Goal: Communication & Community: Share content

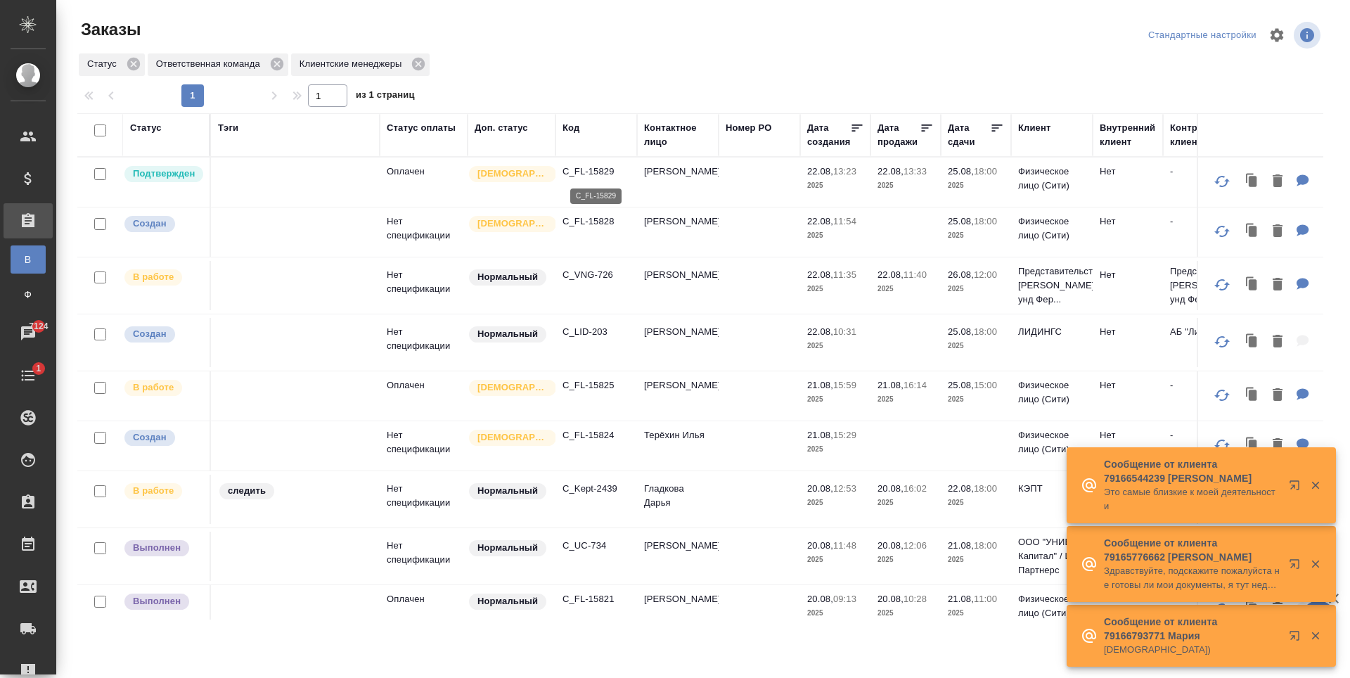
click at [584, 173] on p "C_FL-15829" at bounding box center [597, 172] width 68 height 14
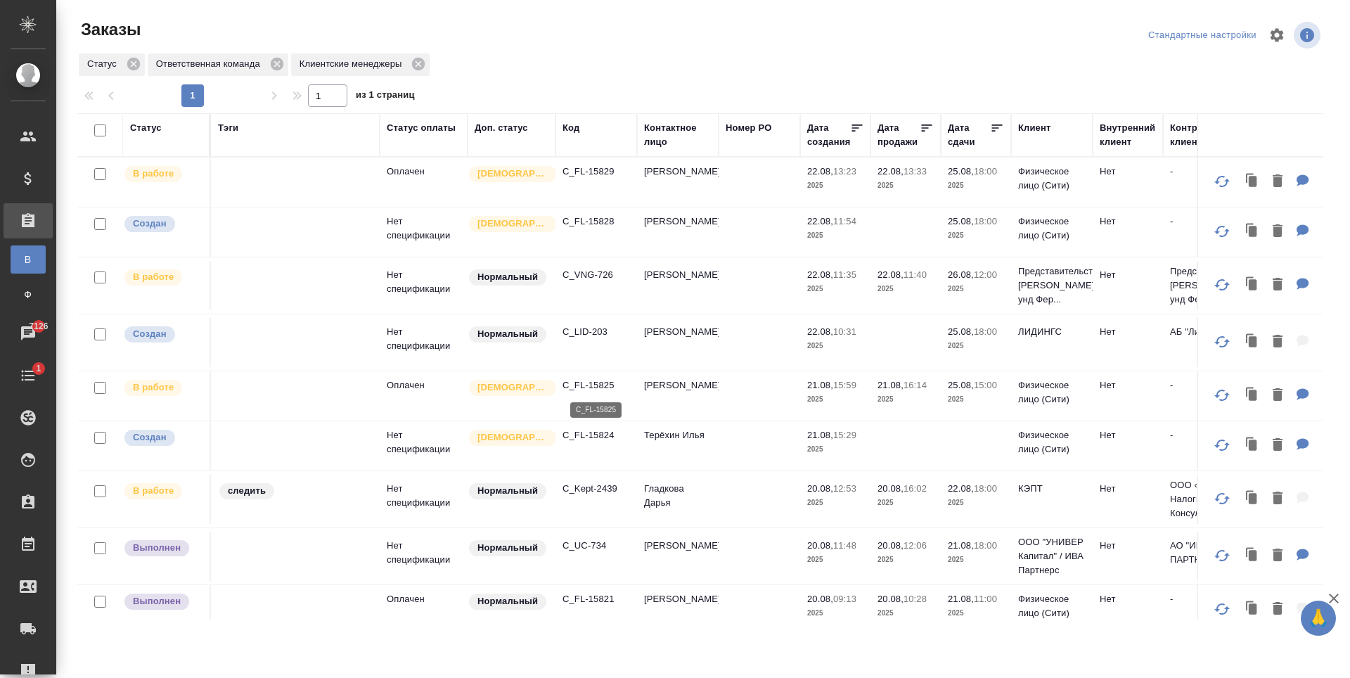
click at [603, 392] on p "C_FL-15825" at bounding box center [597, 385] width 68 height 14
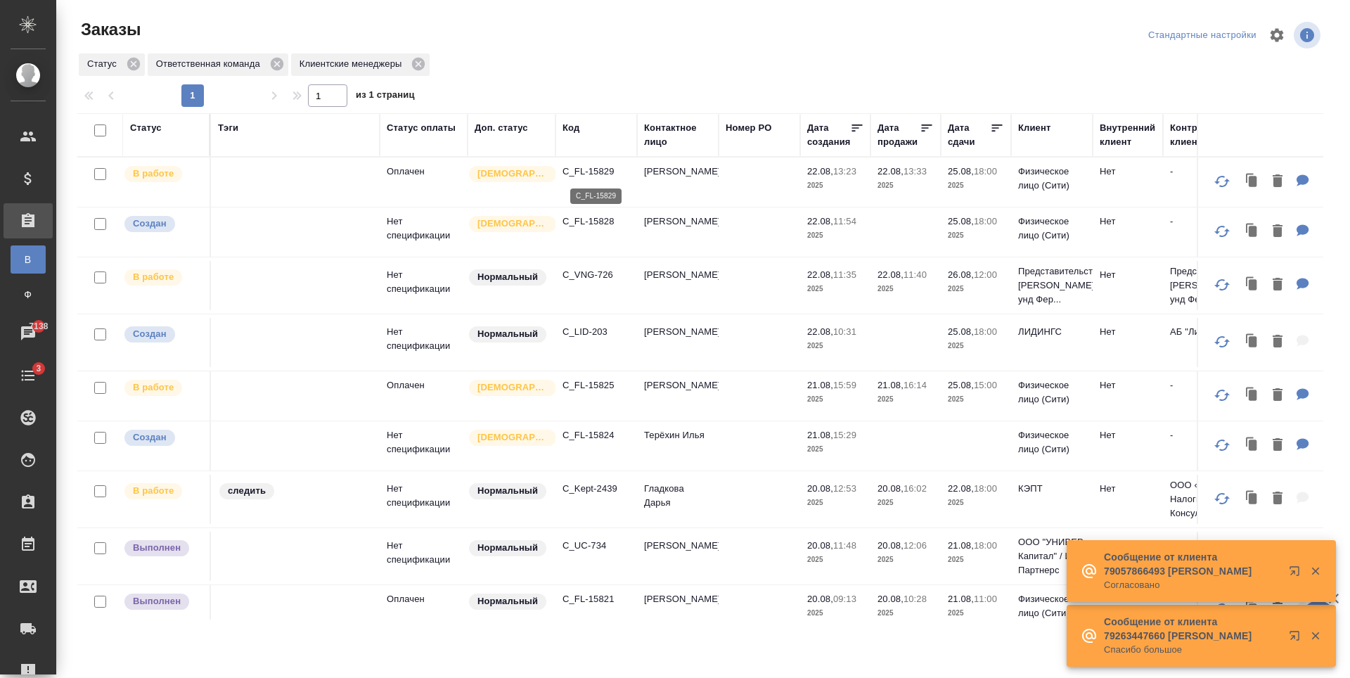
click at [600, 171] on p "C_FL-15829" at bounding box center [597, 172] width 68 height 14
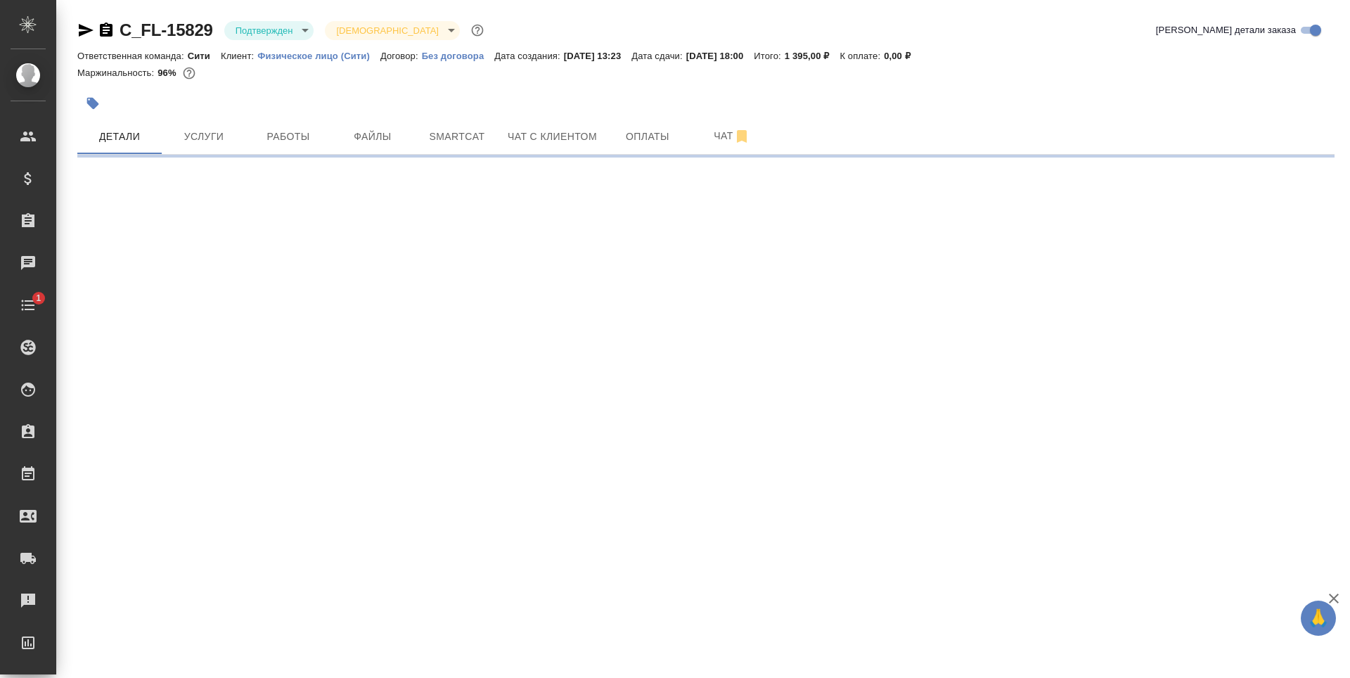
select select "RU"
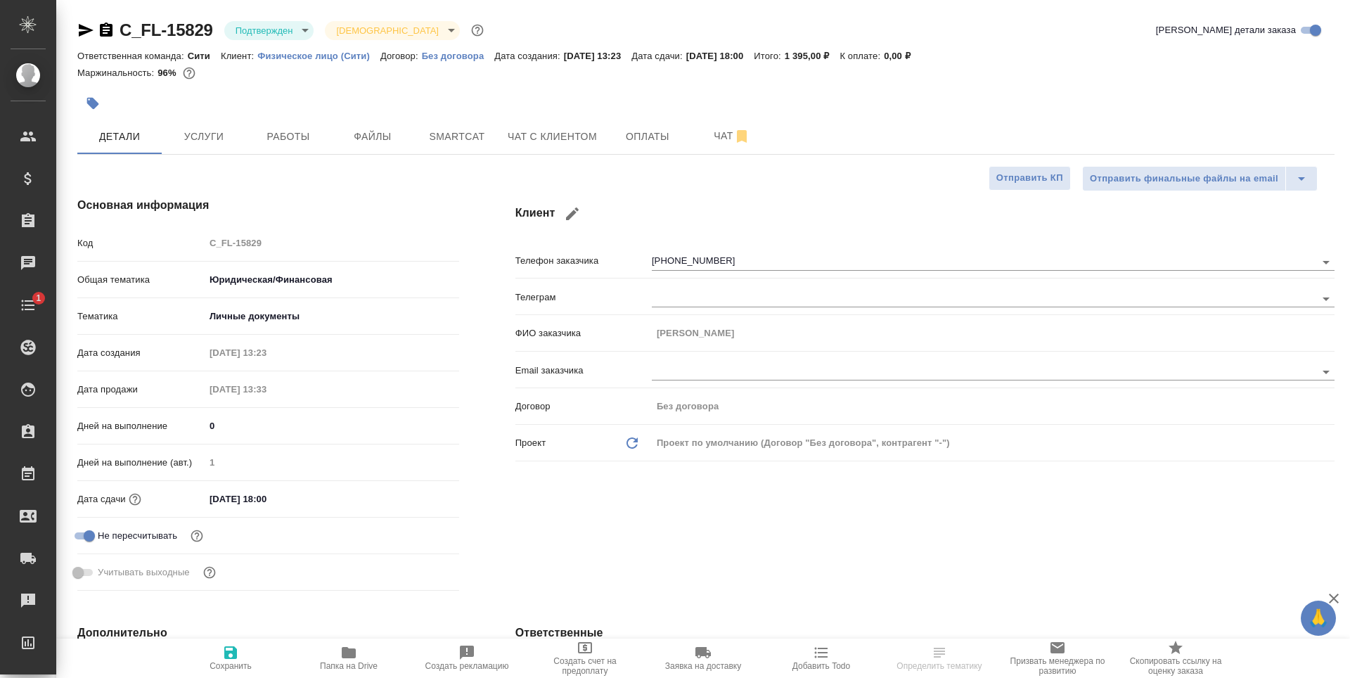
type textarea "x"
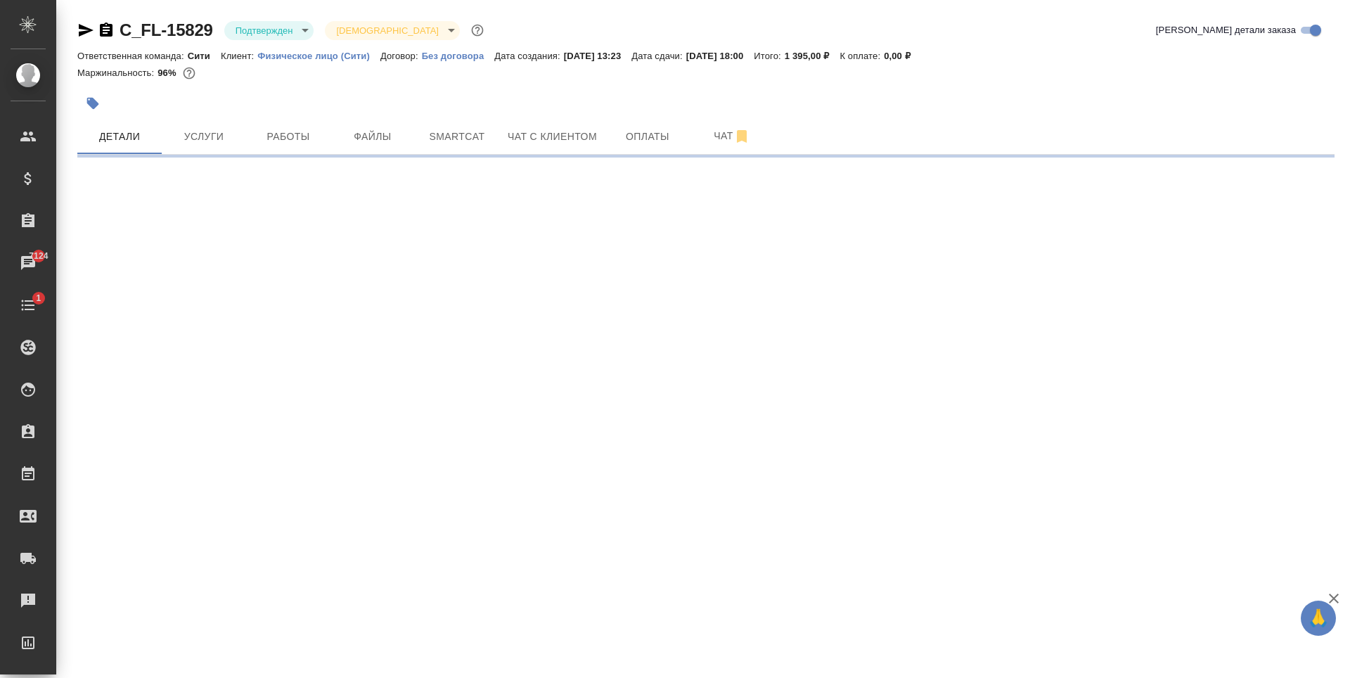
select select "RU"
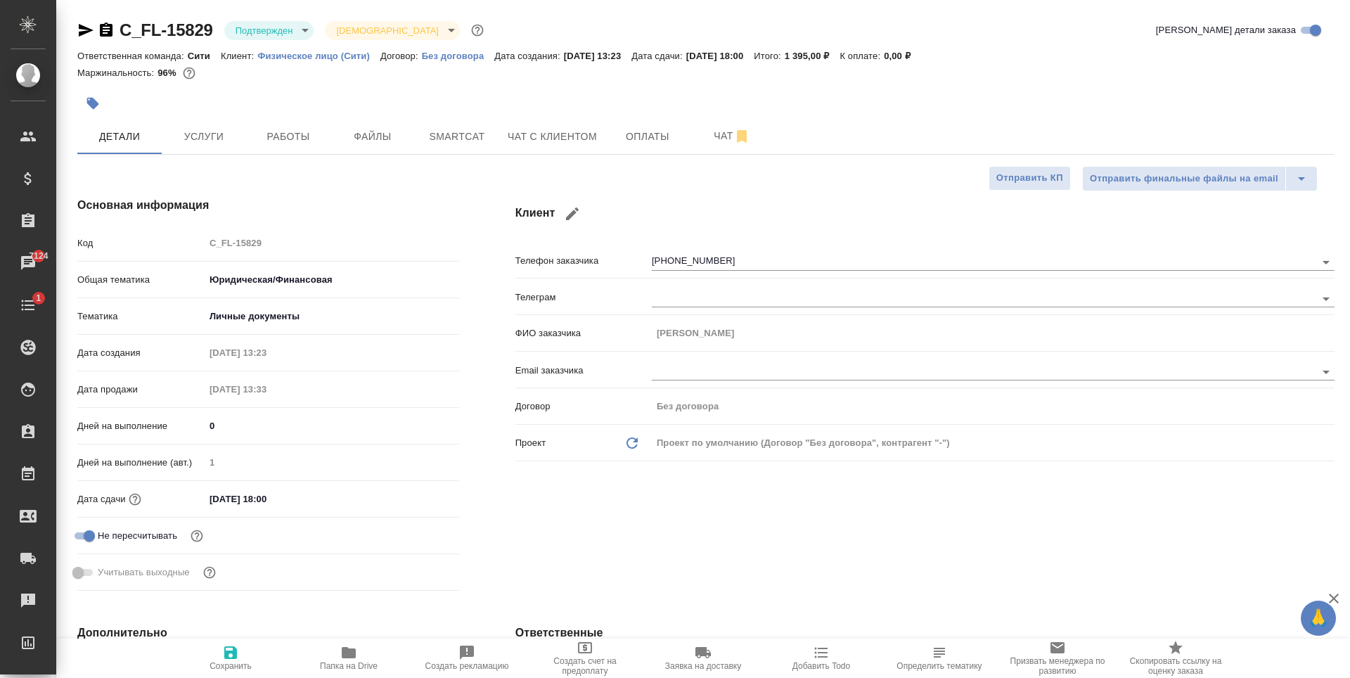
type textarea "x"
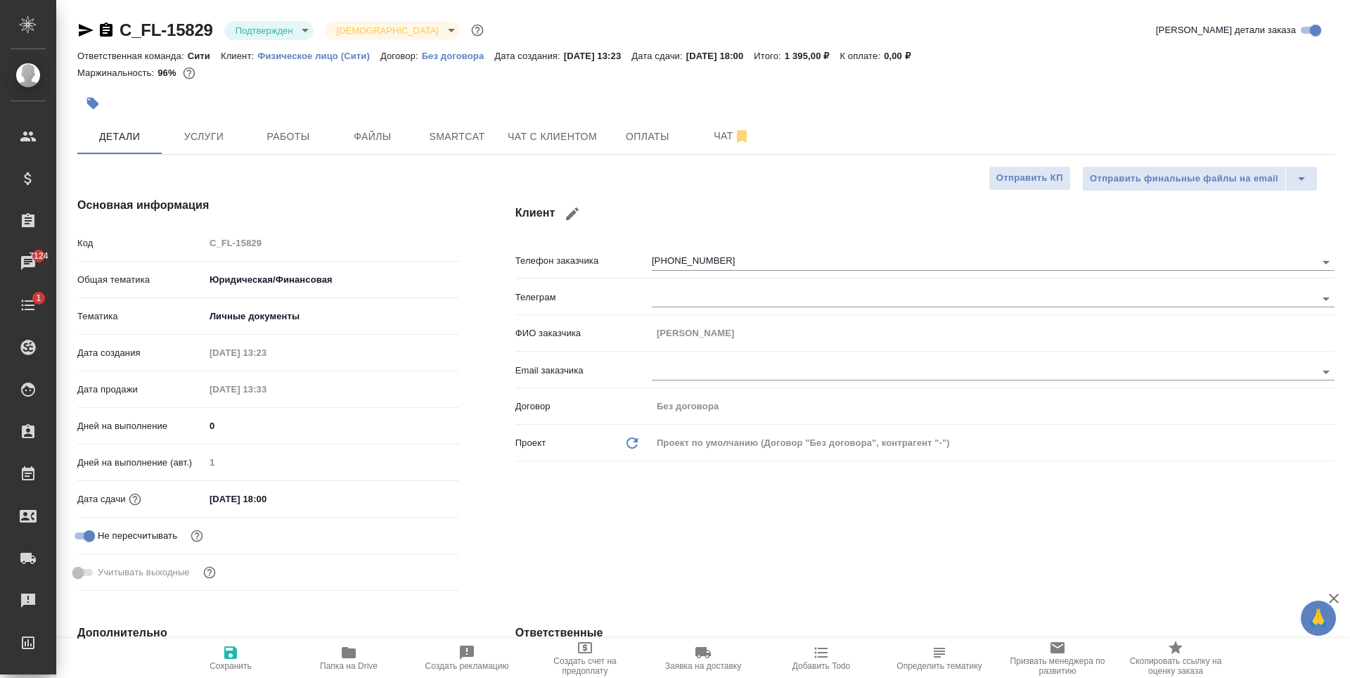
type textarea "x"
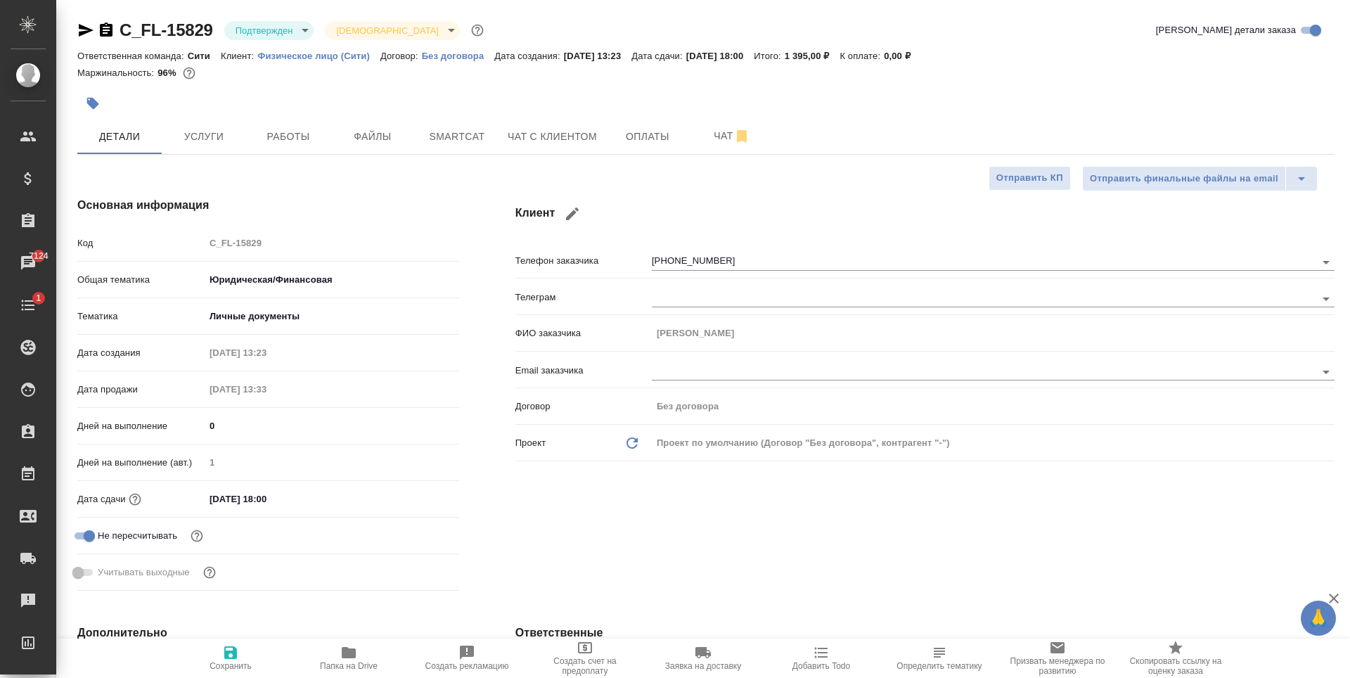
type textarea "x"
click at [309, 23] on body "🙏 .cls-1 fill:#fff; AWATERA Zaytseva Svetlana Клиенты Спецификации Заказы 7124 …" at bounding box center [675, 339] width 1350 height 678
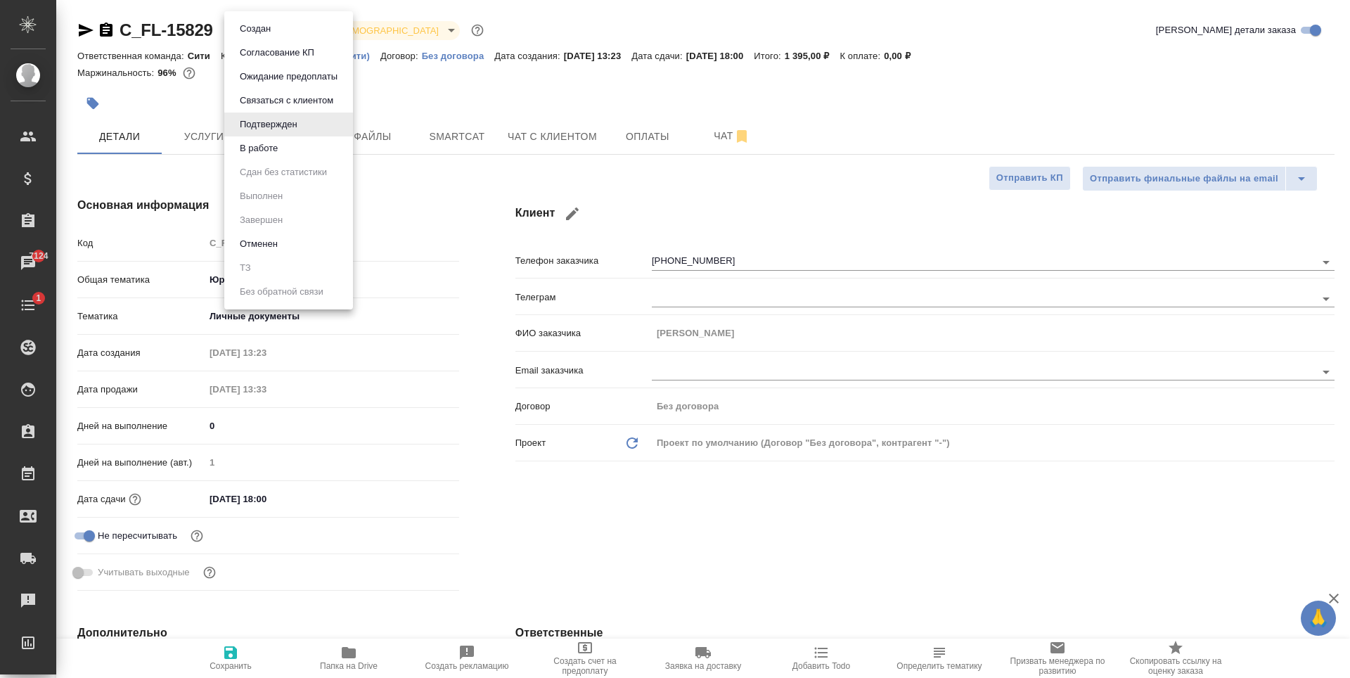
click at [275, 37] on button "В работе" at bounding box center [255, 28] width 39 height 15
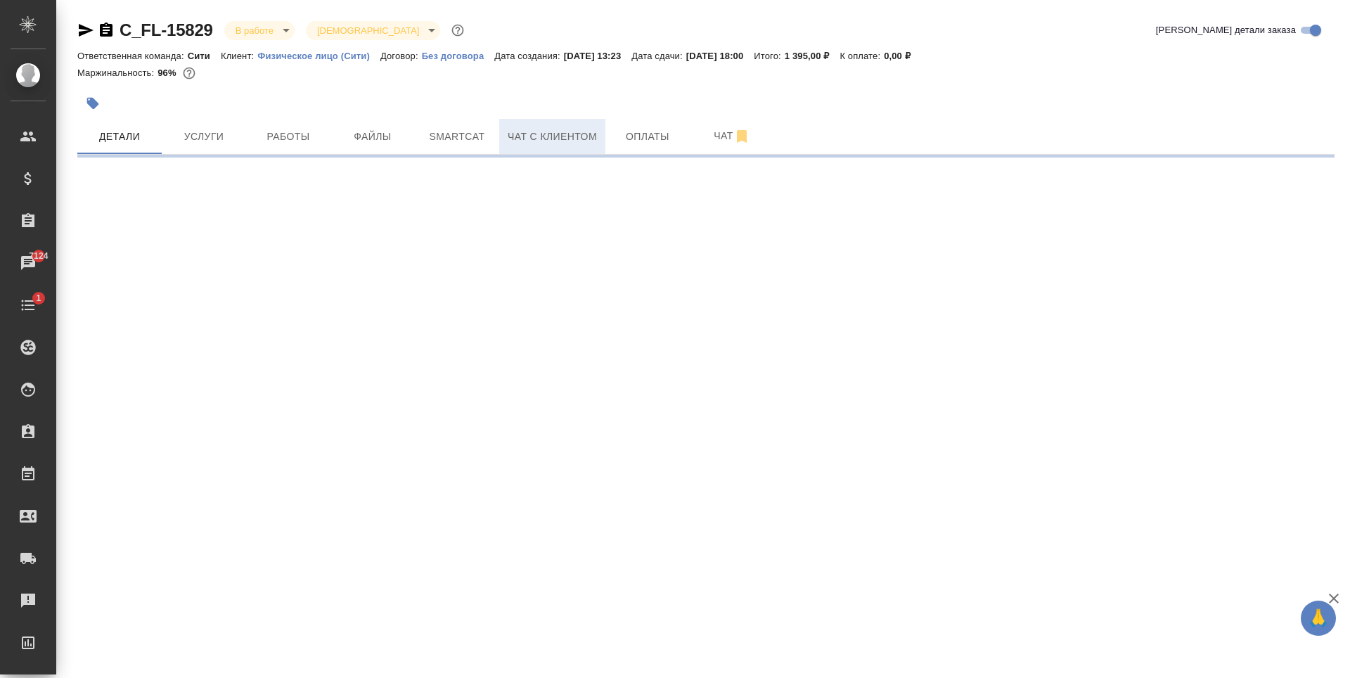
select select "RU"
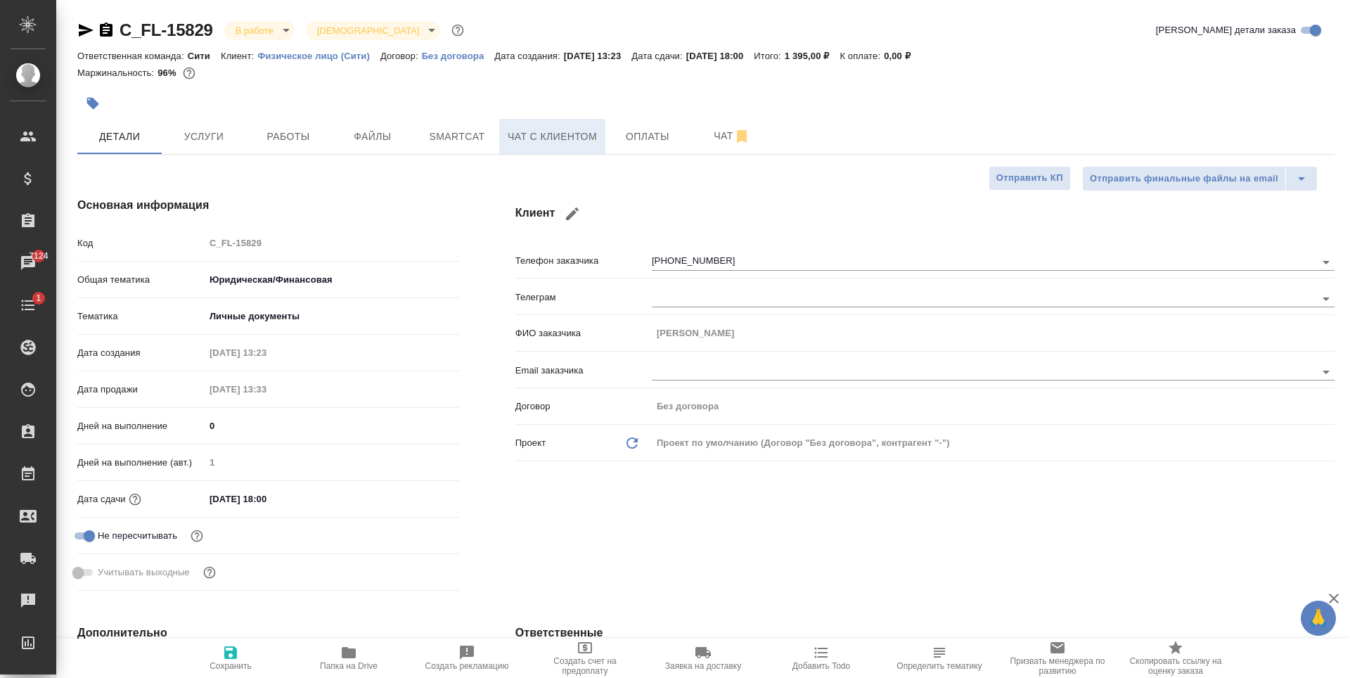
type textarea "x"
click at [541, 143] on span "Чат с клиентом" at bounding box center [552, 137] width 89 height 18
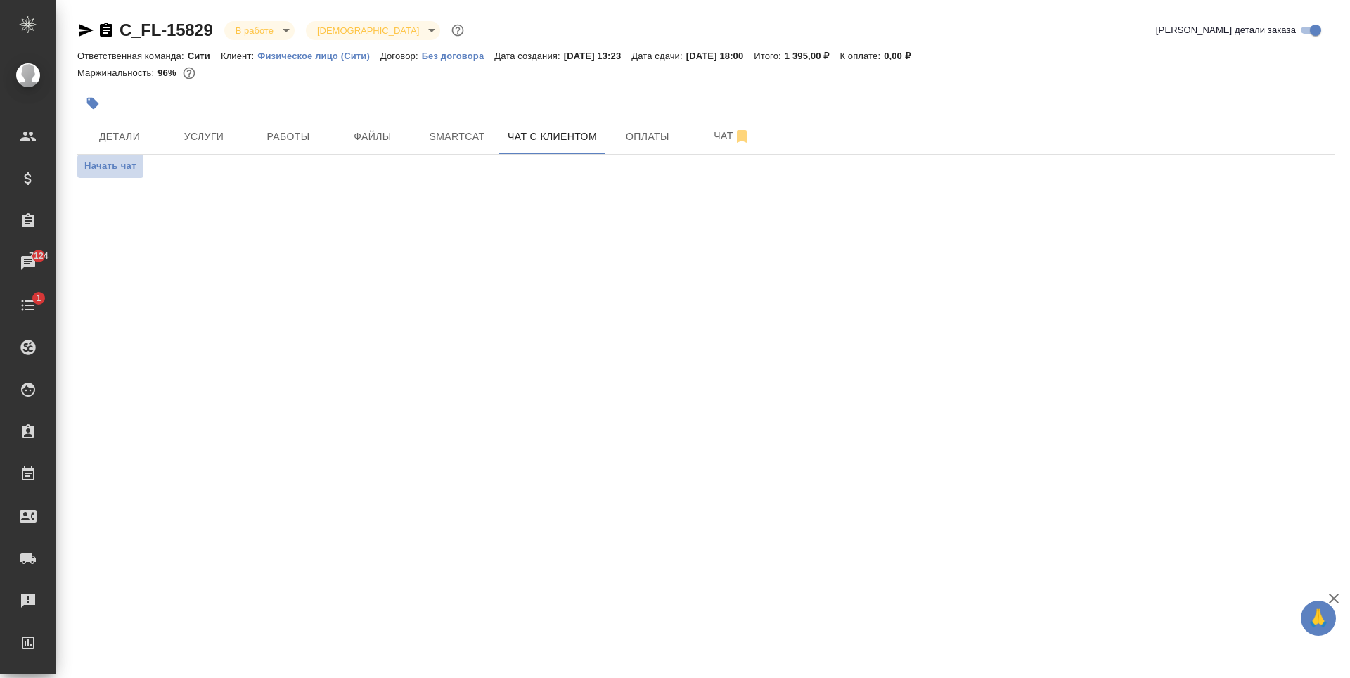
click at [127, 162] on span "Начать чат" at bounding box center [110, 166] width 52 height 16
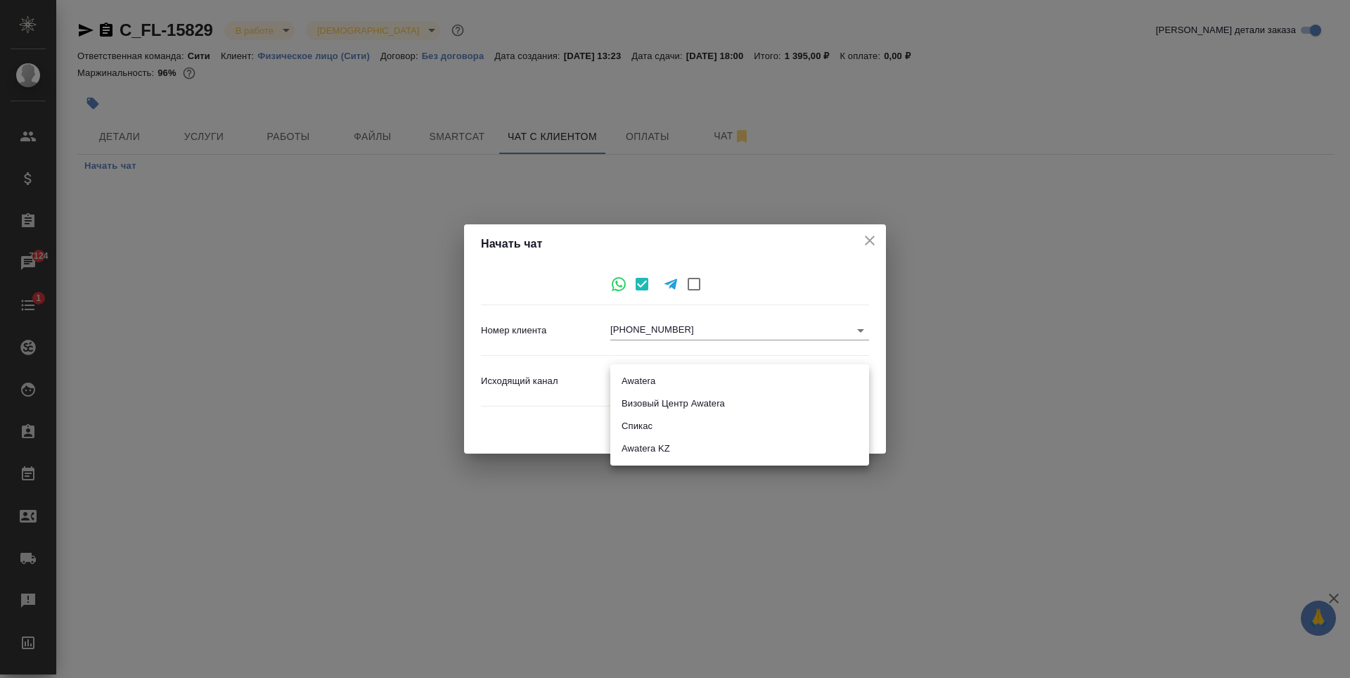
click at [665, 380] on body "🙏 .cls-1 fill:#fff; AWATERA Zaytseva Svetlana Клиенты Спецификации Заказы 7124 …" at bounding box center [675, 339] width 1350 height 678
click at [665, 380] on li "Awatera" at bounding box center [739, 381] width 259 height 23
type input "2"
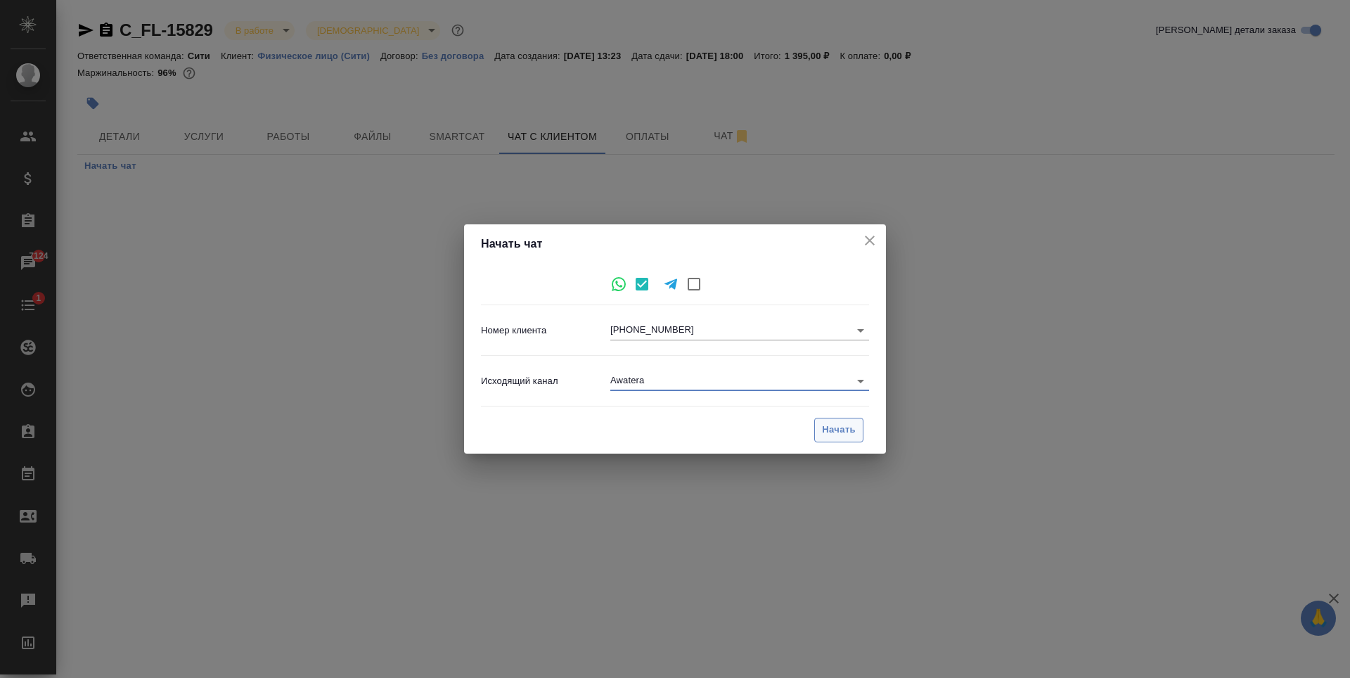
click at [852, 434] on span "Начать" at bounding box center [839, 430] width 34 height 16
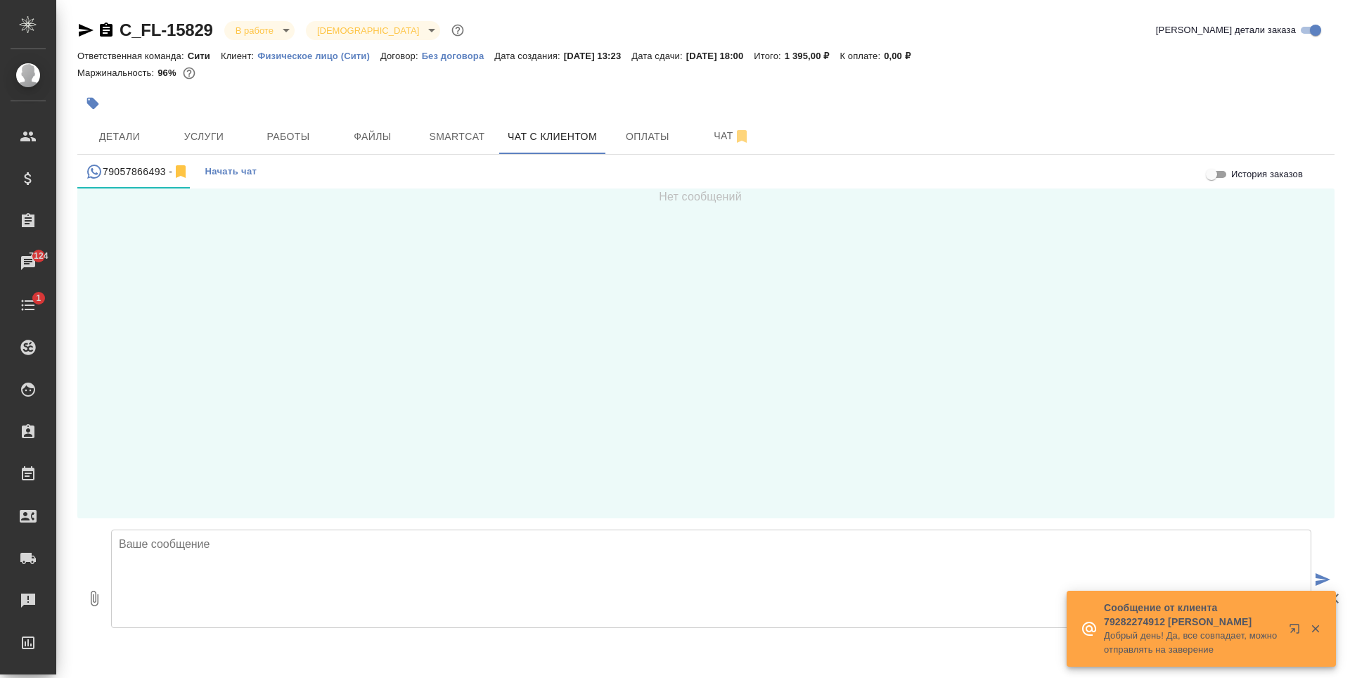
click at [322, 567] on textarea at bounding box center [711, 578] width 1200 height 98
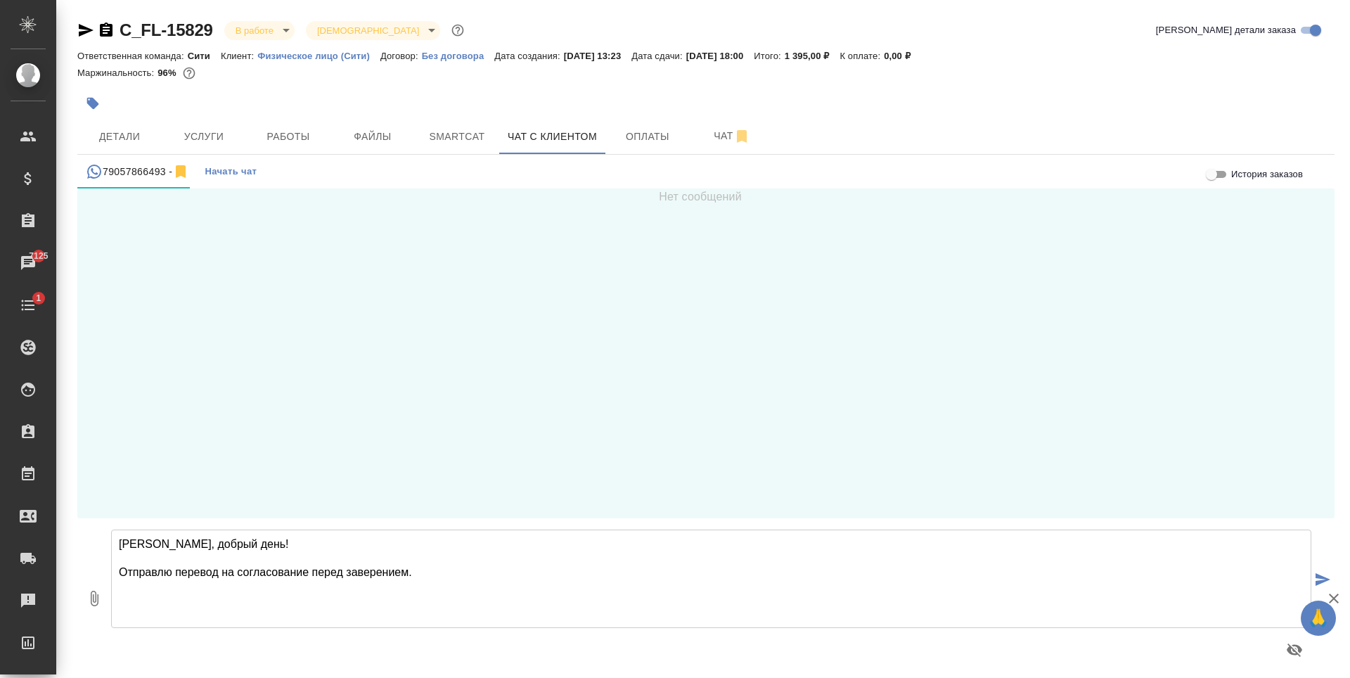
type textarea "Елена, добрый день! Отправлю перевод на согласование перед заверением."
click at [91, 602] on icon "button" at bounding box center [95, 598] width 8 height 15
type input "C:\fakepath\doc01563720250822102103_ru.doc"
click at [435, 571] on textarea "Елена, добрый день! Отправлю перевод на согласование перед заверением." at bounding box center [711, 578] width 1200 height 98
click at [98, 596] on icon "button" at bounding box center [95, 598] width 8 height 15
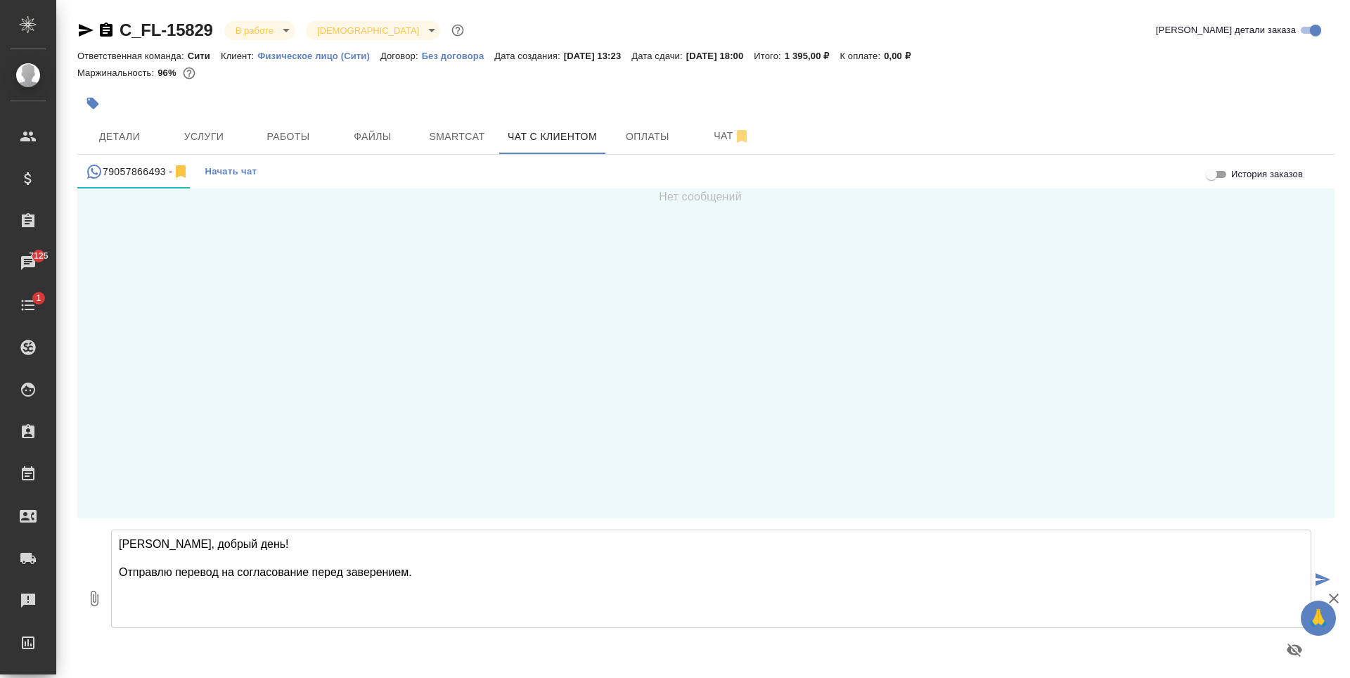
type input "C:\fakepath\doc01563720250822102103_ru.doc"
click at [619, 596] on textarea "Елена, добрый день! Отправлю перевод на согласование перед заверением." at bounding box center [711, 578] width 1200 height 98
type textarea "Елена, добрый день! Отправлю перевод на согласование перед заверением. С уважен…"
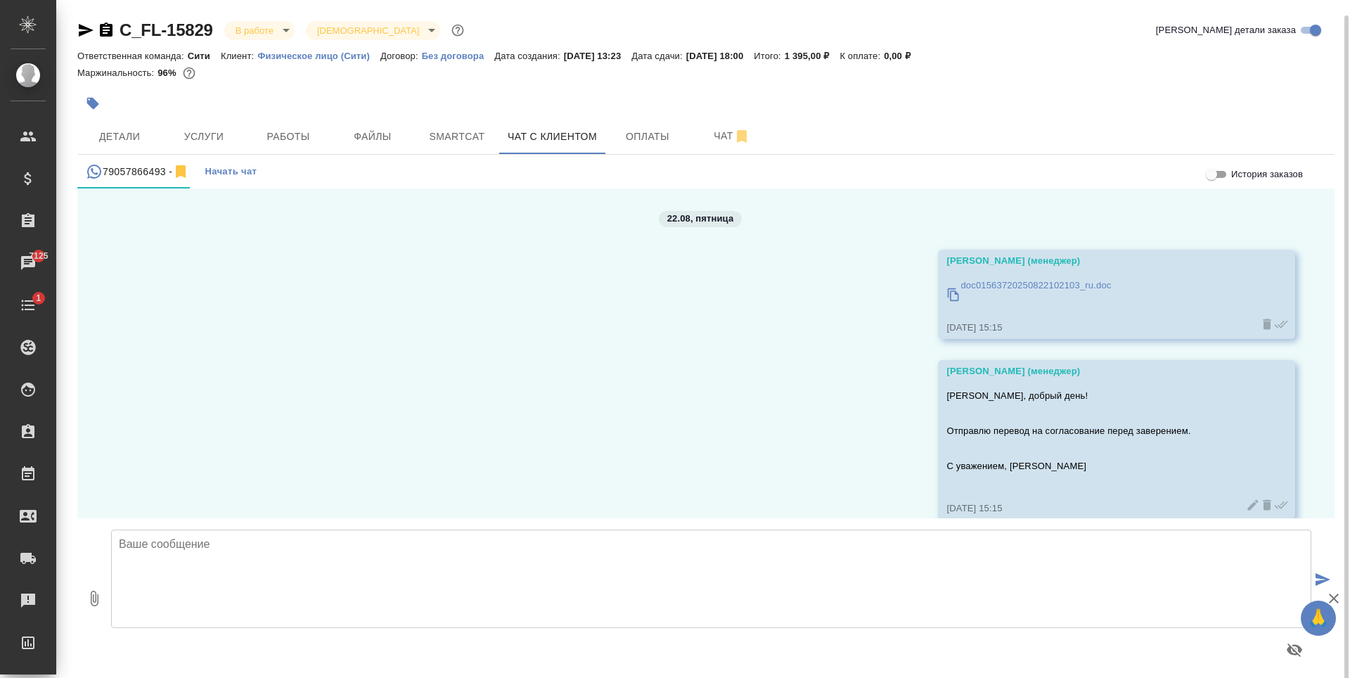
scroll to position [23, 0]
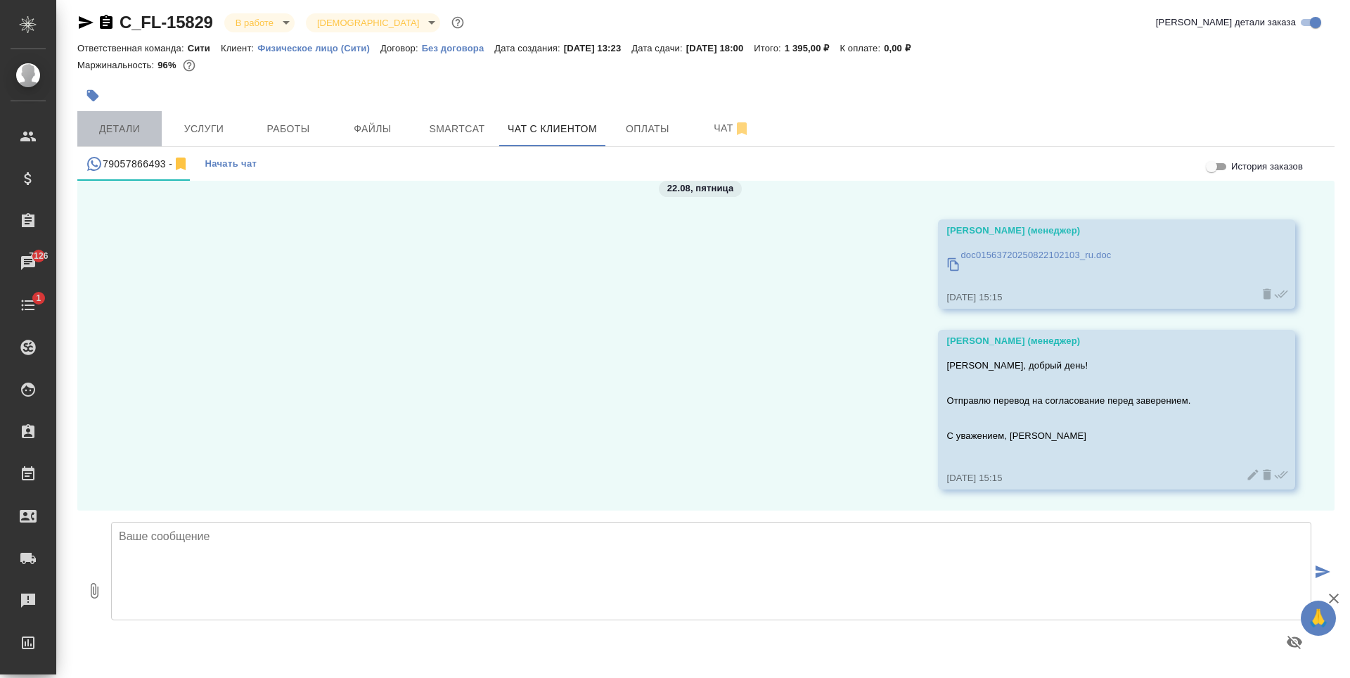
click at [102, 130] on span "Детали" at bounding box center [120, 129] width 68 height 18
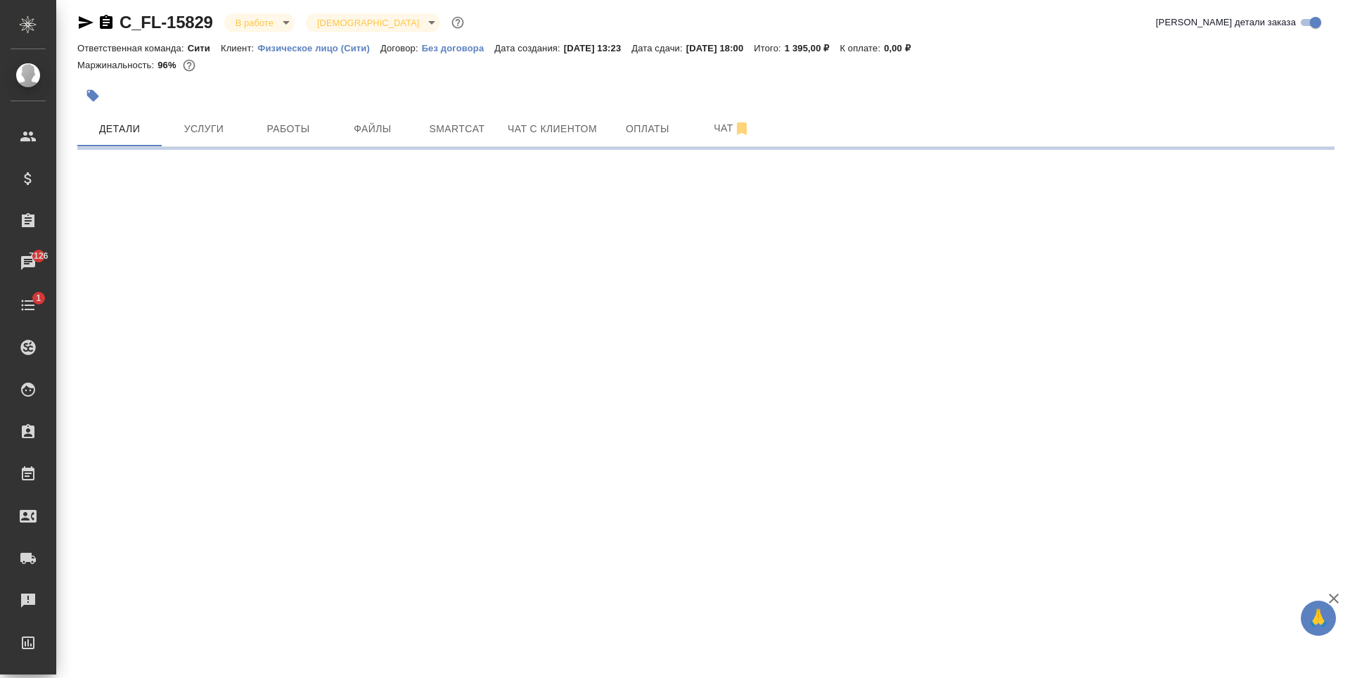
select select "RU"
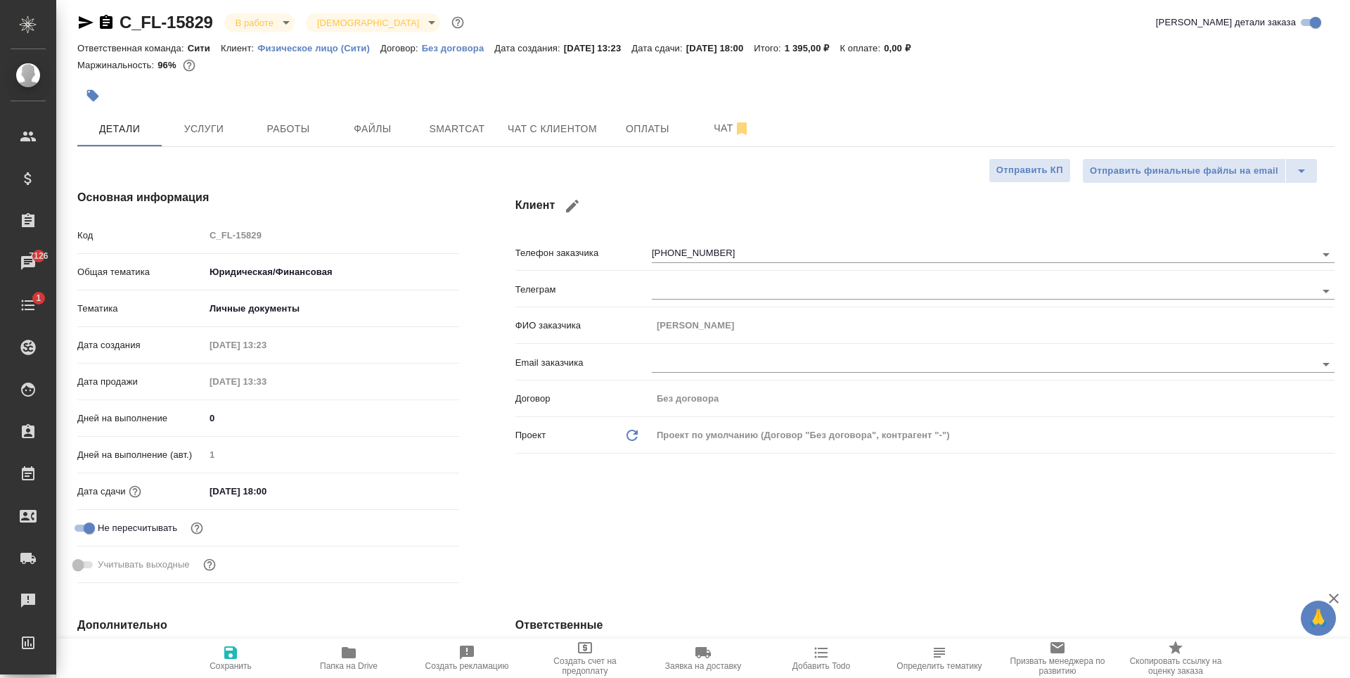
type textarea "x"
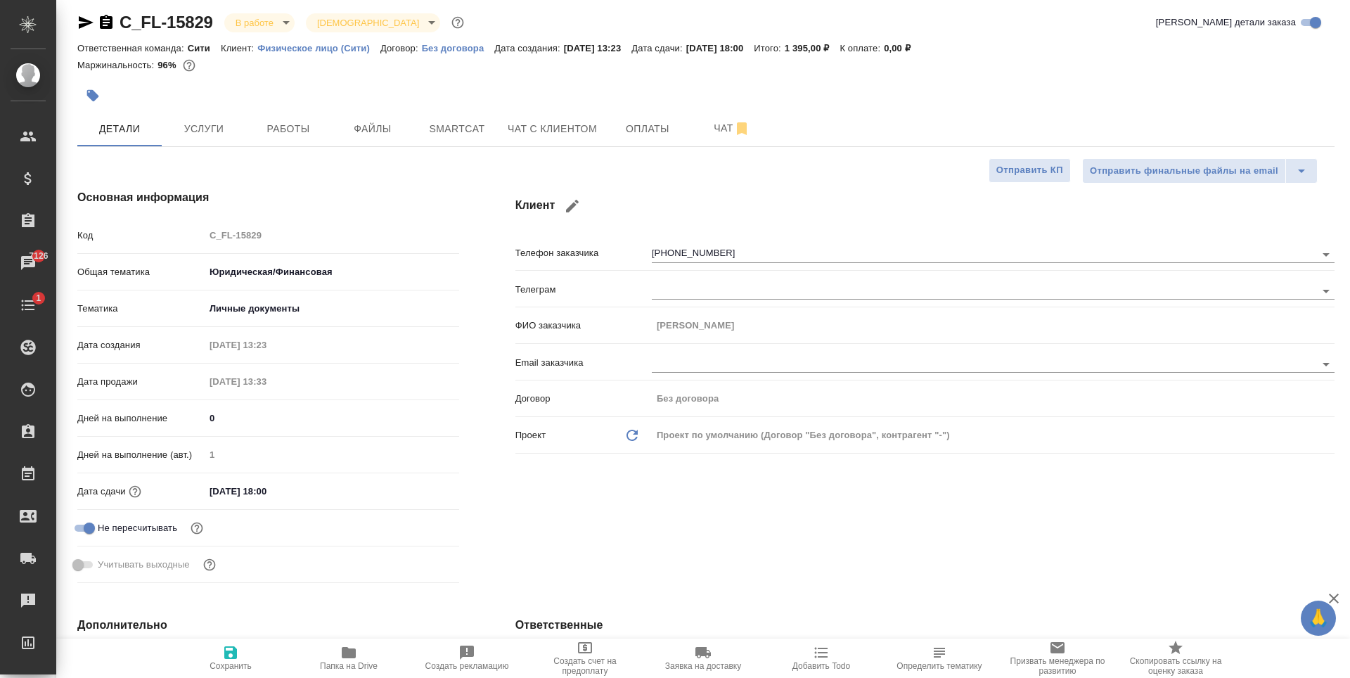
type textarea "x"
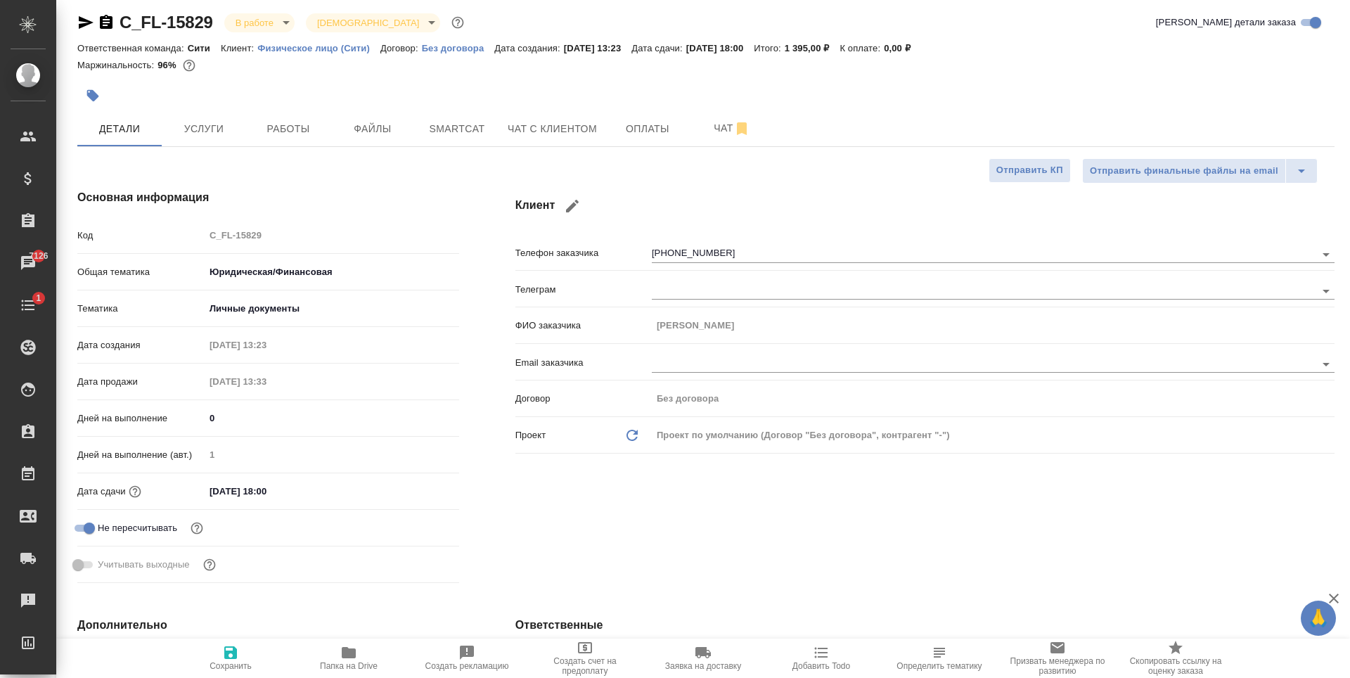
type textarea "x"
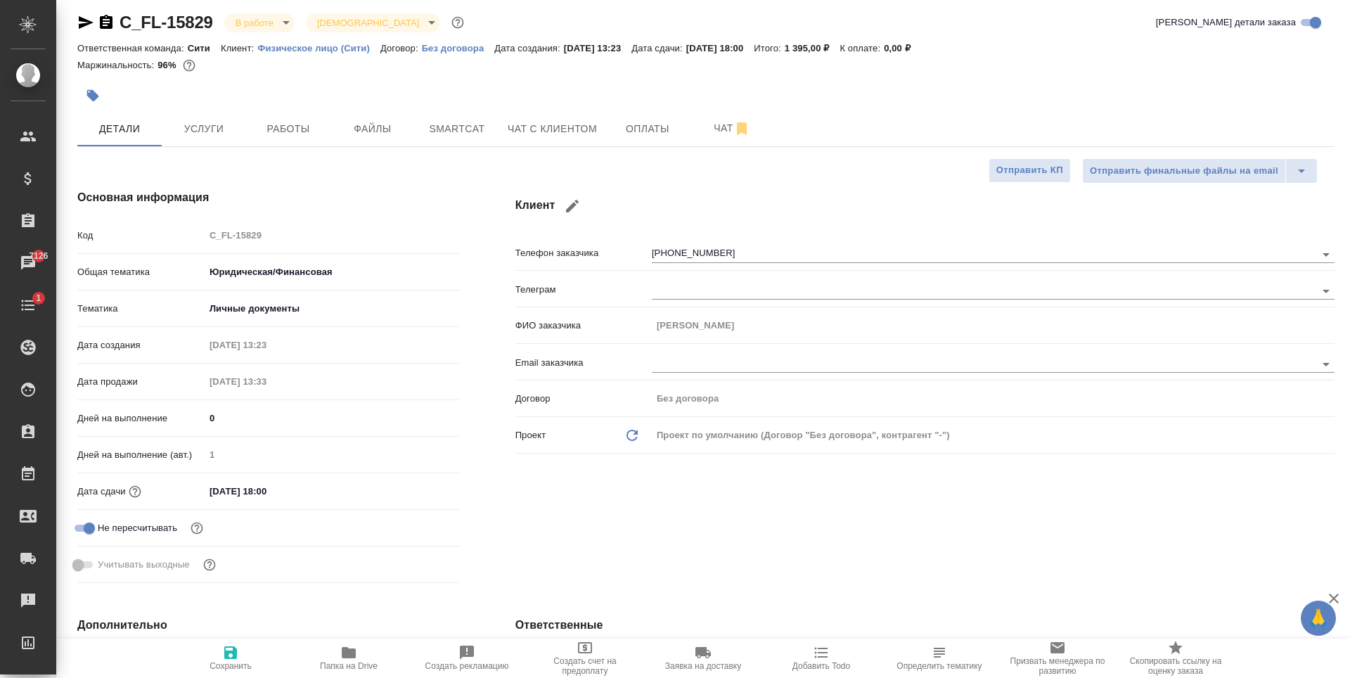
click at [826, 669] on span "Добавить Todo" at bounding box center [821, 666] width 58 height 10
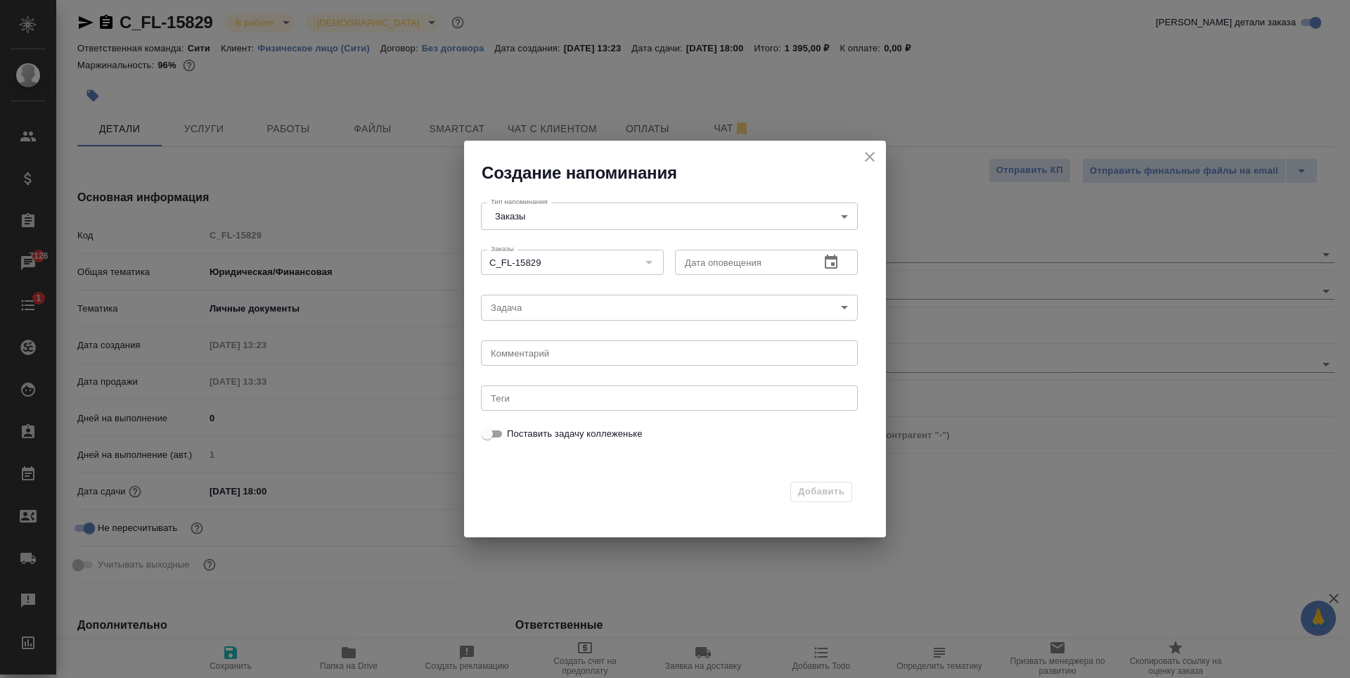
click at [537, 303] on body "🙏 .cls-1 fill:#fff; AWATERA Zaytseva Svetlana Клиенты Спецификации Заказы 7126 …" at bounding box center [675, 339] width 1350 height 678
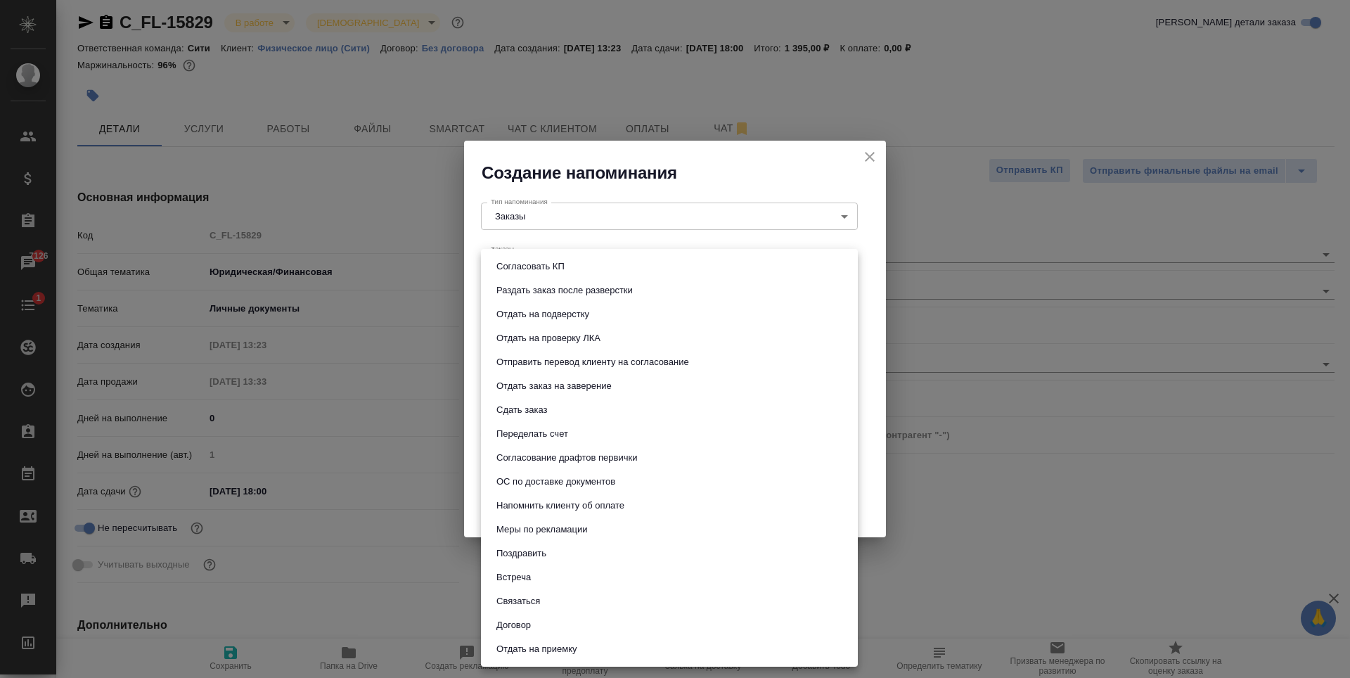
click at [603, 363] on button "Отправить перевод клиенту на согласование" at bounding box center [592, 361] width 201 height 15
type input "Отправить перевод клиенту на согласование"
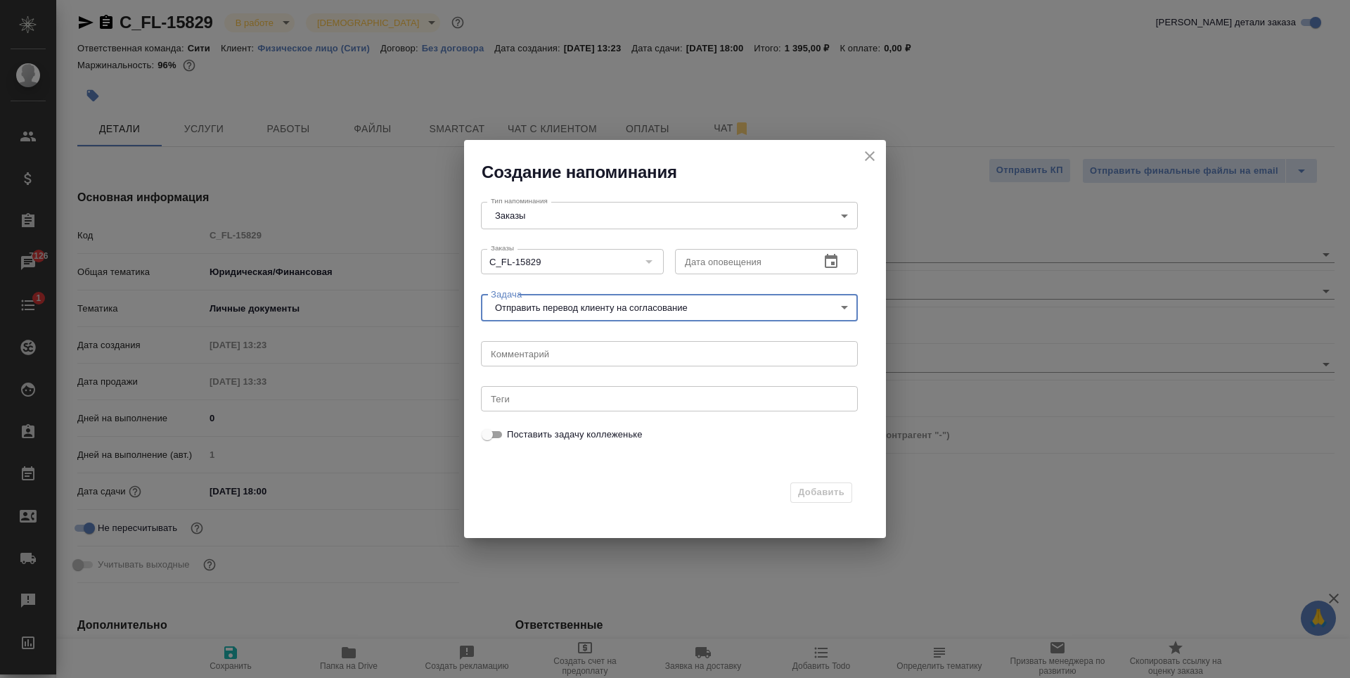
click at [735, 355] on textarea at bounding box center [669, 353] width 357 height 11
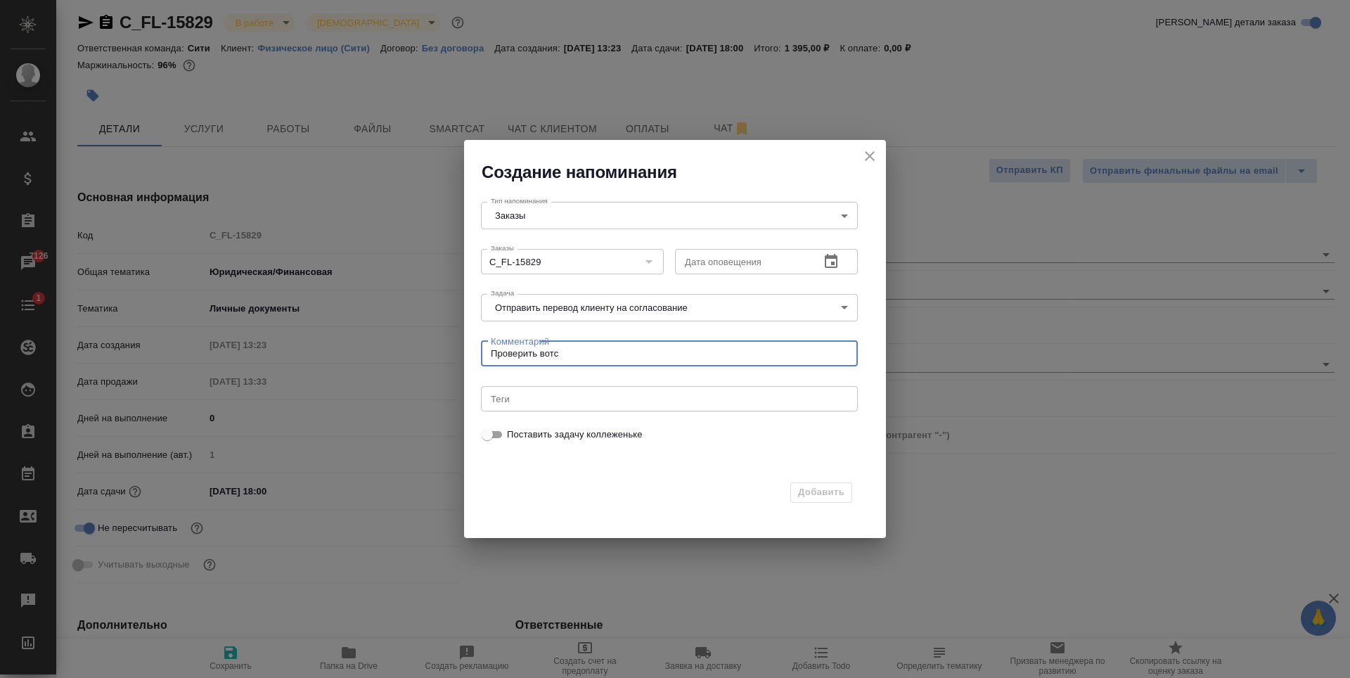
type textarea "Проверить вотс"
click at [830, 266] on icon "button" at bounding box center [831, 261] width 17 height 17
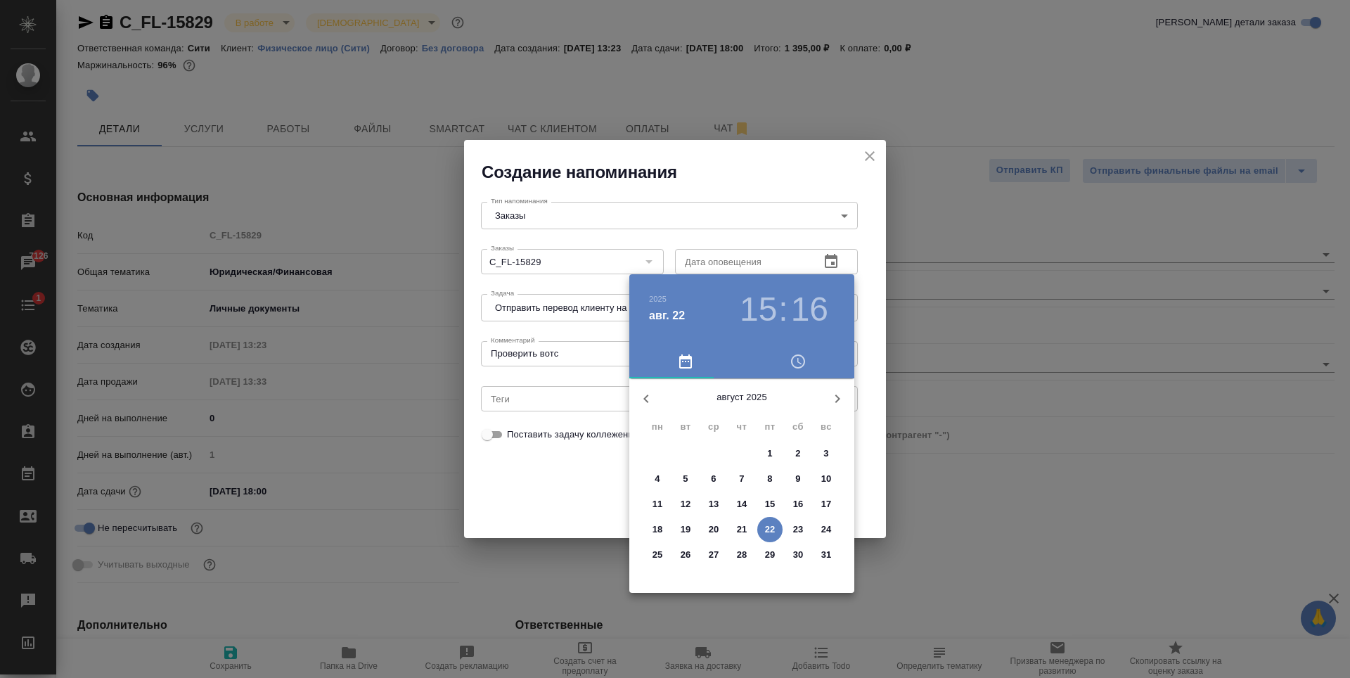
click at [657, 554] on p "25" at bounding box center [658, 555] width 11 height 14
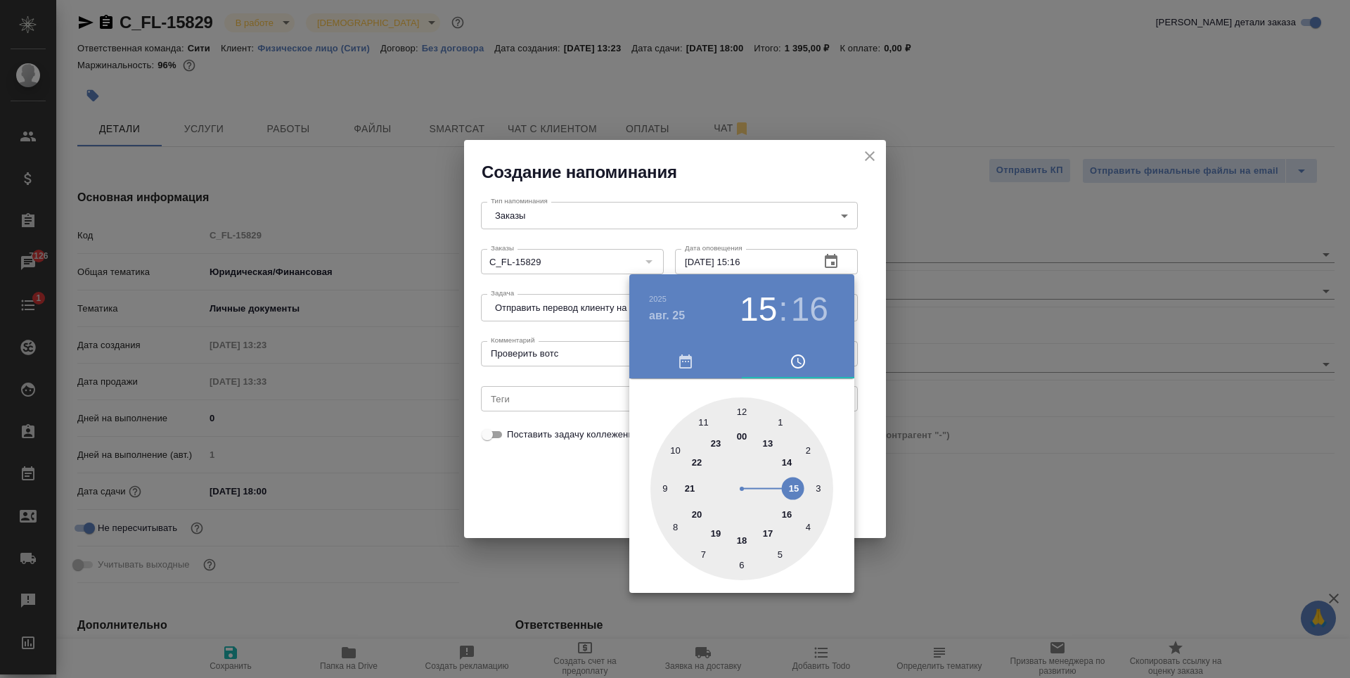
click at [665, 485] on div at bounding box center [741, 488] width 183 height 183
click at [740, 416] on div at bounding box center [741, 488] width 183 height 183
type input "25.08.2025 09:00"
click at [559, 491] on div at bounding box center [675, 339] width 1350 height 678
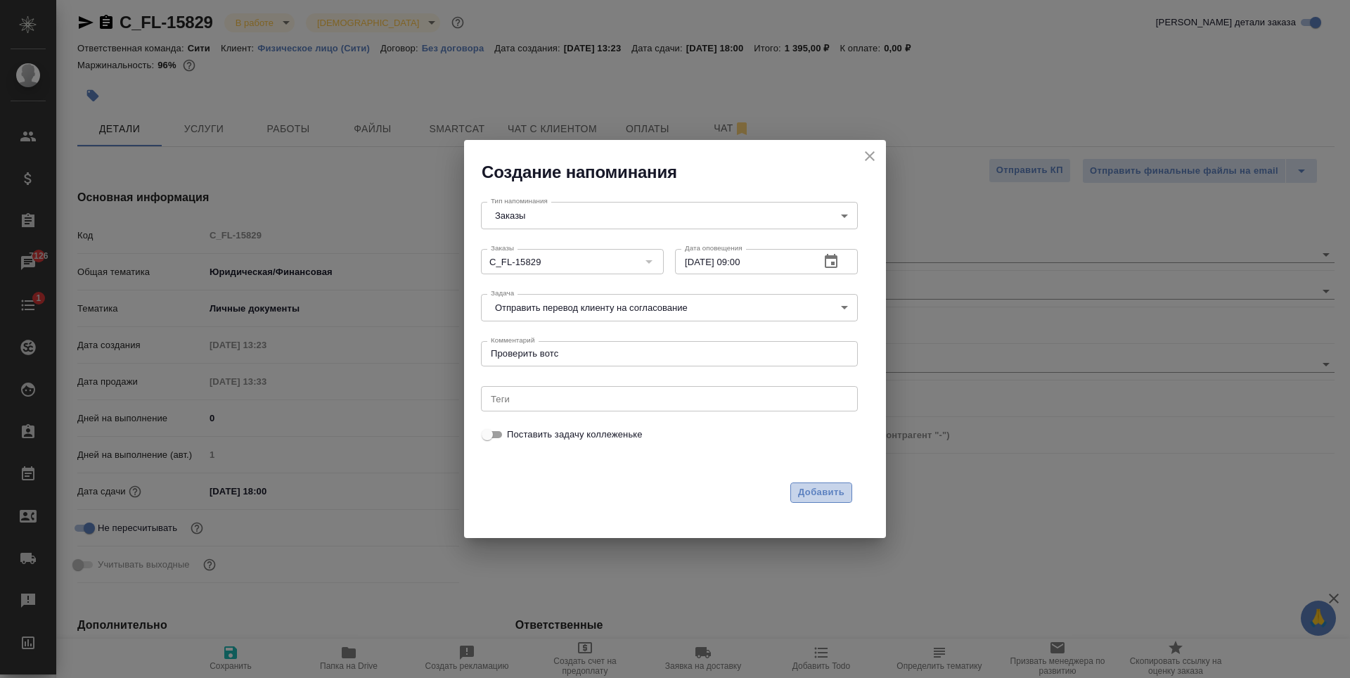
click at [814, 495] on span "Добавить" at bounding box center [821, 492] width 46 height 16
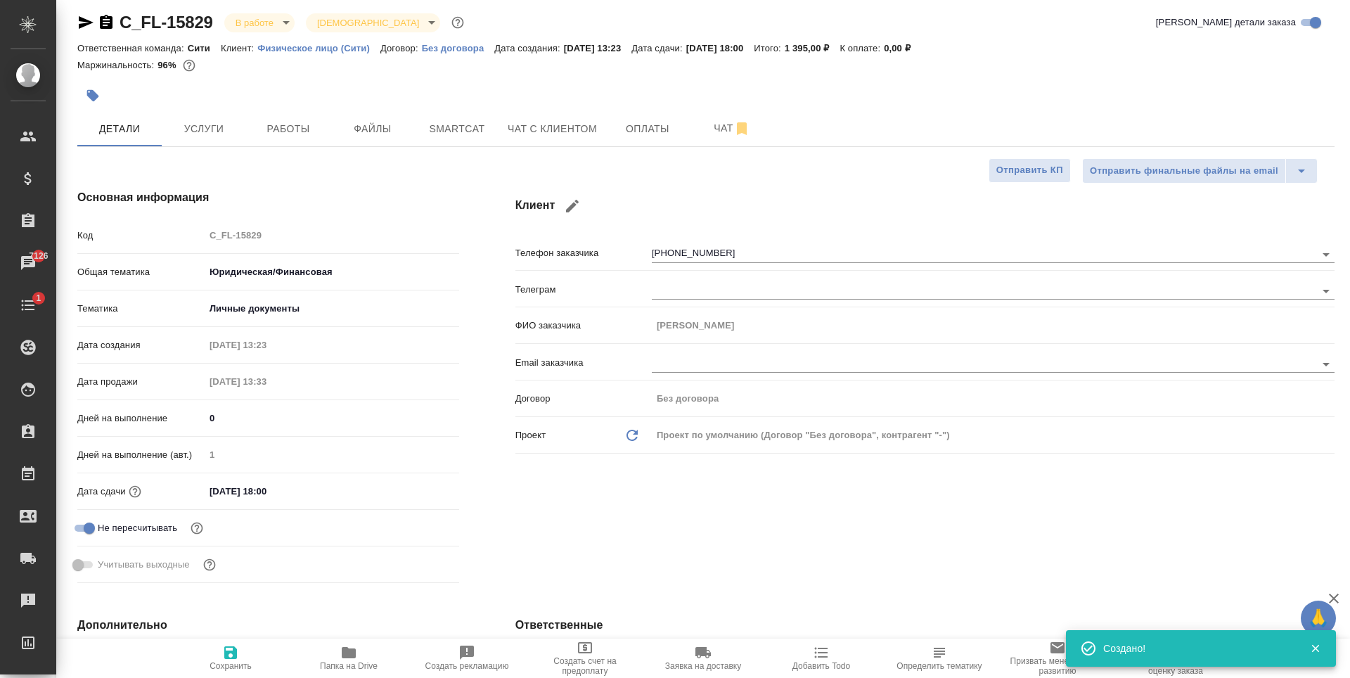
type textarea "x"
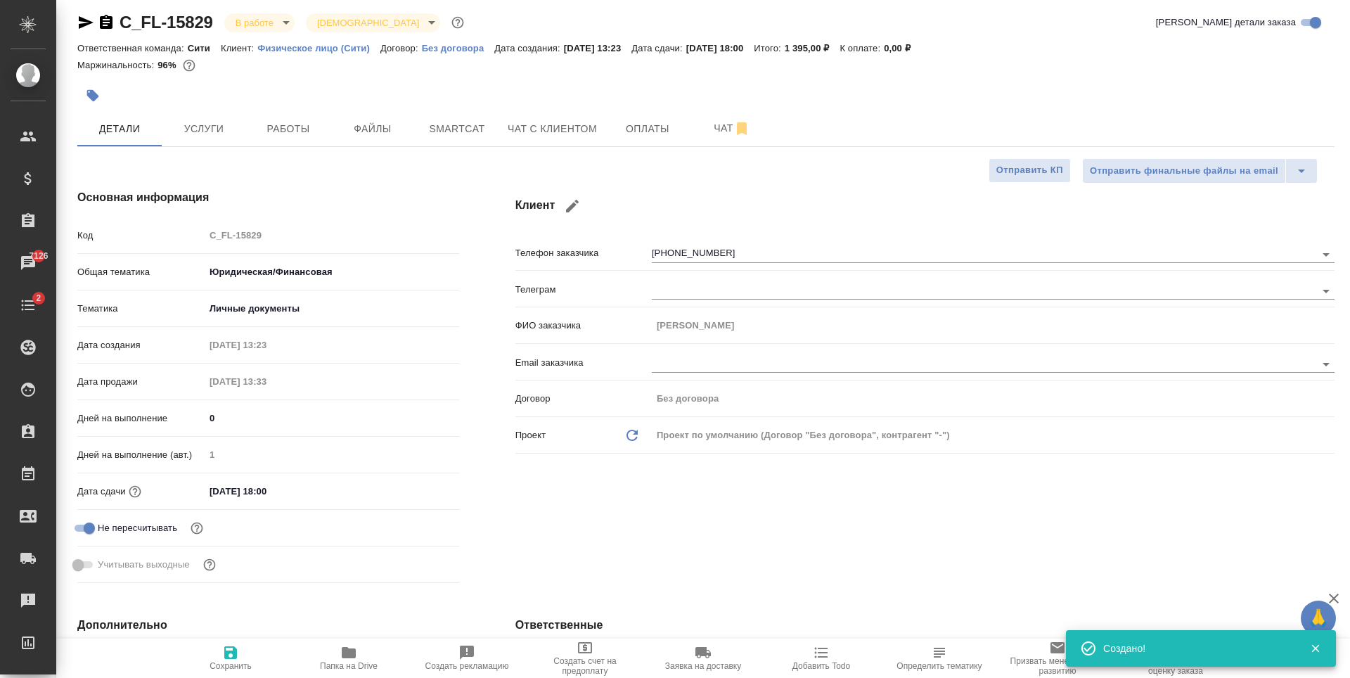
type textarea "x"
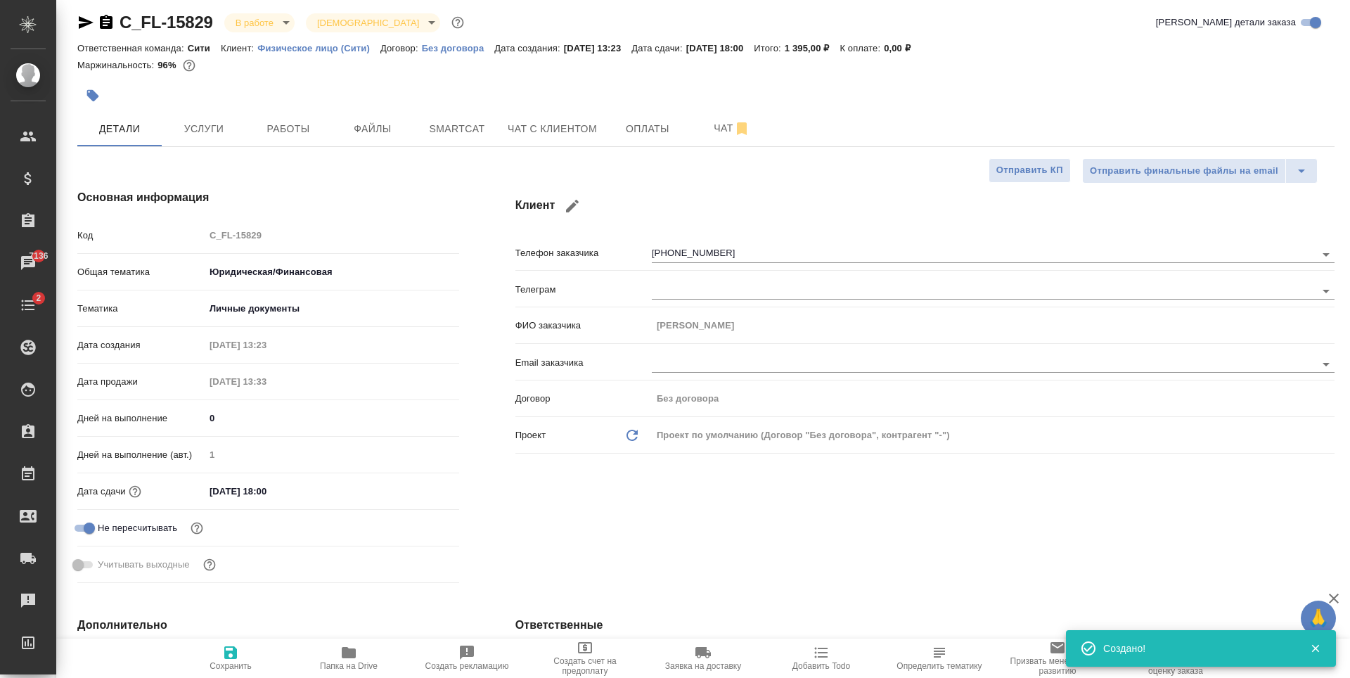
type textarea "x"
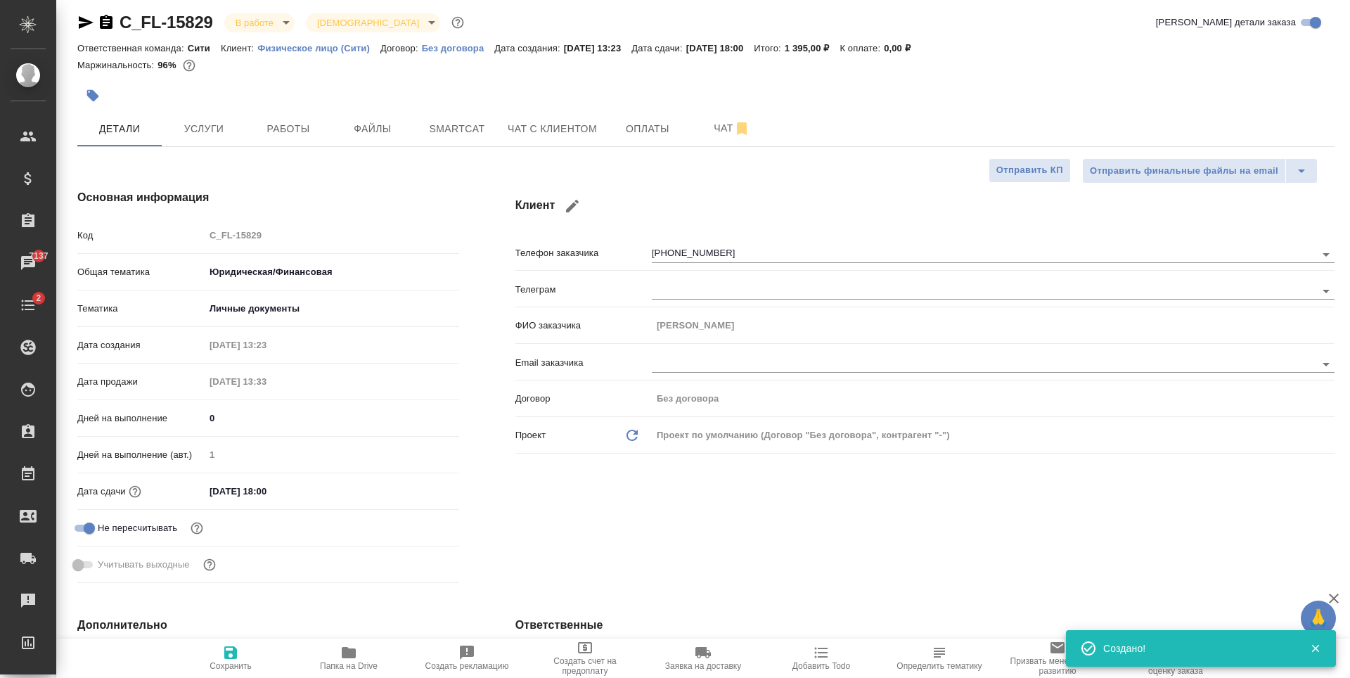
type textarea "x"
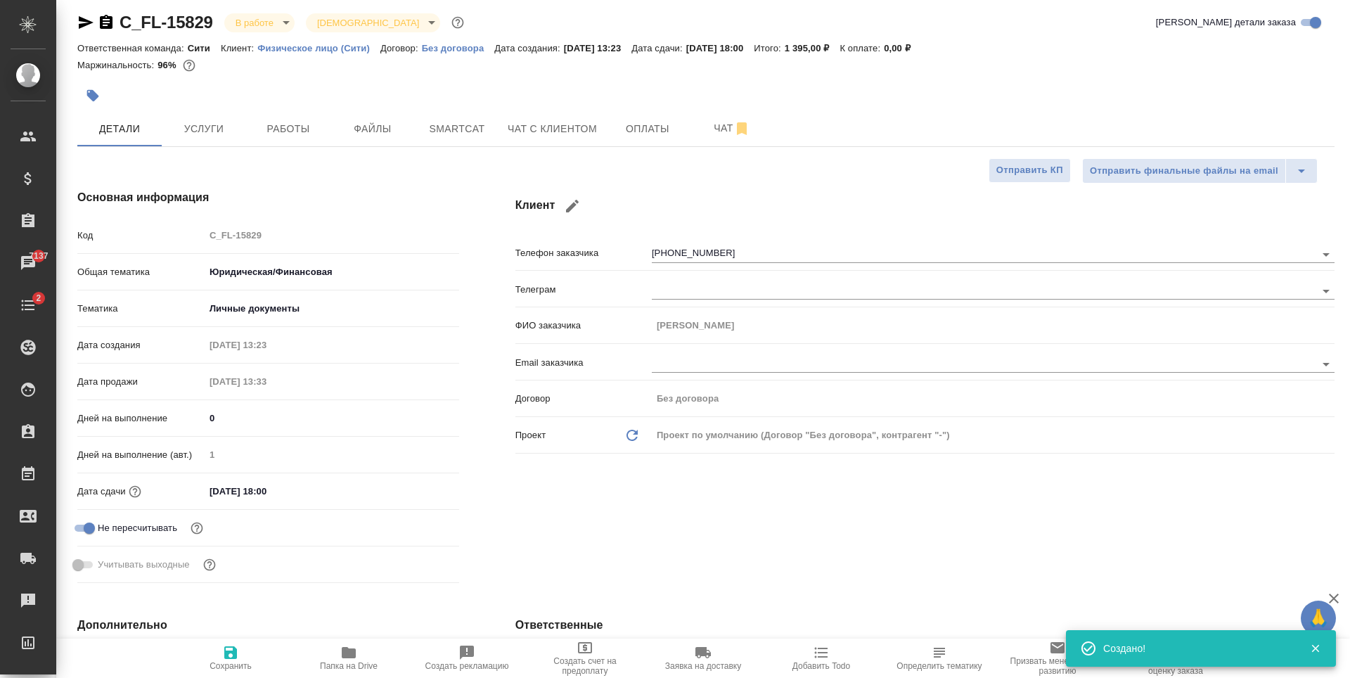
type textarea "x"
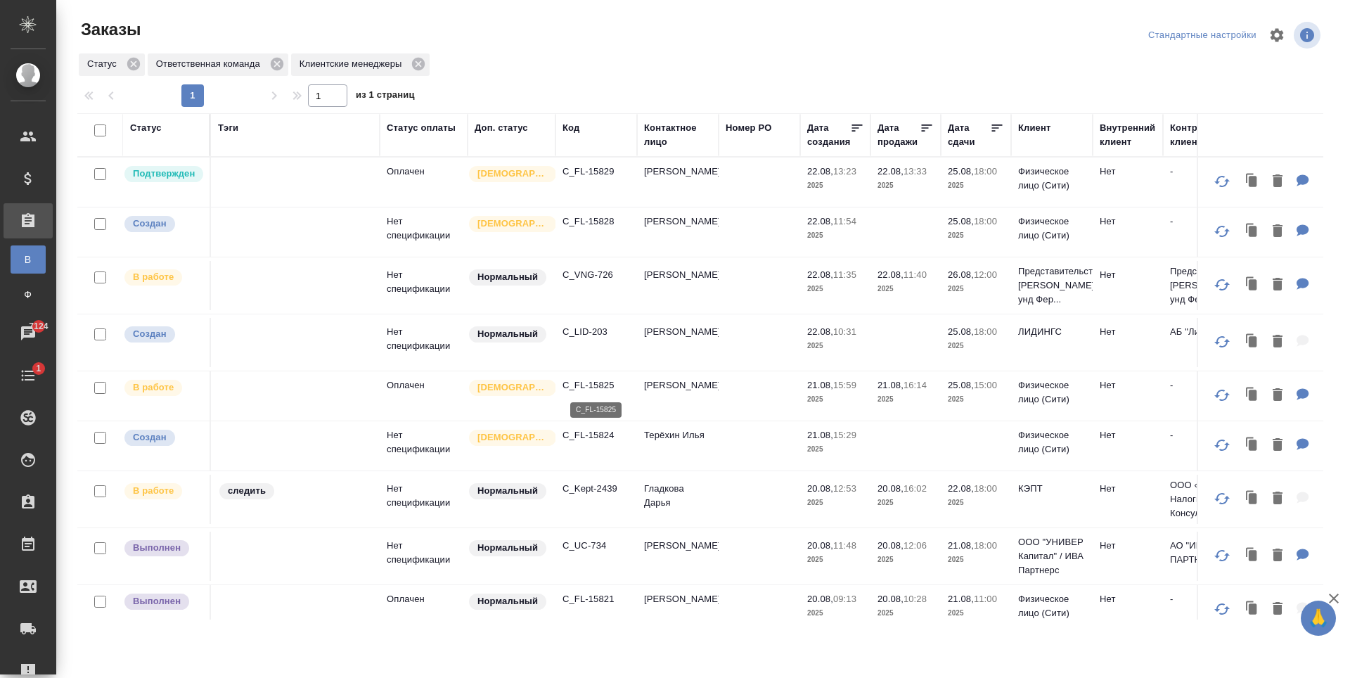
click at [575, 386] on p "C_FL-15825" at bounding box center [597, 385] width 68 height 14
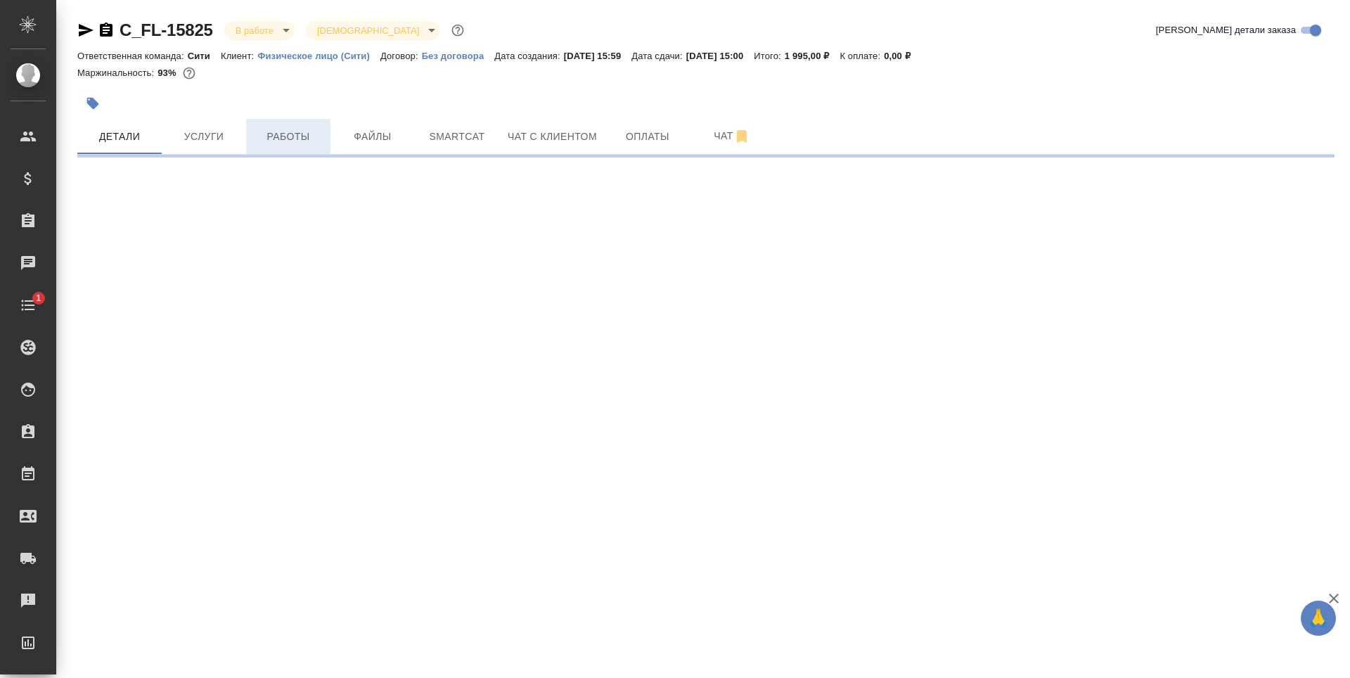
click at [290, 141] on span "Работы" at bounding box center [289, 137] width 68 height 18
select select "RU"
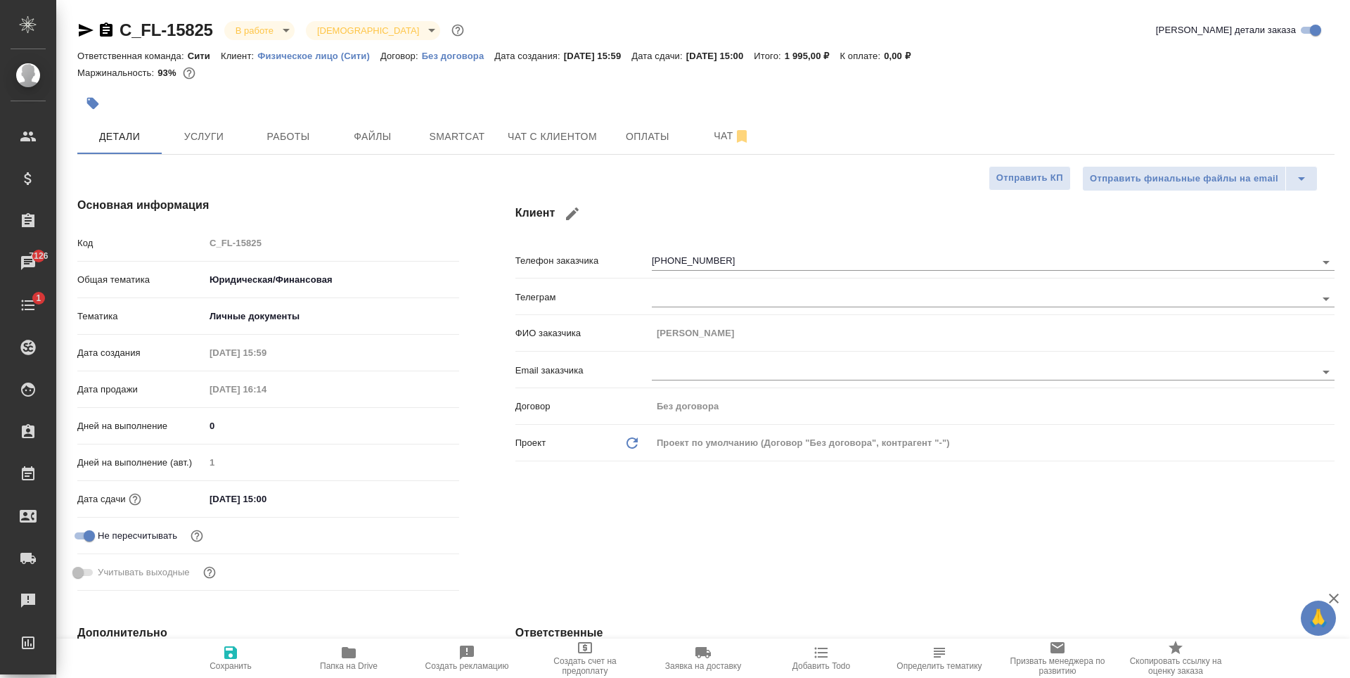
type textarea "x"
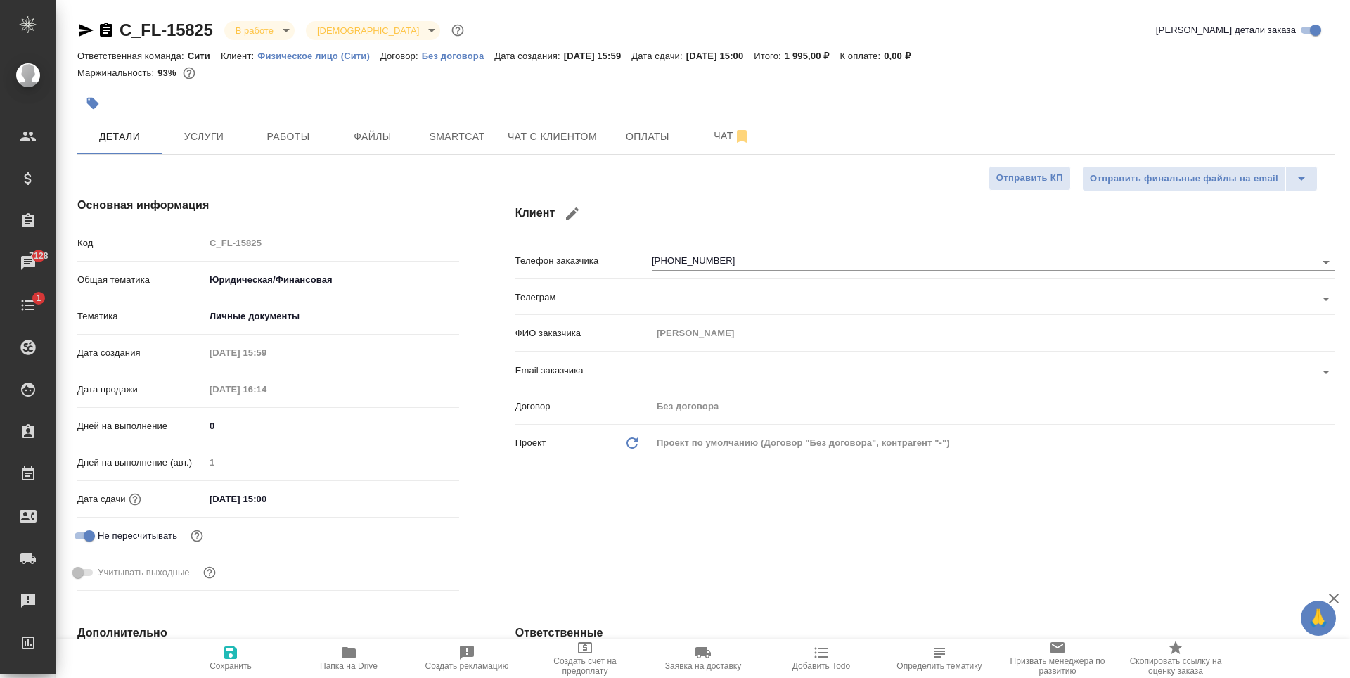
type textarea "x"
click at [584, 140] on span "Чат с клиентом" at bounding box center [552, 137] width 89 height 18
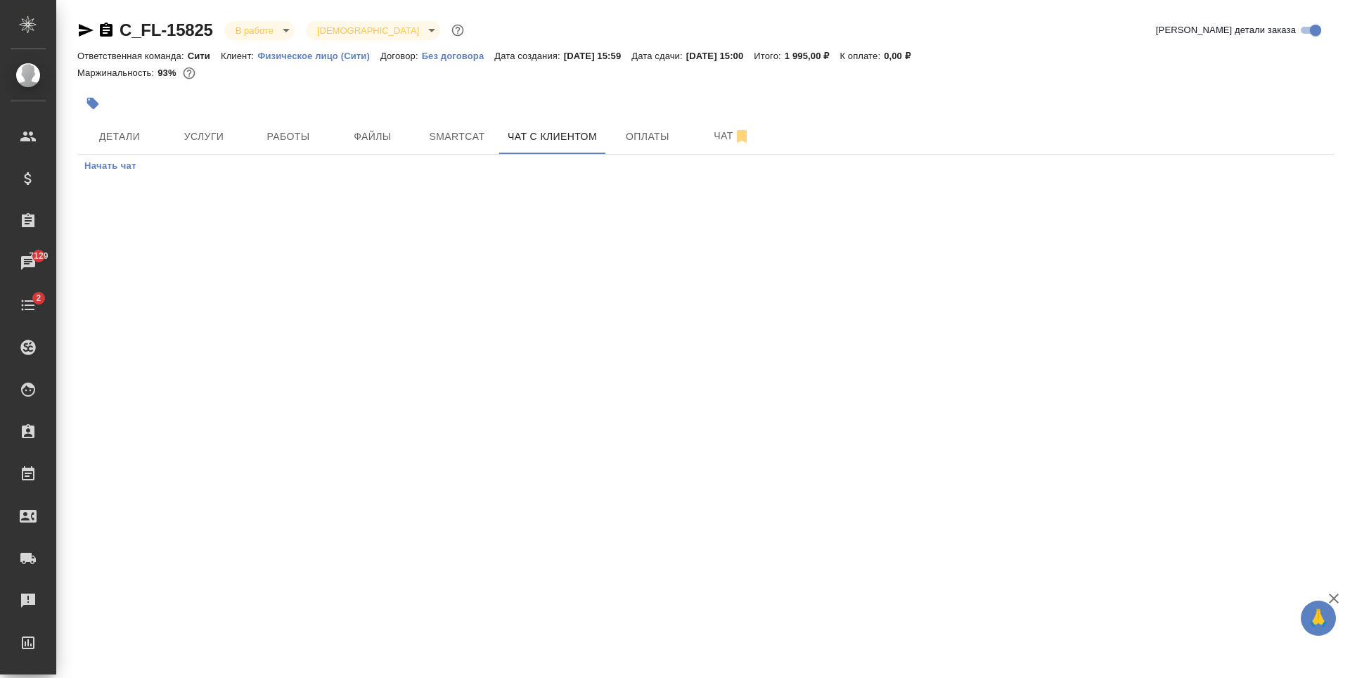
click at [114, 162] on span "Начать чат" at bounding box center [110, 166] width 52 height 16
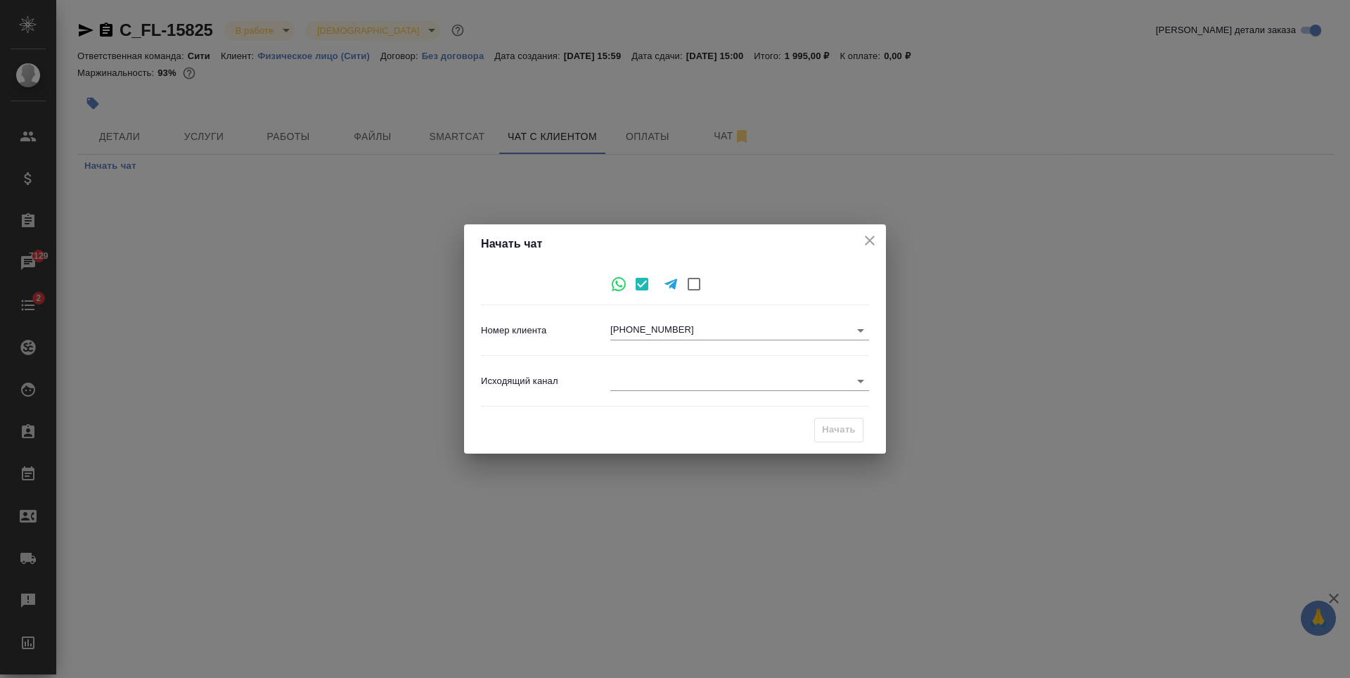
type input "43a3629b206e369774afd85d"
click at [656, 387] on body "🙏 .cls-1 fill:#fff; AWATERA Zaytseva Svetlana Клиенты Спецификации Заказы 7129 …" at bounding box center [675, 339] width 1350 height 678
click at [667, 380] on li "Awatera" at bounding box center [739, 381] width 259 height 23
type input "2"
click at [830, 432] on span "Начать" at bounding box center [839, 430] width 34 height 16
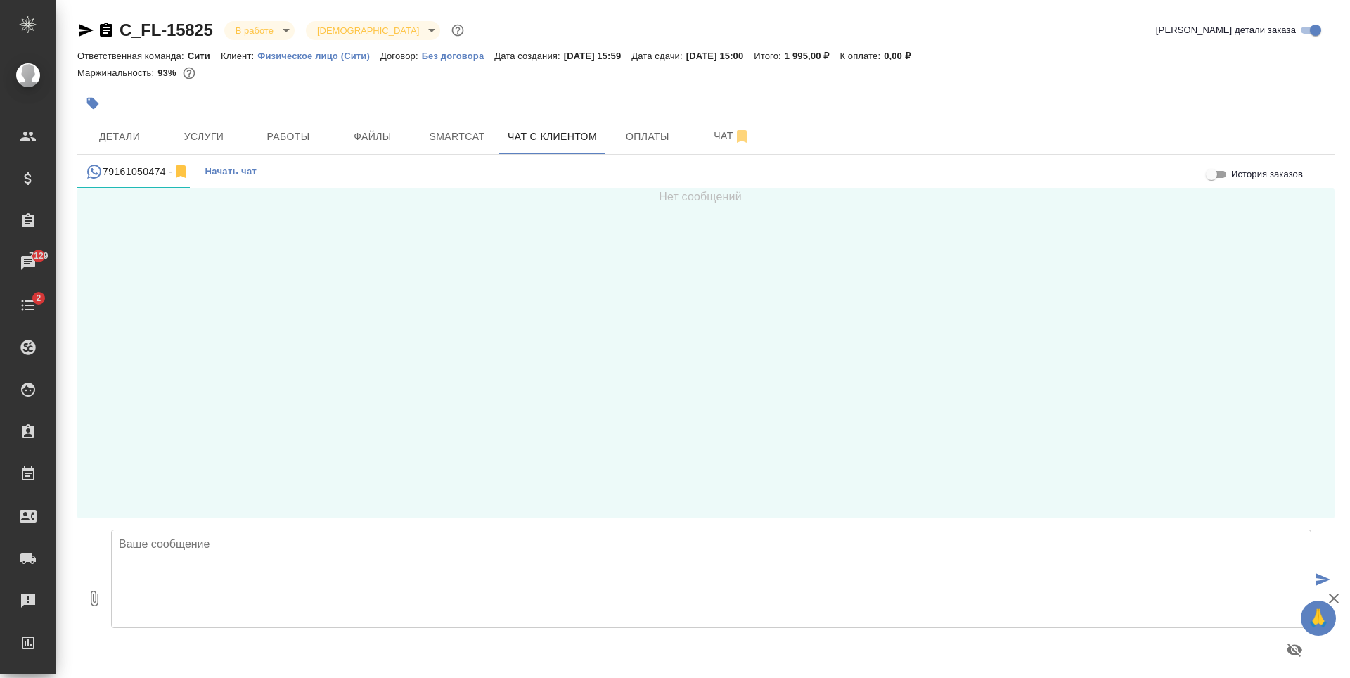
click at [281, 553] on textarea at bounding box center [711, 578] width 1200 height 98
type textarea "Татьяна, добрый день! Направляю перевод на согласование перед заверением."
click at [89, 601] on icon "button" at bounding box center [94, 598] width 17 height 17
type input "C:\fakepath\doc01557320250821125703_en.doc"
click at [456, 579] on textarea "Татьяна, добрый день! Направляю перевод на согласование перед заверением." at bounding box center [711, 578] width 1200 height 98
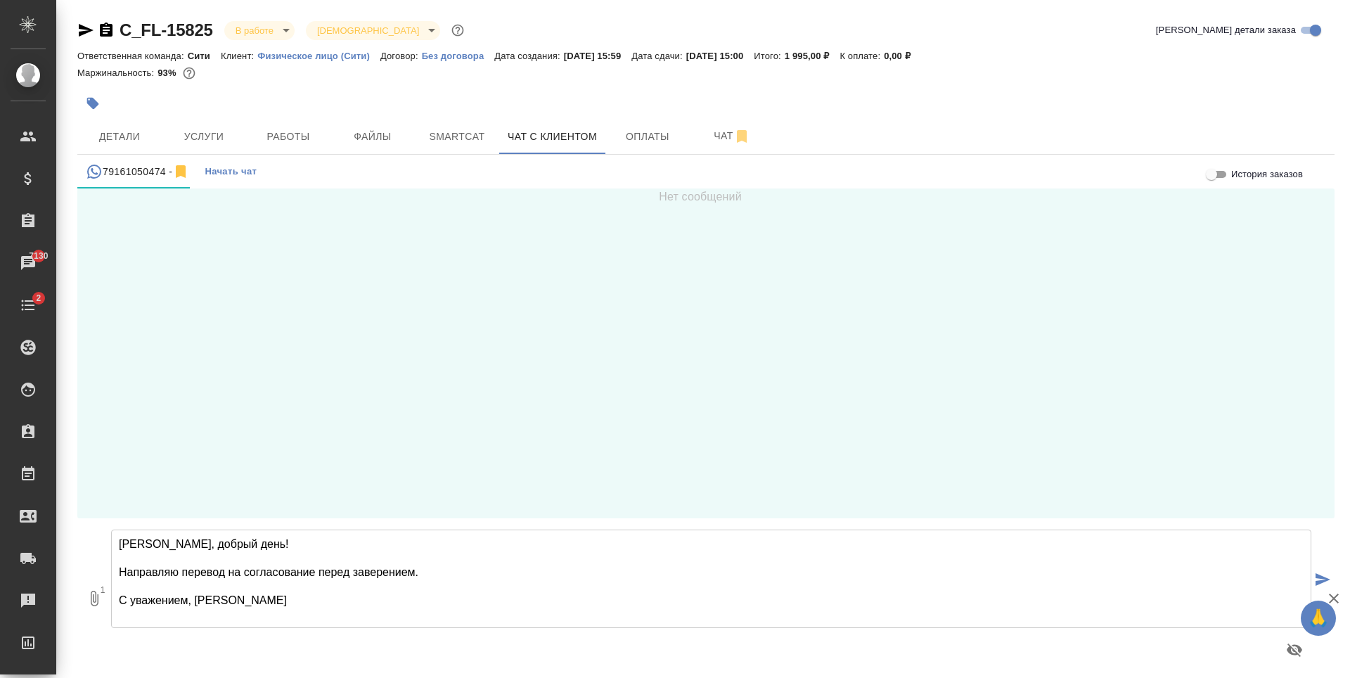
type textarea "Татьяна, добрый день! Направляю перевод на согласование перед заверением. С ува…"
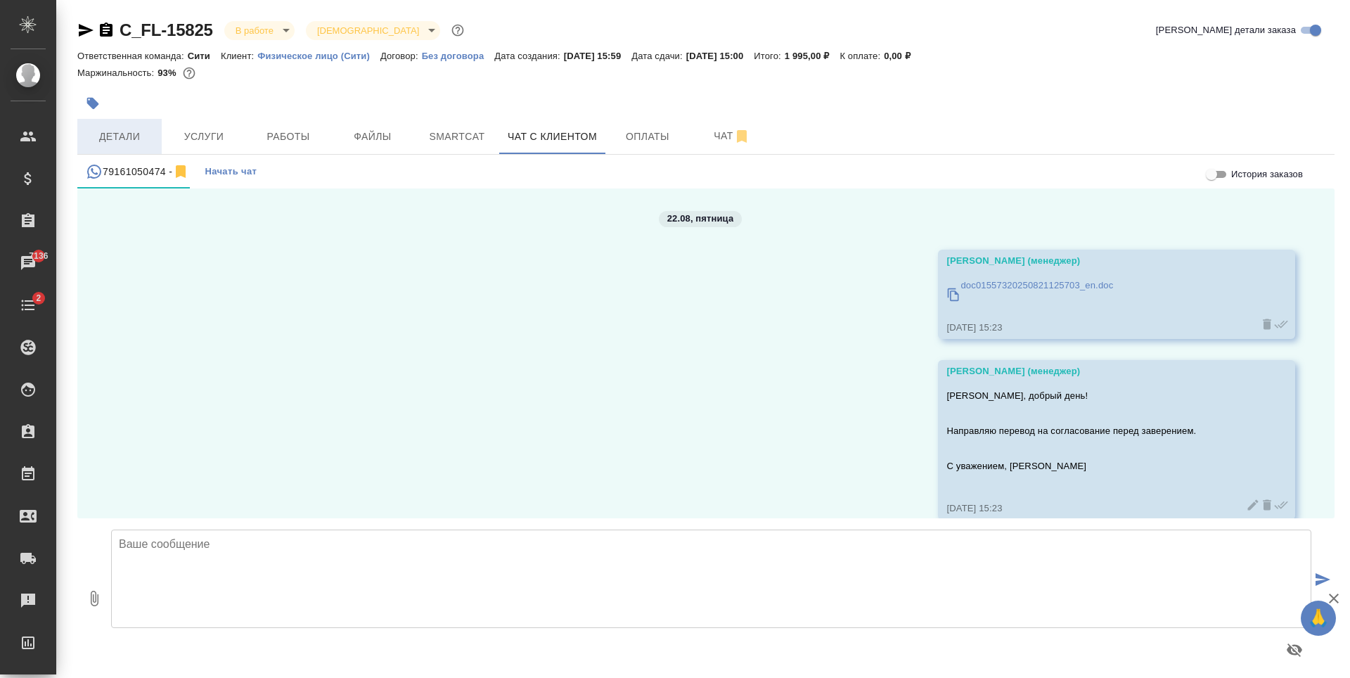
click at [136, 131] on span "Детали" at bounding box center [120, 137] width 68 height 18
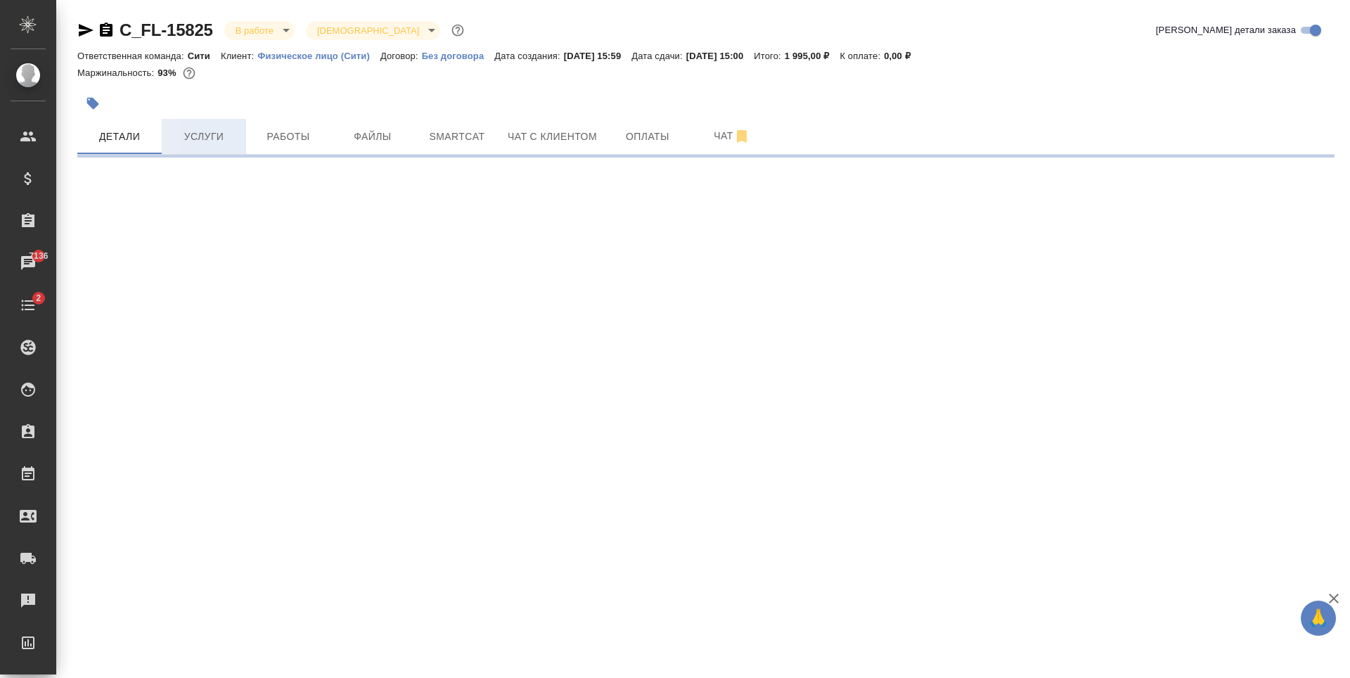
click at [204, 131] on span "Услуги" at bounding box center [204, 137] width 68 height 18
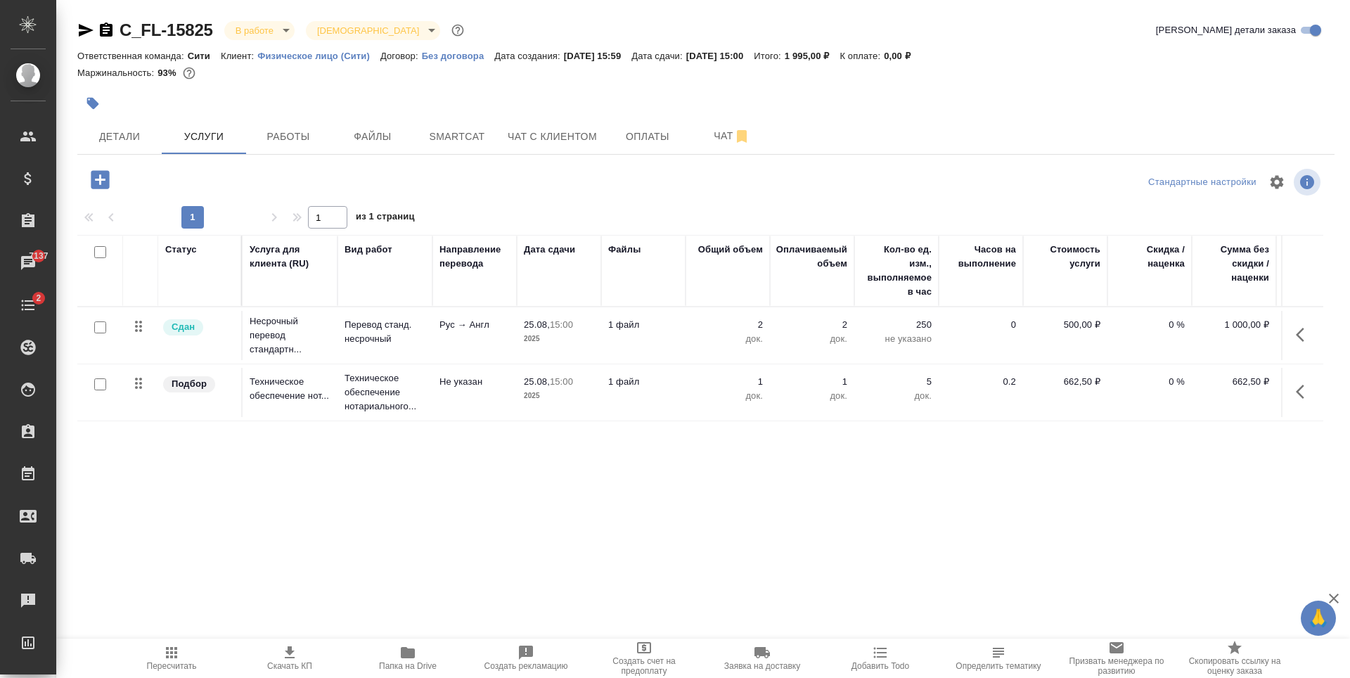
click at [139, 117] on div at bounding box center [496, 103] width 838 height 31
click at [133, 131] on span "Детали" at bounding box center [120, 137] width 68 height 18
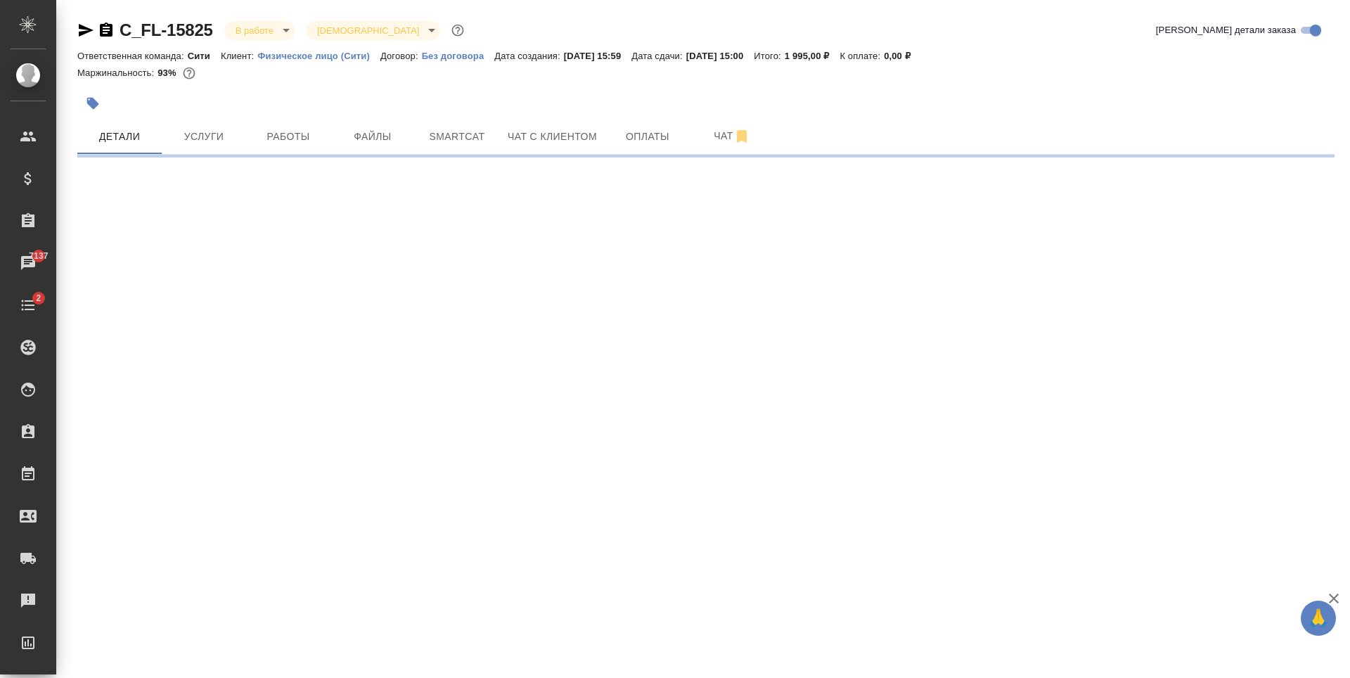
select select "RU"
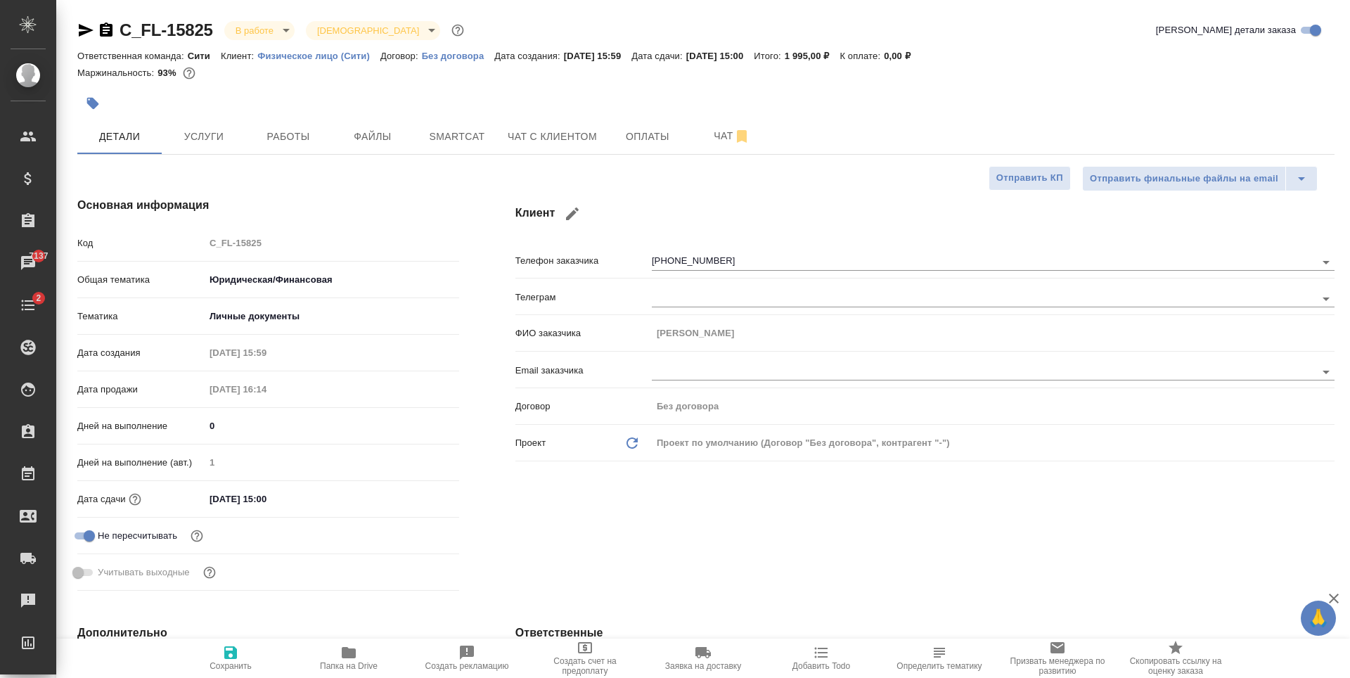
type textarea "x"
click at [798, 659] on span "Добавить Todo" at bounding box center [821, 657] width 101 height 27
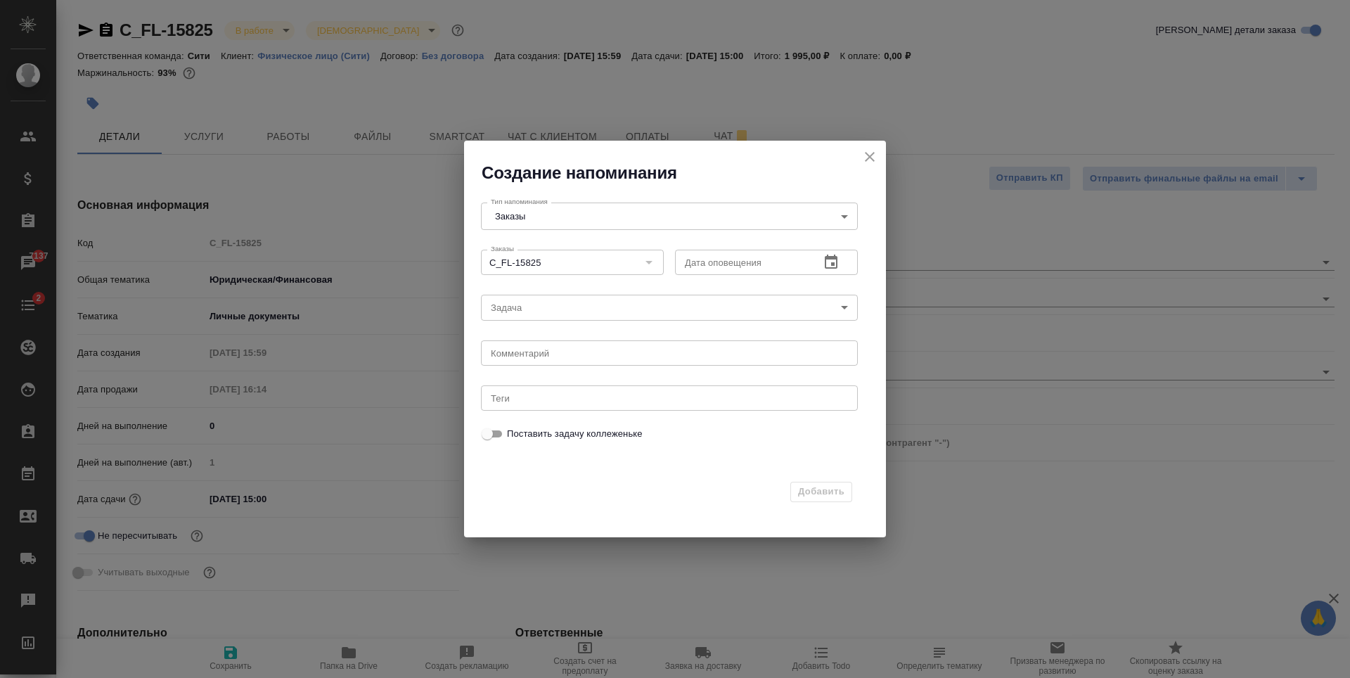
click at [563, 305] on body "🙏 .cls-1 fill:#fff; AWATERA Zaytseva Svetlana Клиенты Спецификации Заказы 7137 …" at bounding box center [675, 339] width 1350 height 678
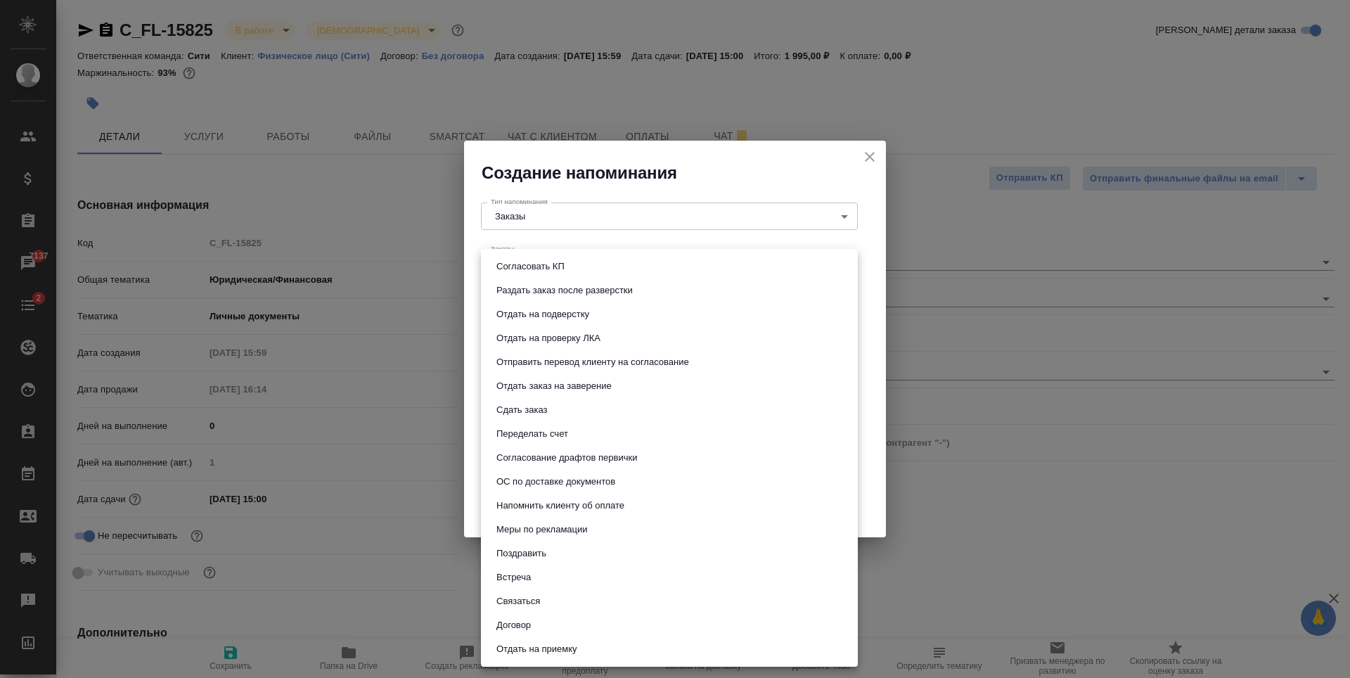
click at [577, 364] on button "Отправить перевод клиенту на согласование" at bounding box center [592, 361] width 201 height 15
type input "Отправить перевод клиенту на согласование"
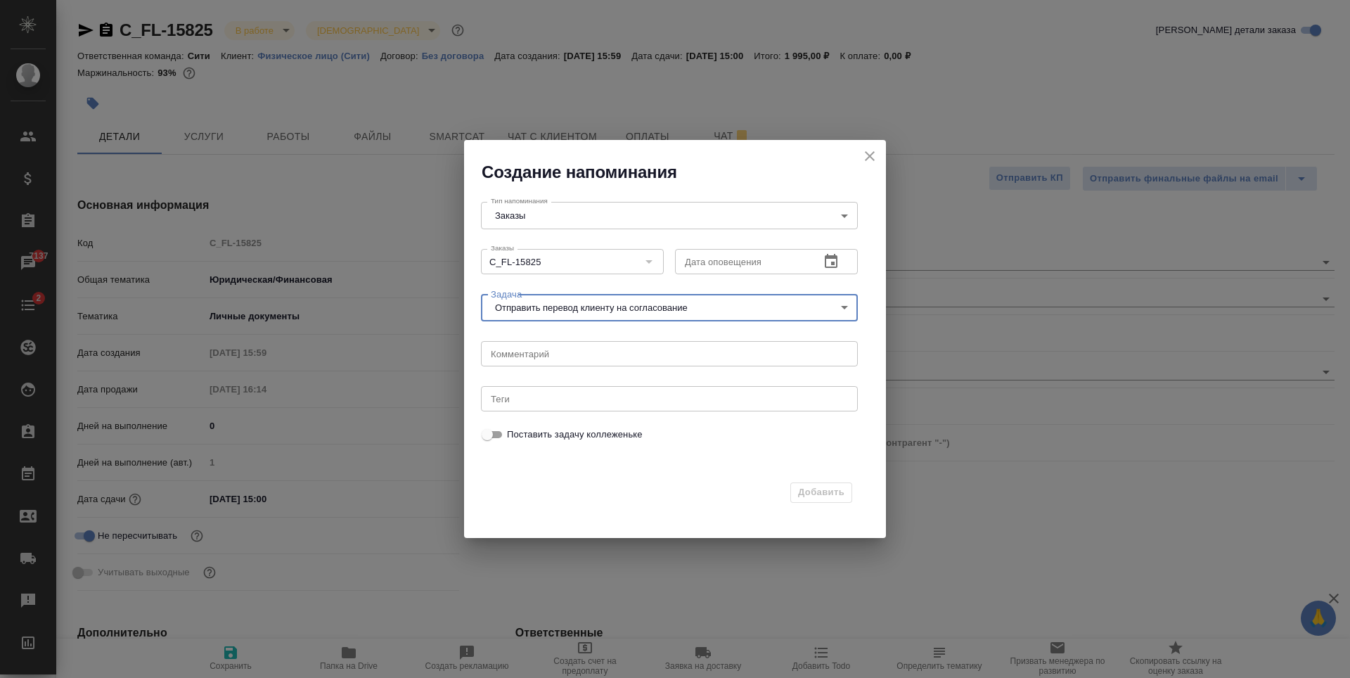
click at [548, 357] on textarea at bounding box center [669, 353] width 357 height 11
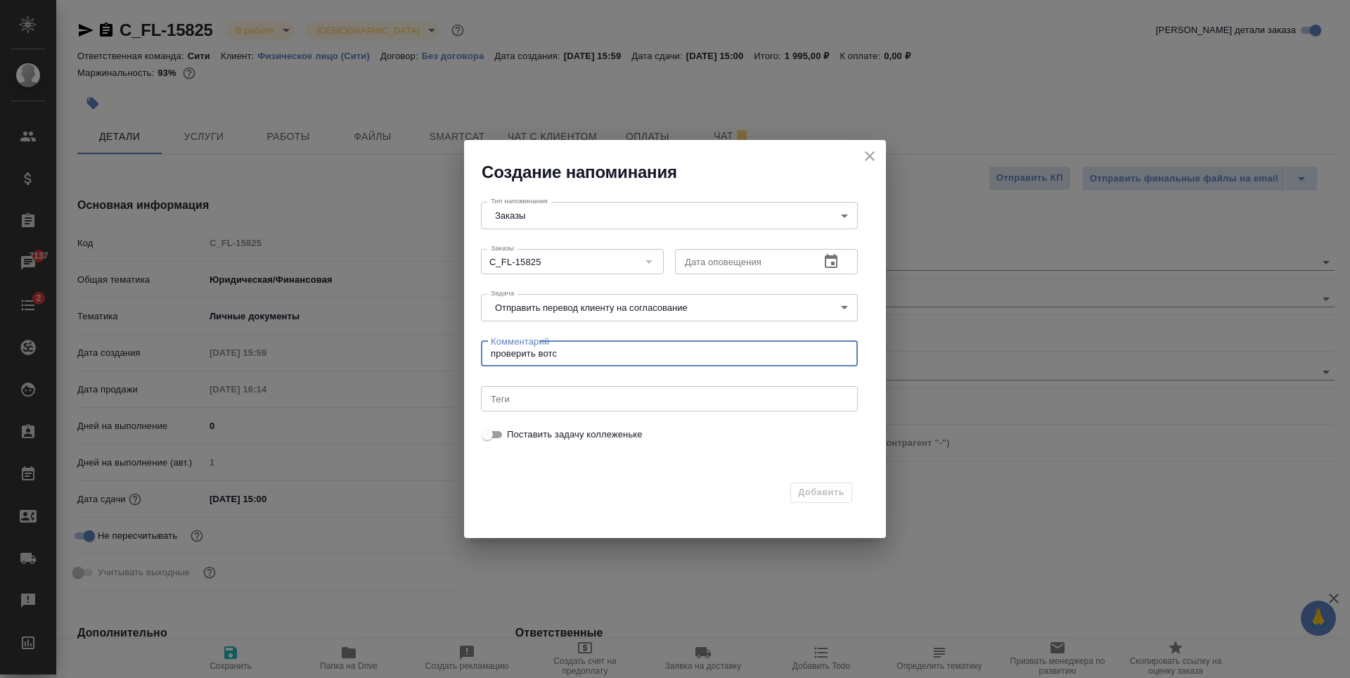
type textarea "проверить вотс"
click at [826, 267] on icon "button" at bounding box center [831, 261] width 13 height 14
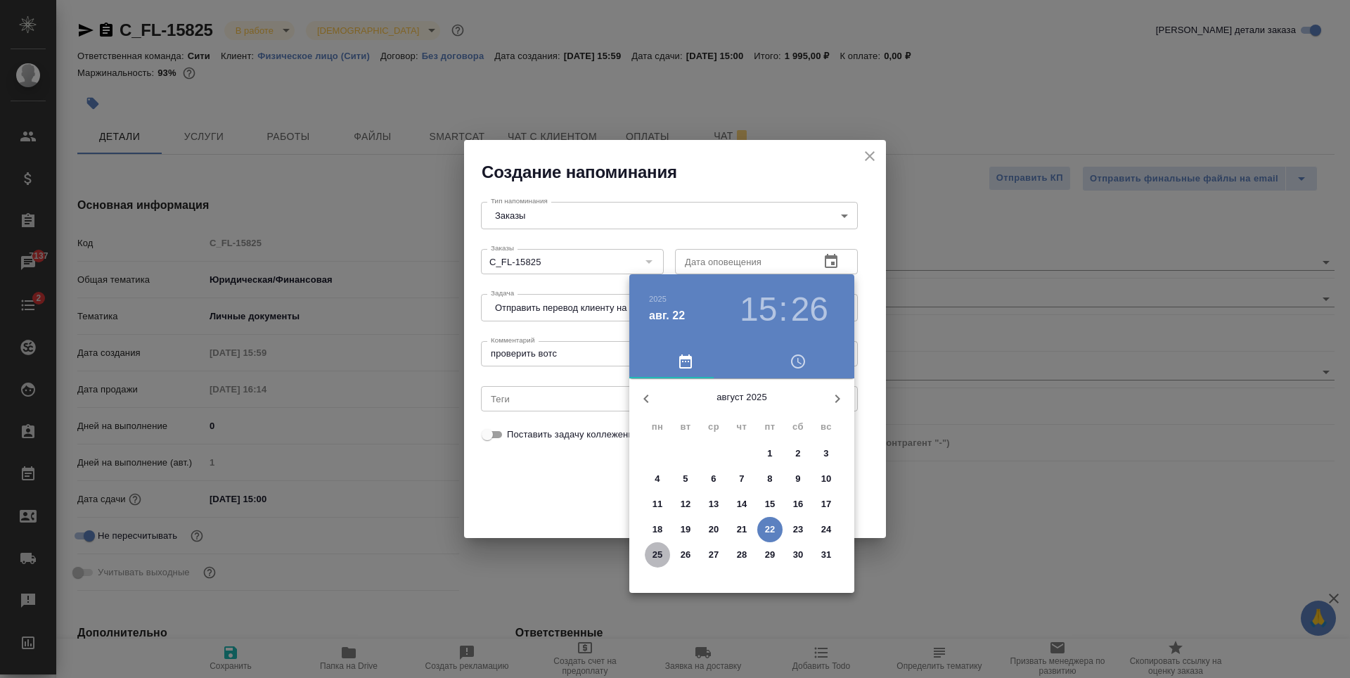
click at [658, 551] on p "25" at bounding box center [658, 555] width 11 height 14
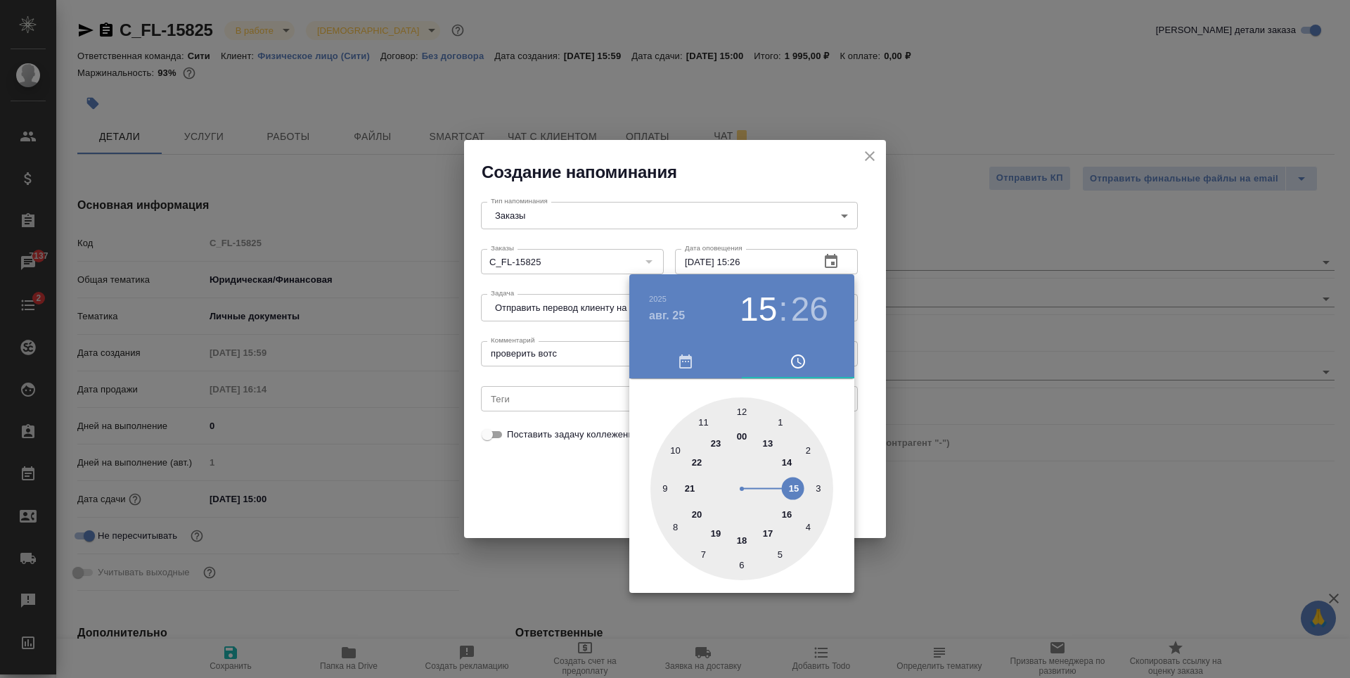
click at [663, 489] on div at bounding box center [741, 488] width 183 height 183
click at [741, 415] on div at bounding box center [741, 488] width 183 height 183
type input "25.08.2025 09:00"
click at [594, 499] on div at bounding box center [675, 339] width 1350 height 678
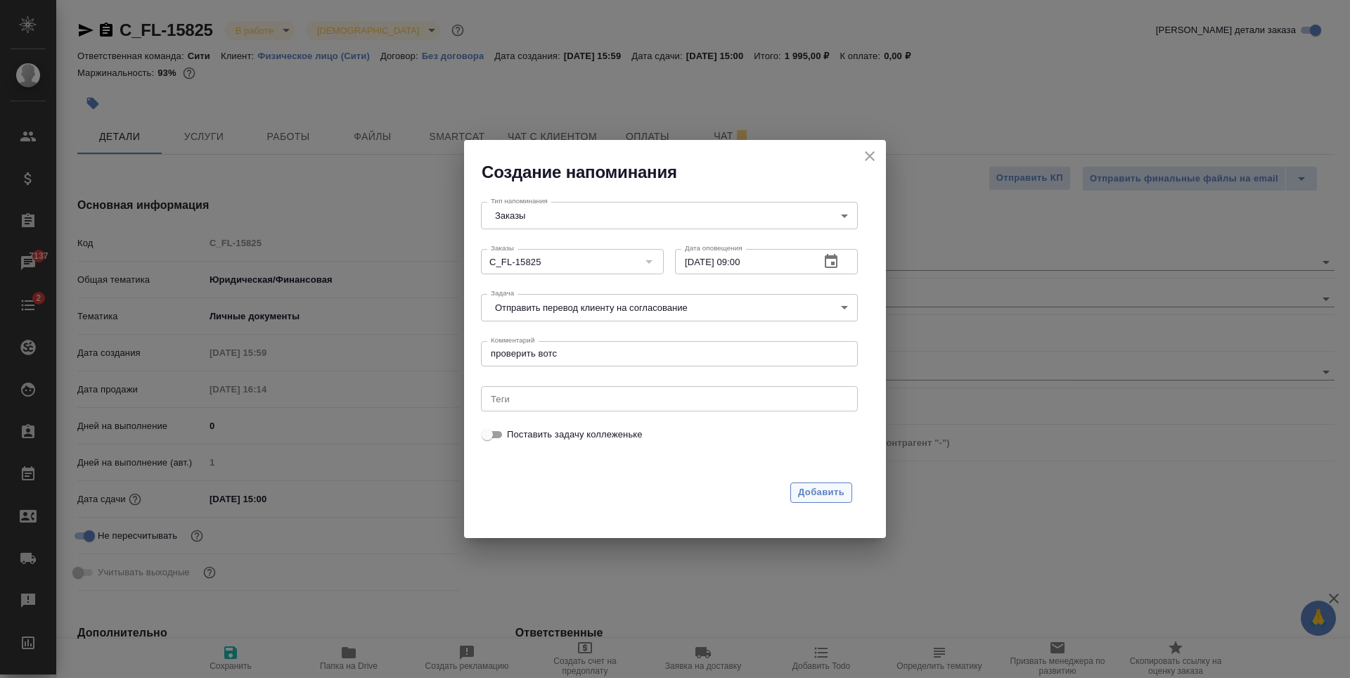
click at [819, 499] on span "Добавить" at bounding box center [821, 492] width 46 height 16
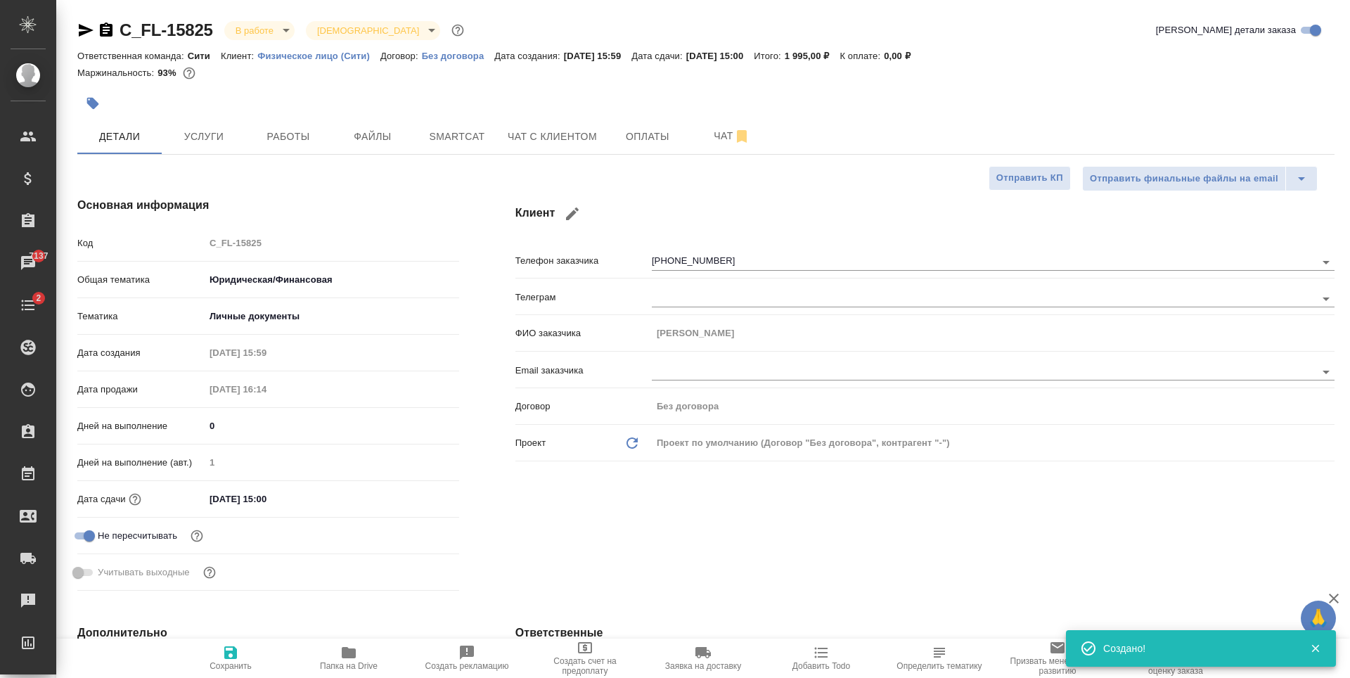
type textarea "x"
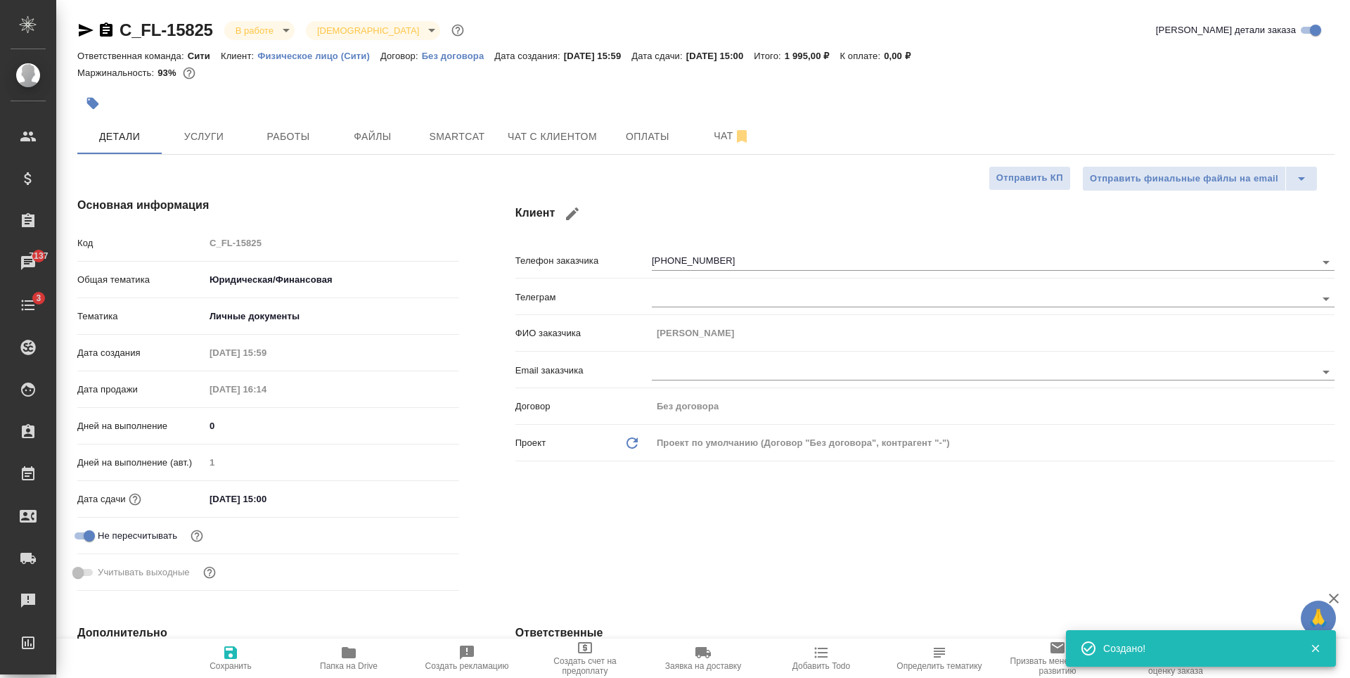
type textarea "x"
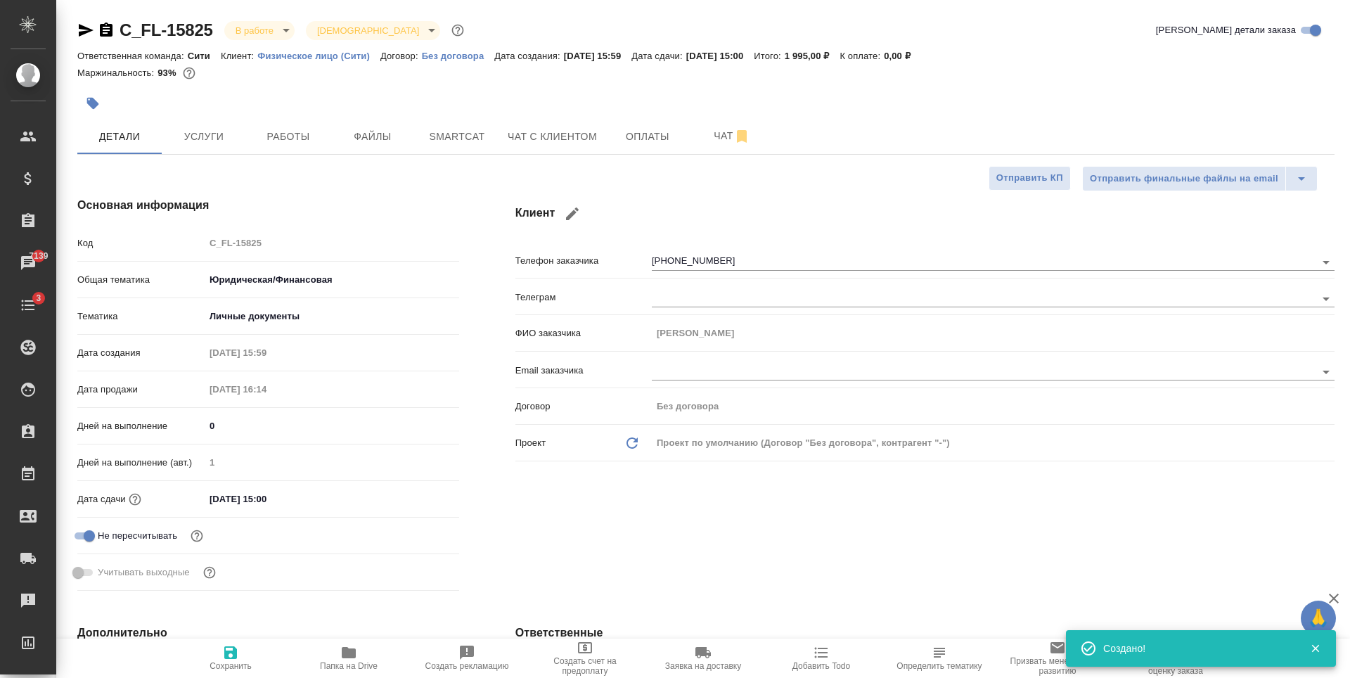
type textarea "x"
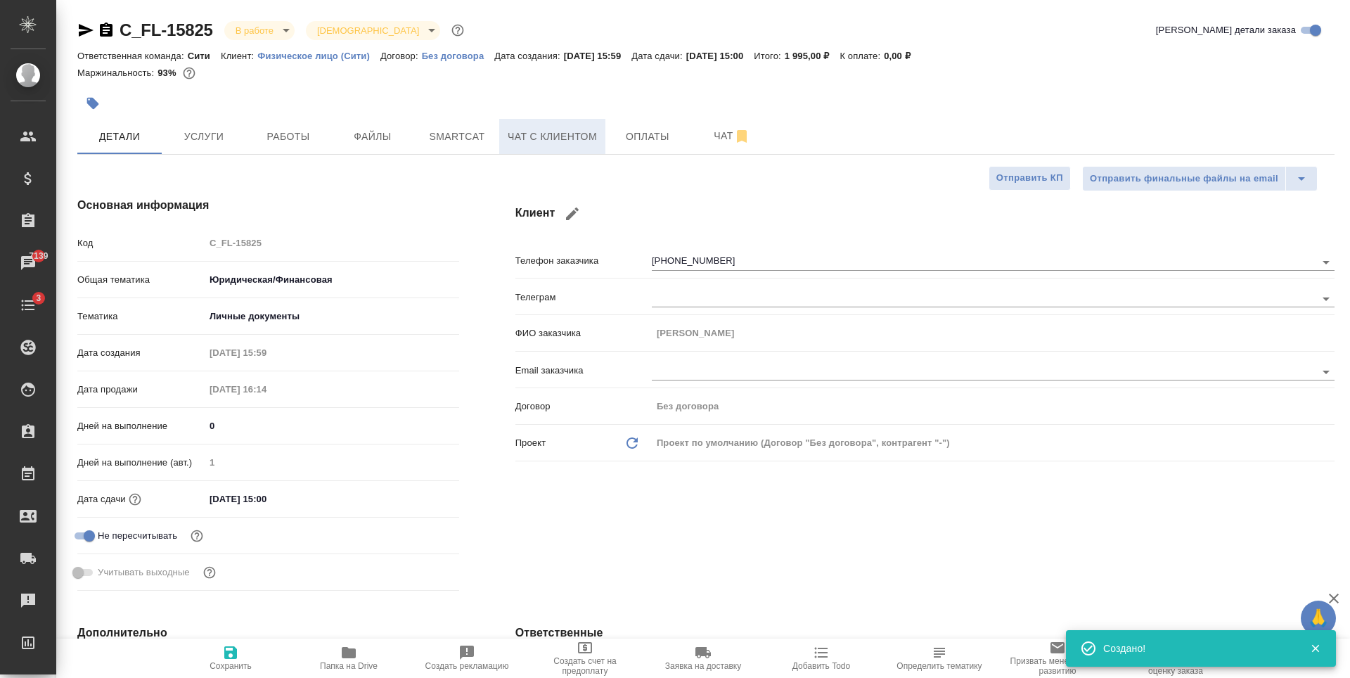
click at [577, 143] on span "Чат с клиентом" at bounding box center [552, 137] width 89 height 18
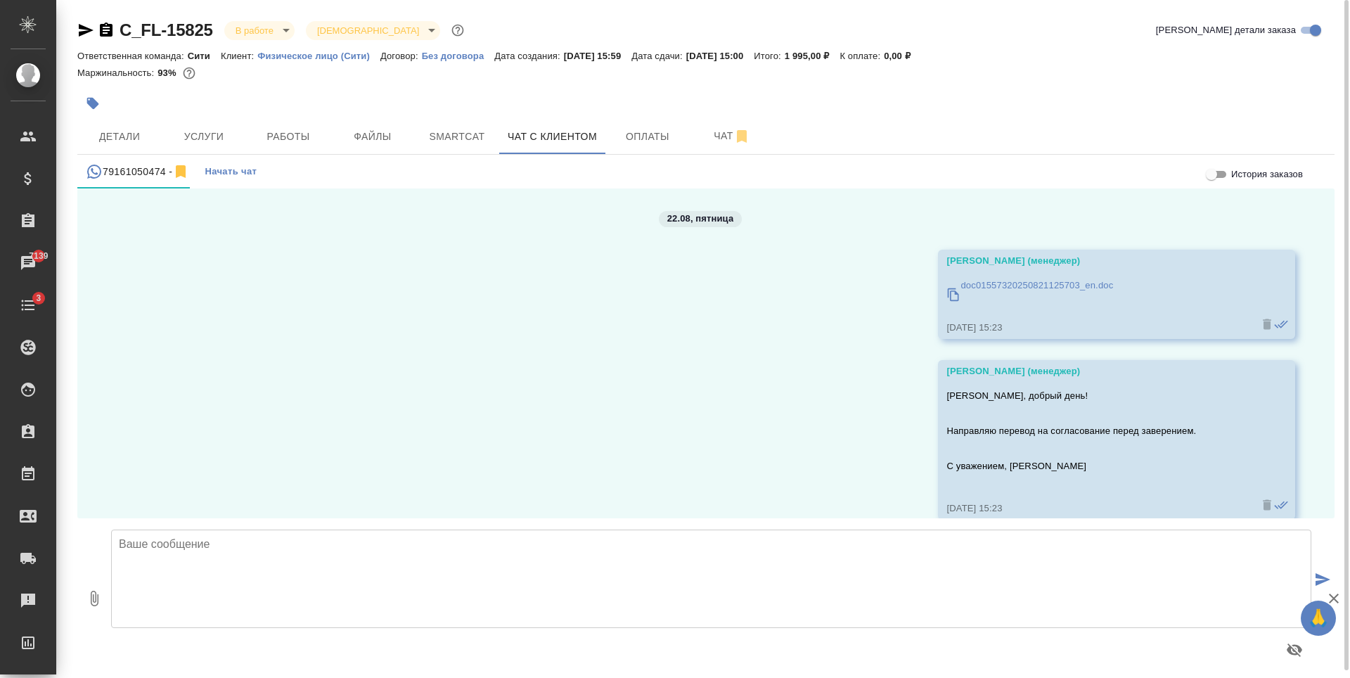
click at [1046, 288] on p "doc01557320250821125703_en.doc" at bounding box center [1037, 285] width 153 height 14
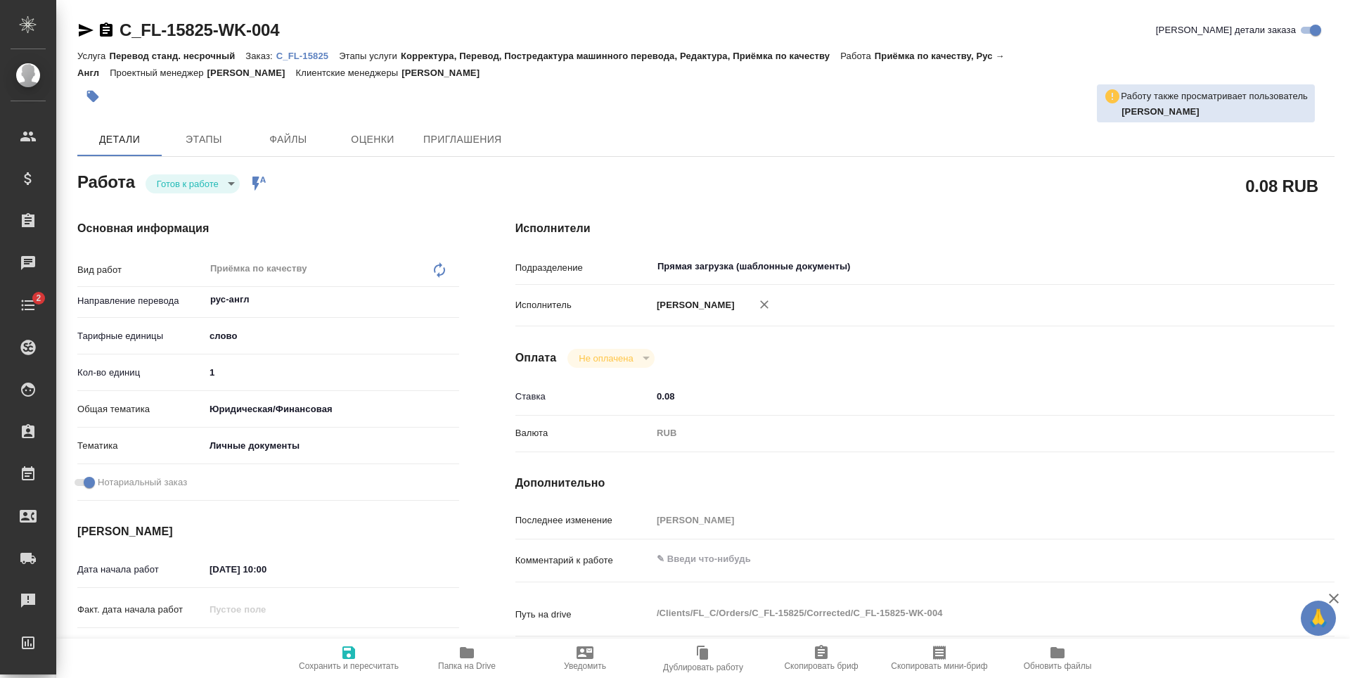
drag, startPoint x: 251, startPoint y: 104, endPoint x: 262, endPoint y: 103, distance: 11.3
click at [252, 104] on div at bounding box center [496, 96] width 838 height 31
type textarea "x"
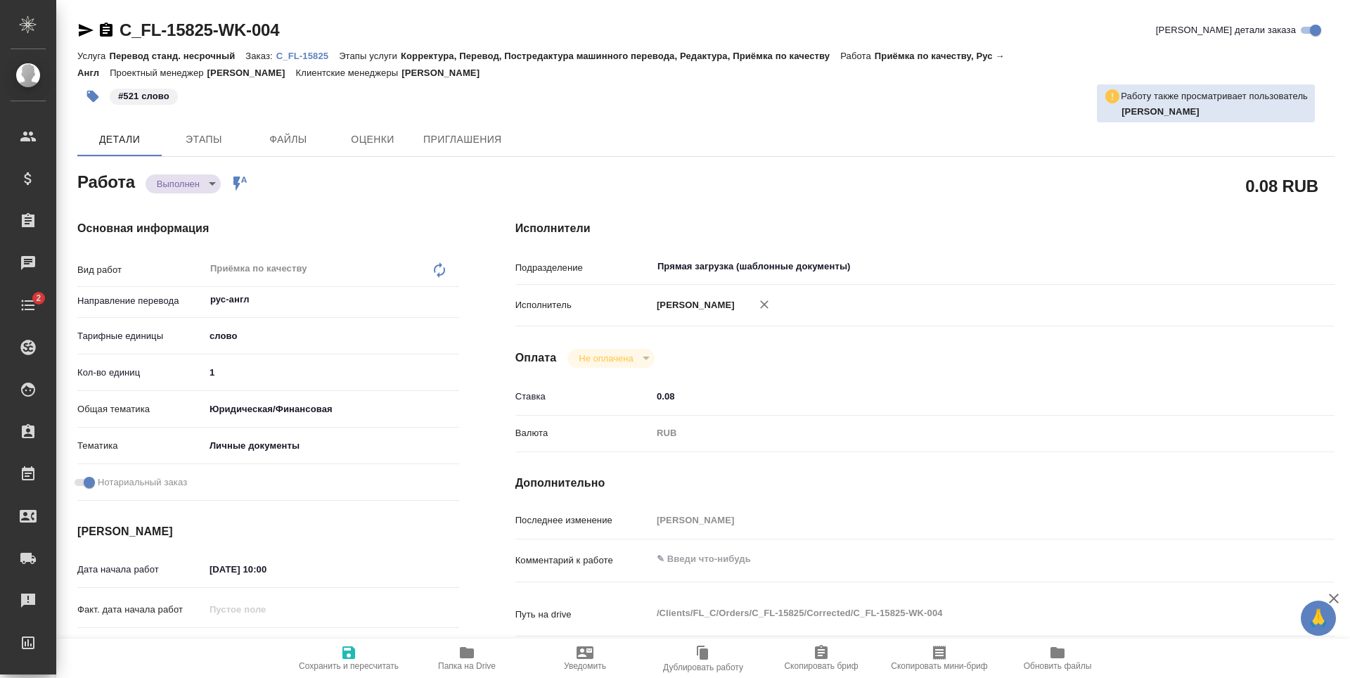
type textarea "x"
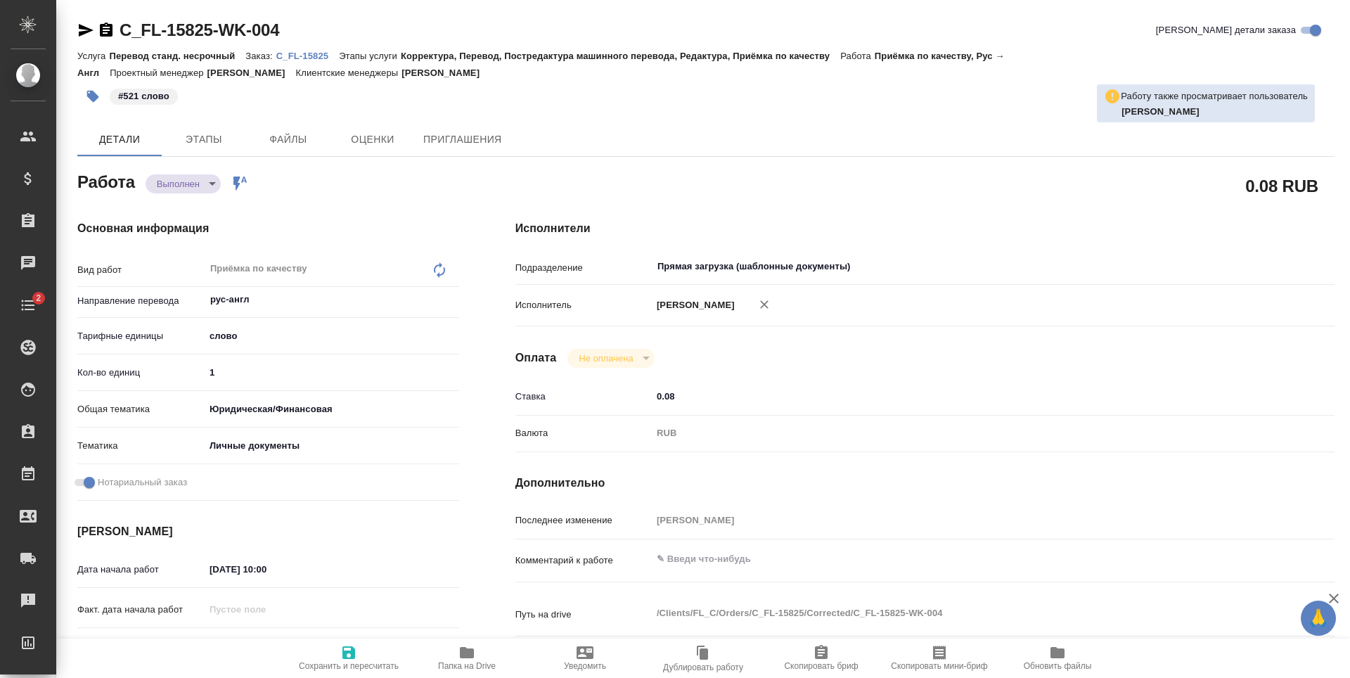
type textarea "x"
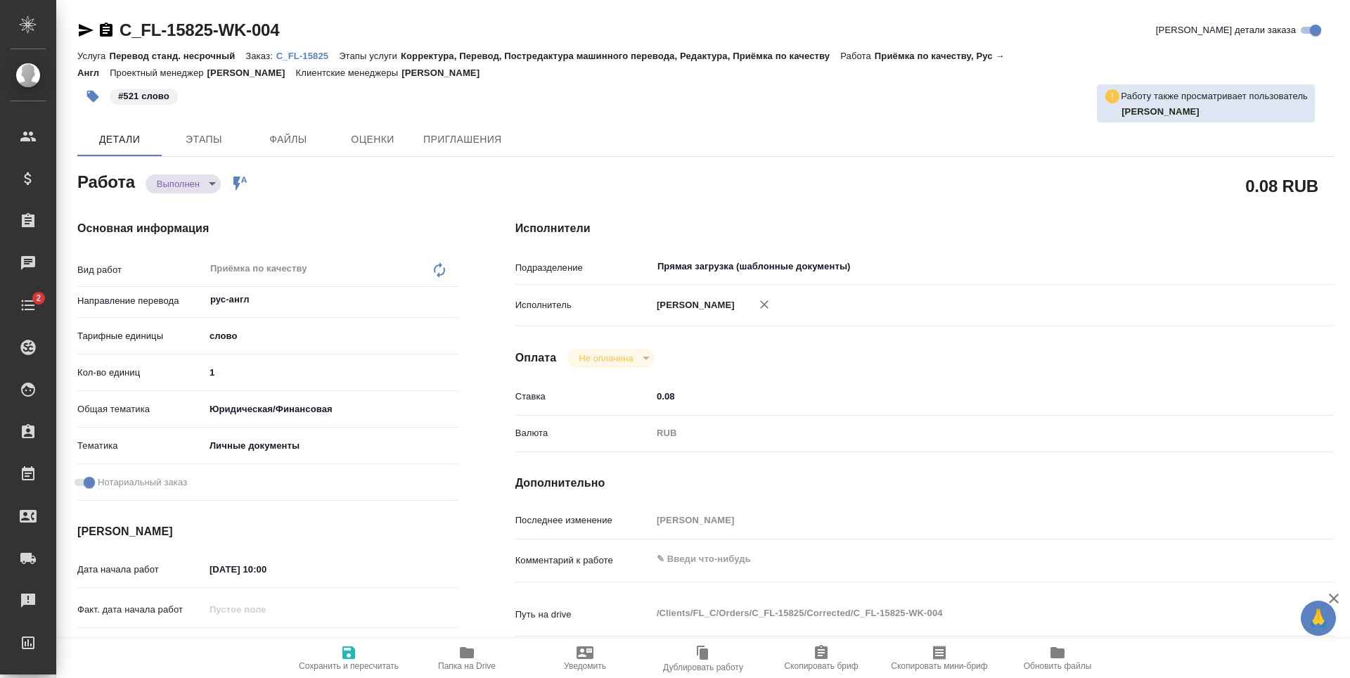
type textarea "x"
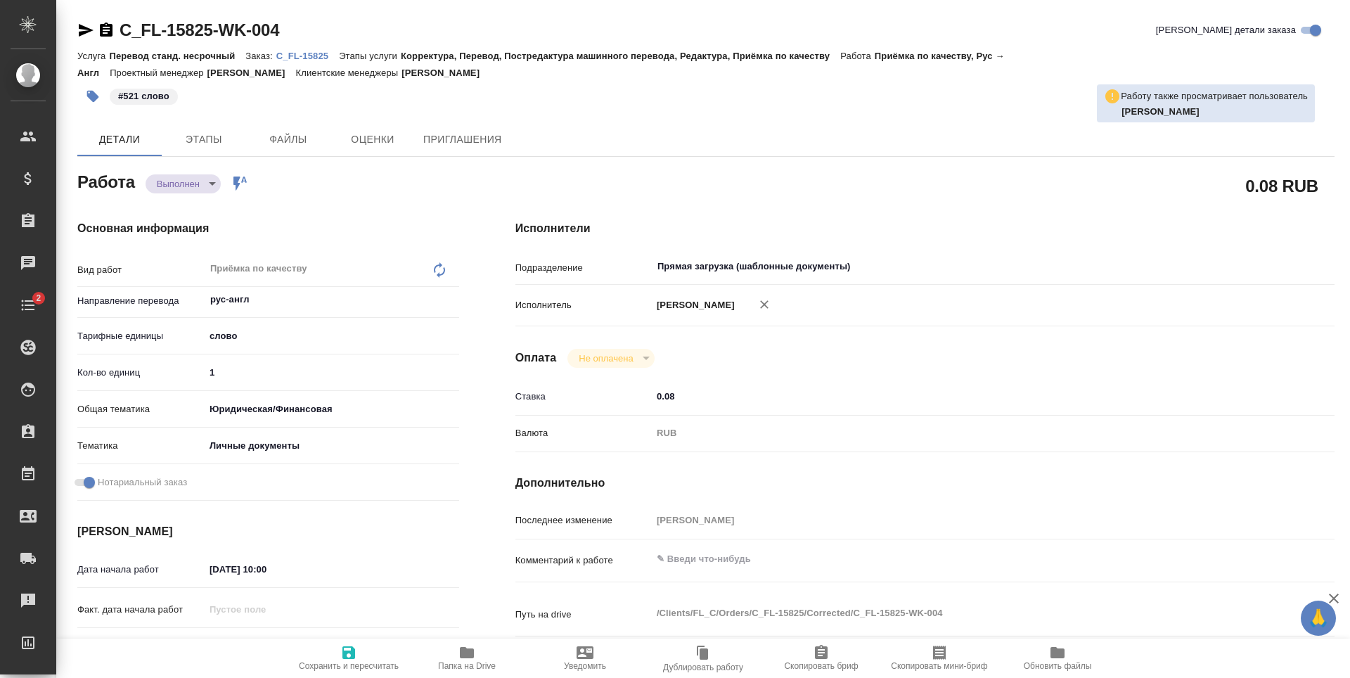
type textarea "x"
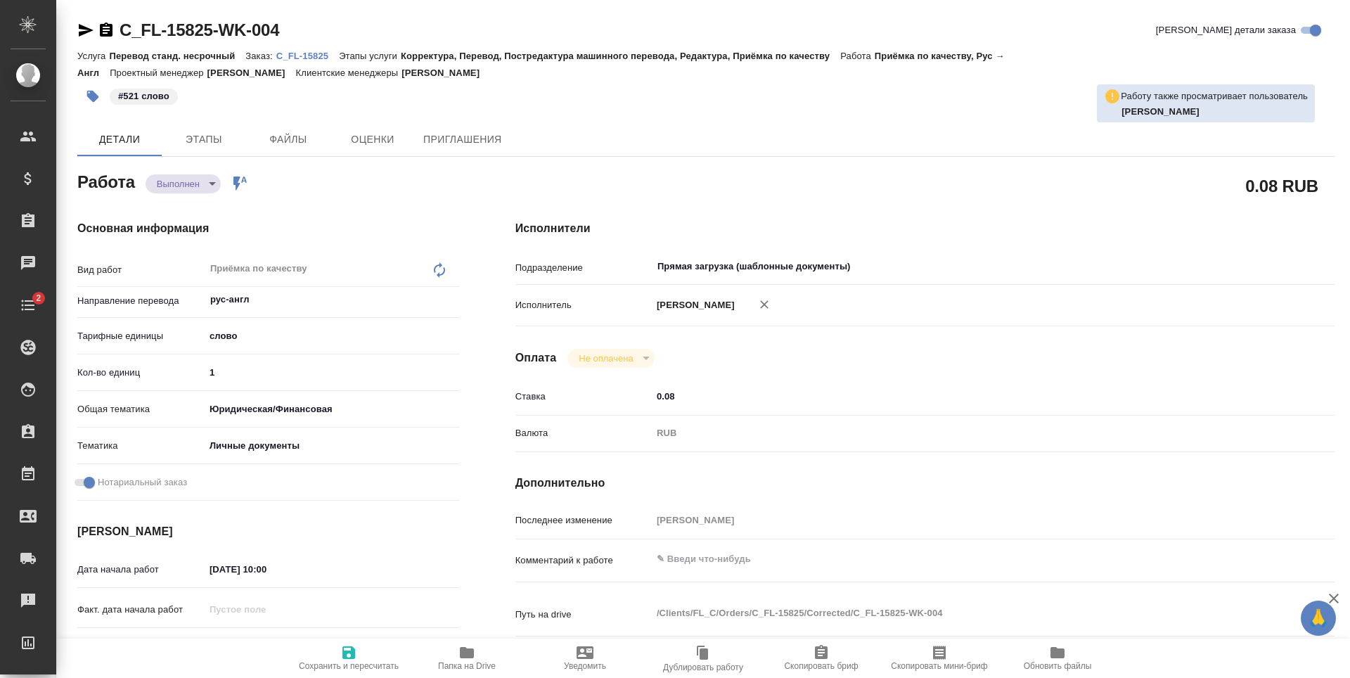
type textarea "x"
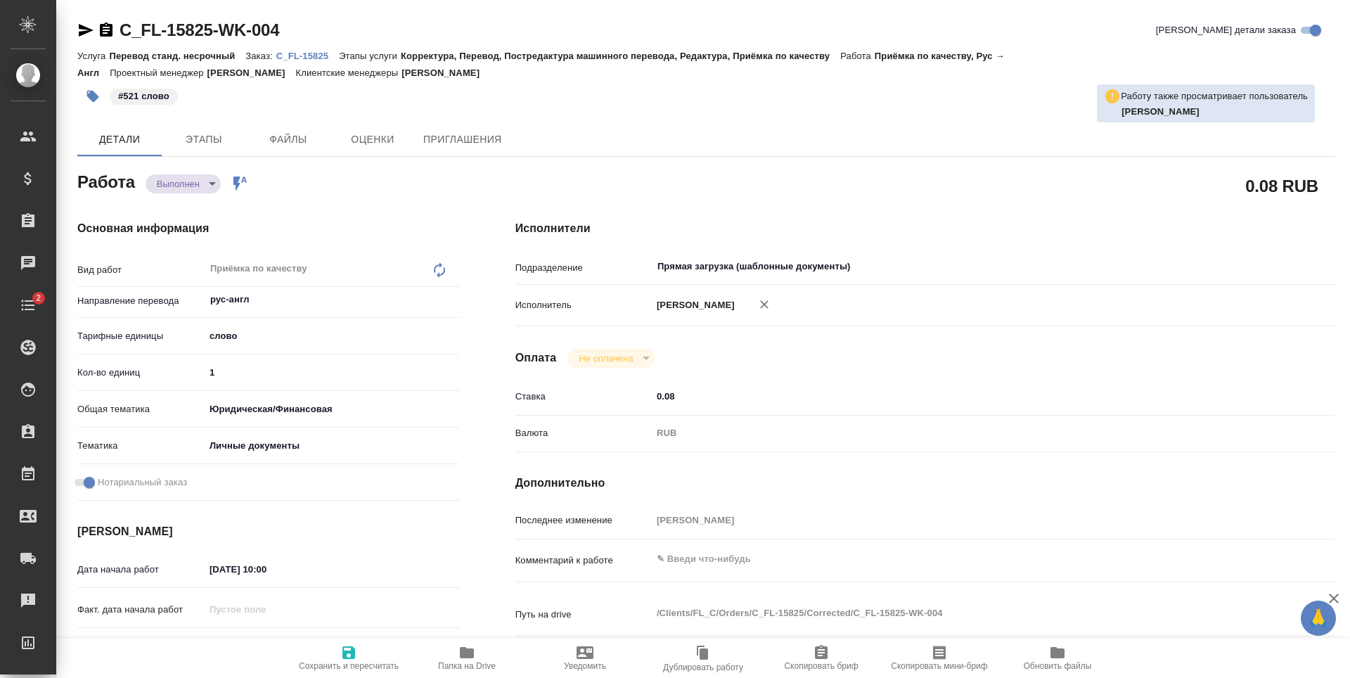
type textarea "x"
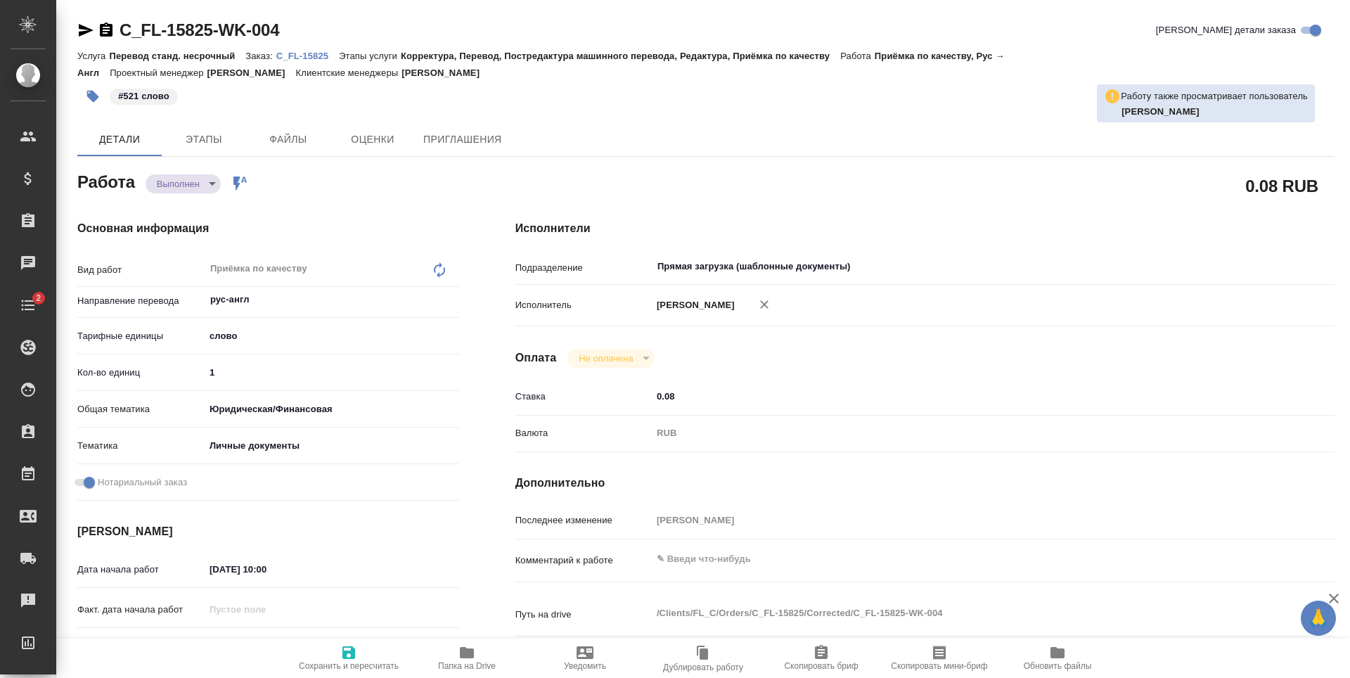
type textarea "x"
click at [246, 376] on input "1" at bounding box center [332, 372] width 255 height 20
type textarea "x"
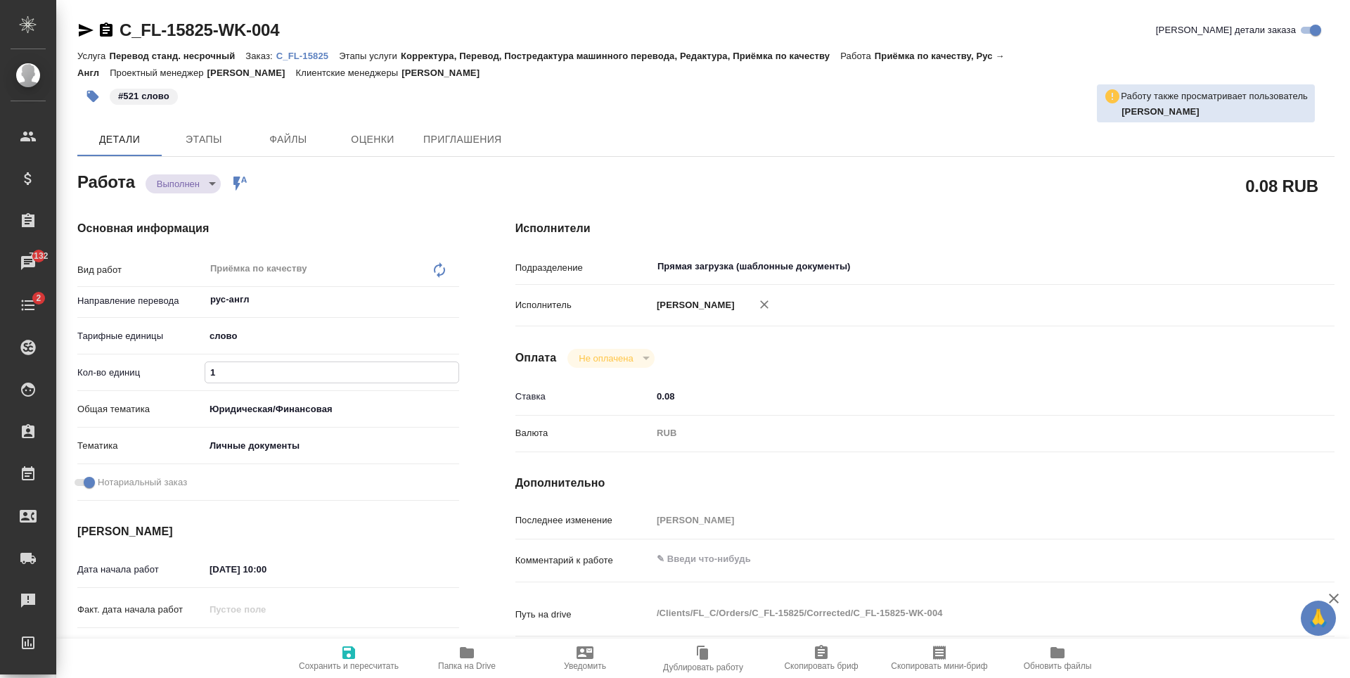
type textarea "x"
type input "5"
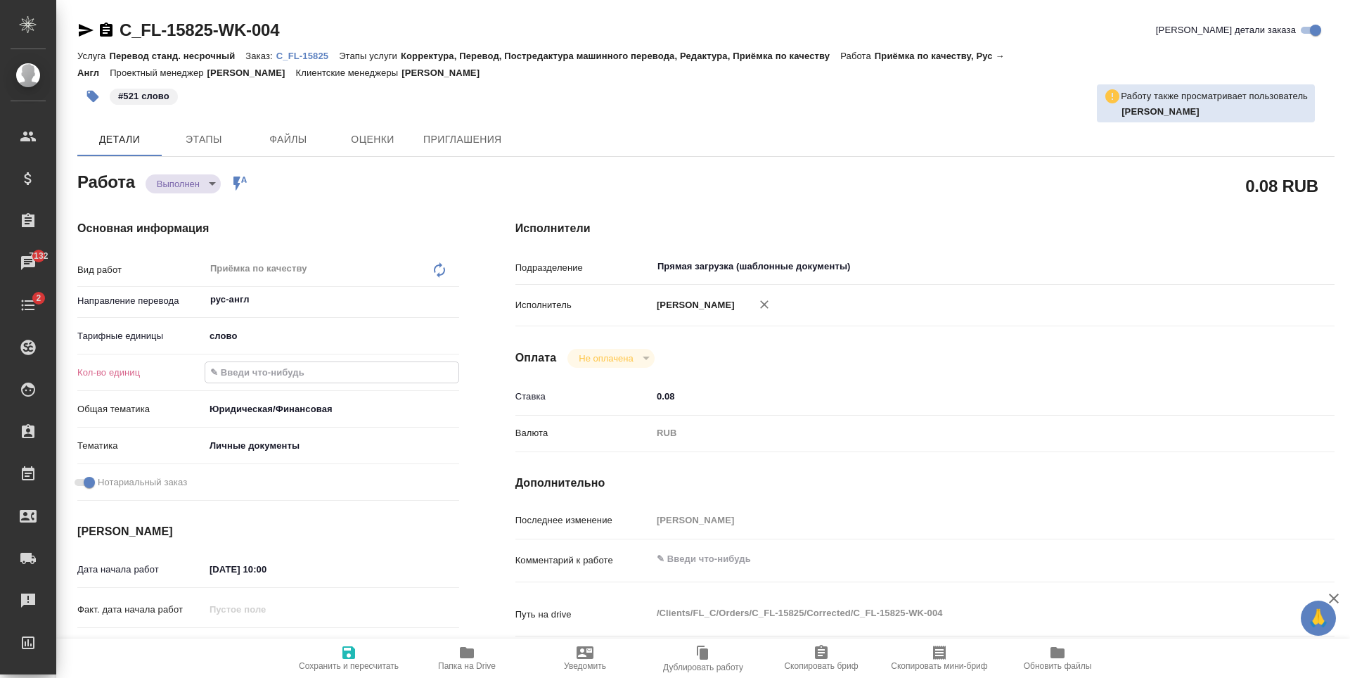
type textarea "x"
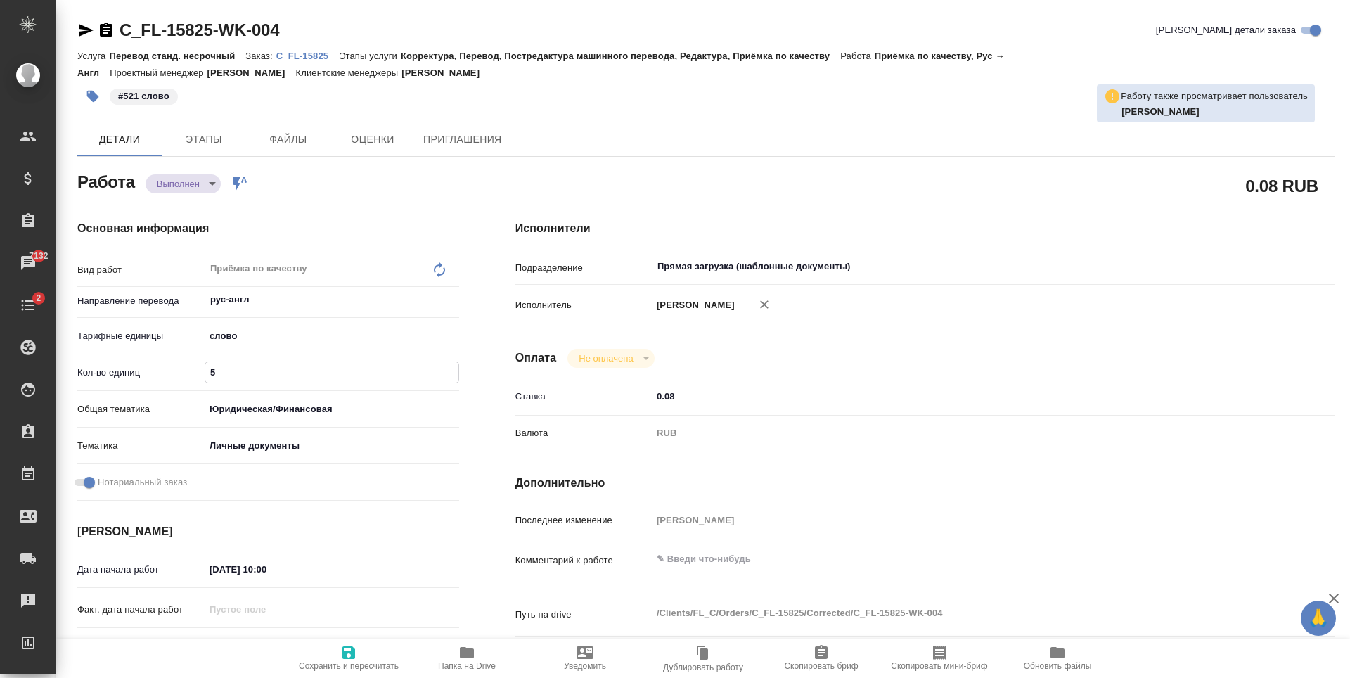
type input "52"
type textarea "x"
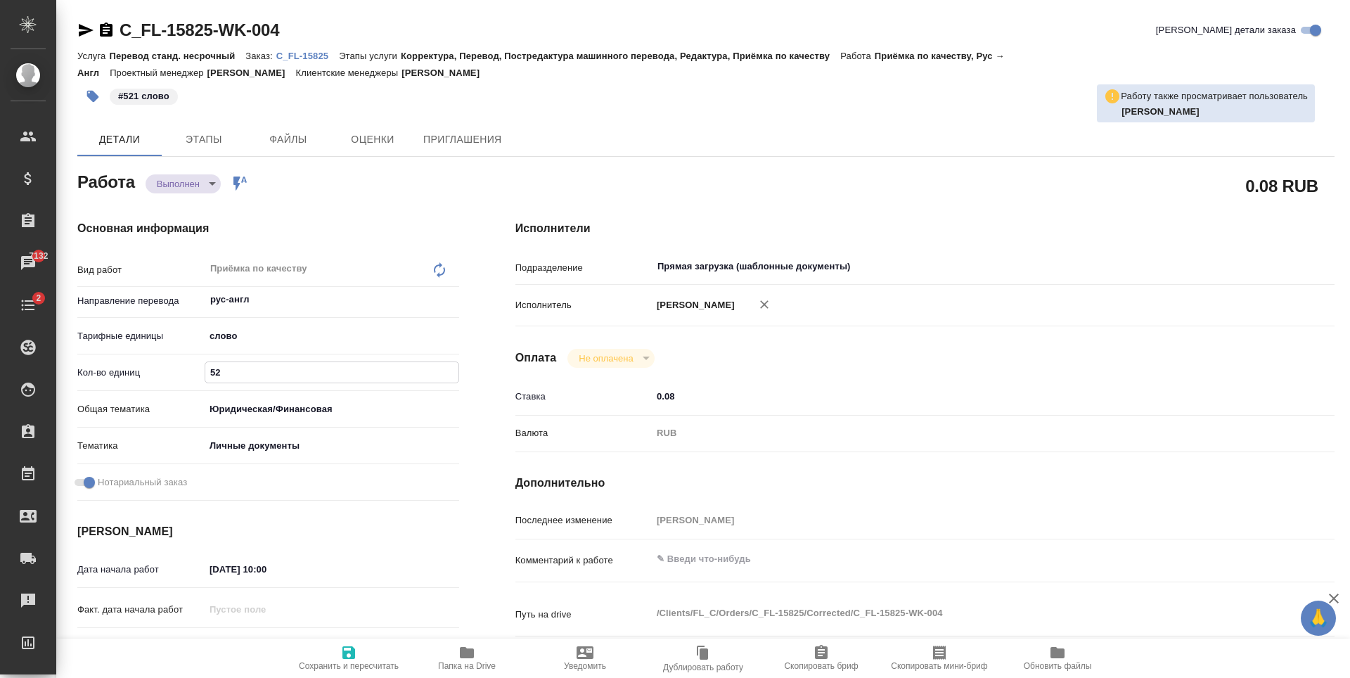
type textarea "x"
type input "521"
type textarea "x"
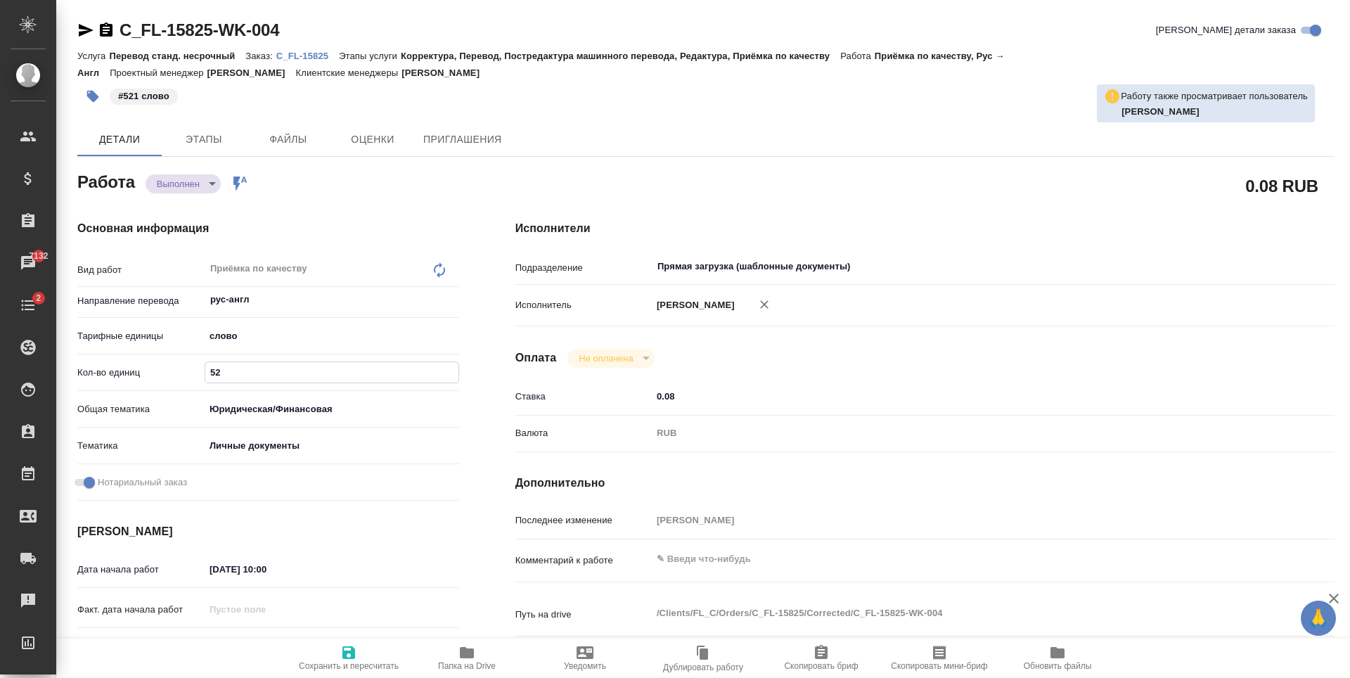
type textarea "x"
type input "521"
click at [349, 655] on icon "button" at bounding box center [348, 652] width 17 height 17
type textarea "x"
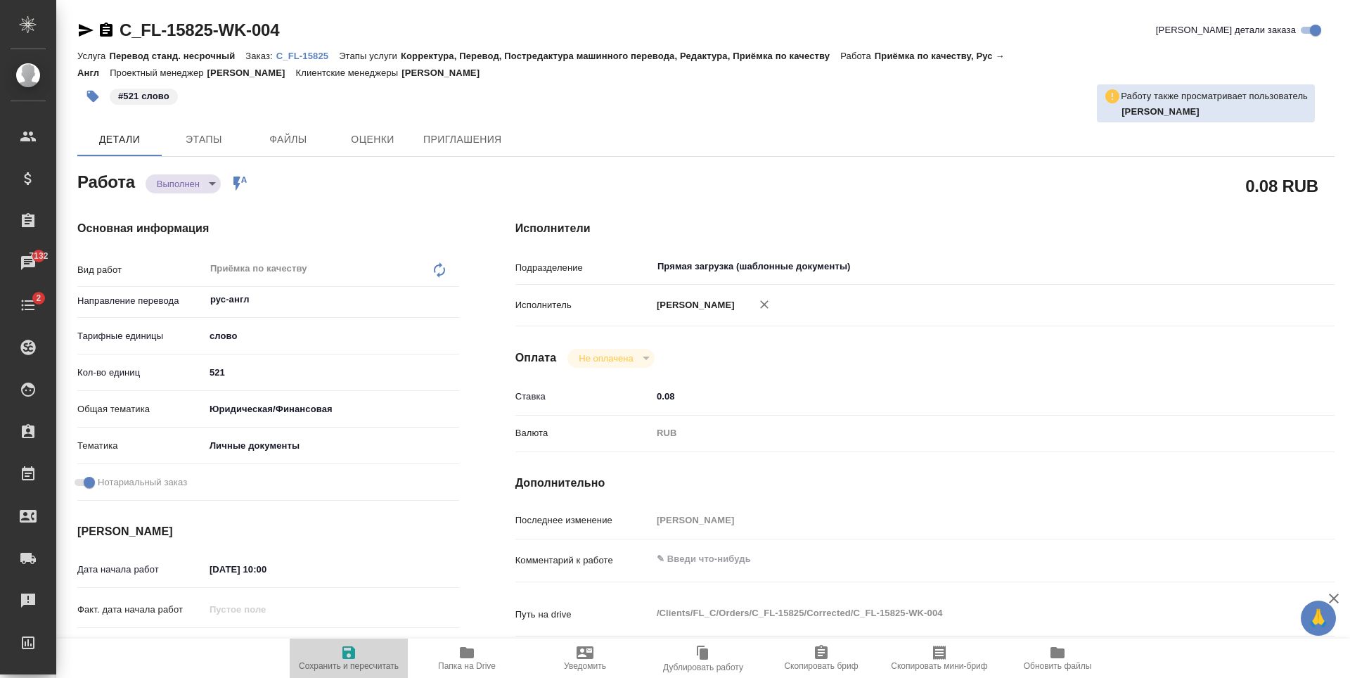
type textarea "x"
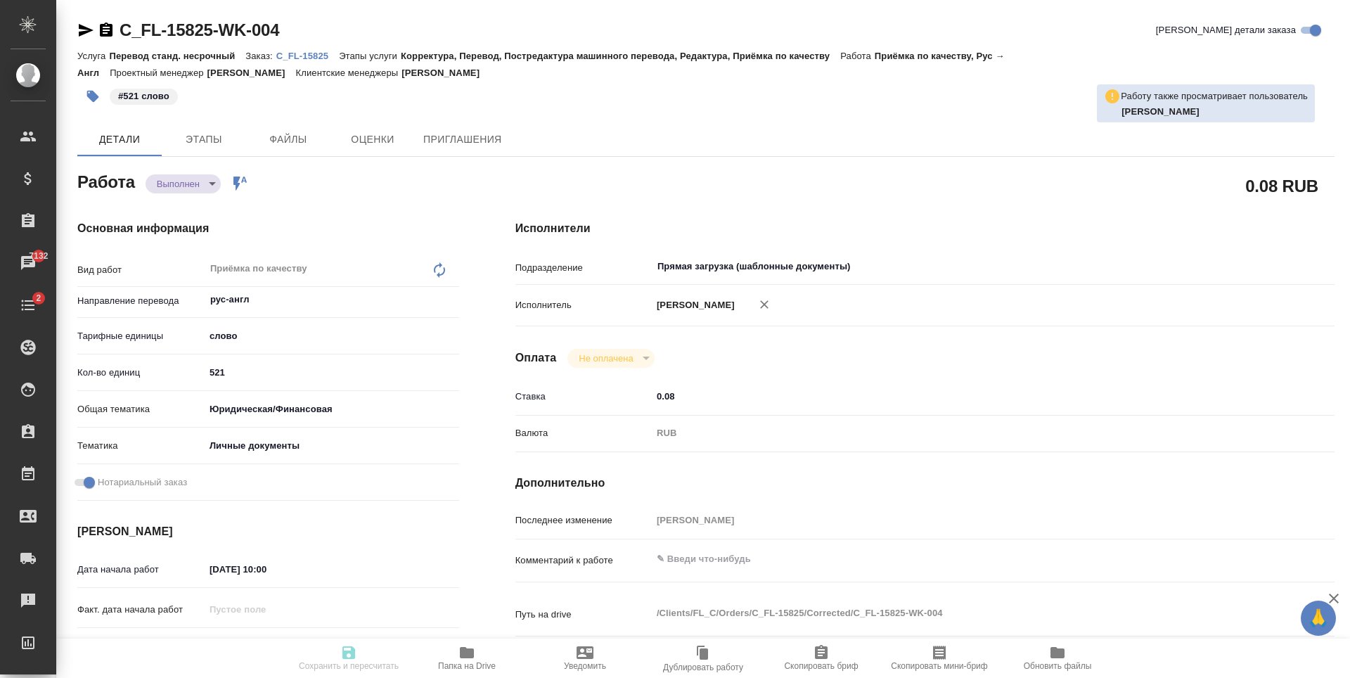
type textarea "x"
type input "completed"
type textarea "Приёмка по качеству"
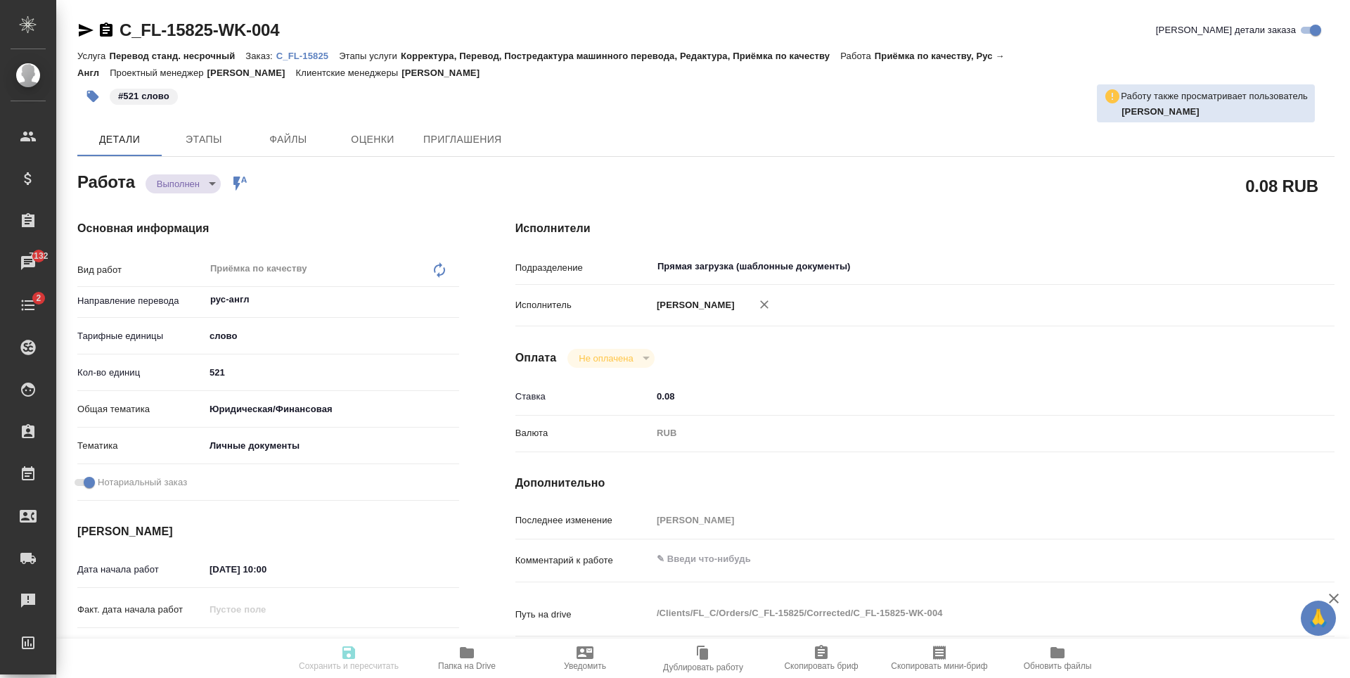
type textarea "x"
type input "рус-англ"
type input "5a8b1489cc6b4906c91bfd90"
type input "521"
type input "yr-fn"
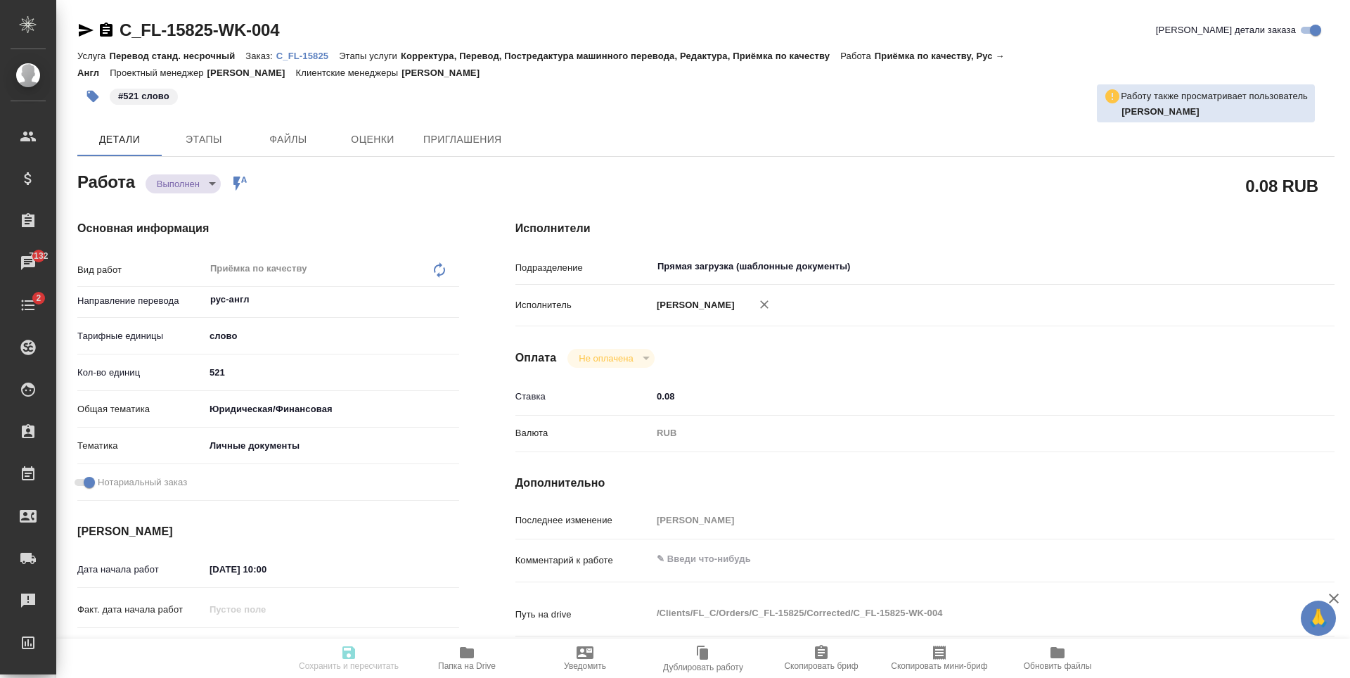
type input "5a8b8b956a9677013d343cfe"
checkbox input "true"
type input "[DATE] 10:00"
type input "[DATE] 11:00"
type input "[DATE] 15:23"
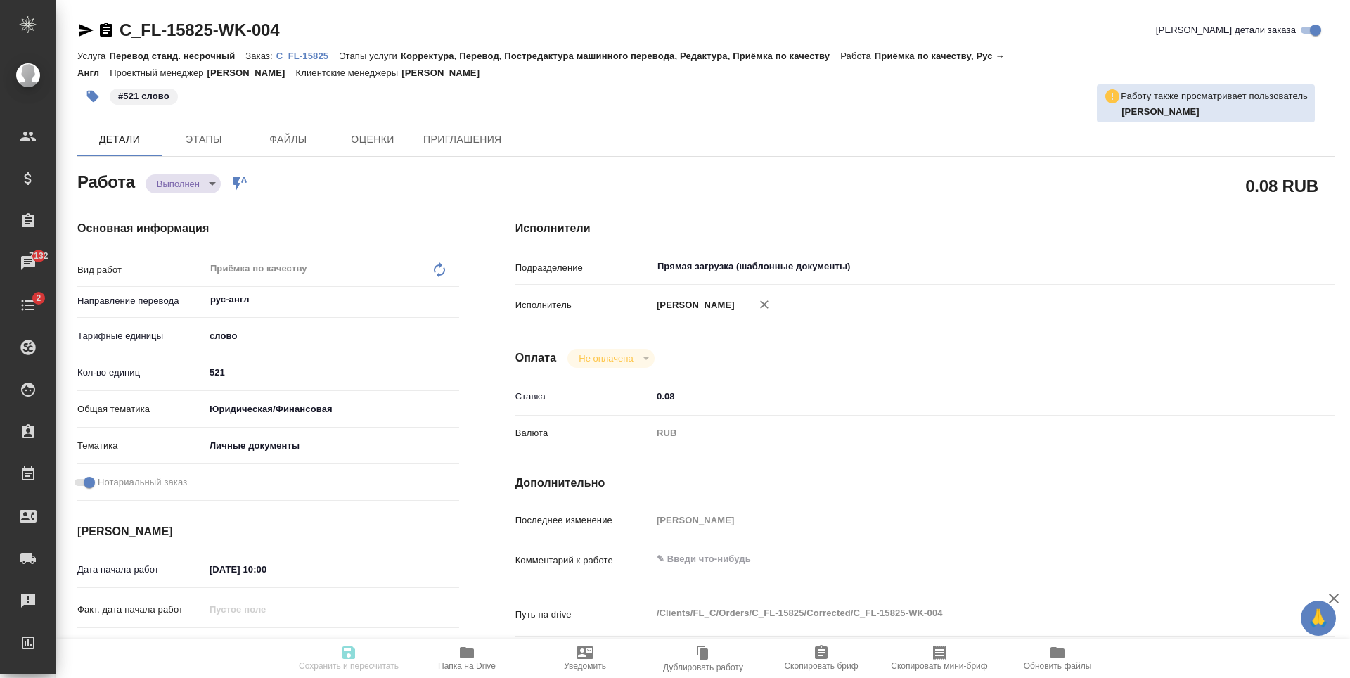
type input "[DATE] 15:00"
type input "Прямая загрузка (шаблонные документы)"
type input "notPayed"
type input "0.08"
type input "RUB"
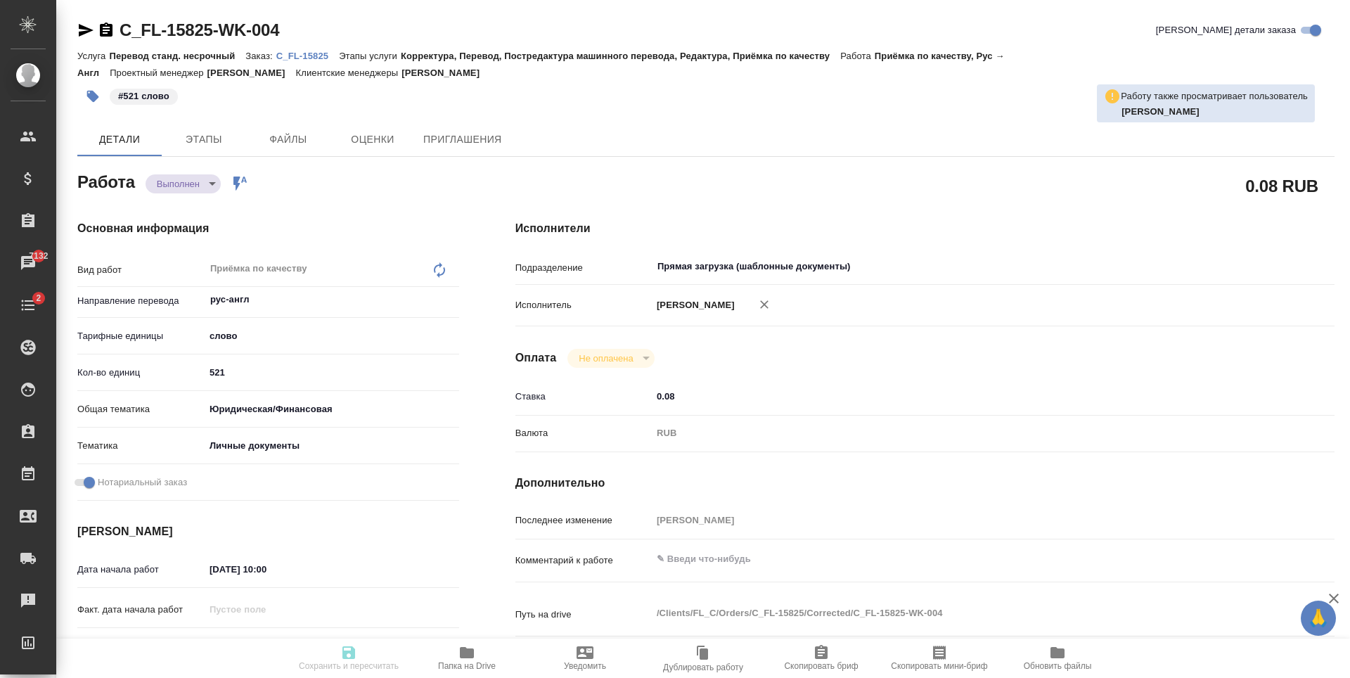
type input "[PERSON_NAME]"
type textarea "x"
type textarea "/Clients/FL_C/Orders/C_FL-15825/Corrected/C_FL-15825-WK-004"
type textarea "x"
type input "C_FL-15825"
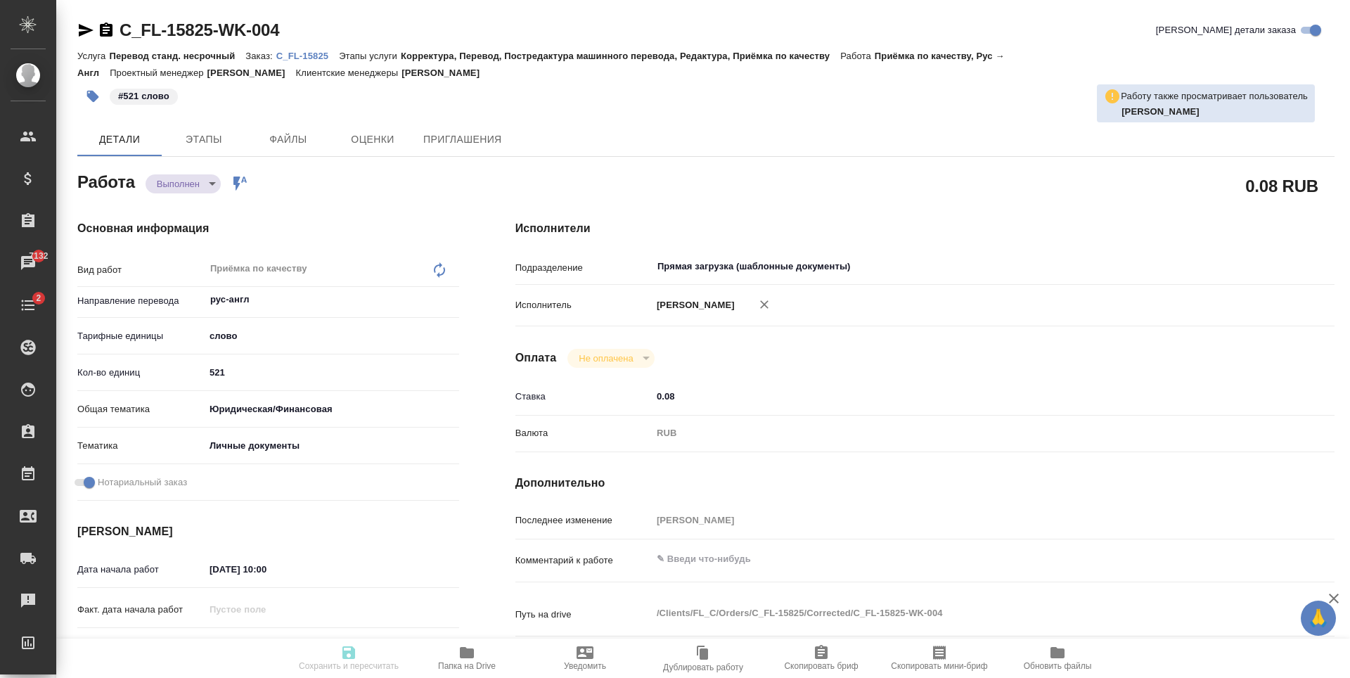
type input "Перевод станд. несрочный"
type input "Корректура, Перевод, Постредактура машинного перевода, Редактура, Приёмка по ка…"
type input "[PERSON_NAME]"
type input "/Clients/FL_C/Orders/C_FL-15825"
type textarea "x"
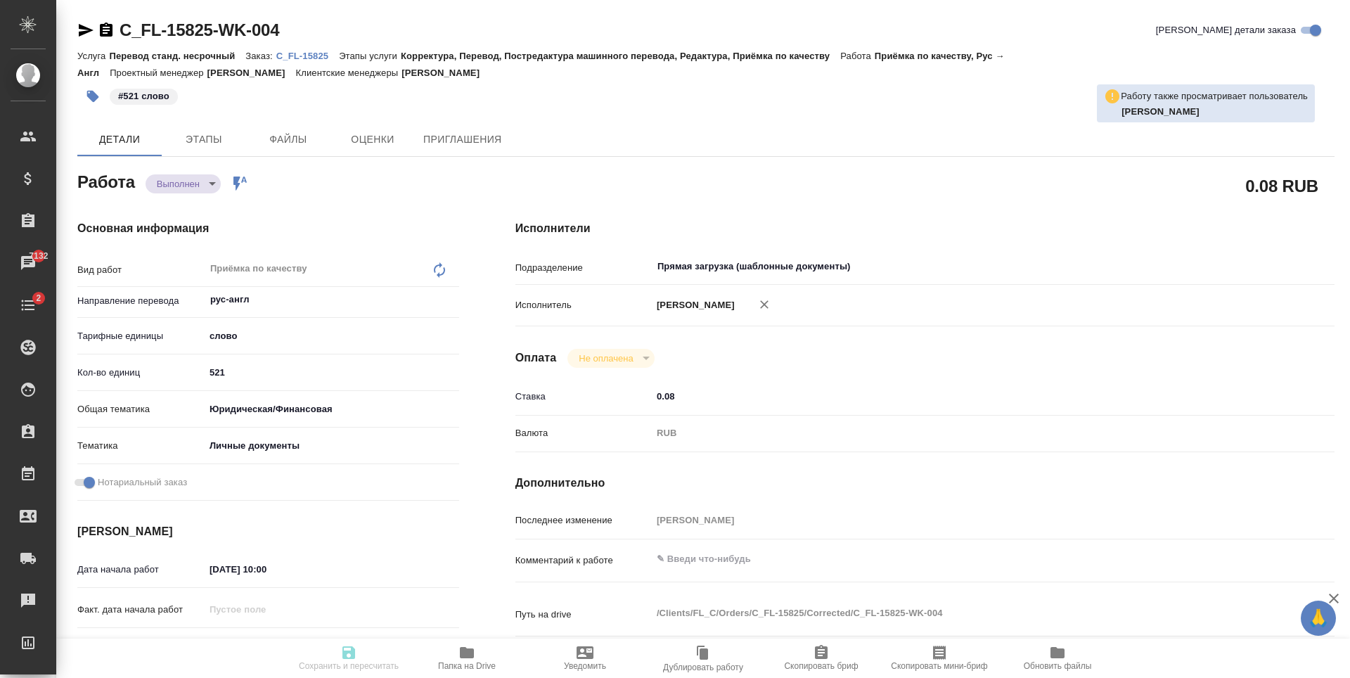
type textarea "x"
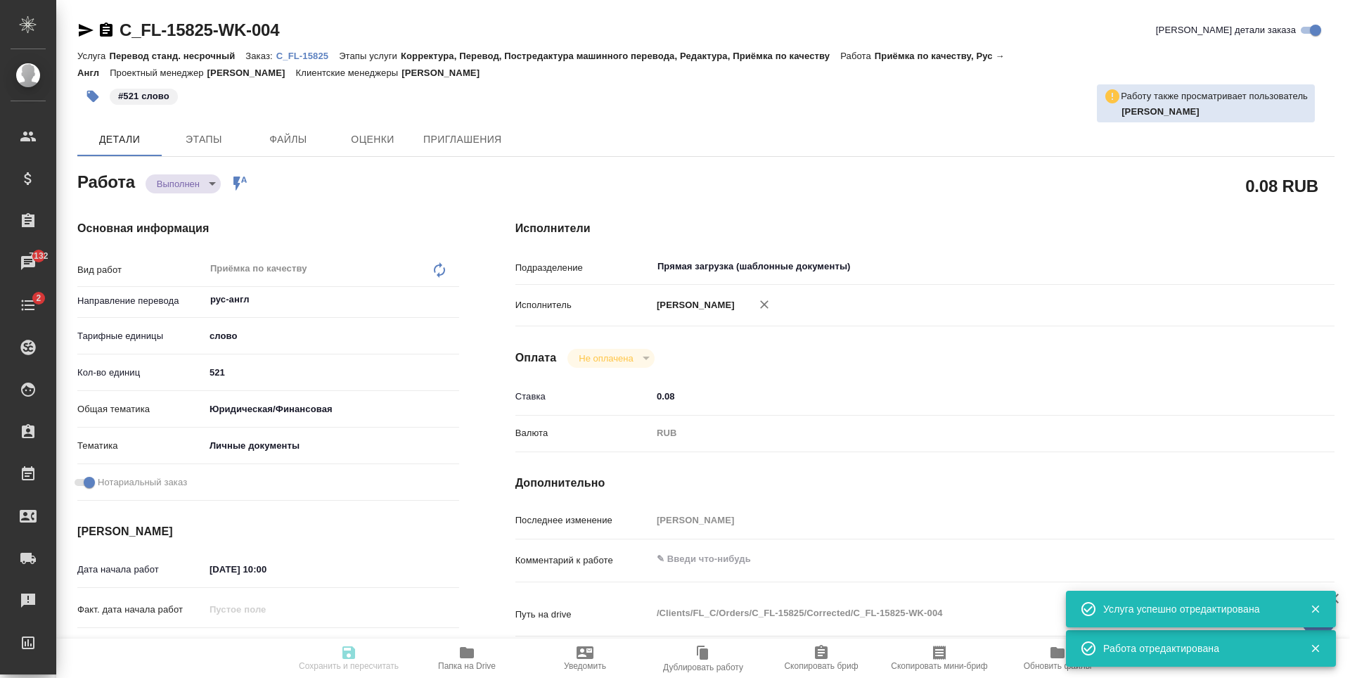
type textarea "x"
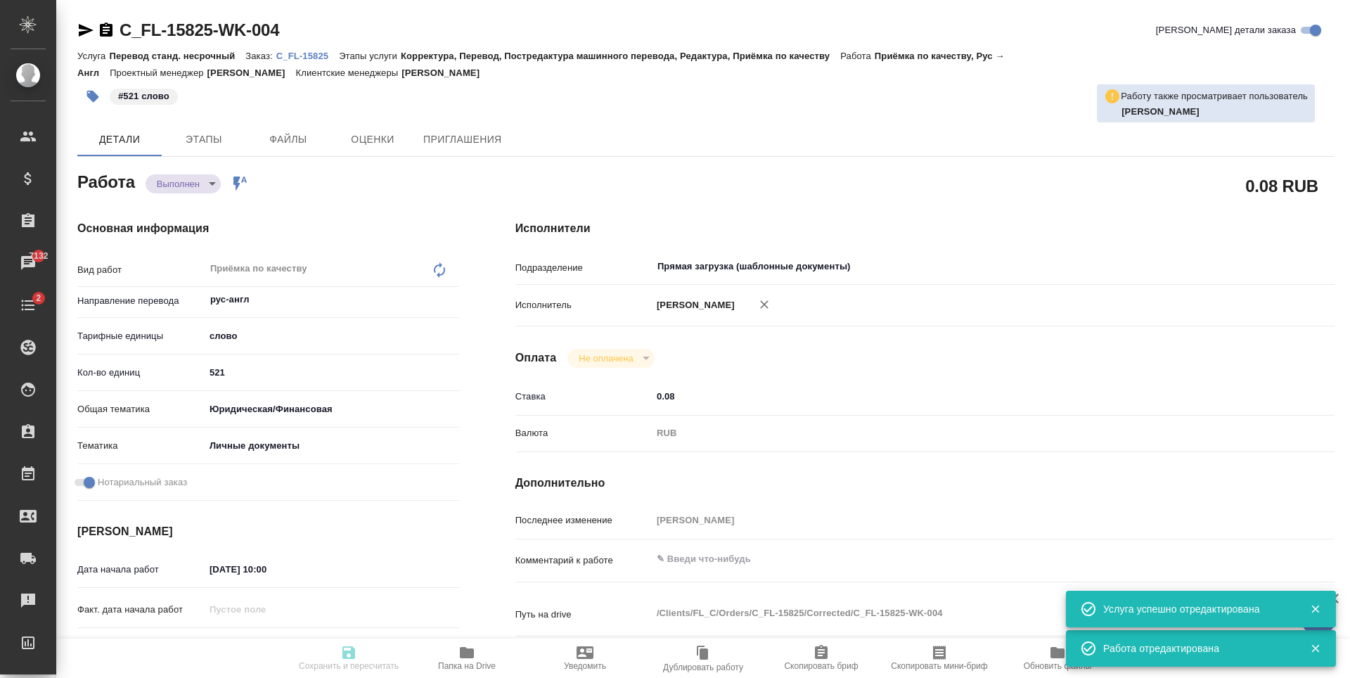
type textarea "x"
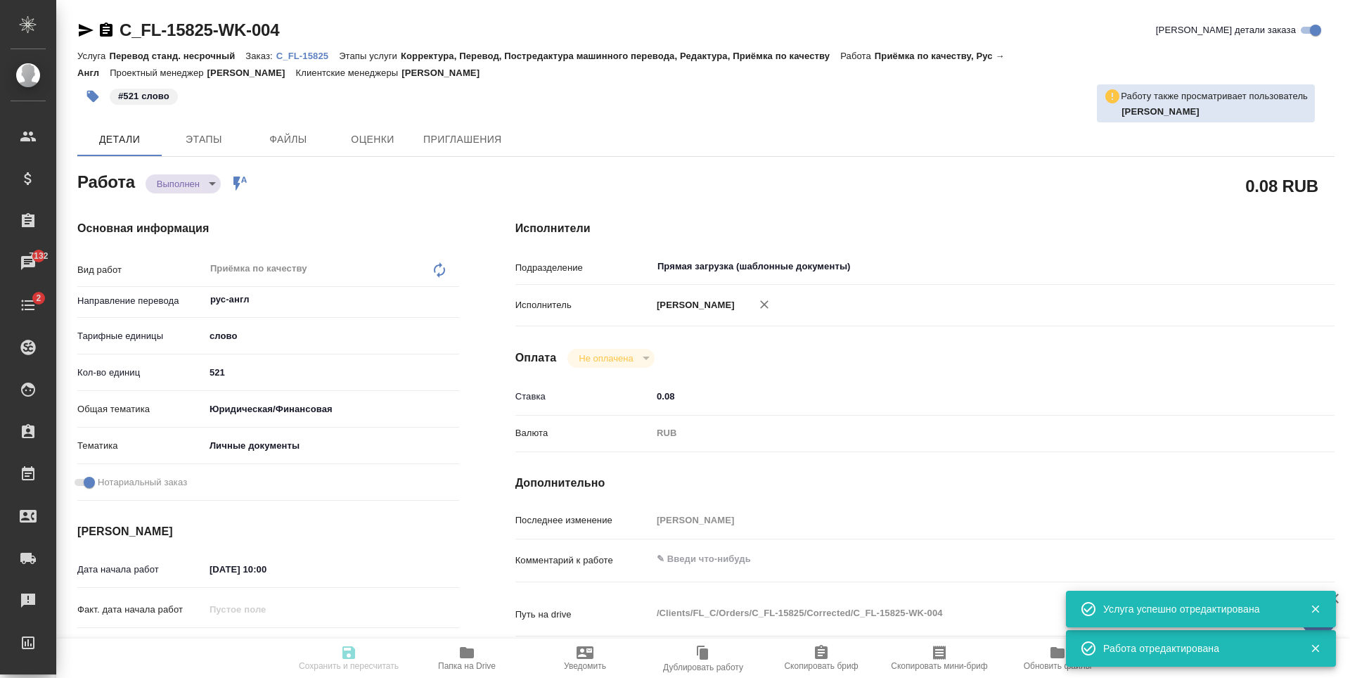
type textarea "x"
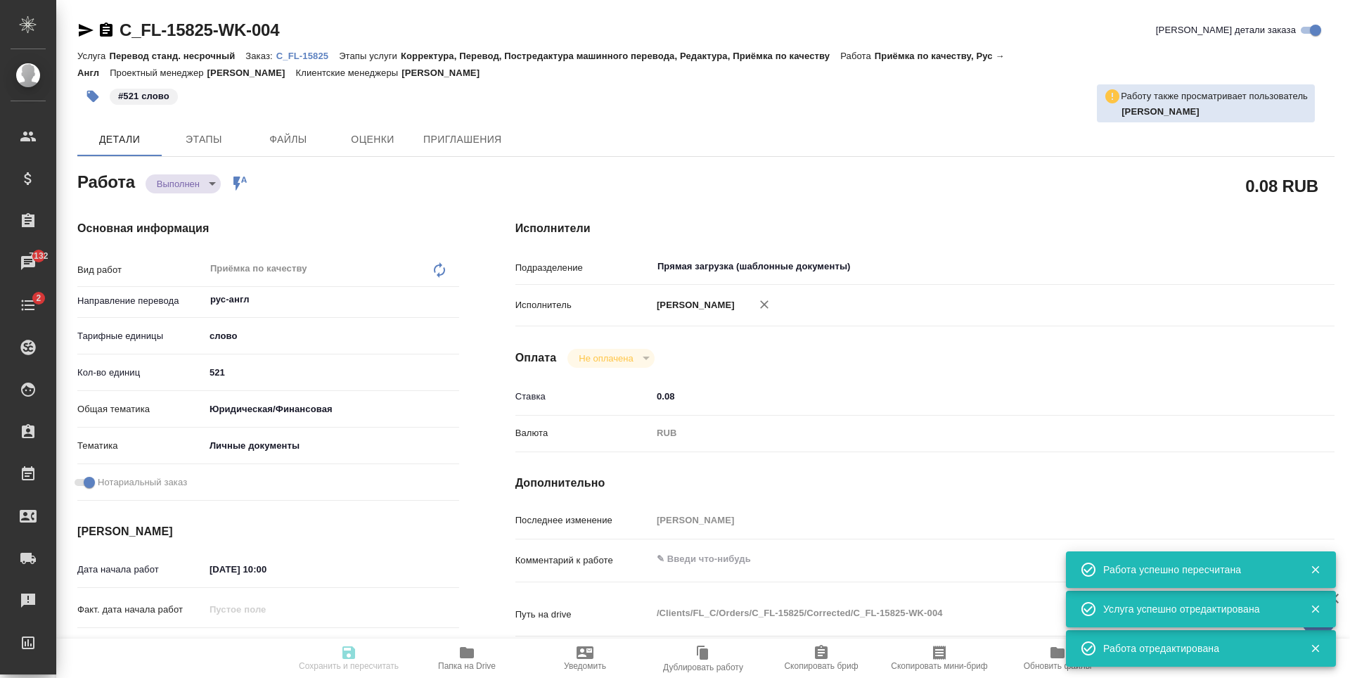
type input "completed"
type textarea "Приёмка по качеству"
type textarea "x"
type input "рус-англ"
type input "5a8b1489cc6b4906c91bfd90"
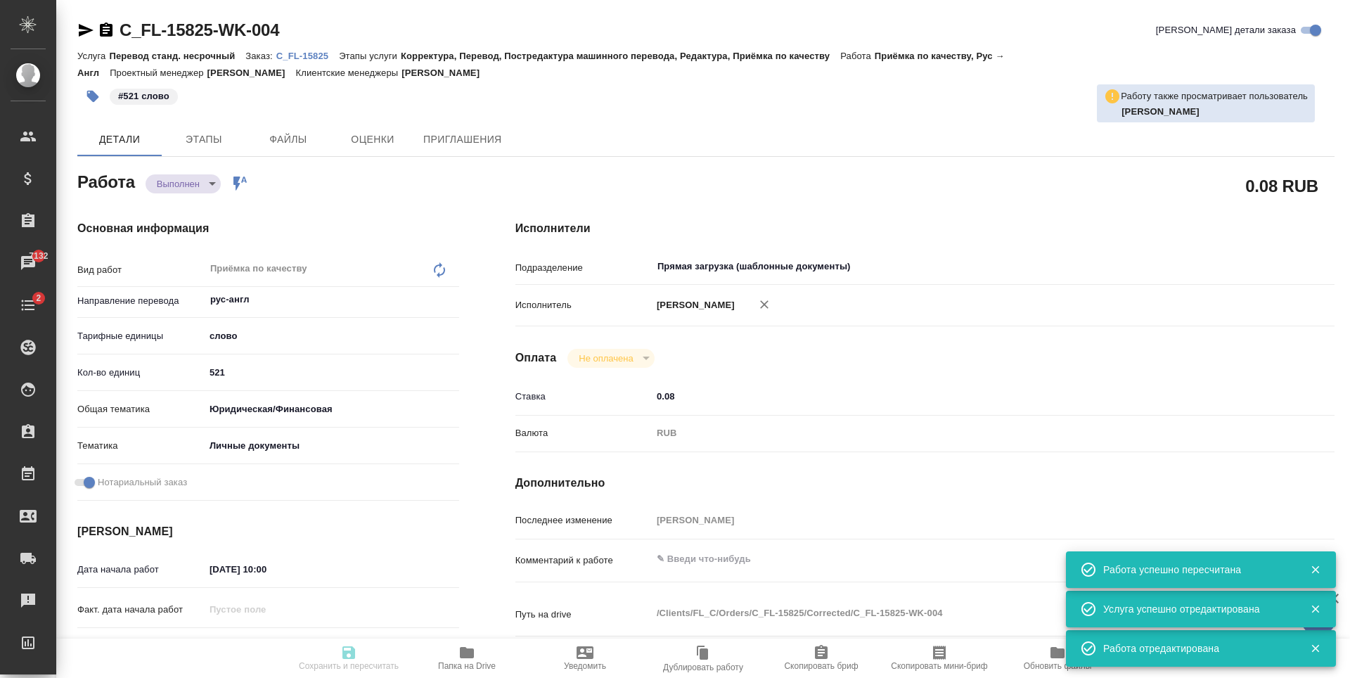
type input "521"
type input "yr-fn"
type input "5a8b8b956a9677013d343cfe"
checkbox input "true"
type input "25.08.2025 10:00"
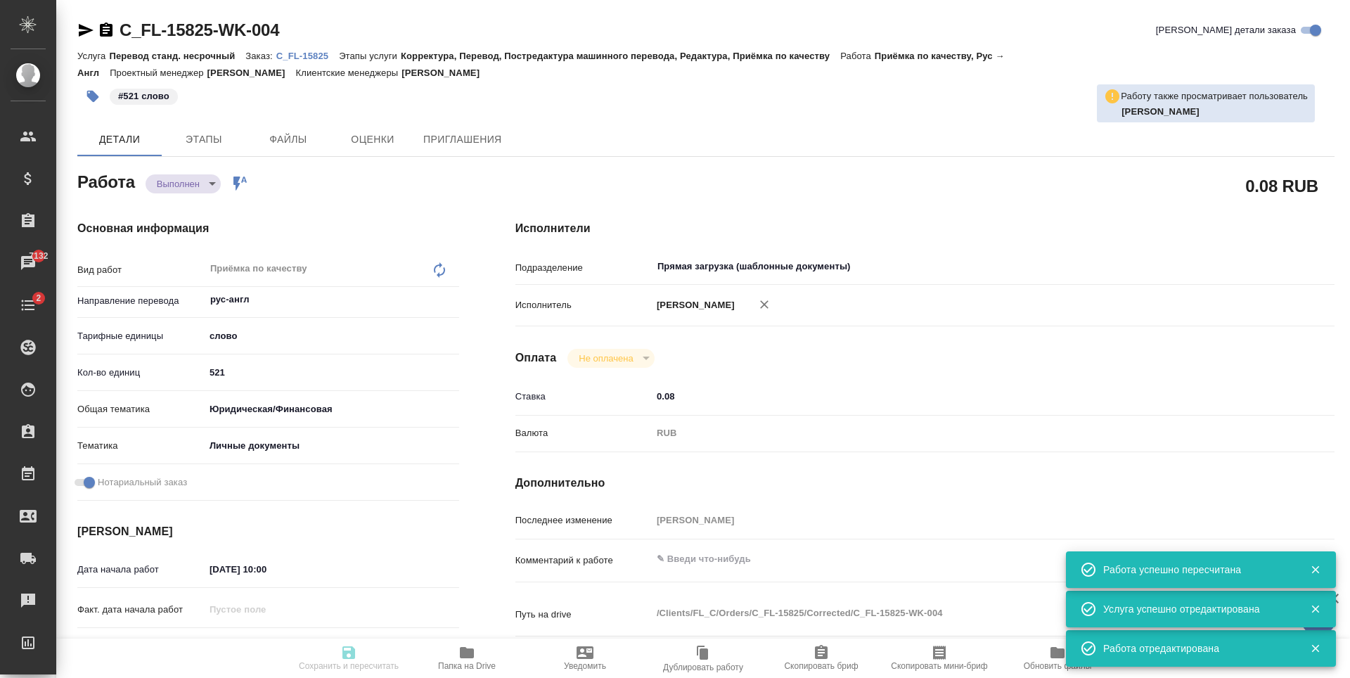
type input "25.08.2025 11:00"
type input "22.08.2025 15:23"
type input "25.08.2025 15:00"
type input "Прямая загрузка (шаблонные документы)"
type input "notPayed"
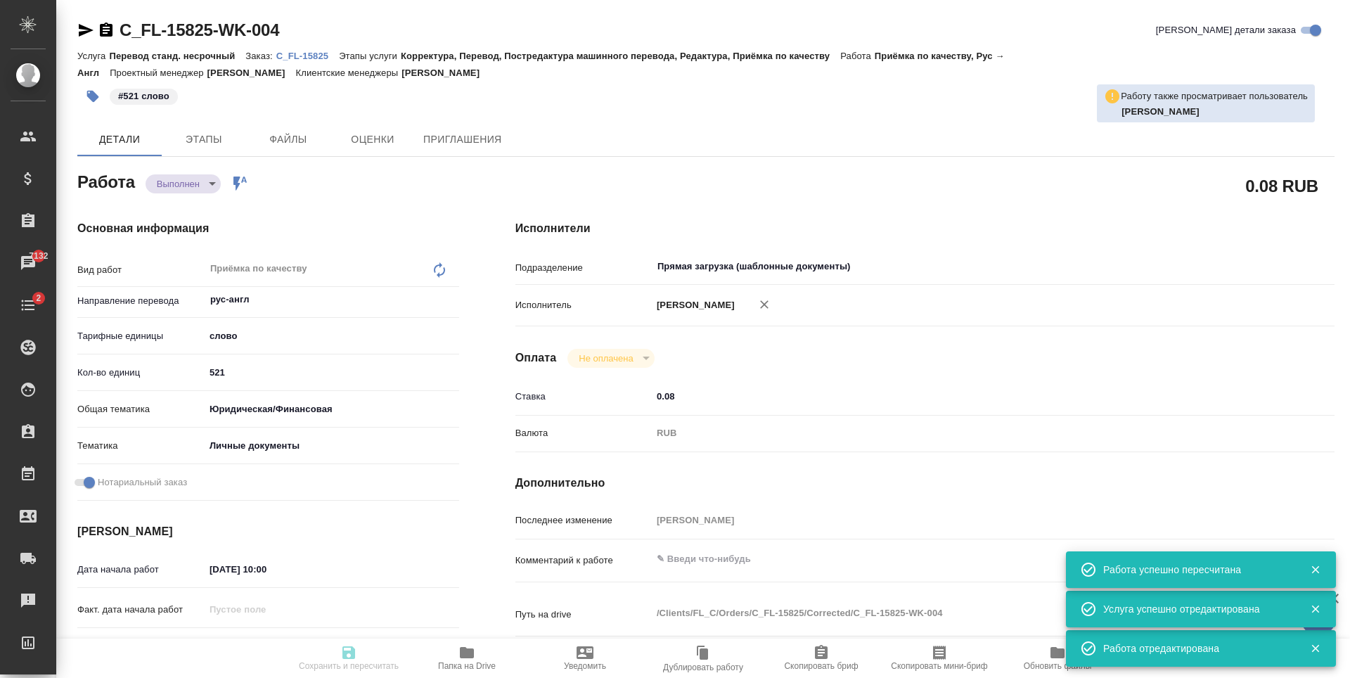
type input "0.08"
type input "RUB"
type input "Зайцева Светлана"
type textarea "x"
type textarea "/Clients/FL_C/Orders/C_FL-15825/Corrected/C_FL-15825-WK-004"
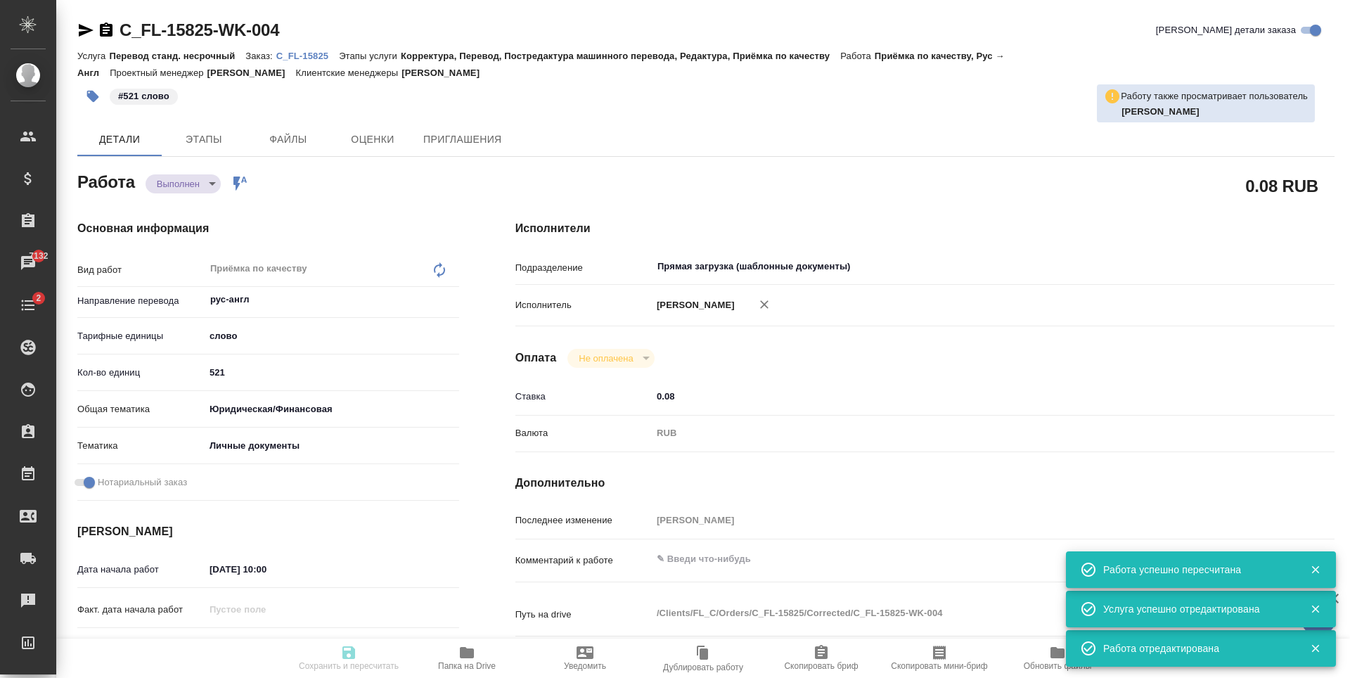
type textarea "x"
type input "C_FL-15825"
type input "Перевод станд. несрочный"
type input "Корректура, Перевод, Постредактура машинного перевода, Редактура, Приёмка по ка…"
type input "Зайцева Светлана"
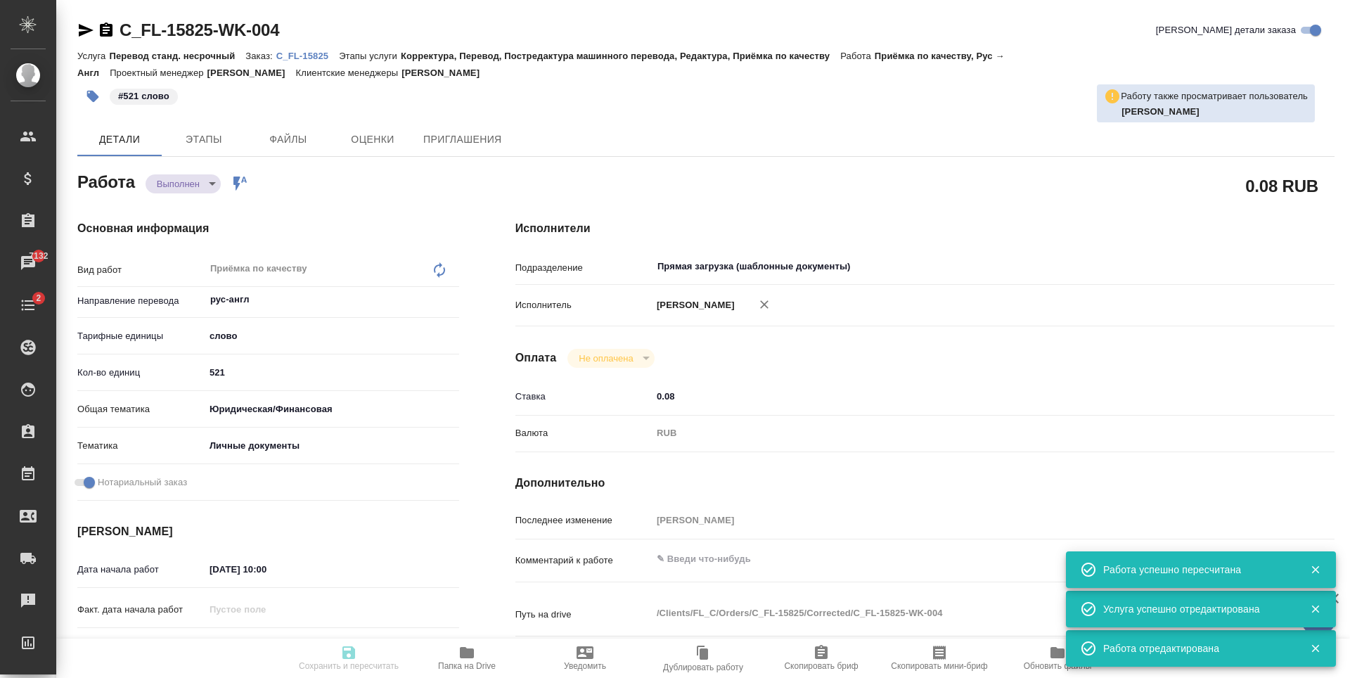
type input "/Clients/FL_C/Orders/C_FL-15825"
type textarea "x"
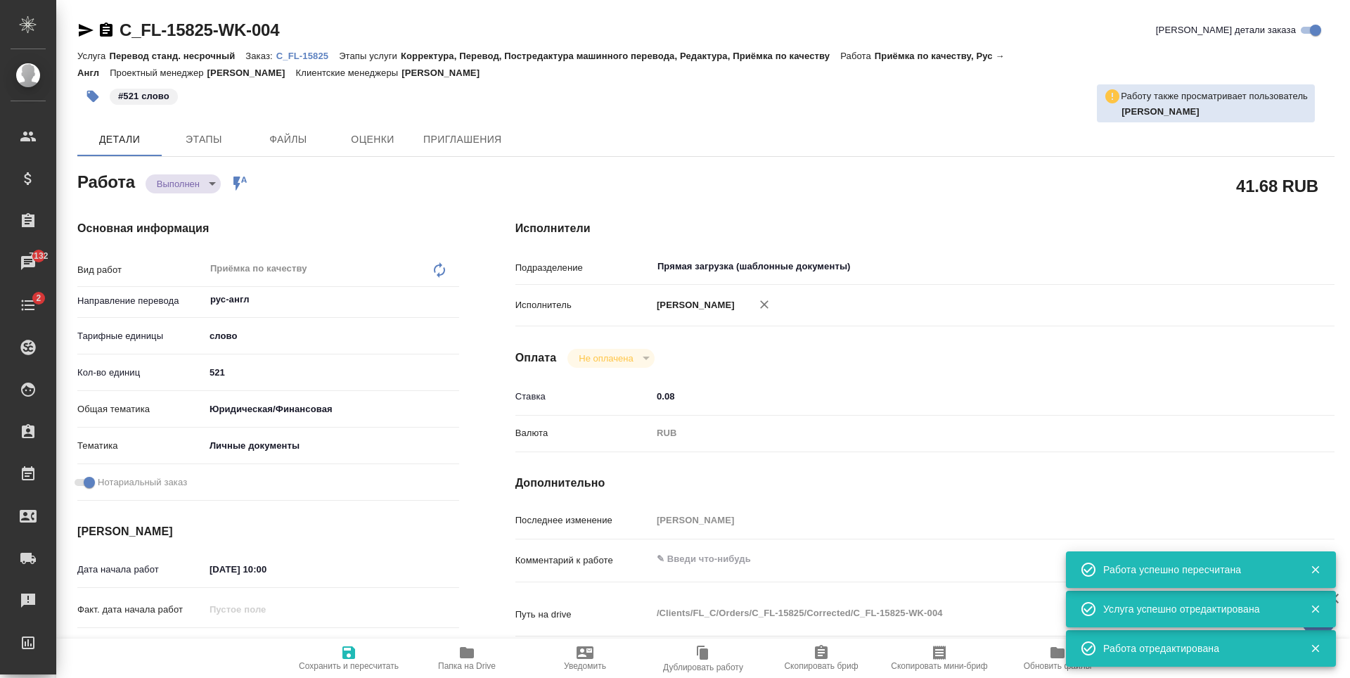
type textarea "x"
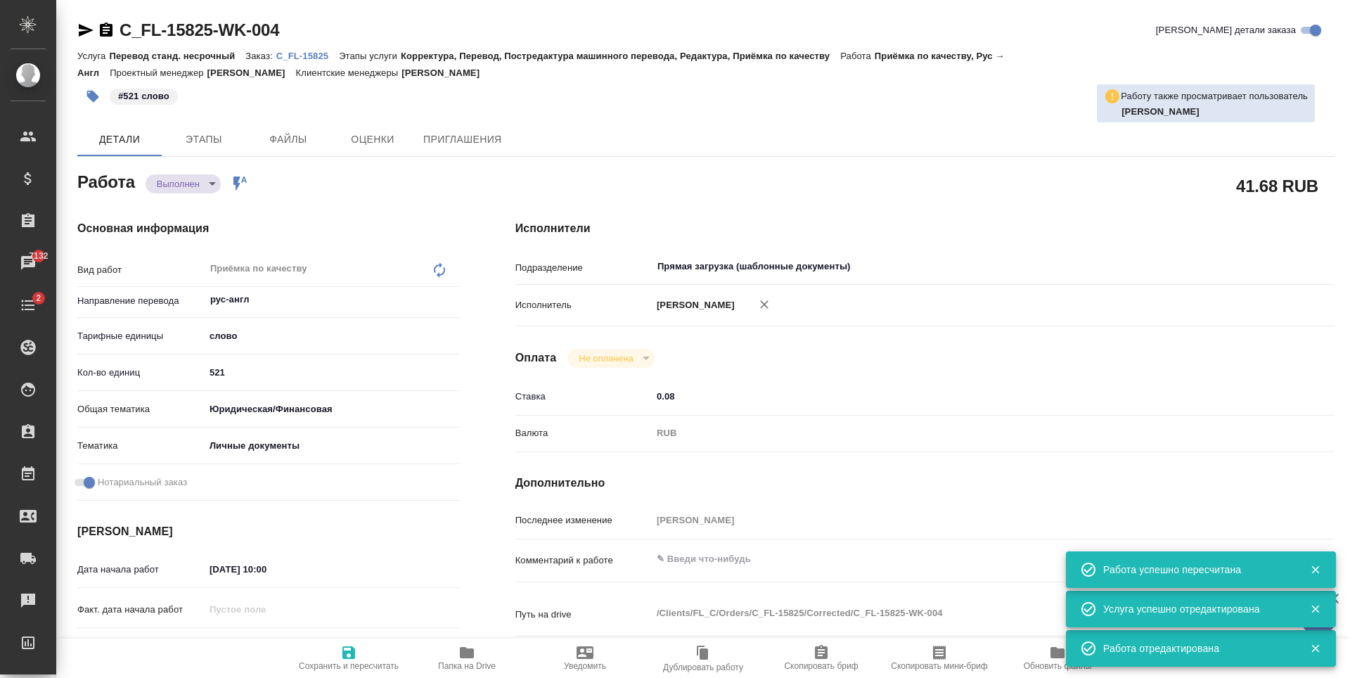
type textarea "x"
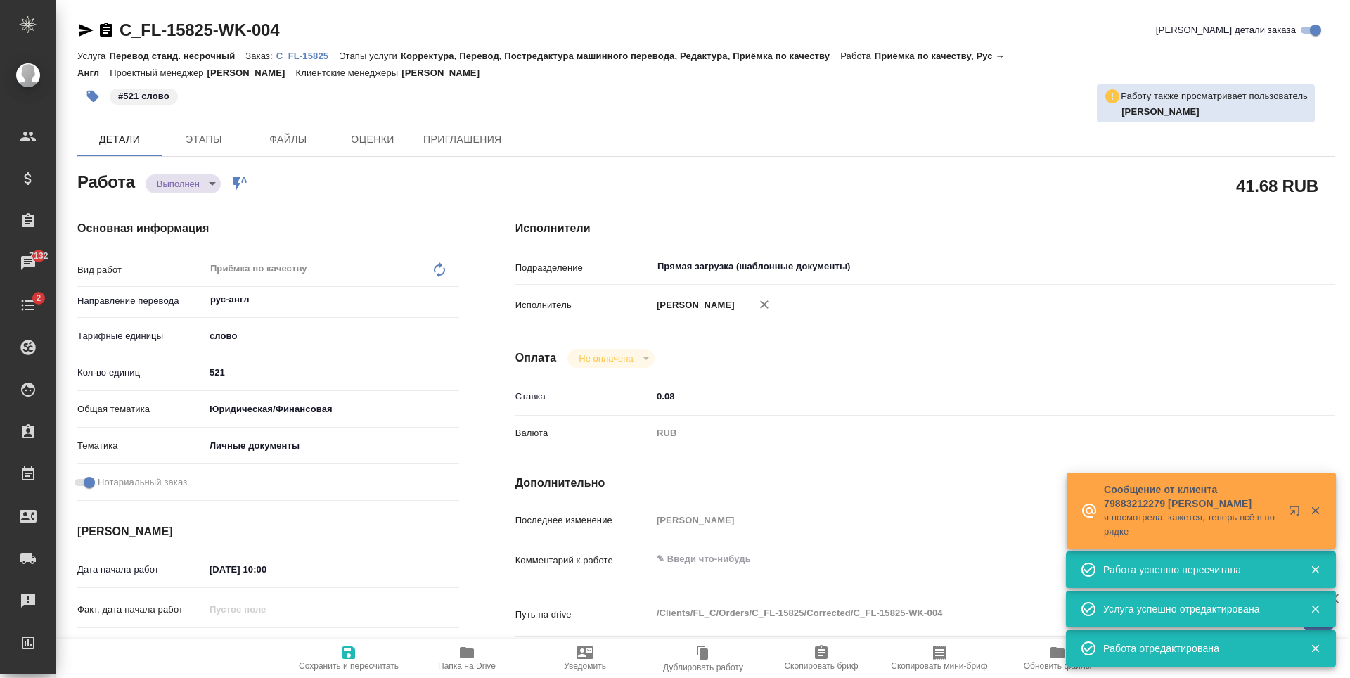
type textarea "x"
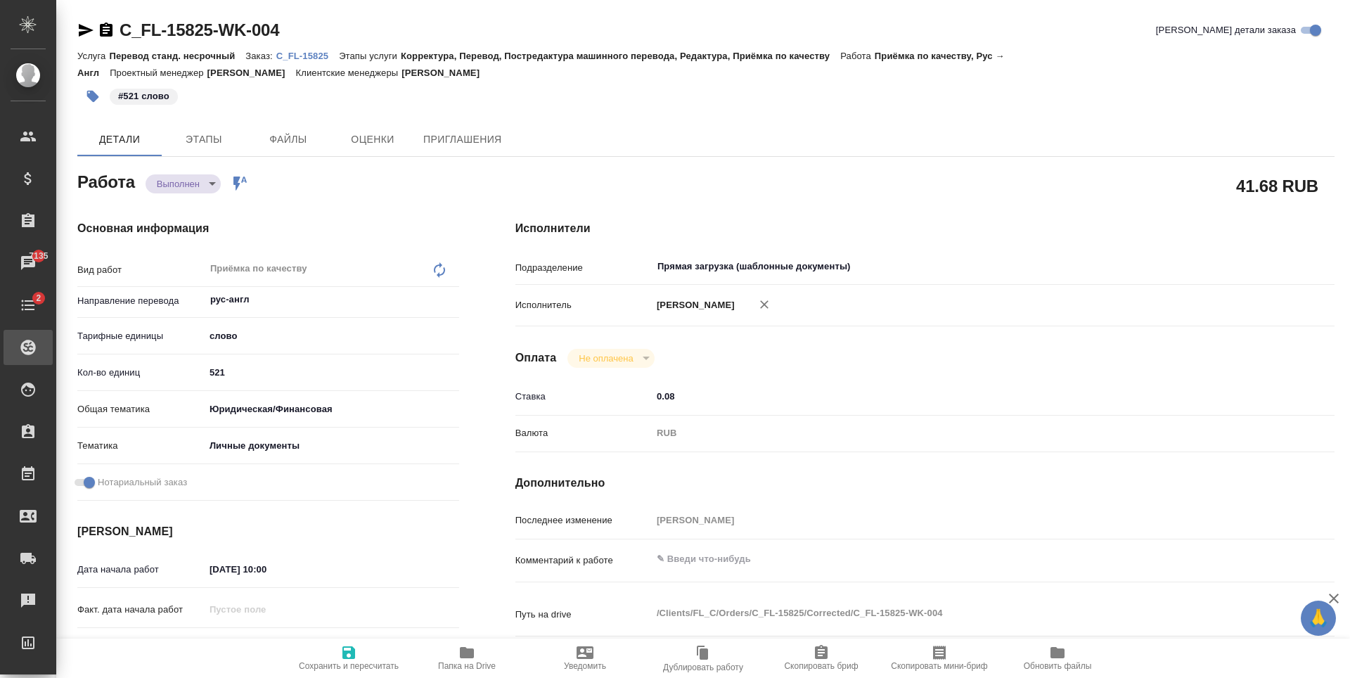
type textarea "x"
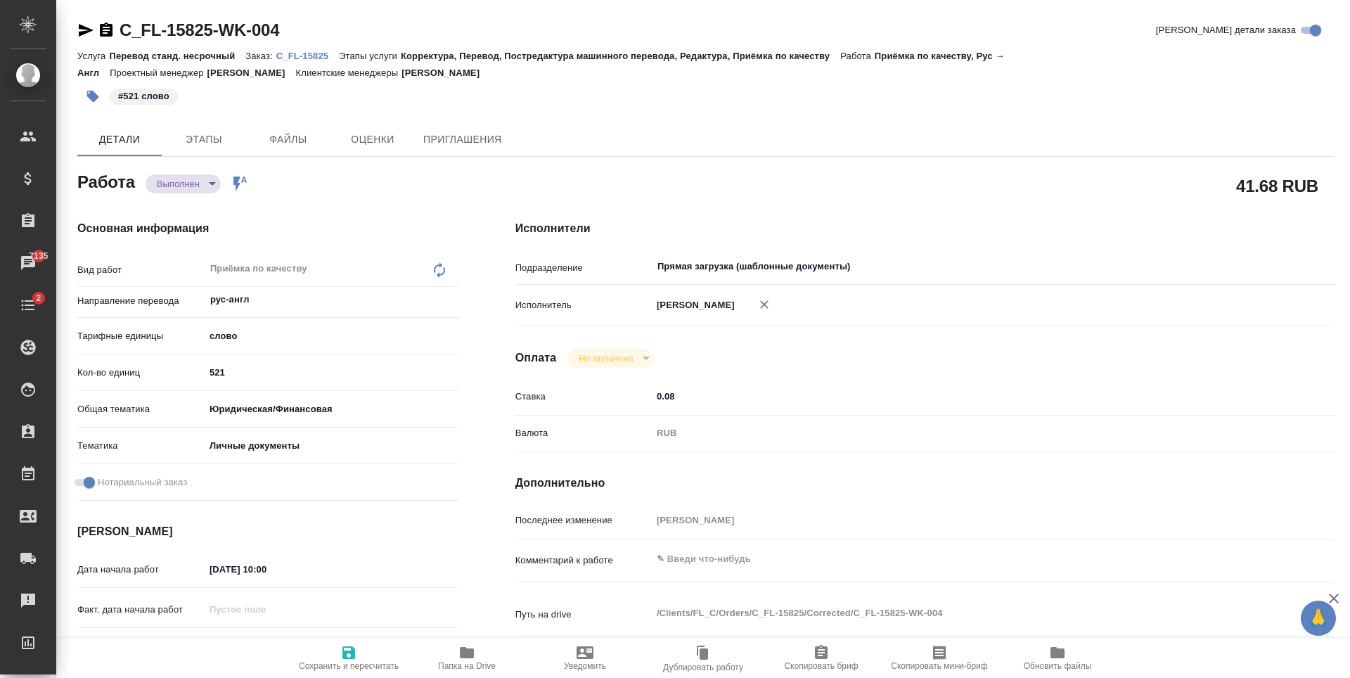
click at [203, 191] on body "🙏 .cls-1 fill:#fff; AWATERA Zaytseva Svetlana Клиенты Спецификации Заказы 7135 …" at bounding box center [675, 339] width 1350 height 678
click at [195, 207] on li "Сдан" at bounding box center [192, 207] width 93 height 24
type textarea "x"
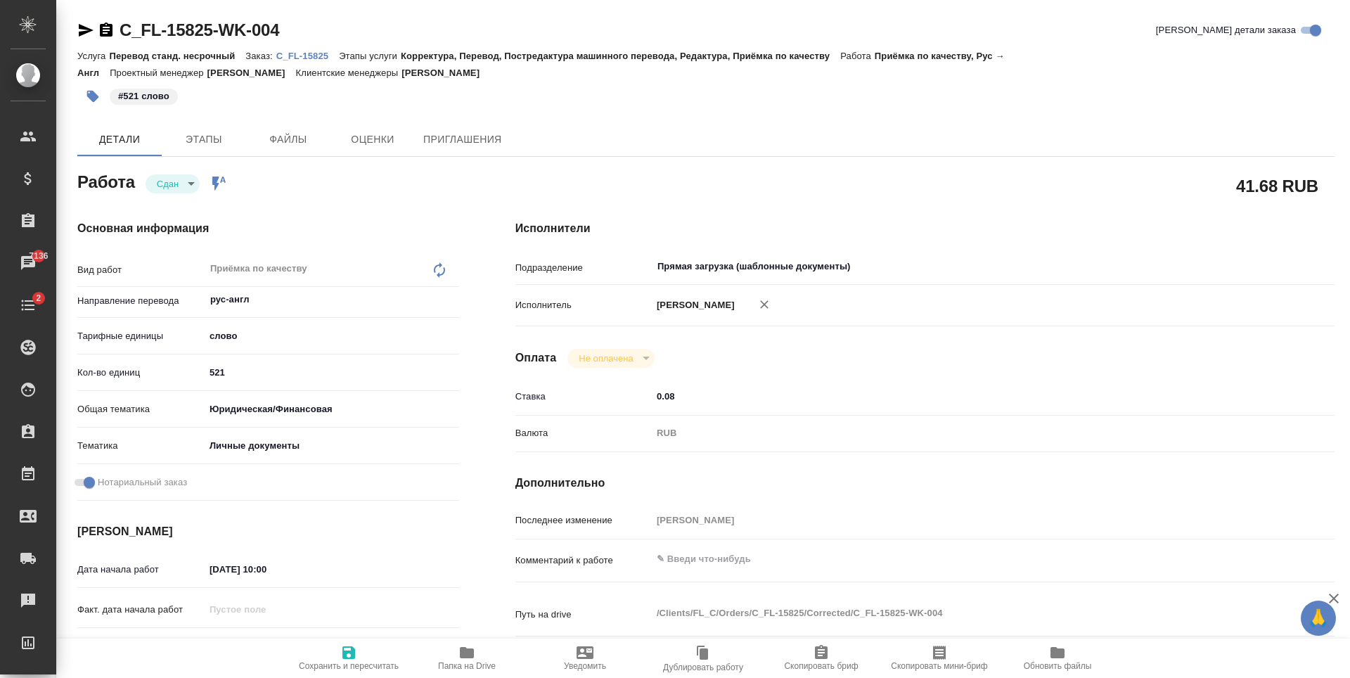
type textarea "x"
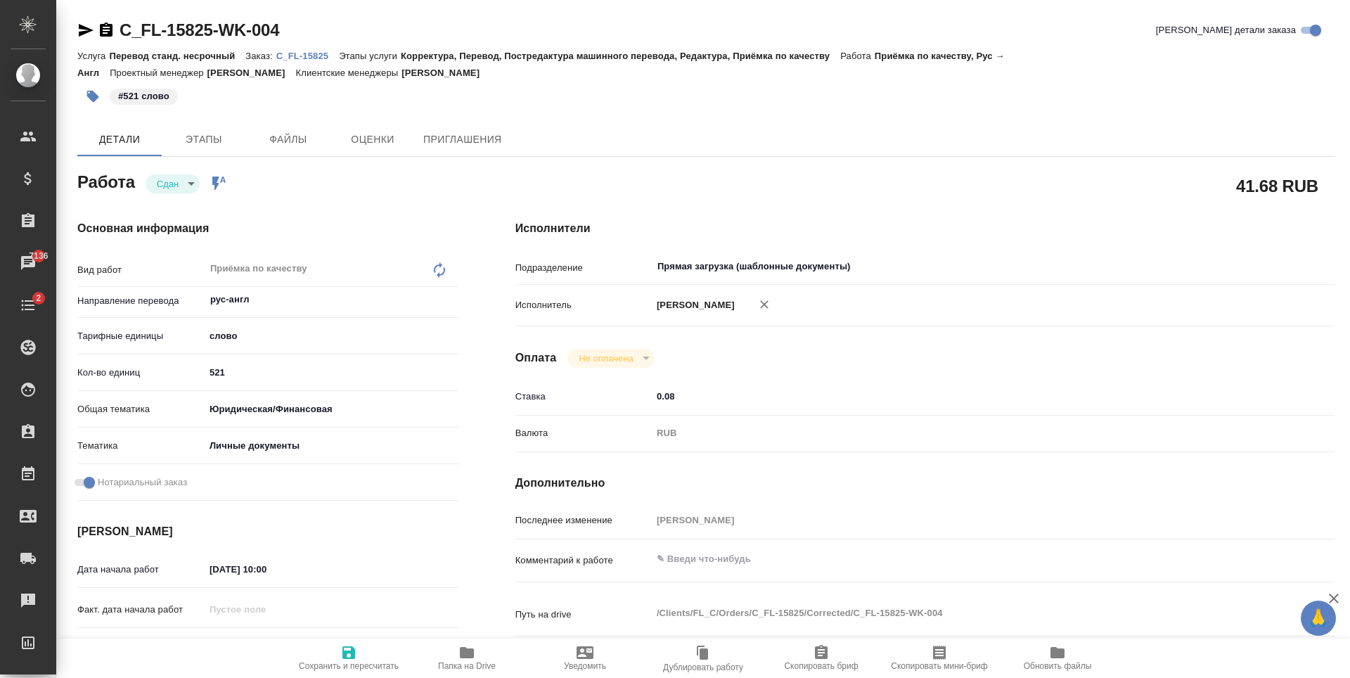
type textarea "x"
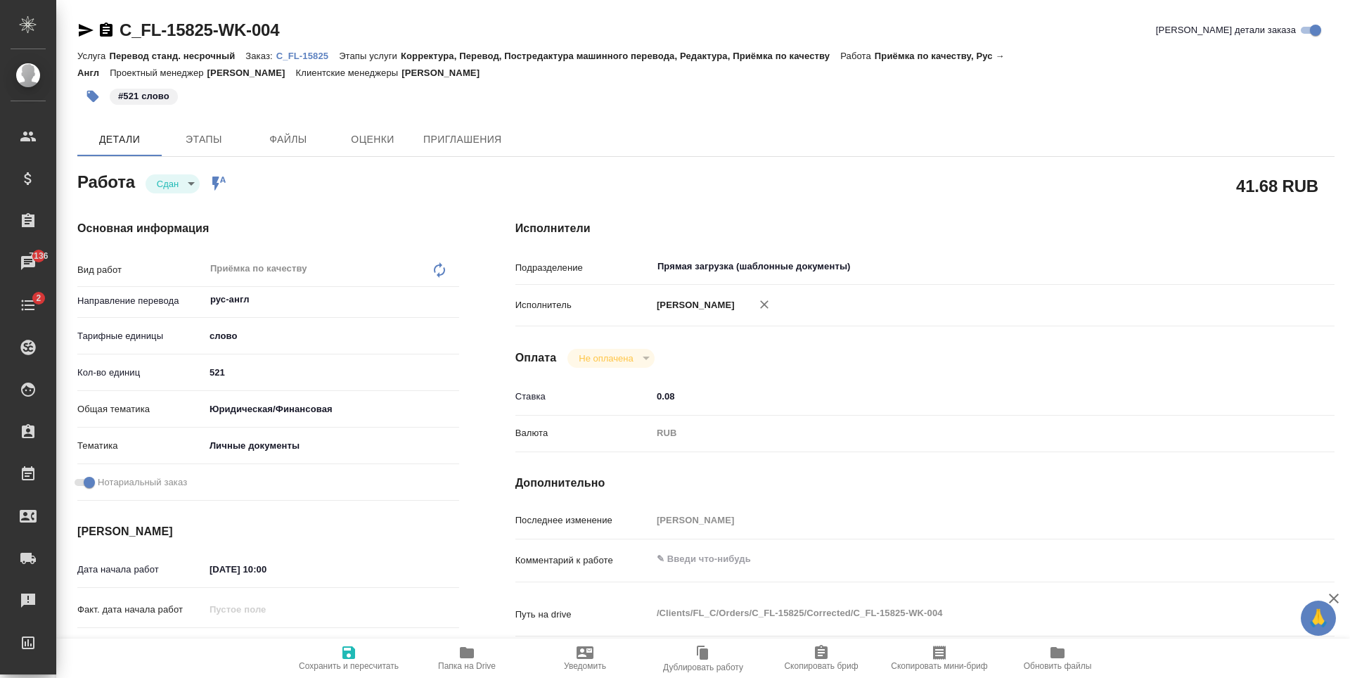
type textarea "x"
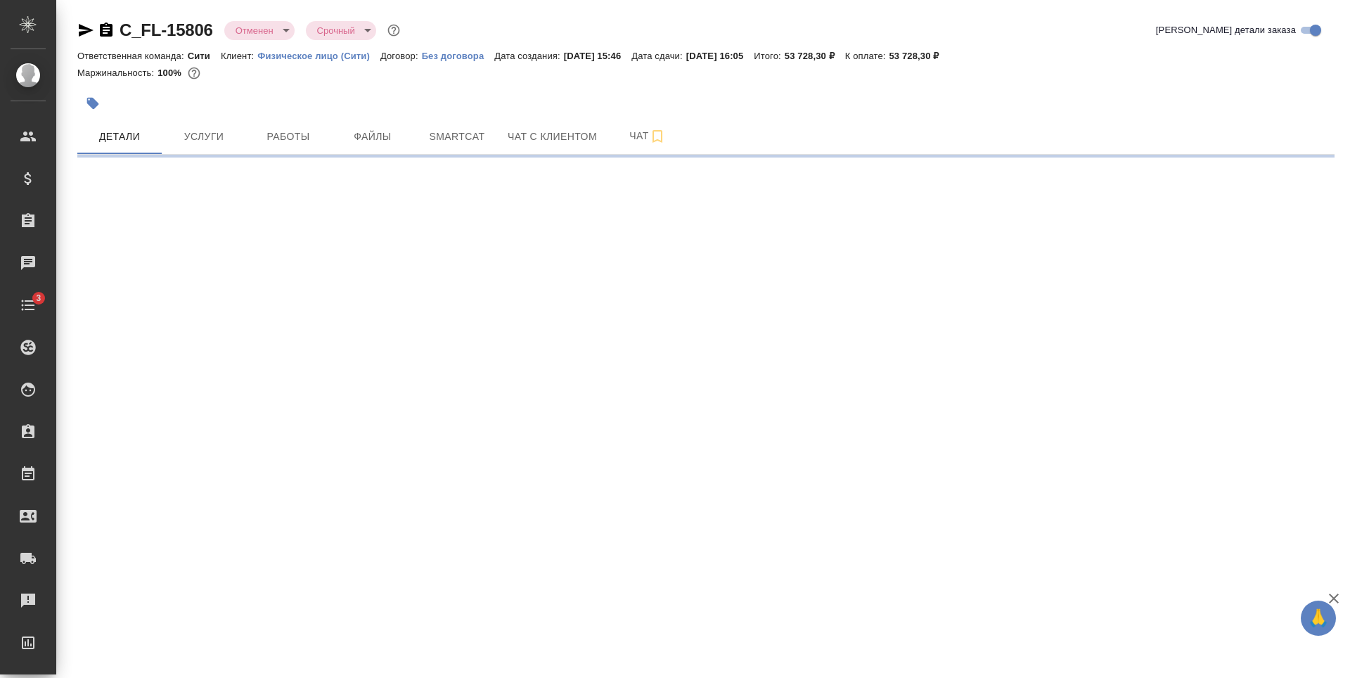
select select "RU"
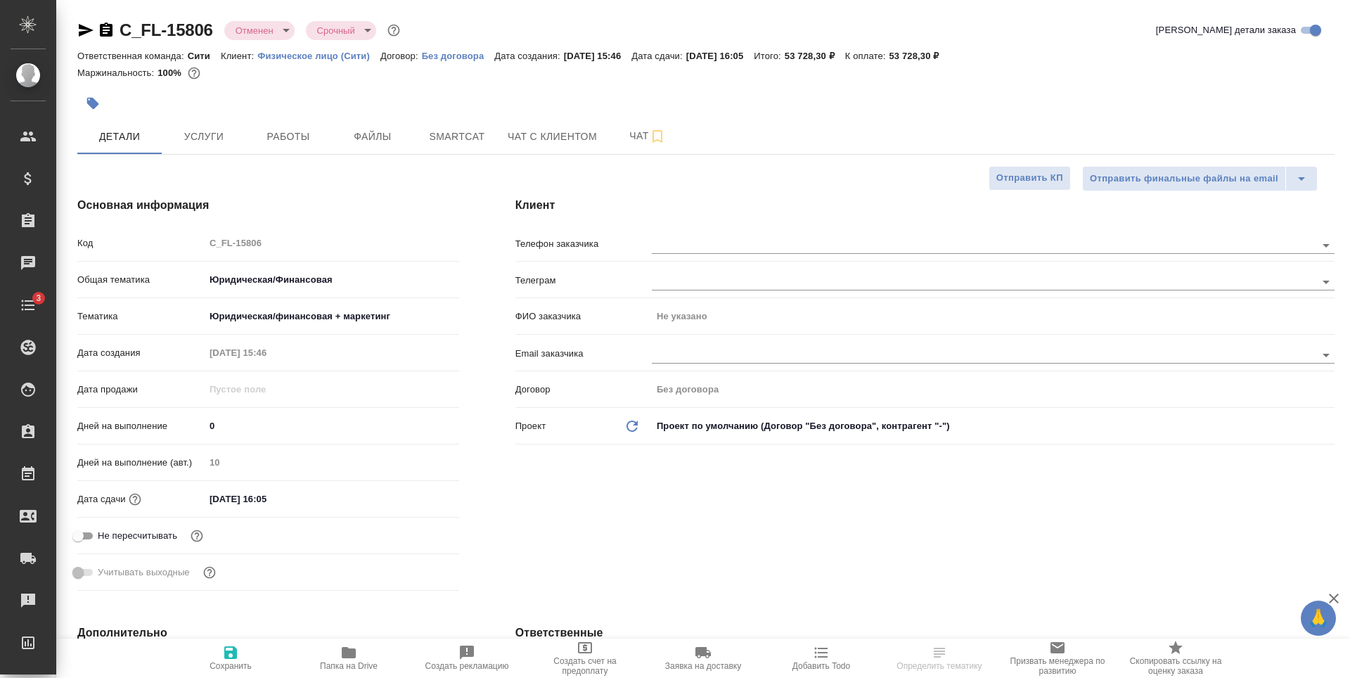
type textarea "x"
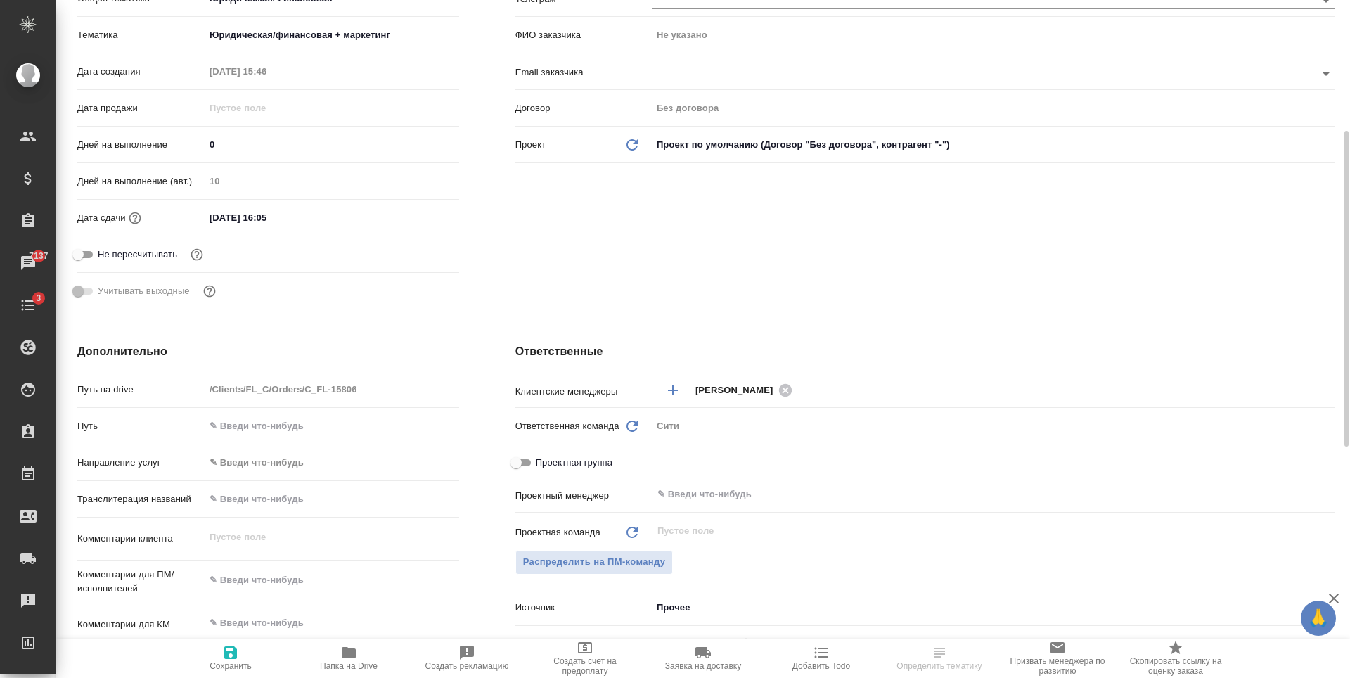
type textarea "x"
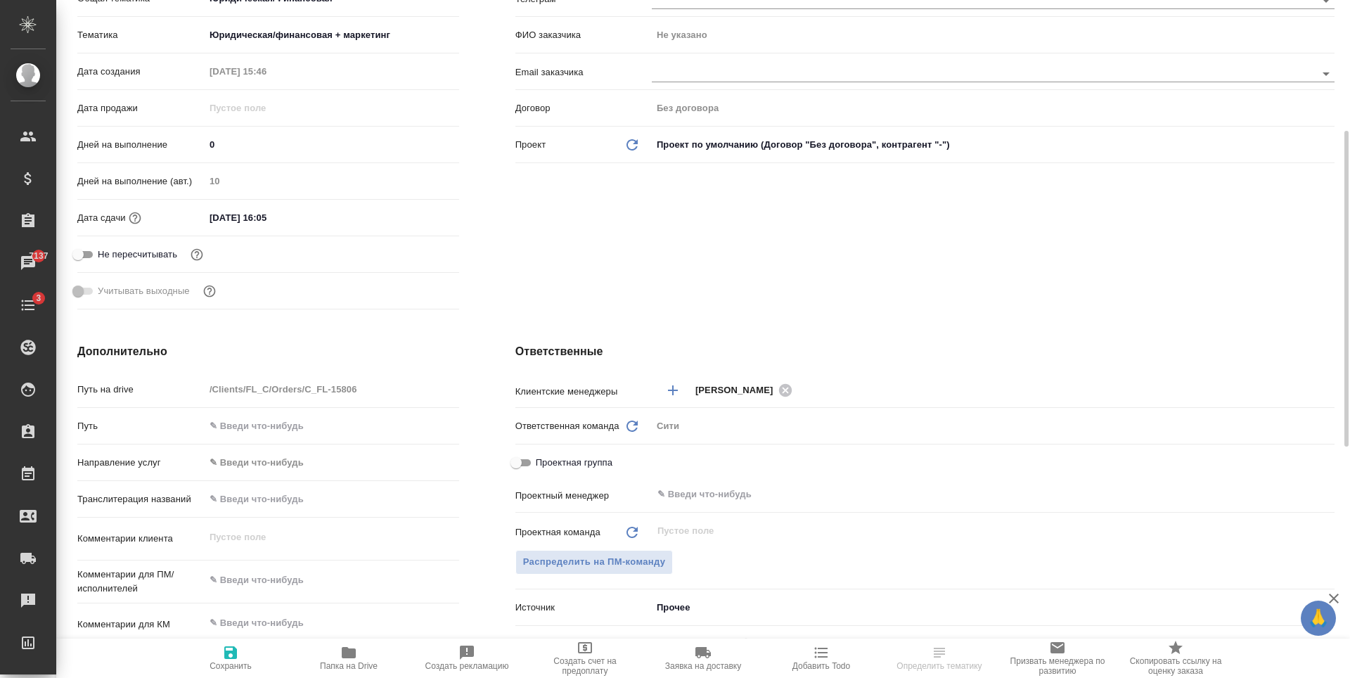
type textarea "x"
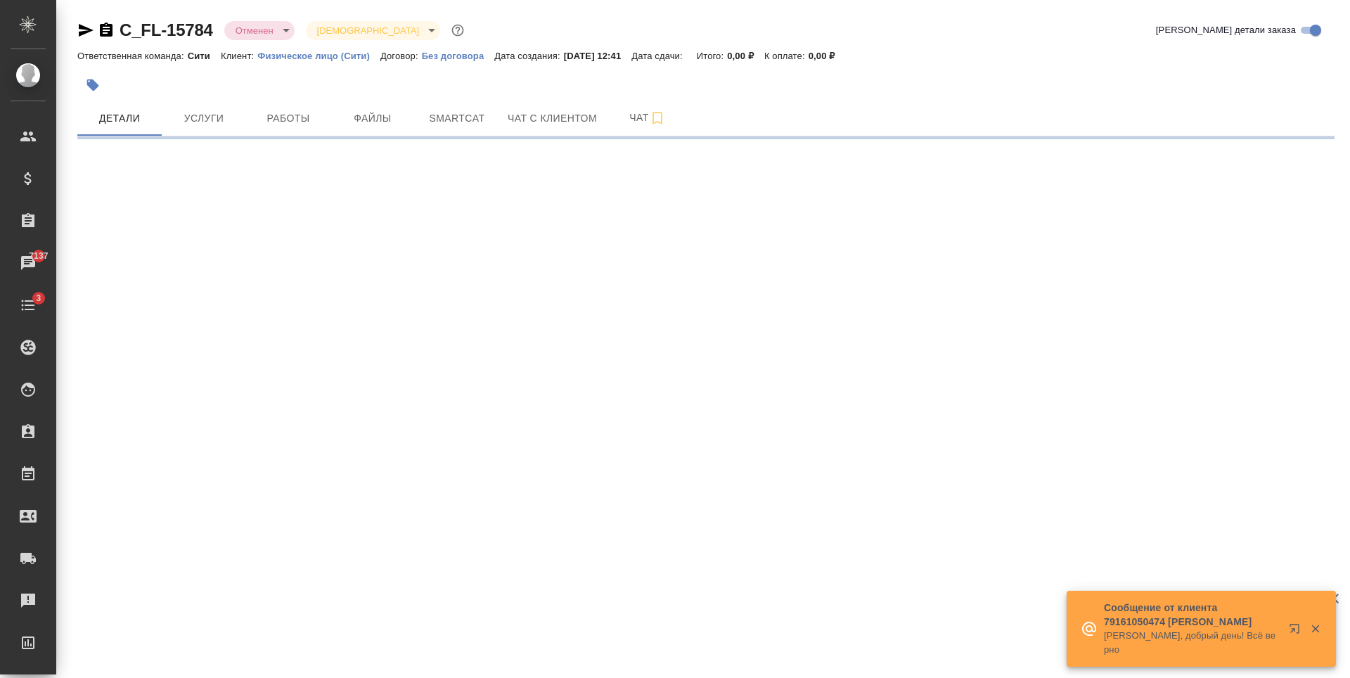
select select "RU"
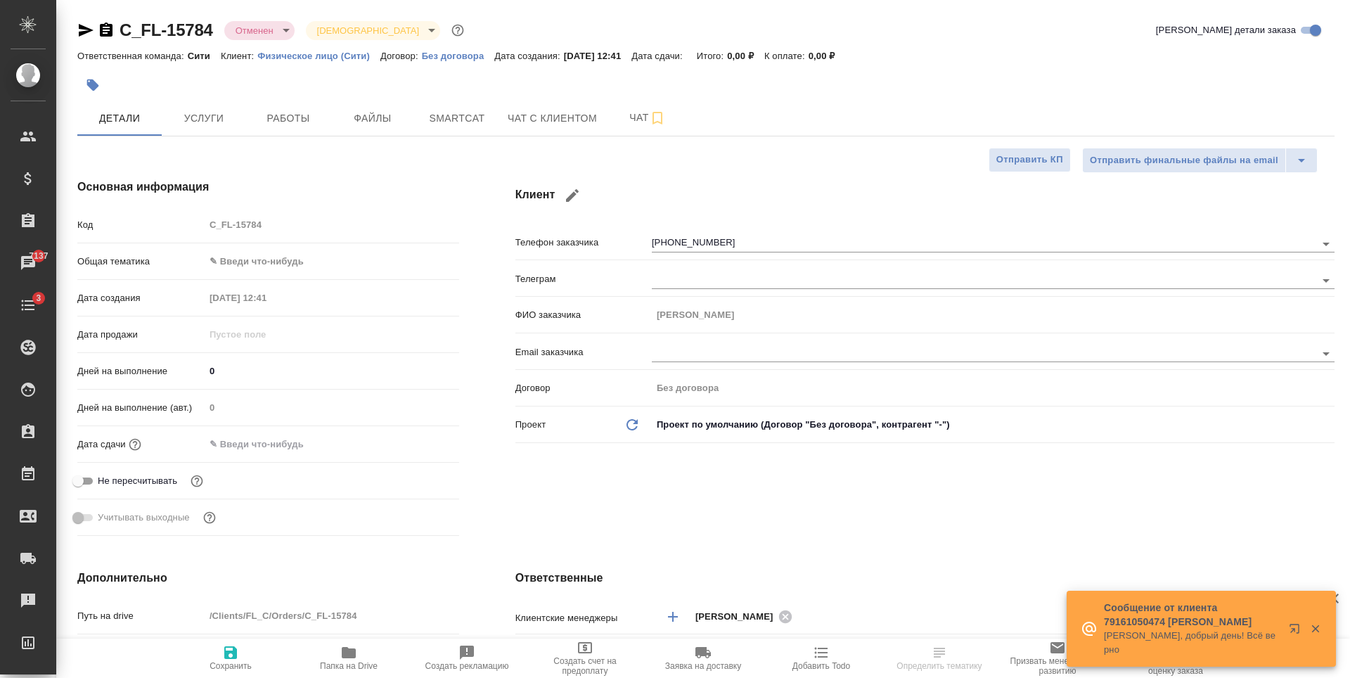
type textarea "x"
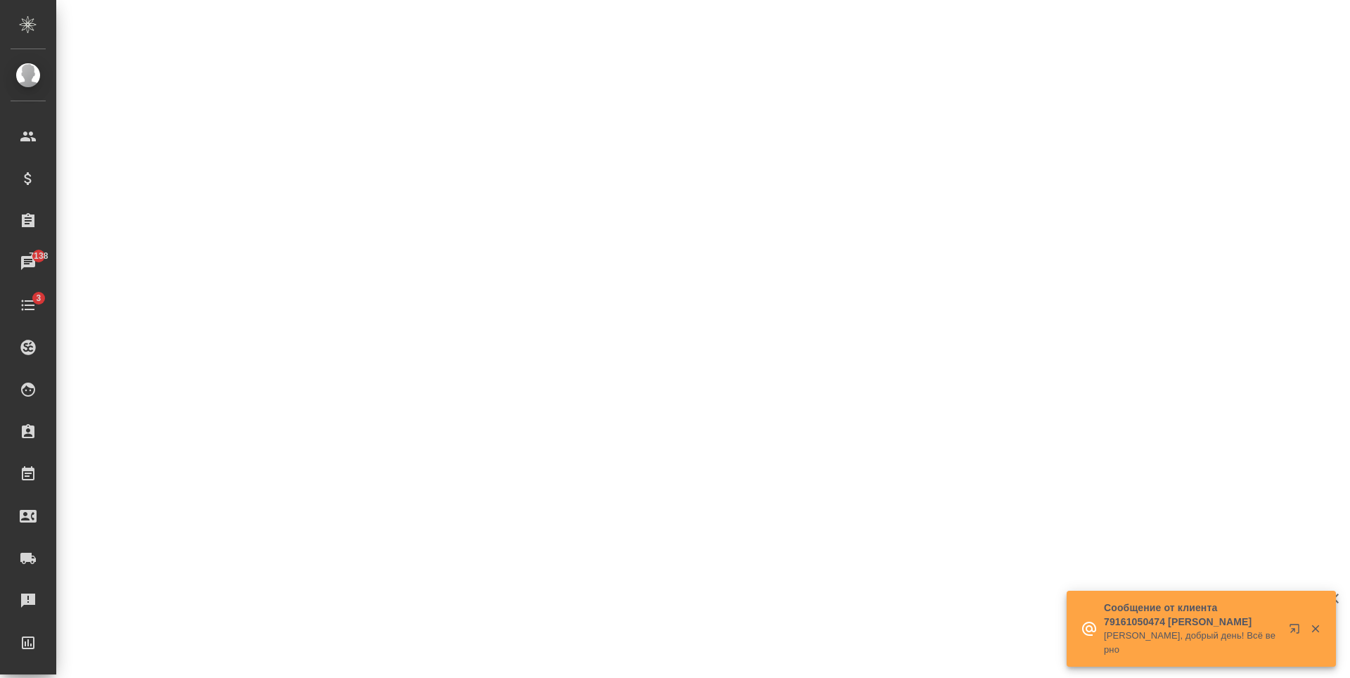
scroll to position [352, 0]
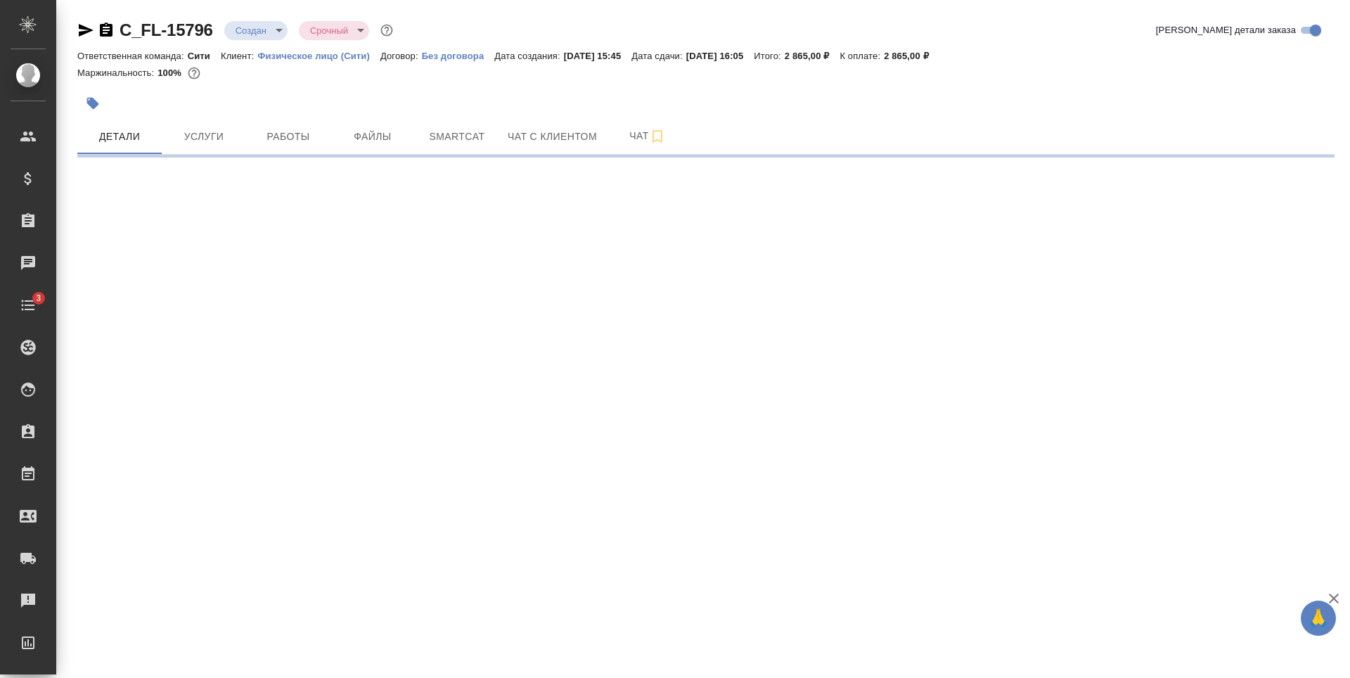
select select "RU"
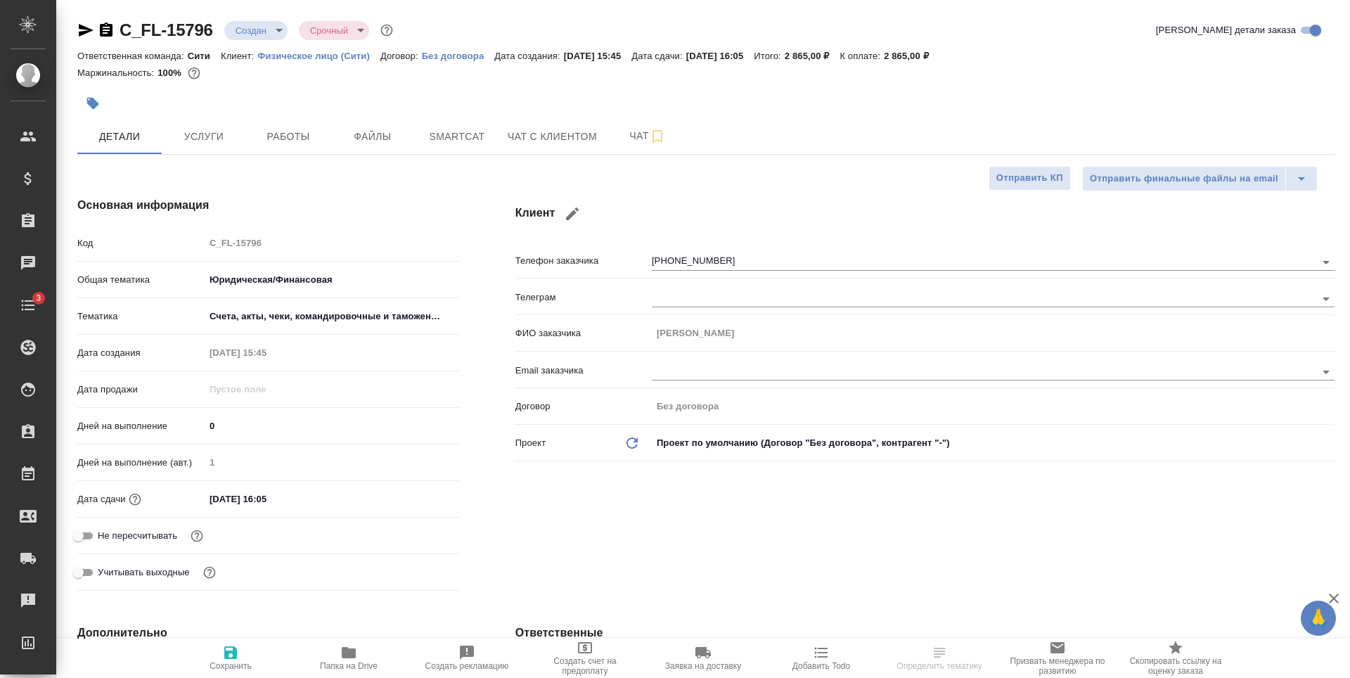
type textarea "x"
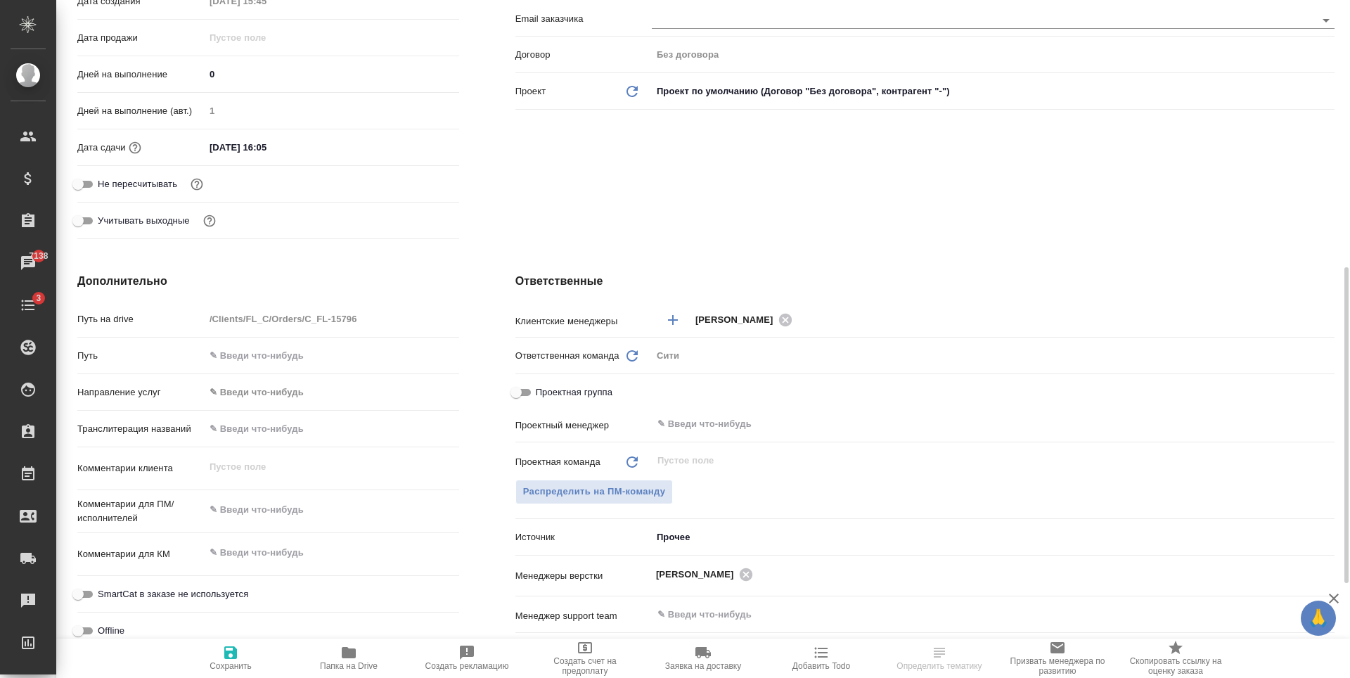
scroll to position [492, 0]
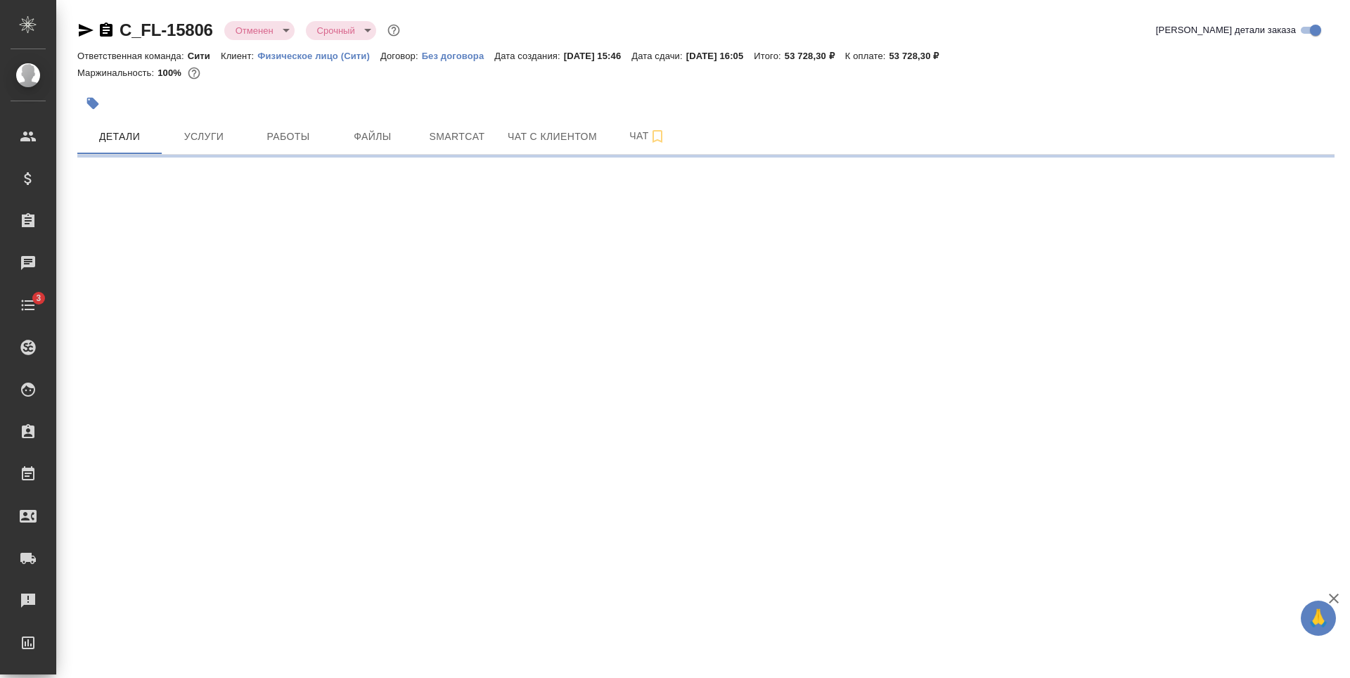
select select "RU"
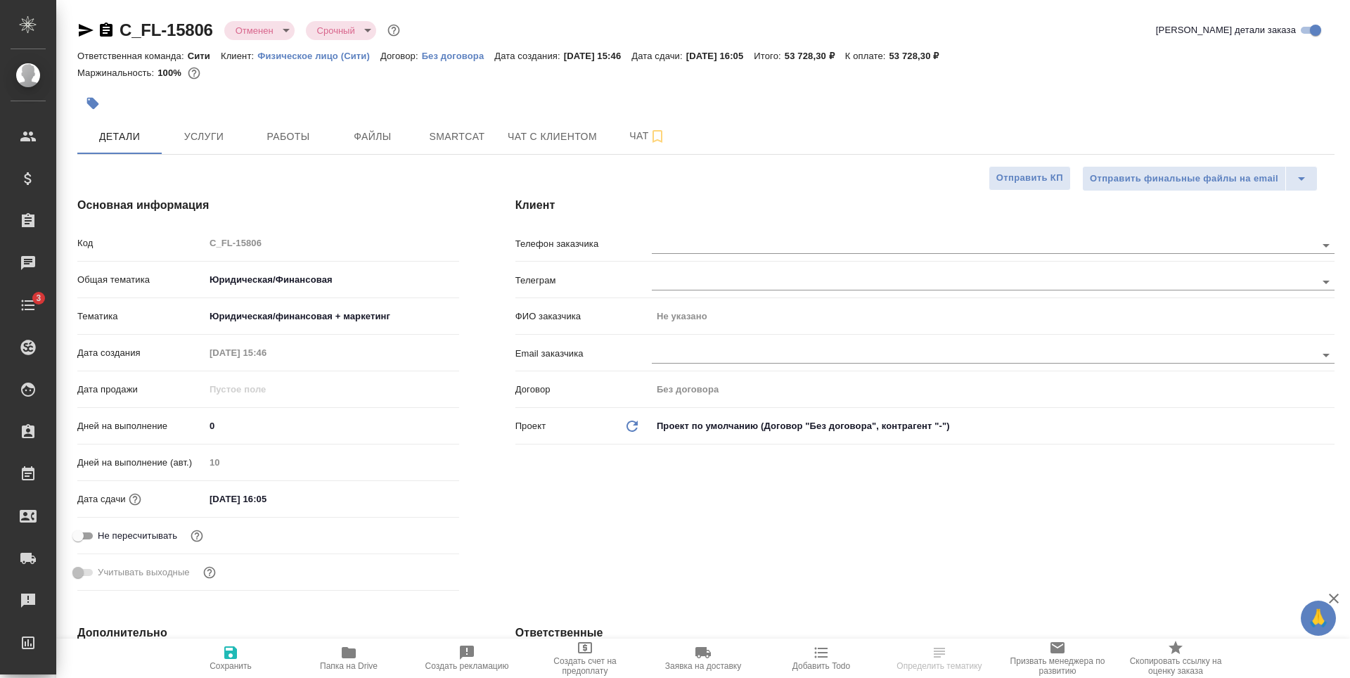
type textarea "x"
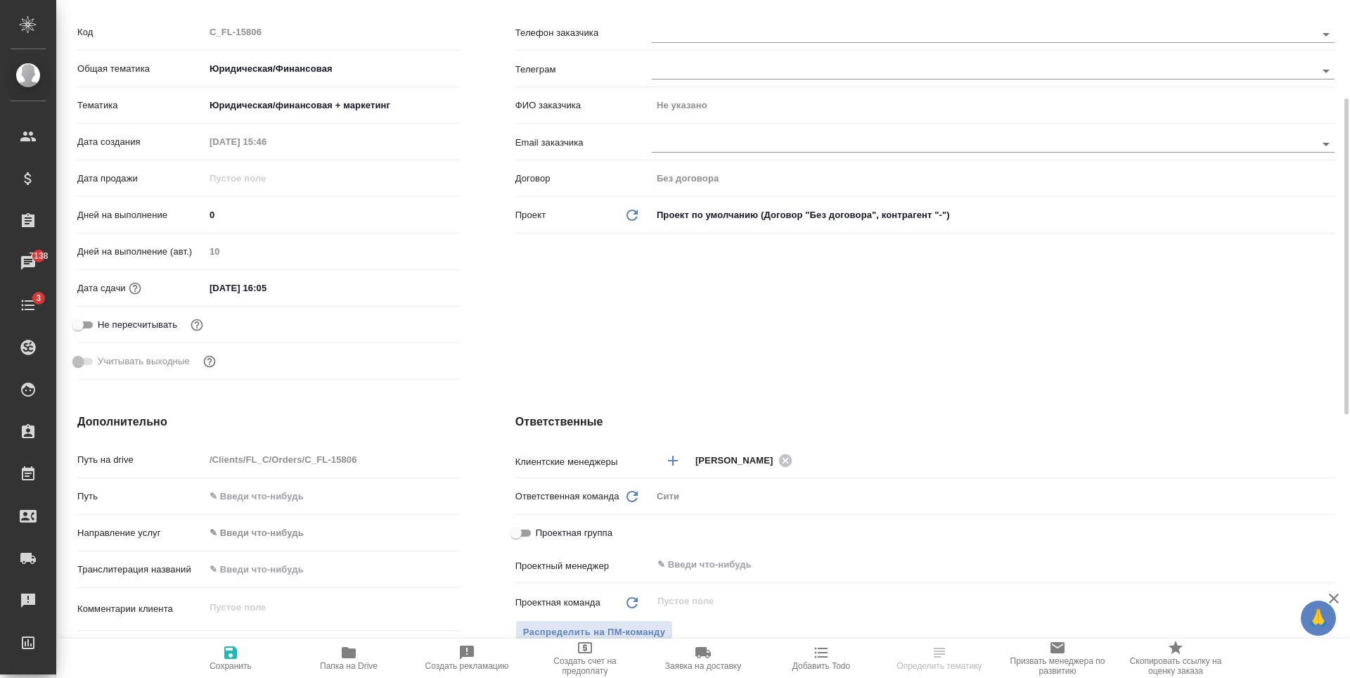
type textarea "x"
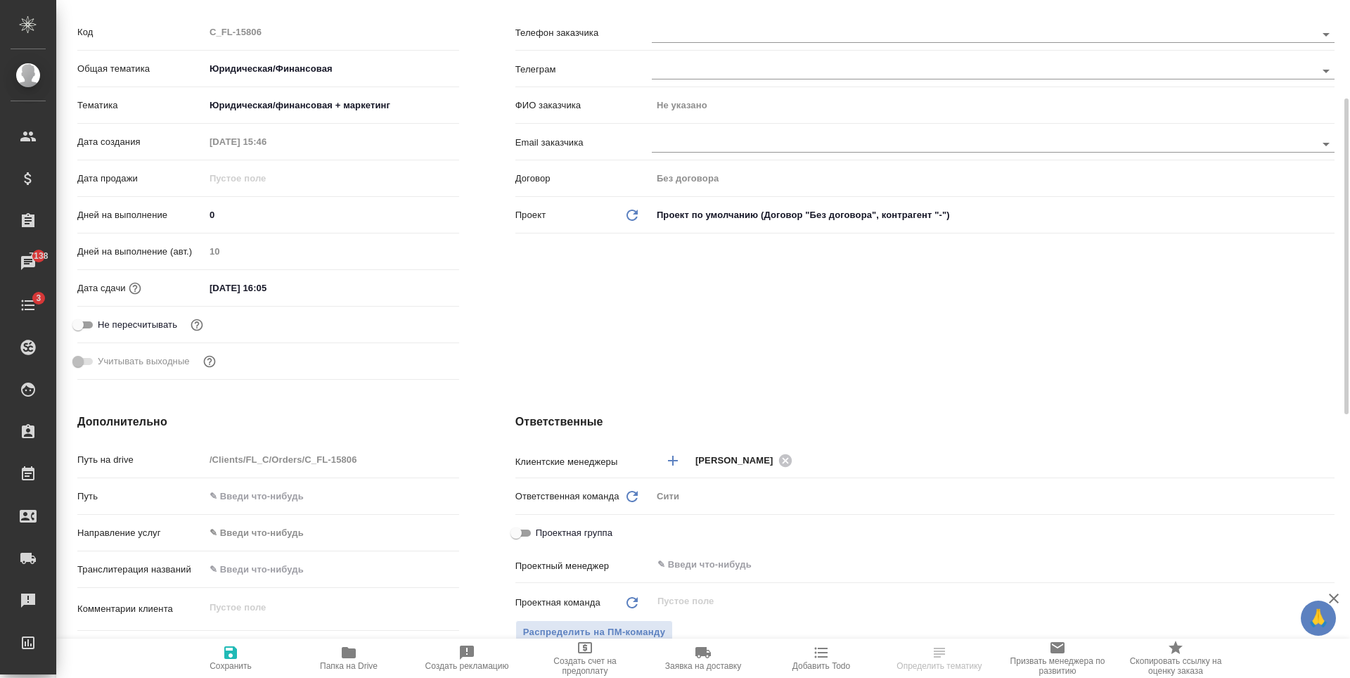
type textarea "x"
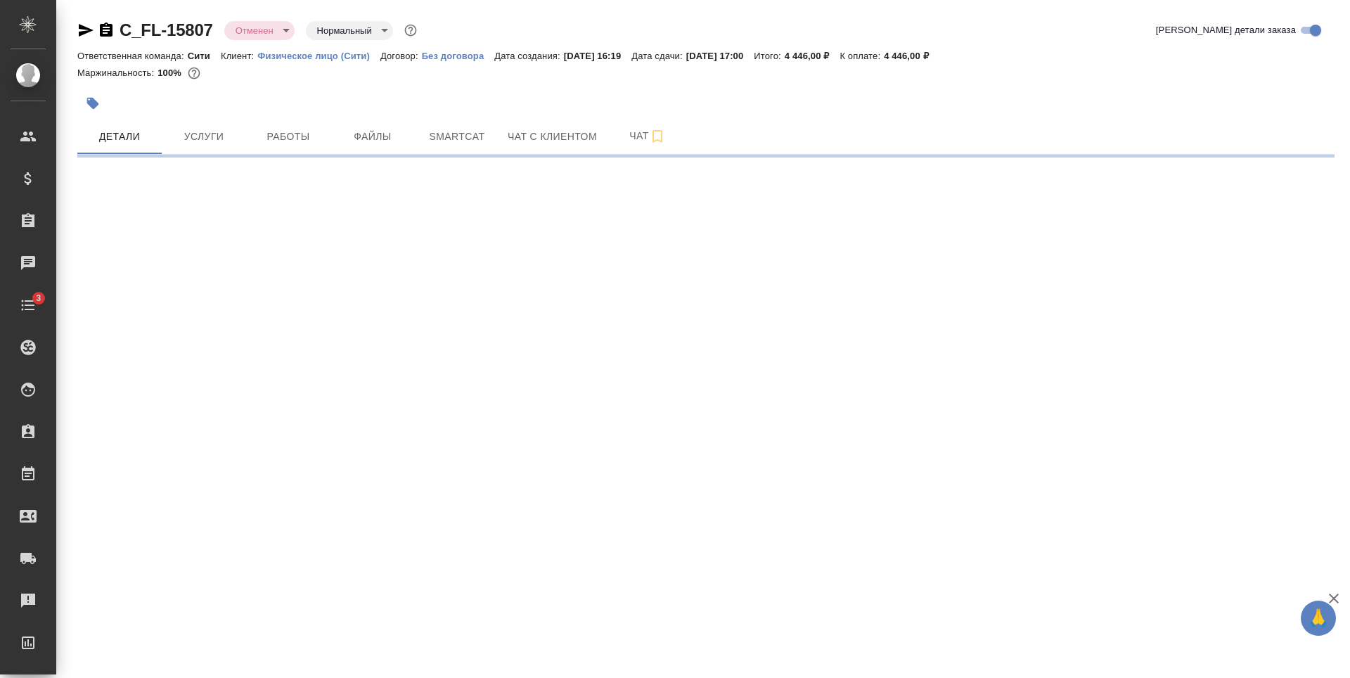
select select "RU"
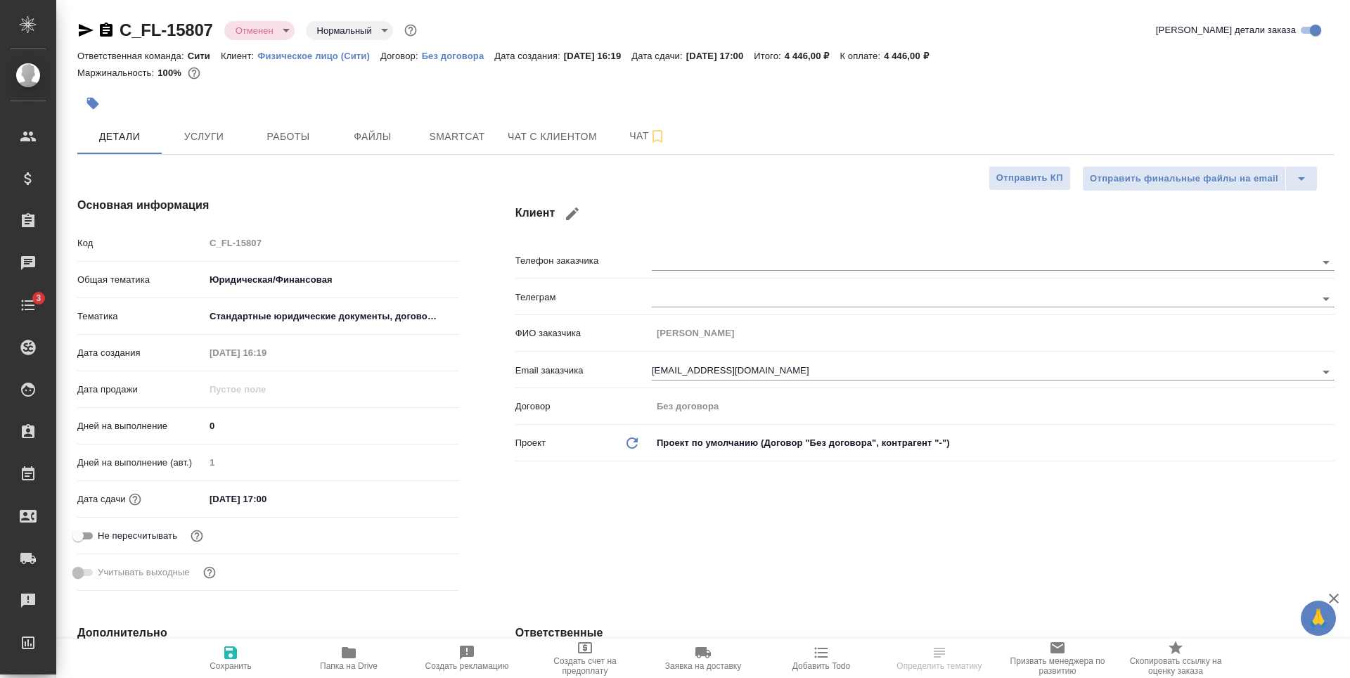
type textarea "x"
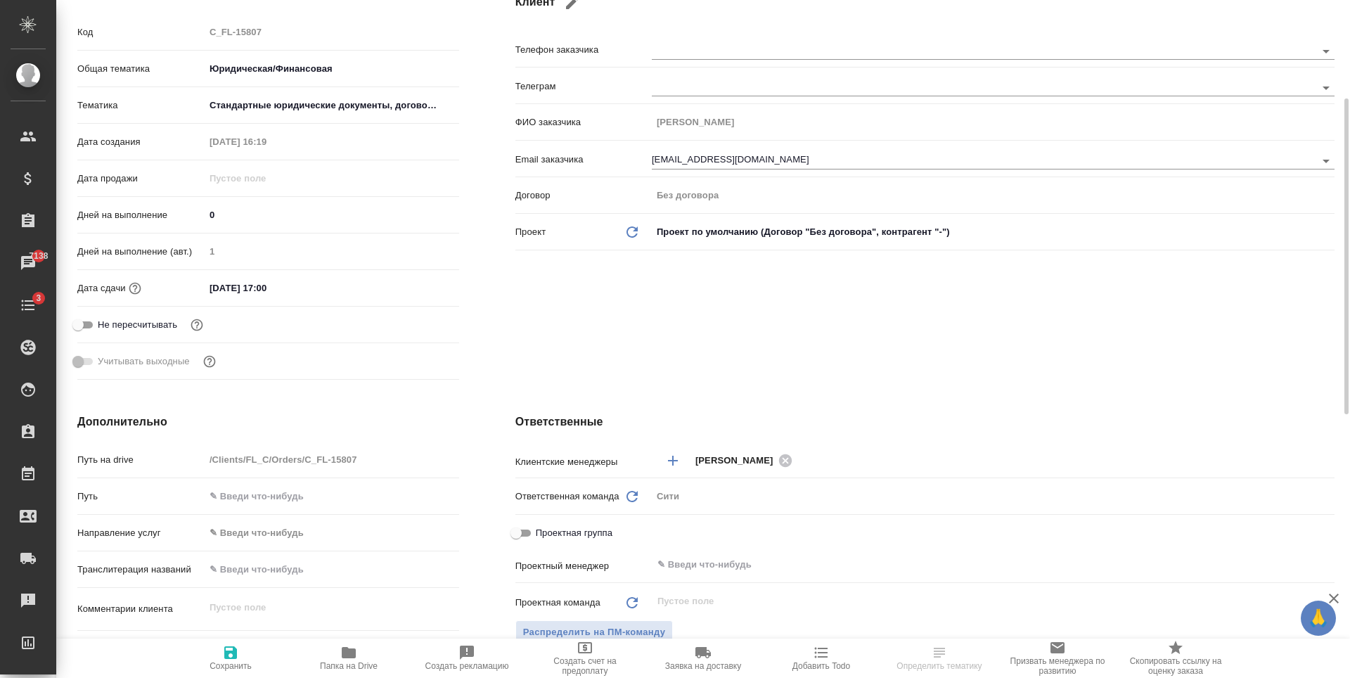
type textarea "x"
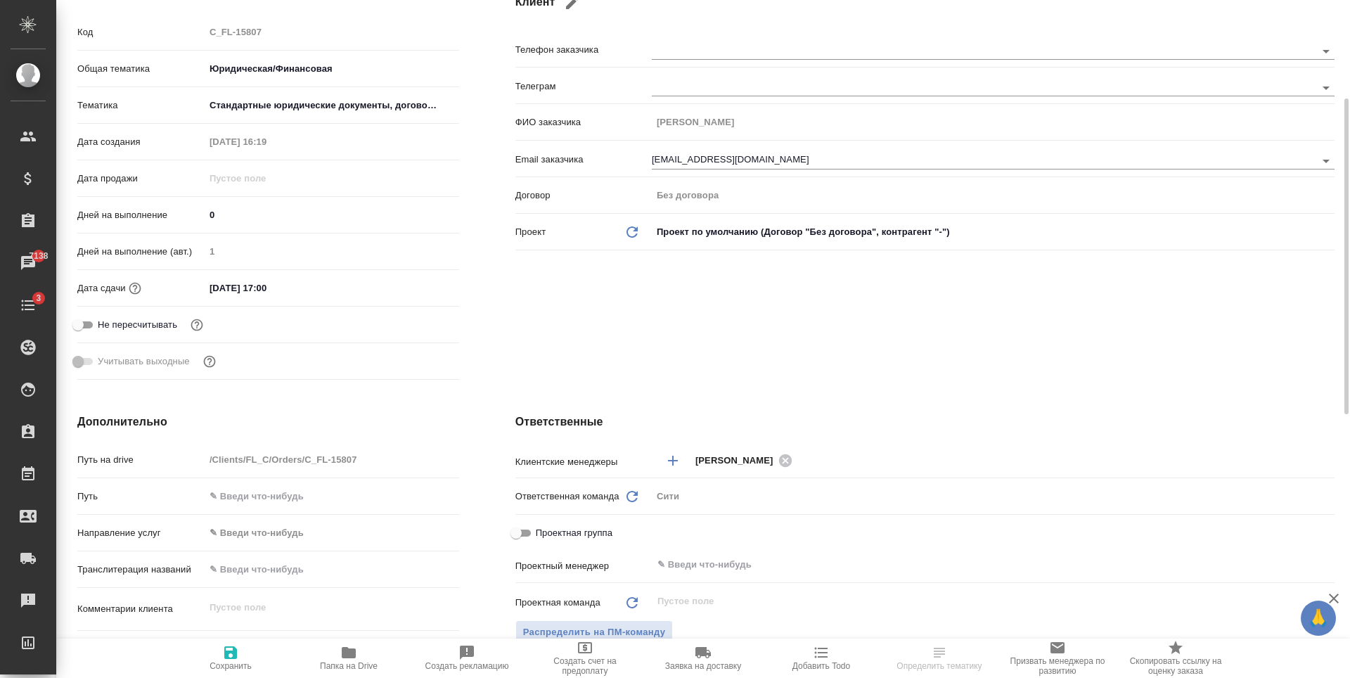
type textarea "x"
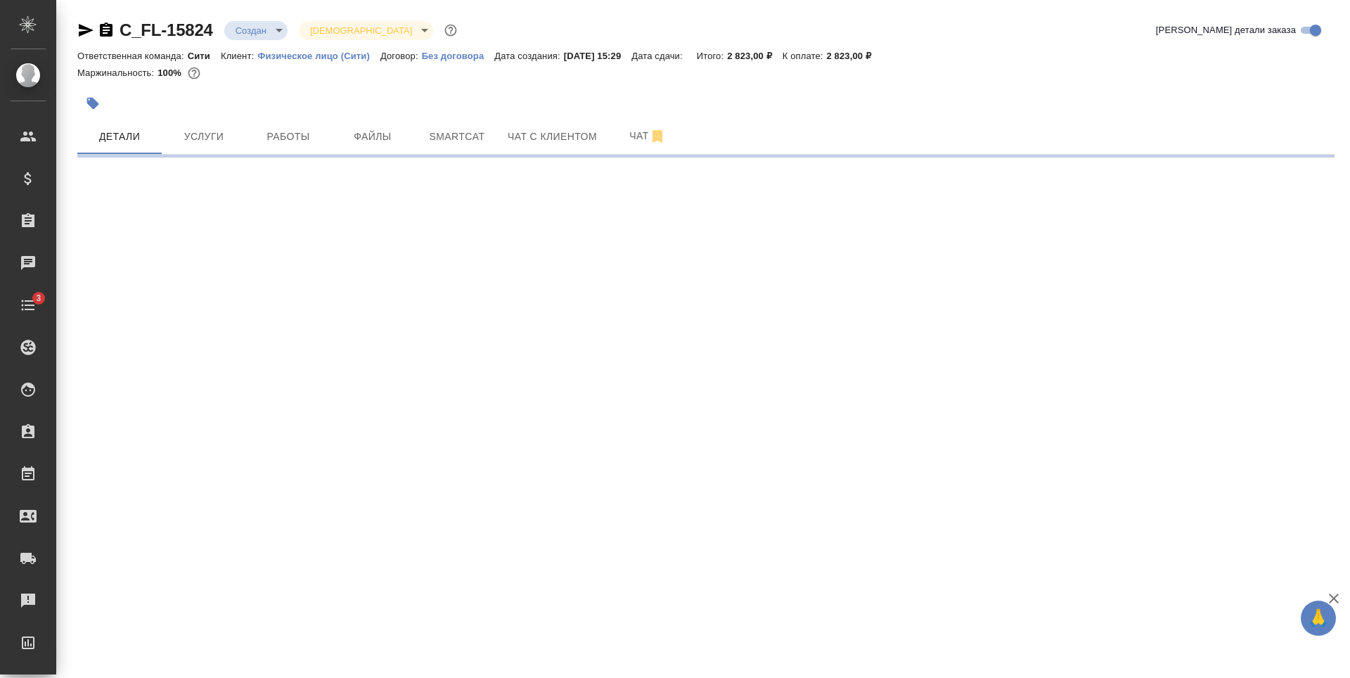
select select "RU"
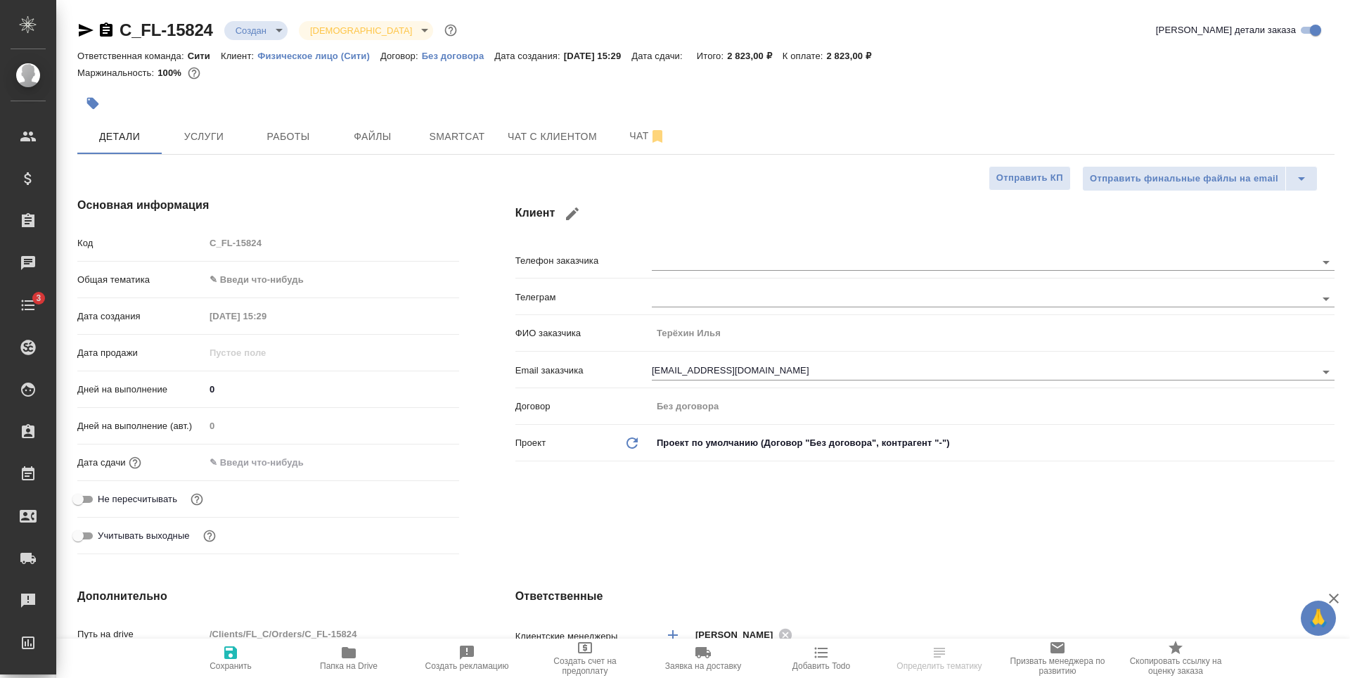
type textarea "x"
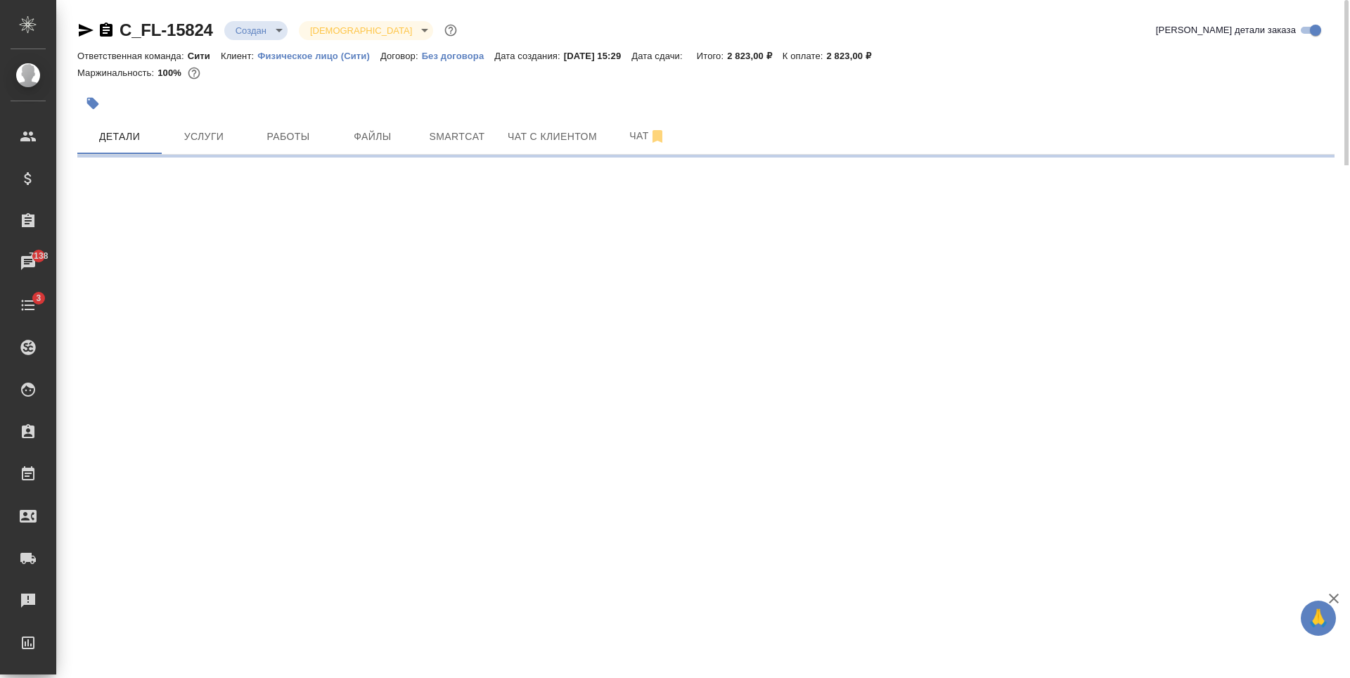
select select "RU"
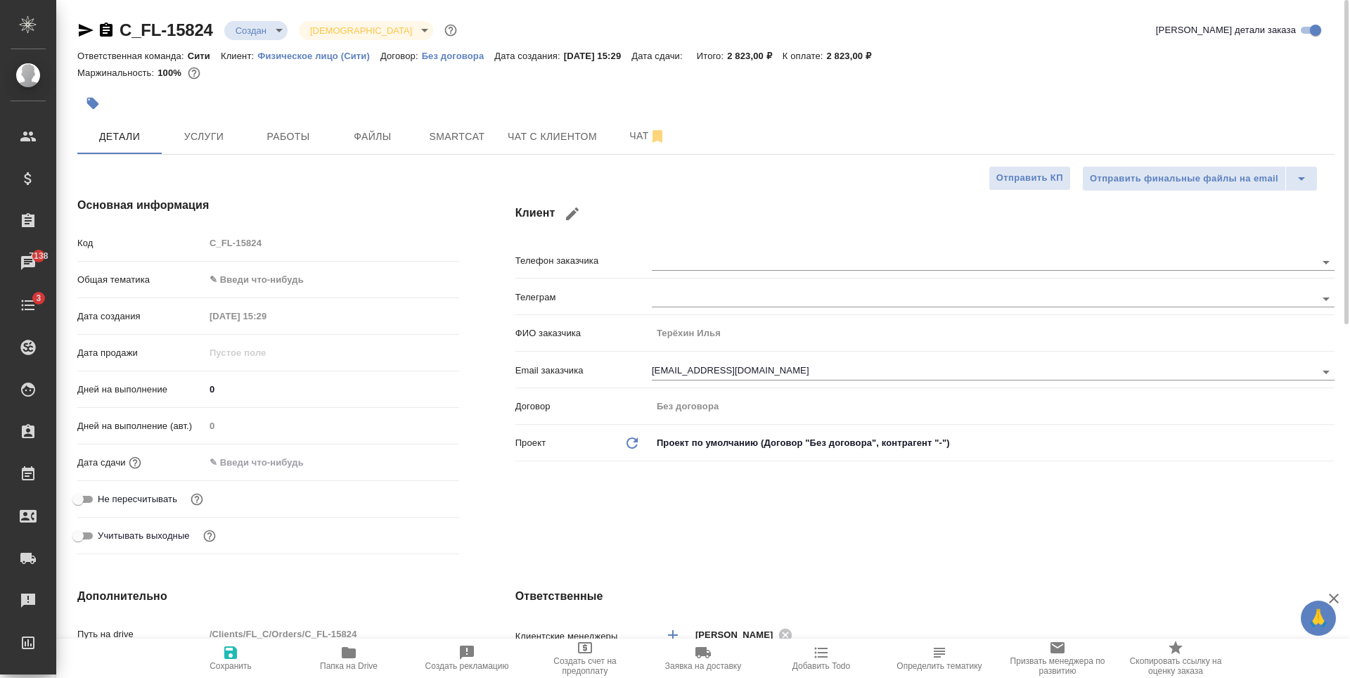
type textarea "x"
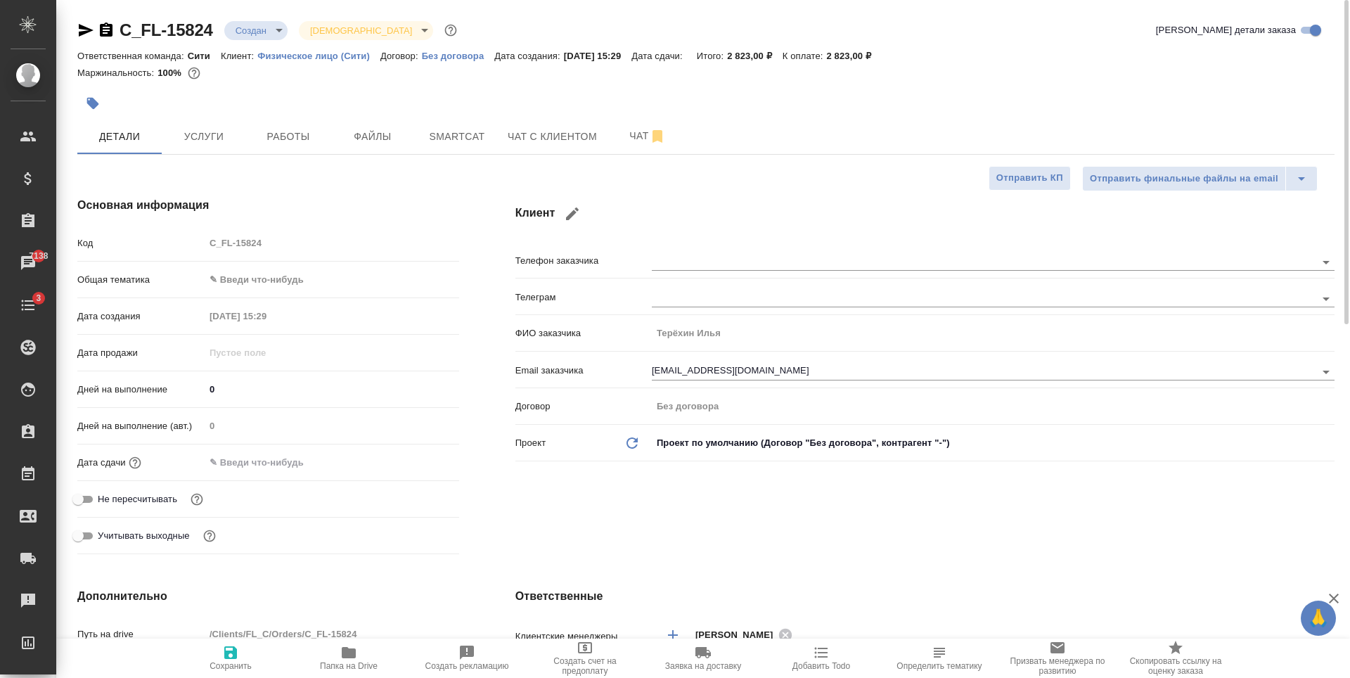
type textarea "x"
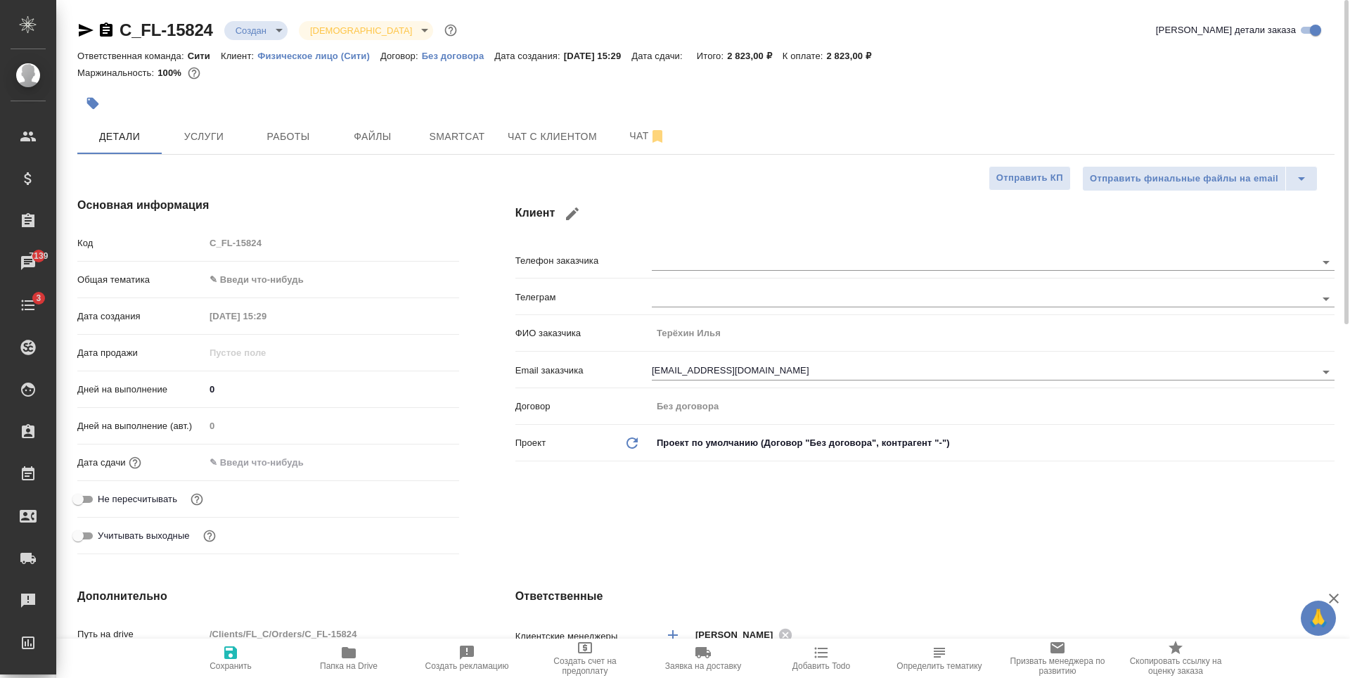
type textarea "x"
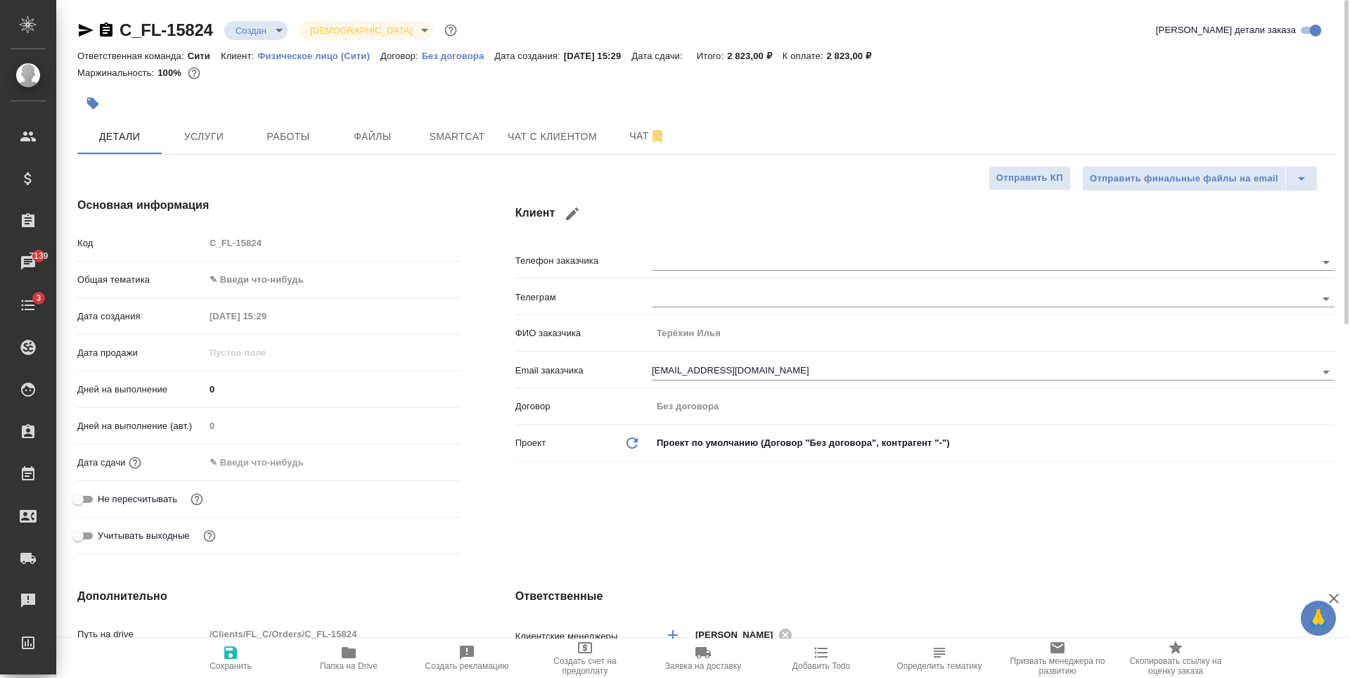
type textarea "x"
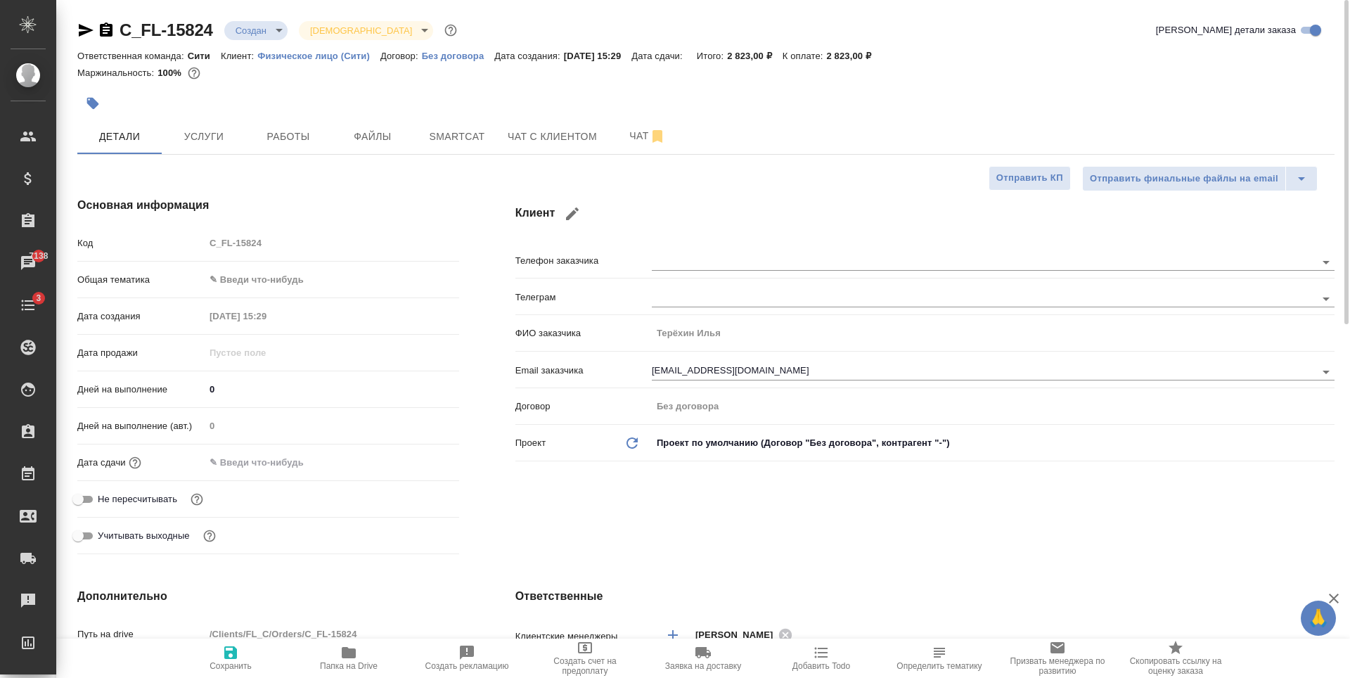
type textarea "x"
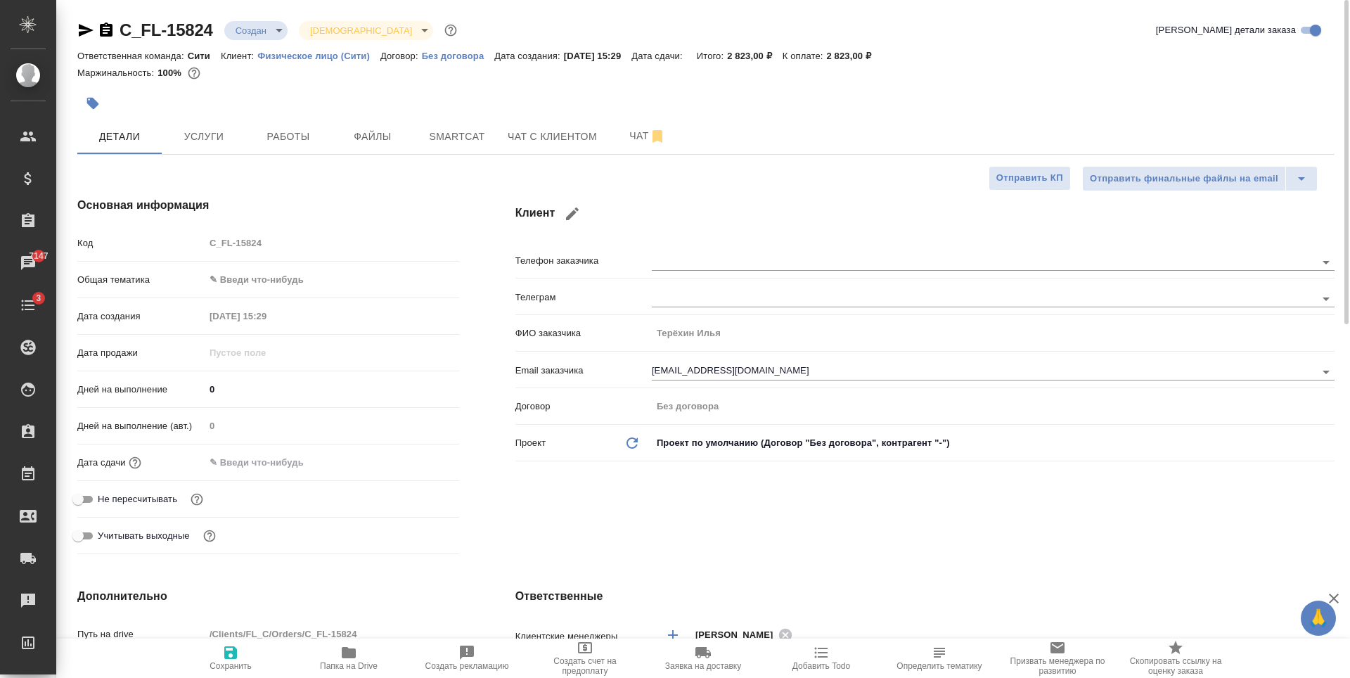
type textarea "x"
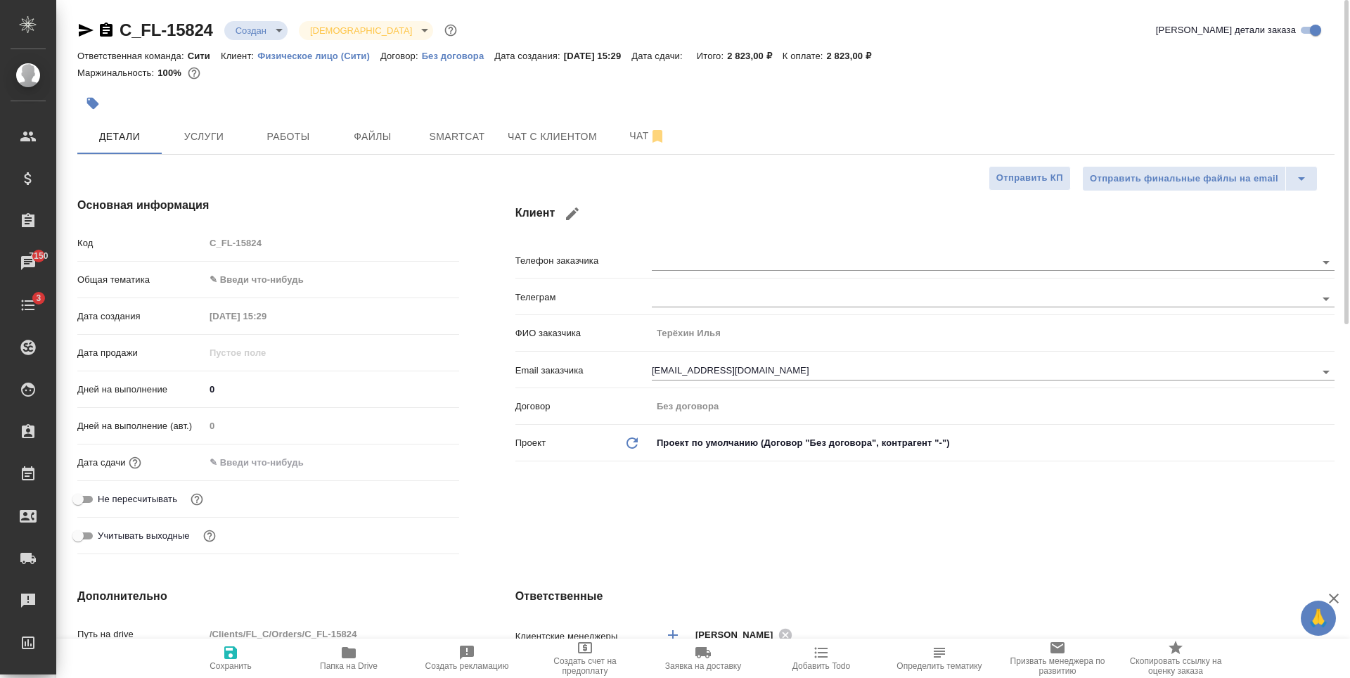
type textarea "x"
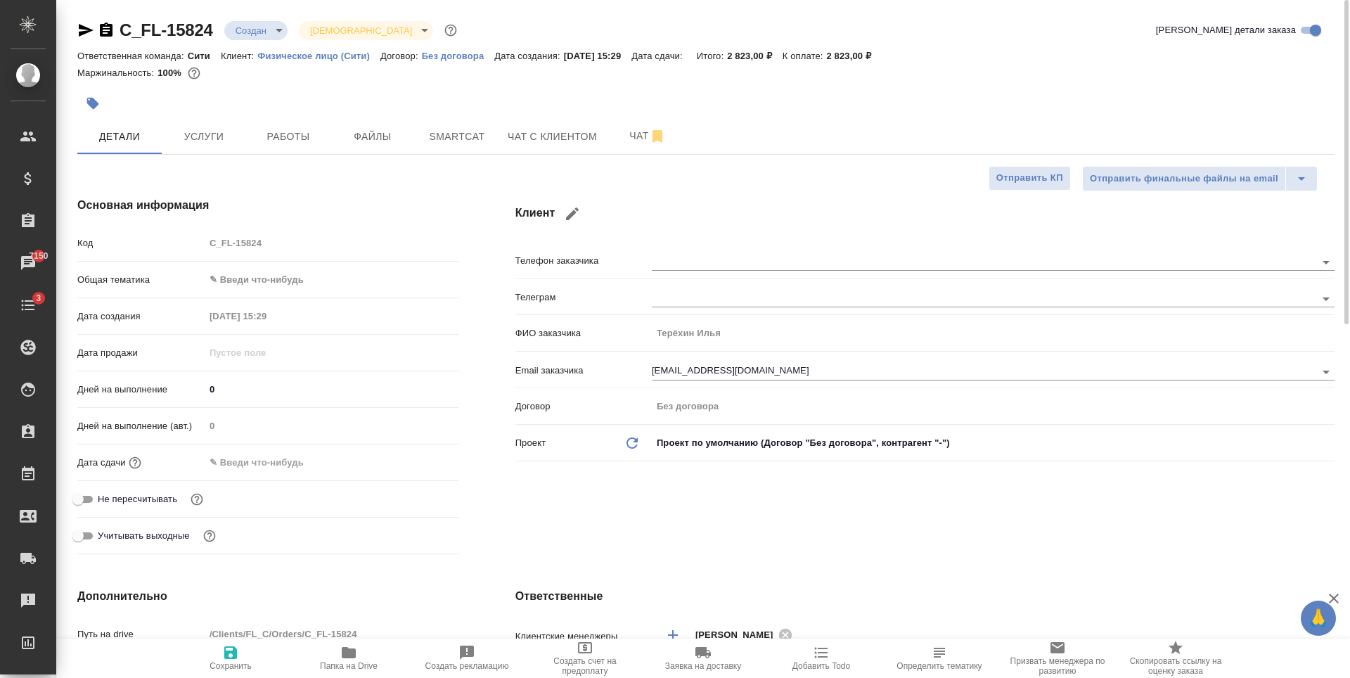
type textarea "x"
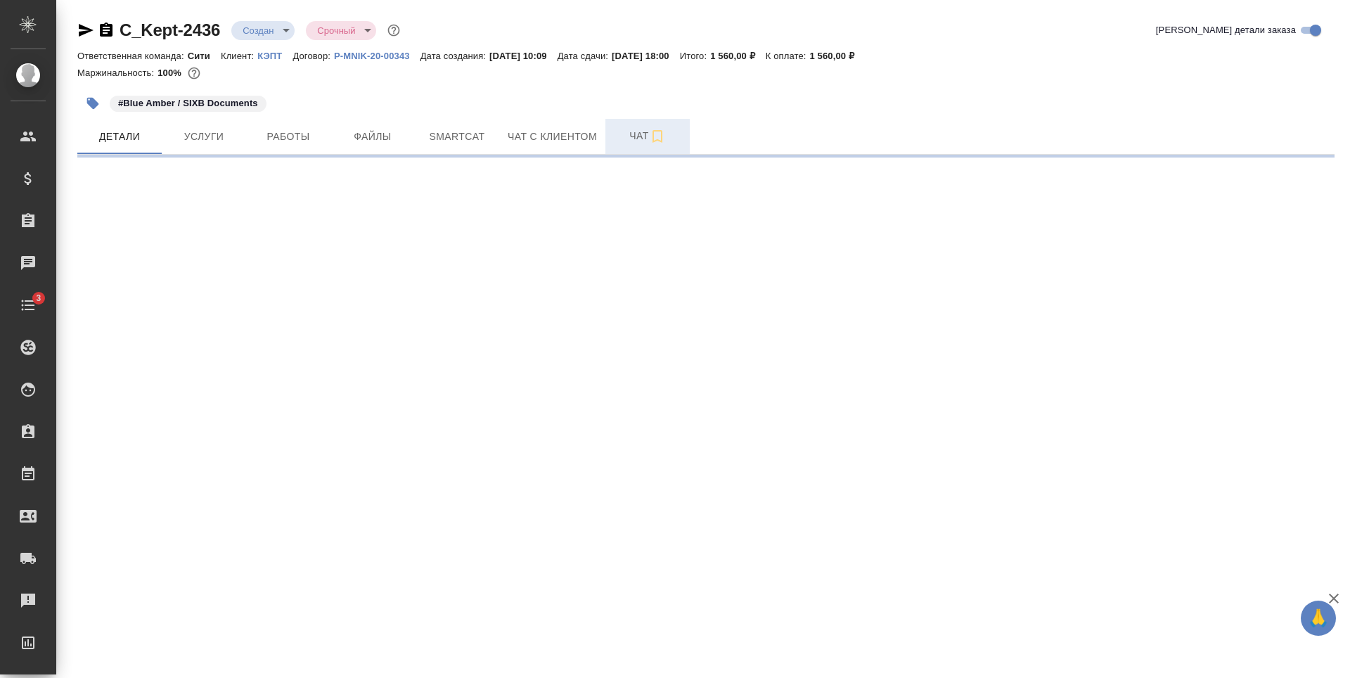
select select "RU"
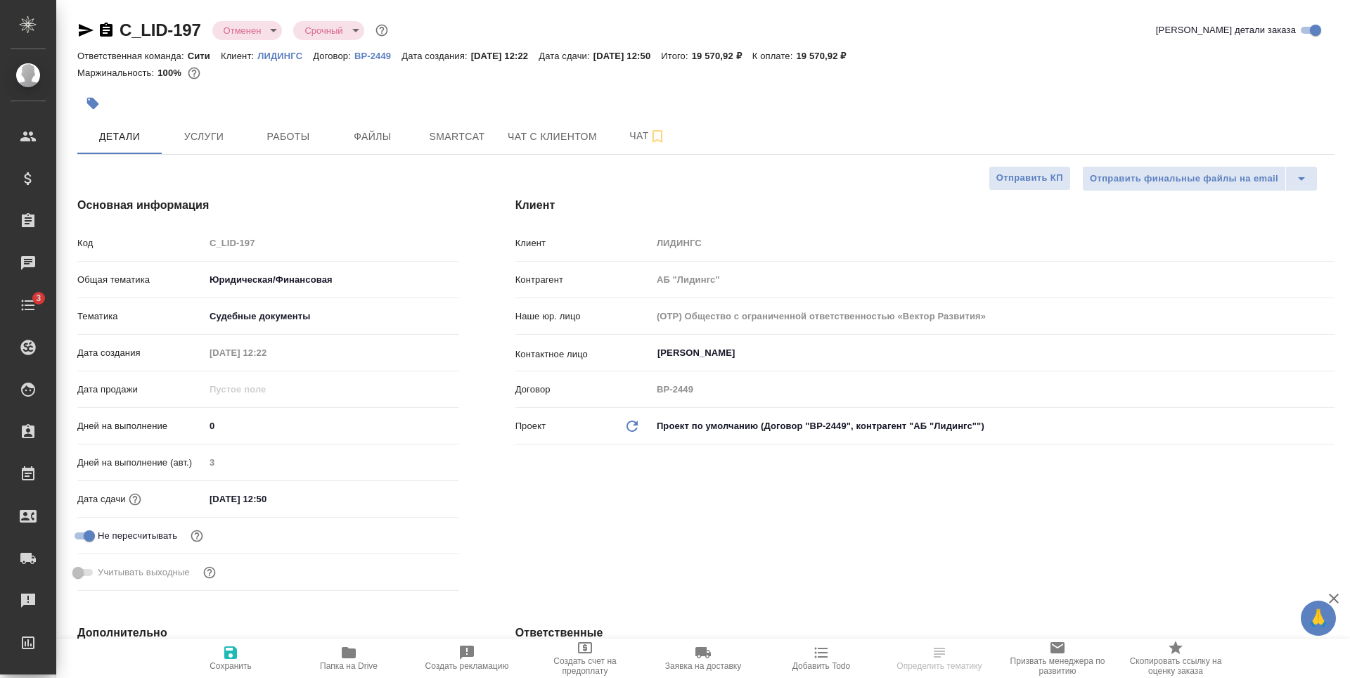
select select "RU"
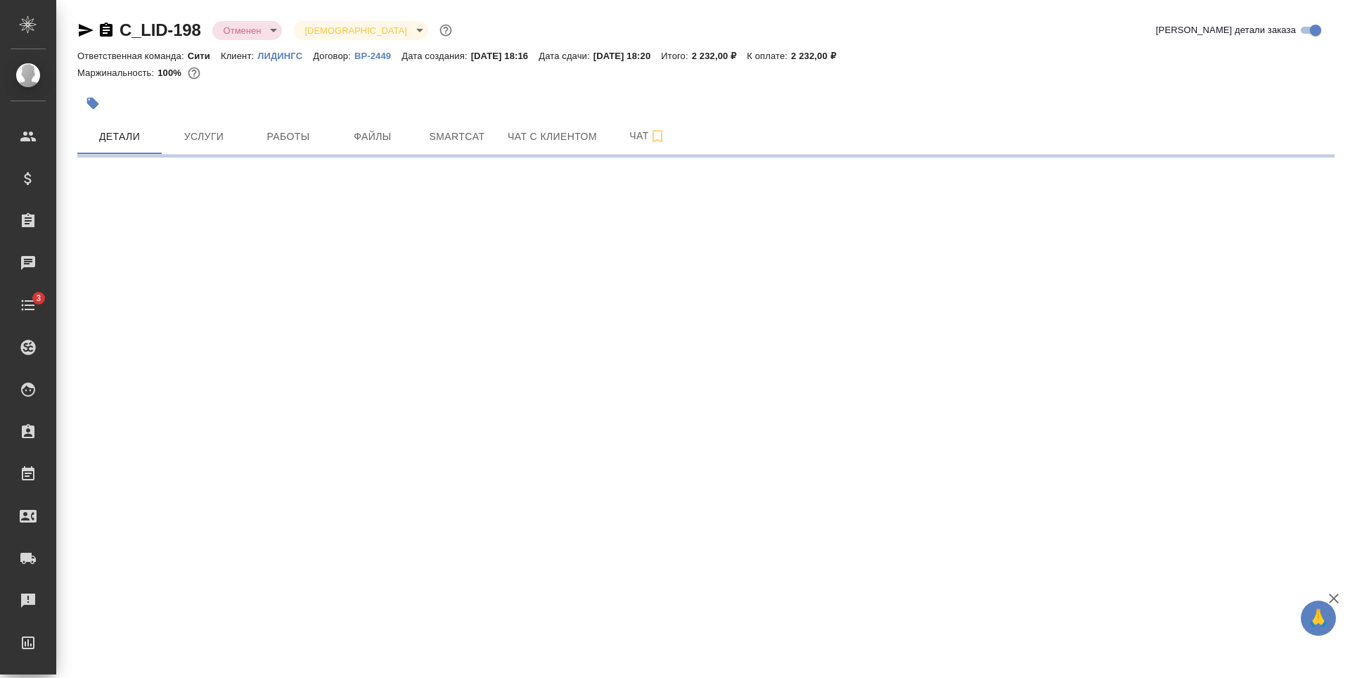
select select "RU"
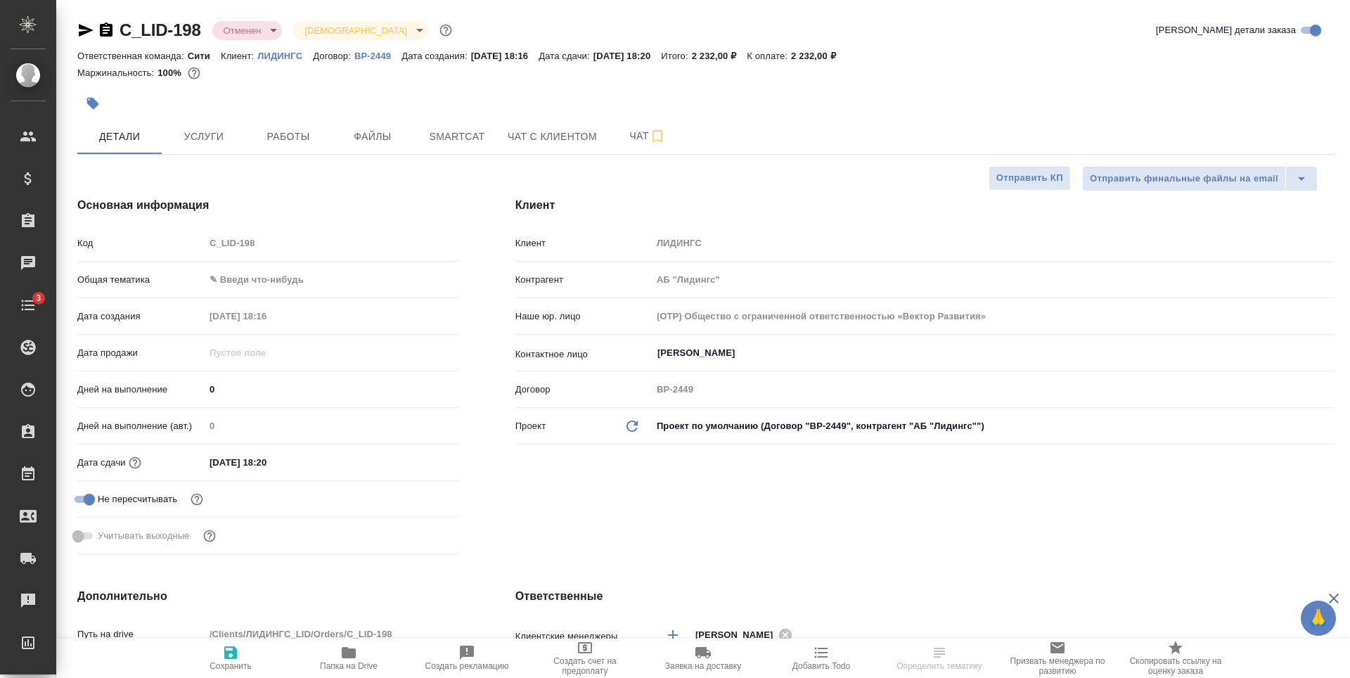
type textarea "x"
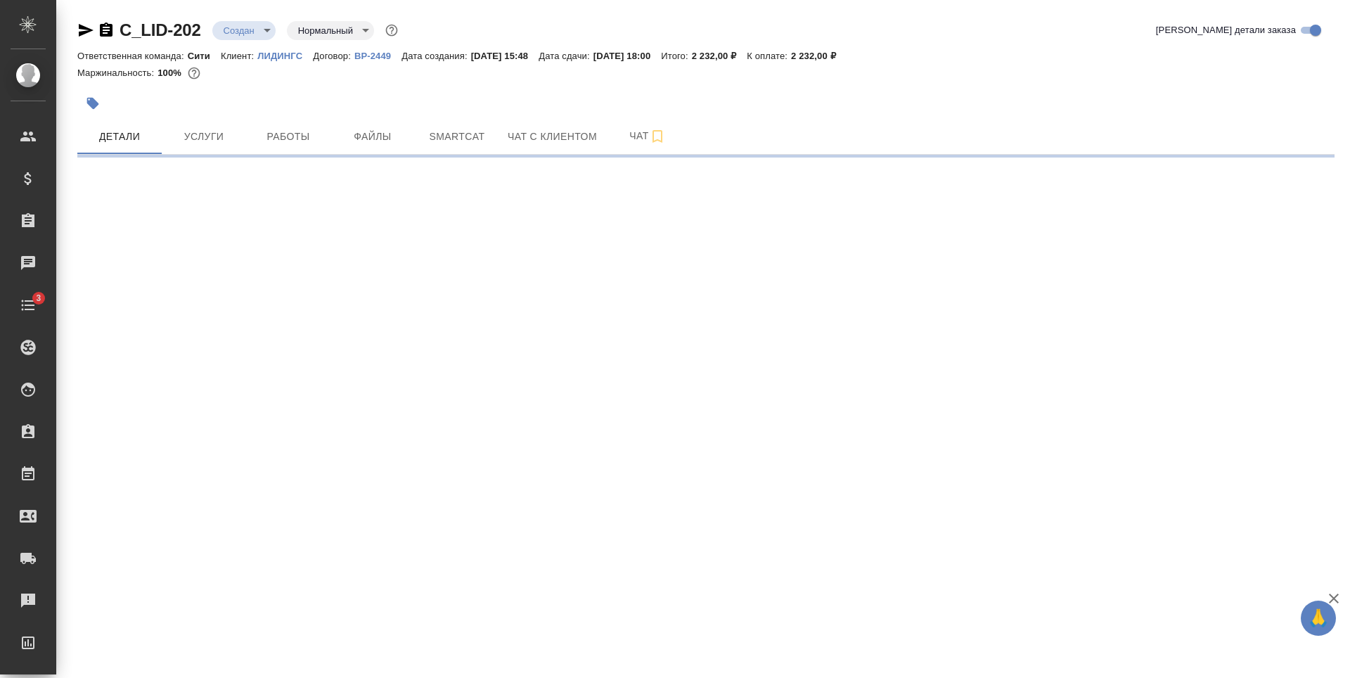
select select "RU"
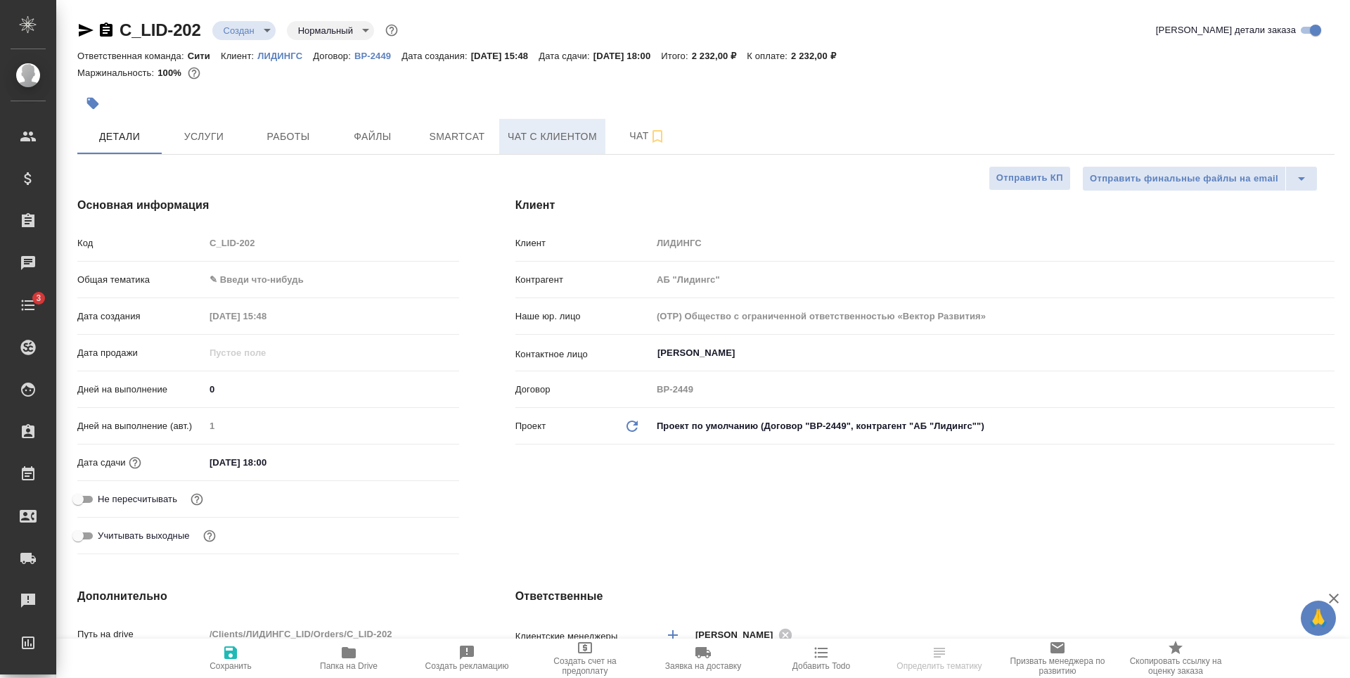
type textarea "x"
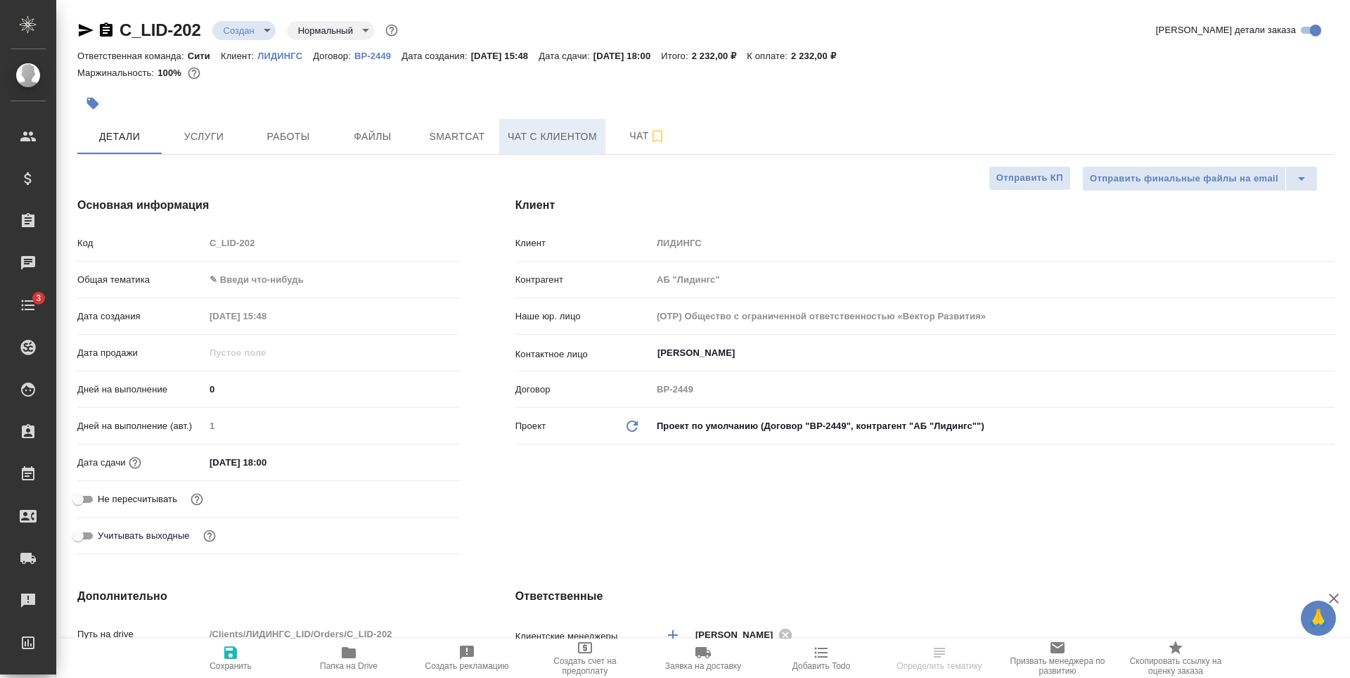
type textarea "x"
select select "RU"
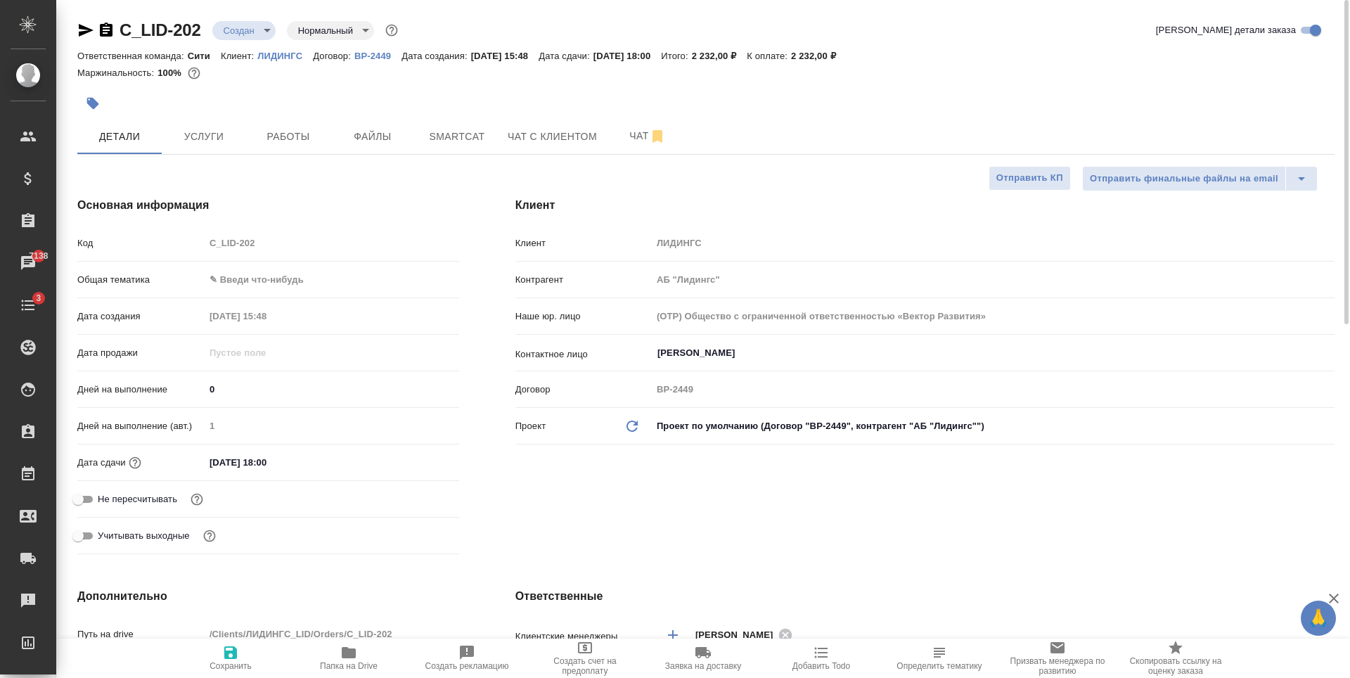
type textarea "x"
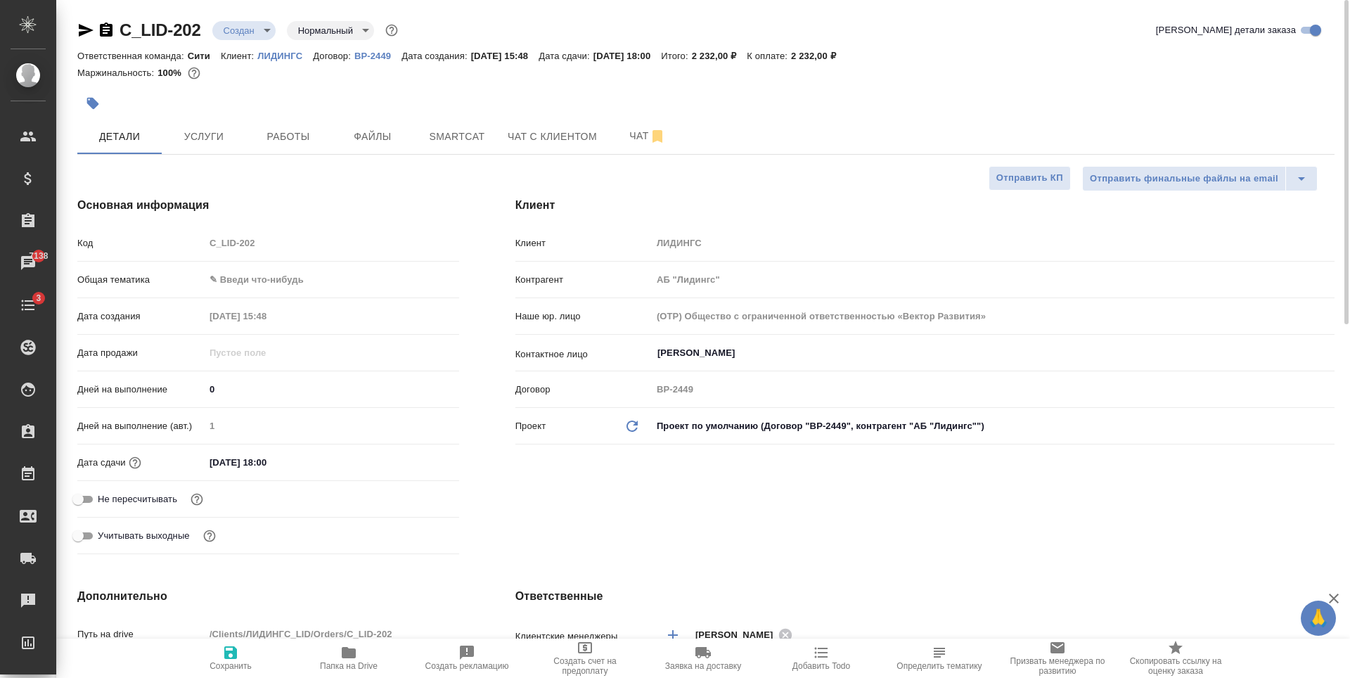
type textarea "x"
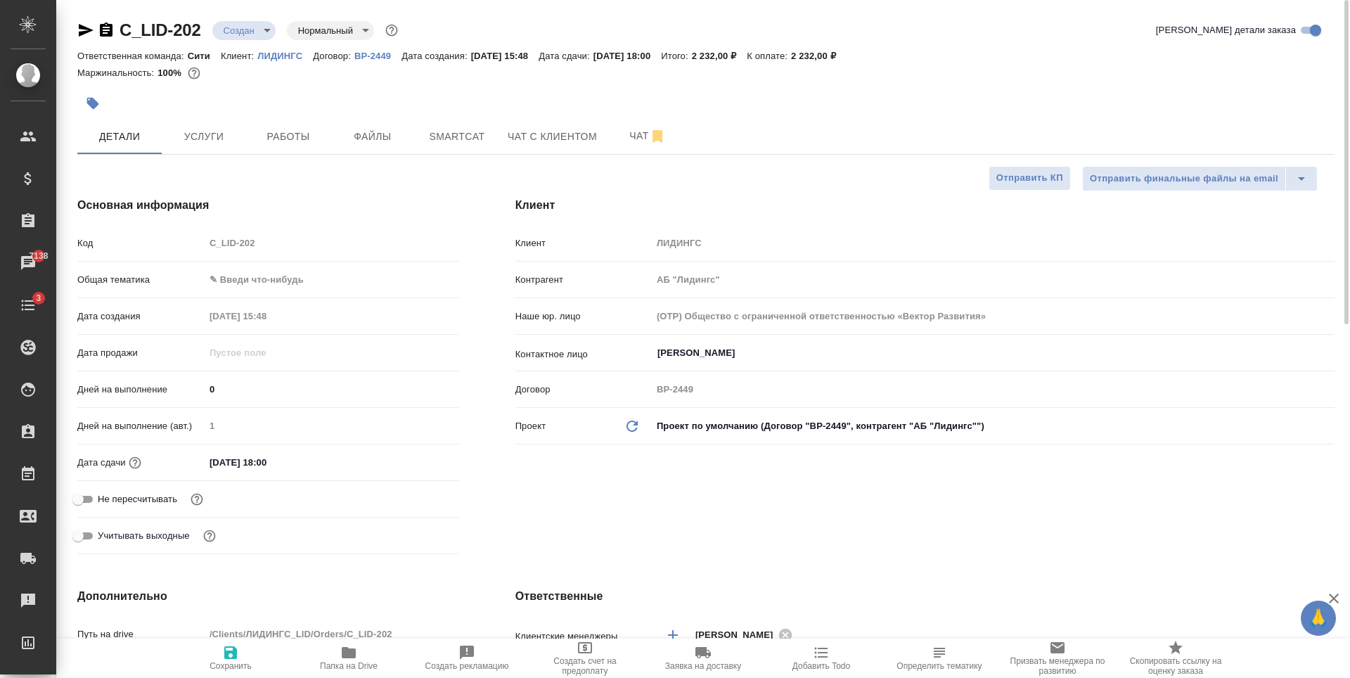
type textarea "x"
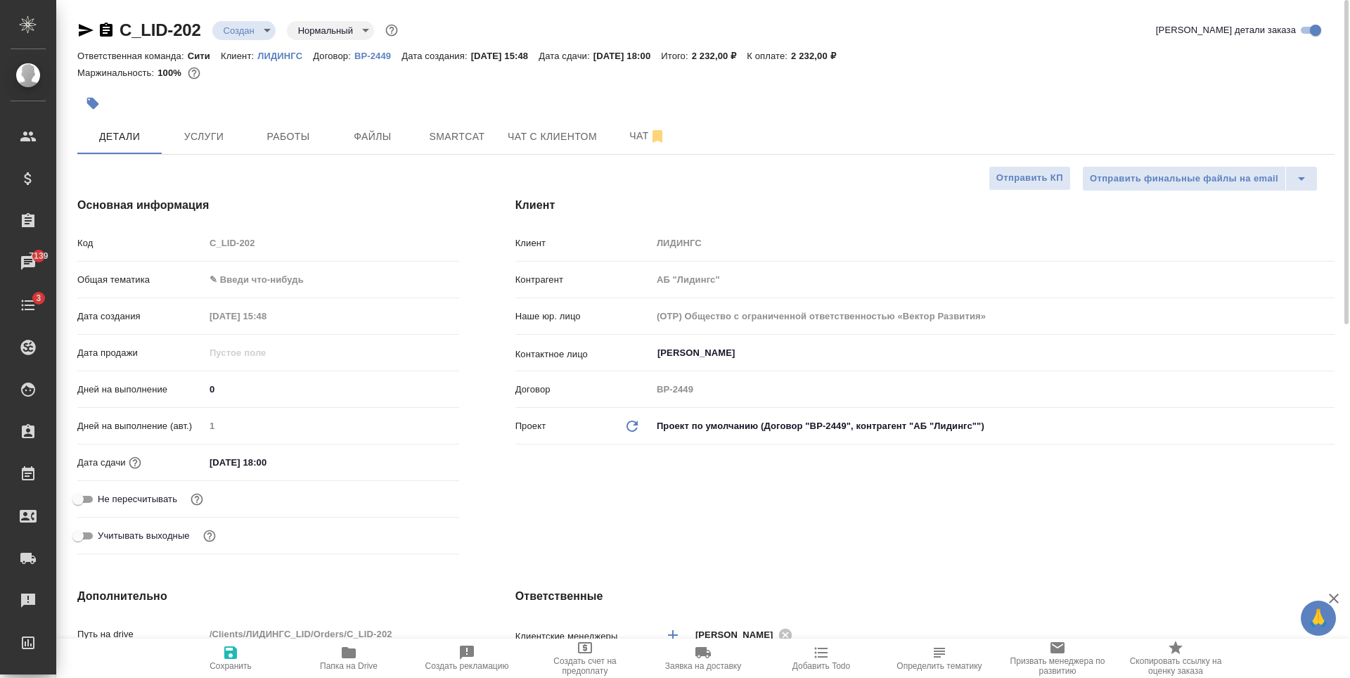
type textarea "x"
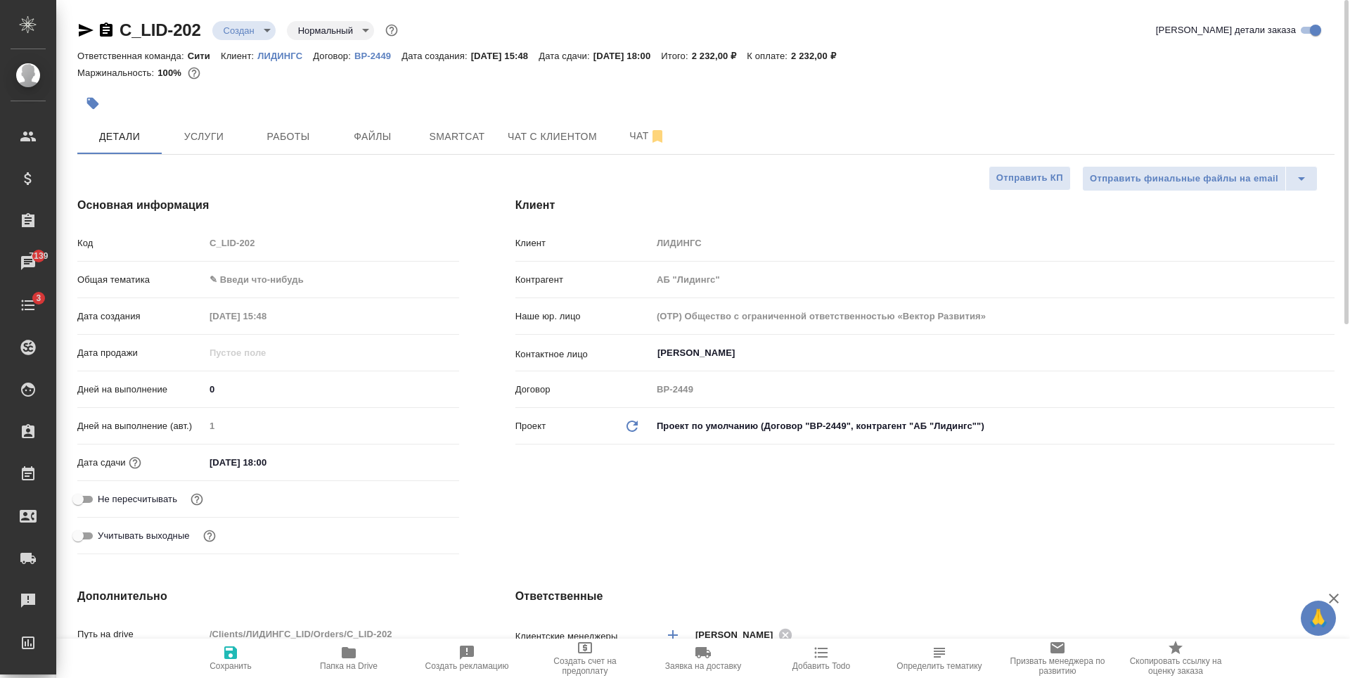
type textarea "x"
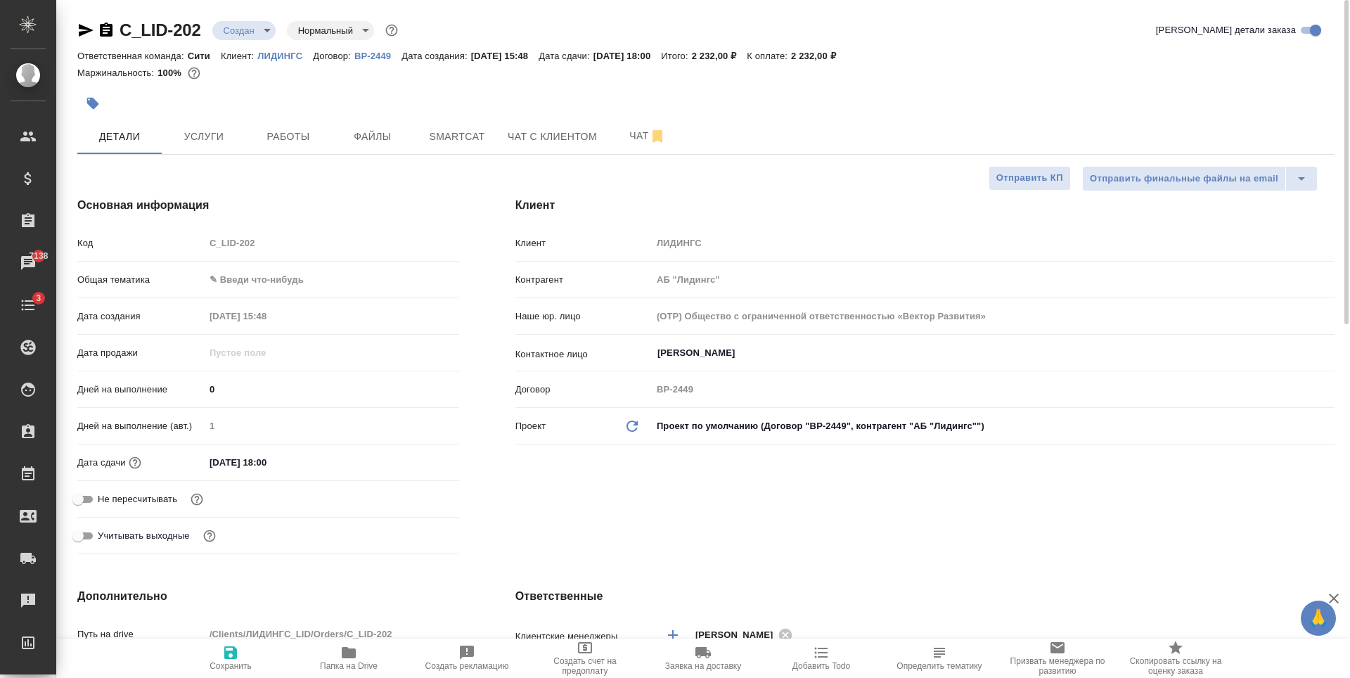
type textarea "x"
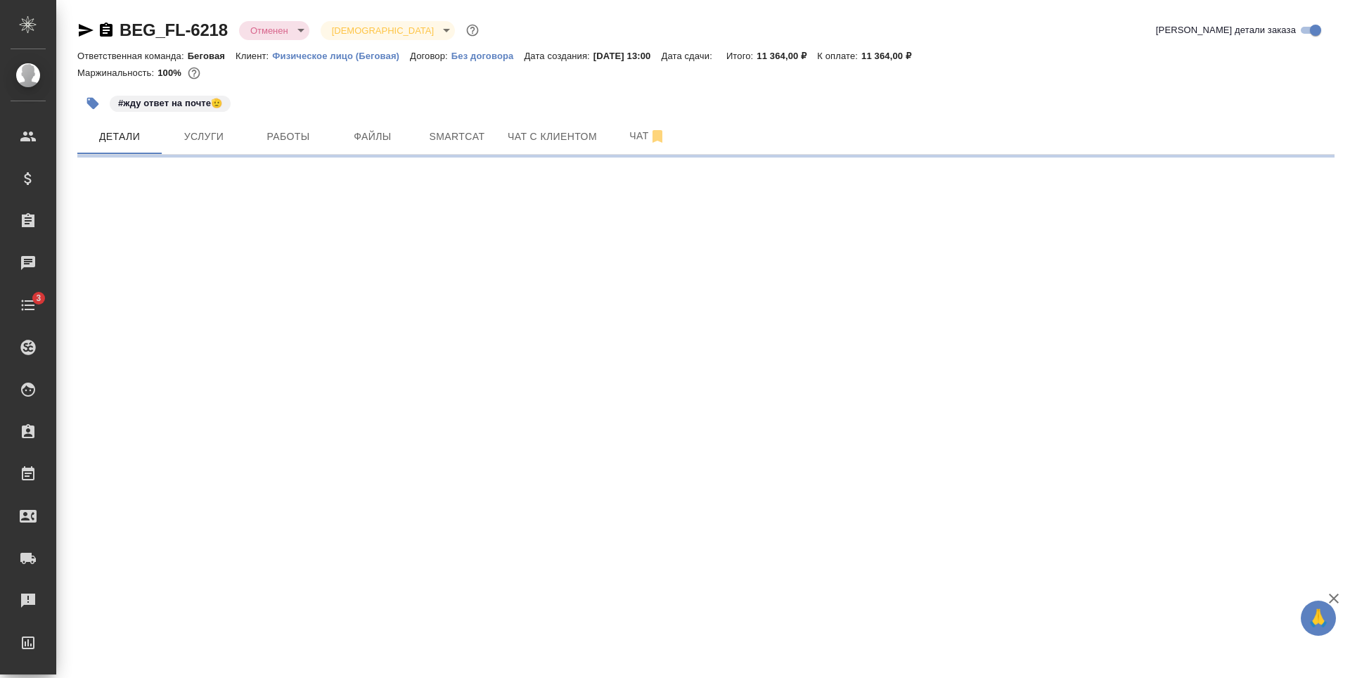
select select "RU"
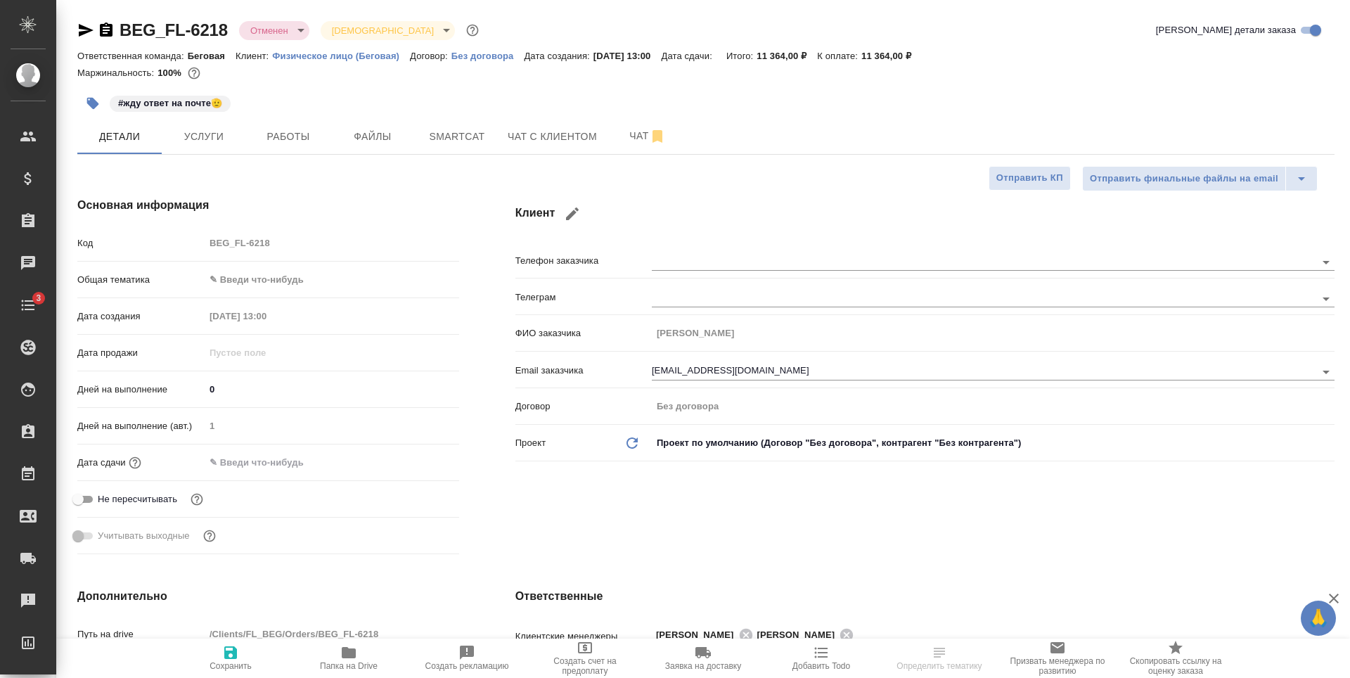
type textarea "x"
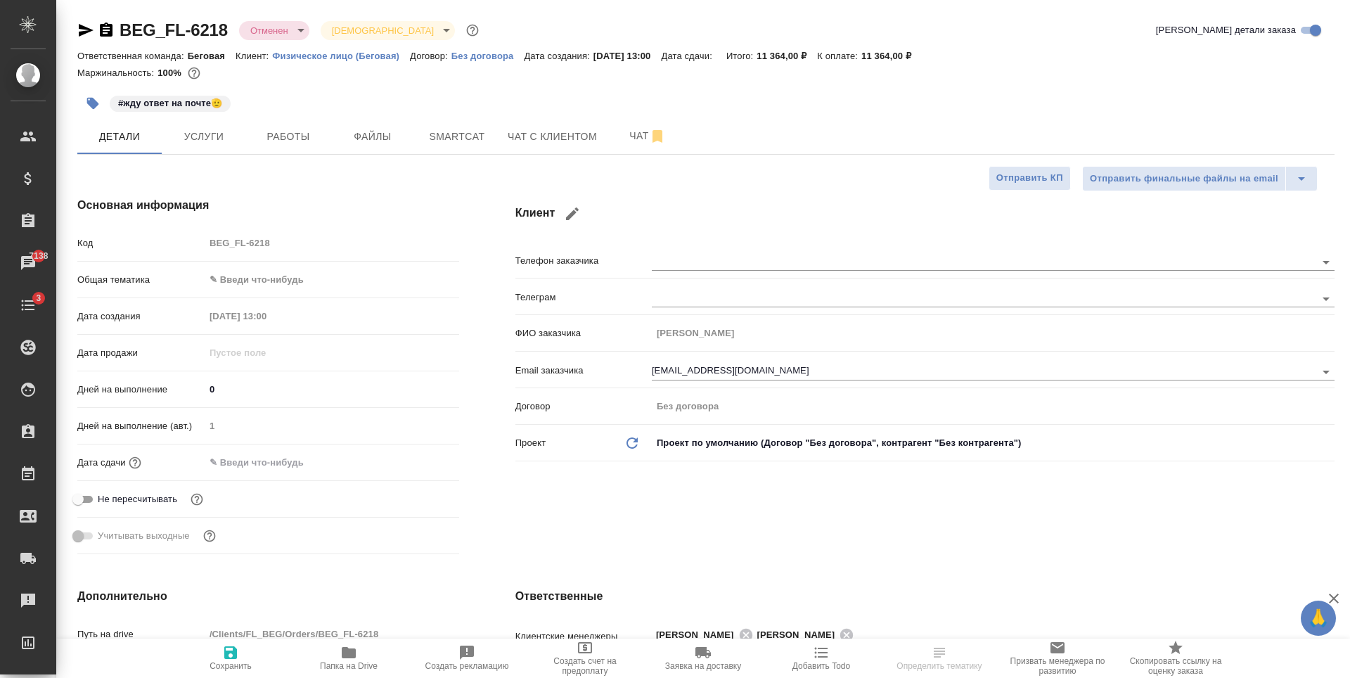
type textarea "x"
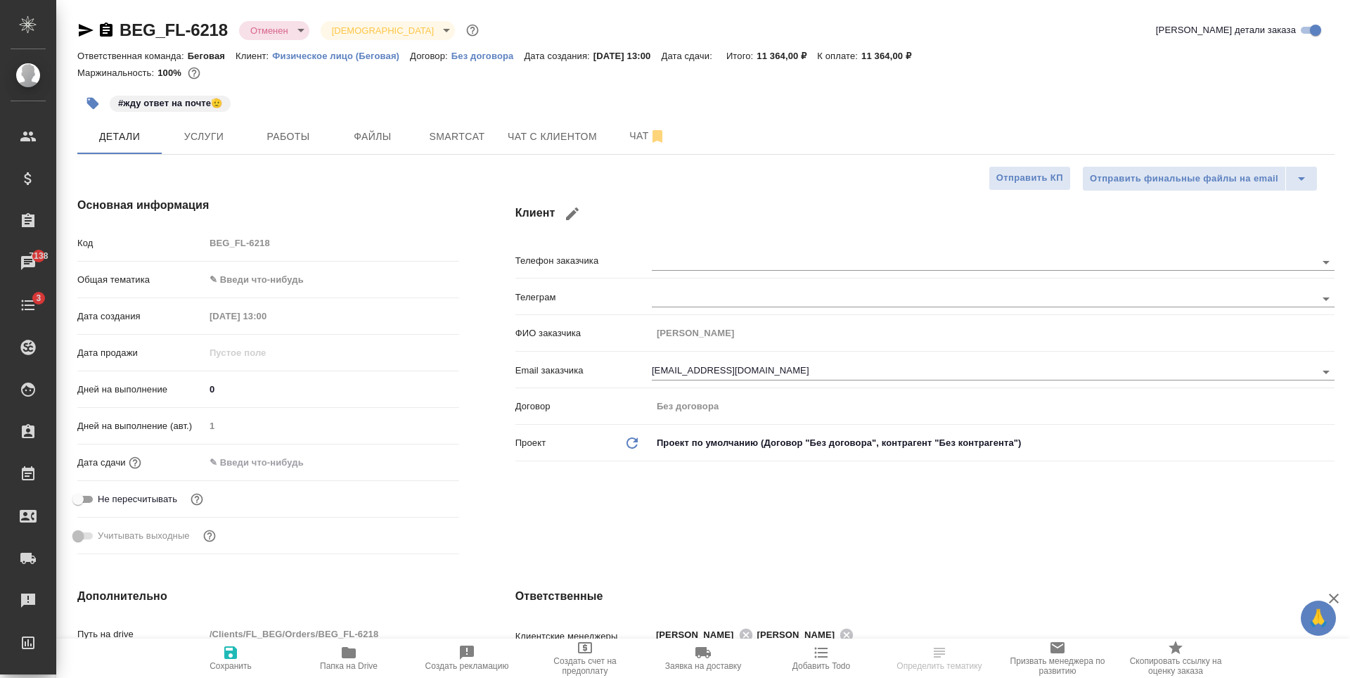
type textarea "x"
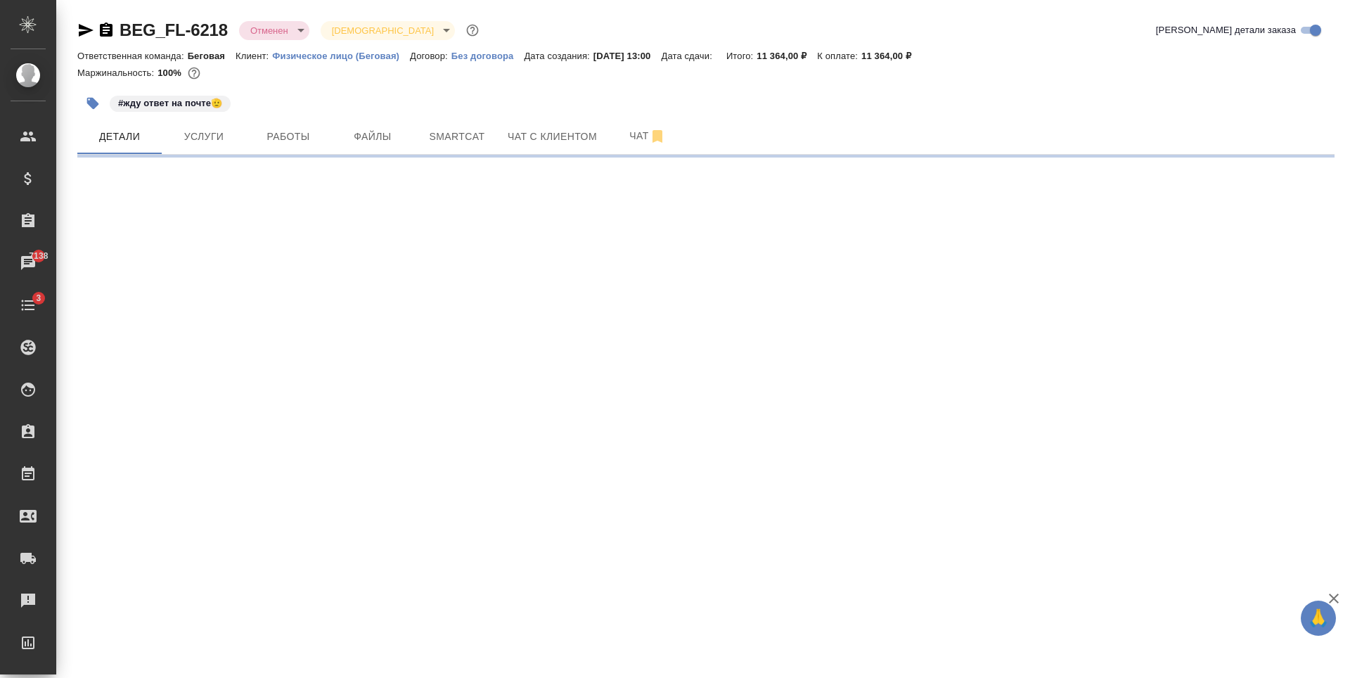
select select "RU"
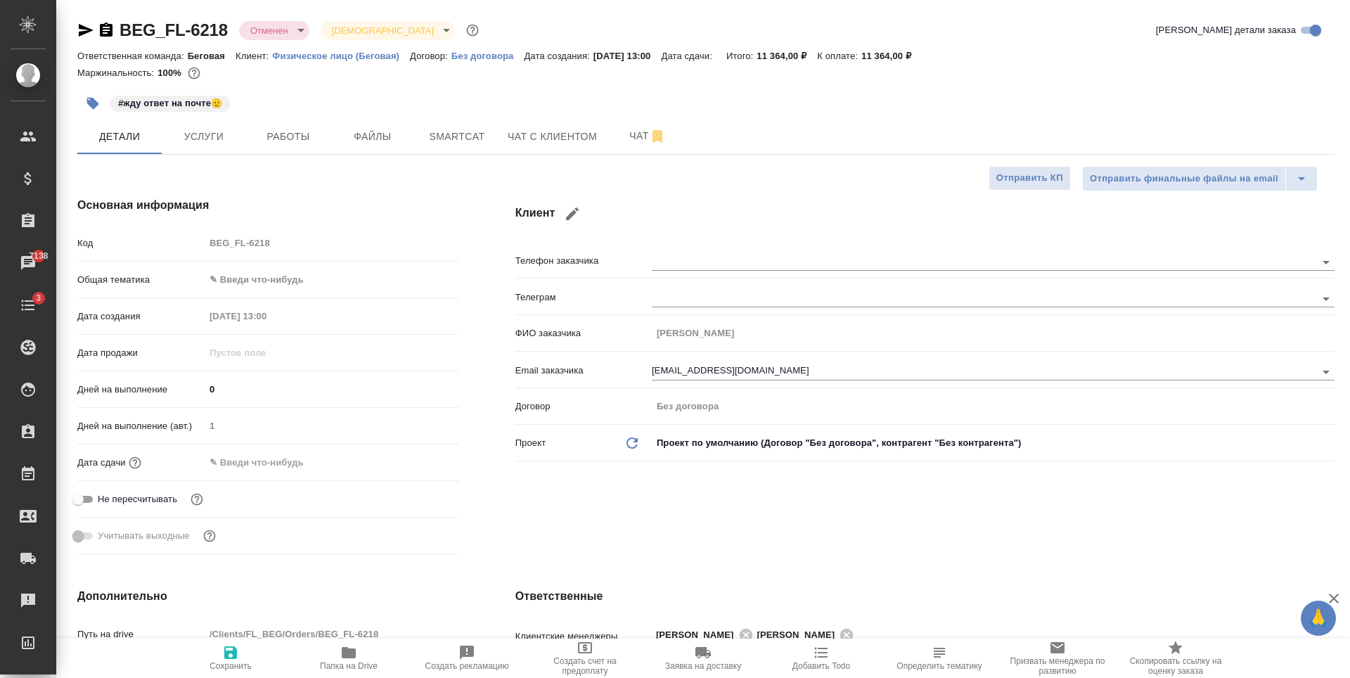
type textarea "x"
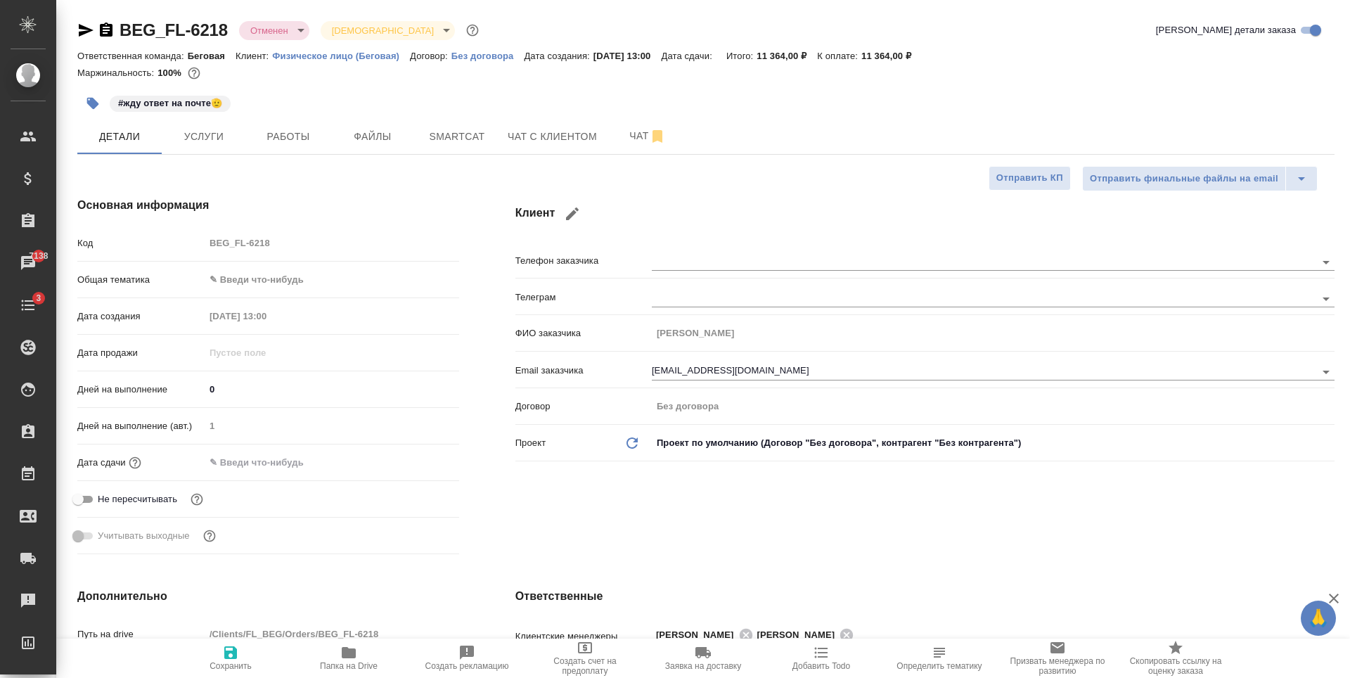
type textarea "x"
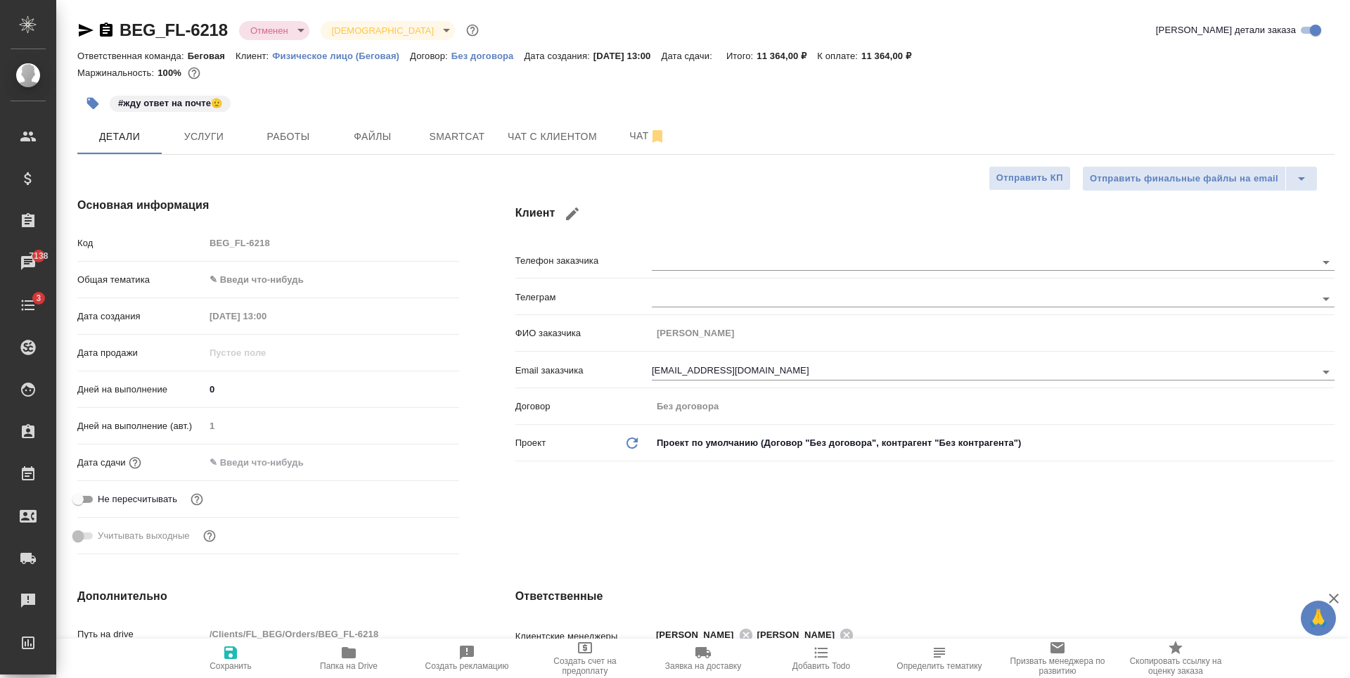
type textarea "x"
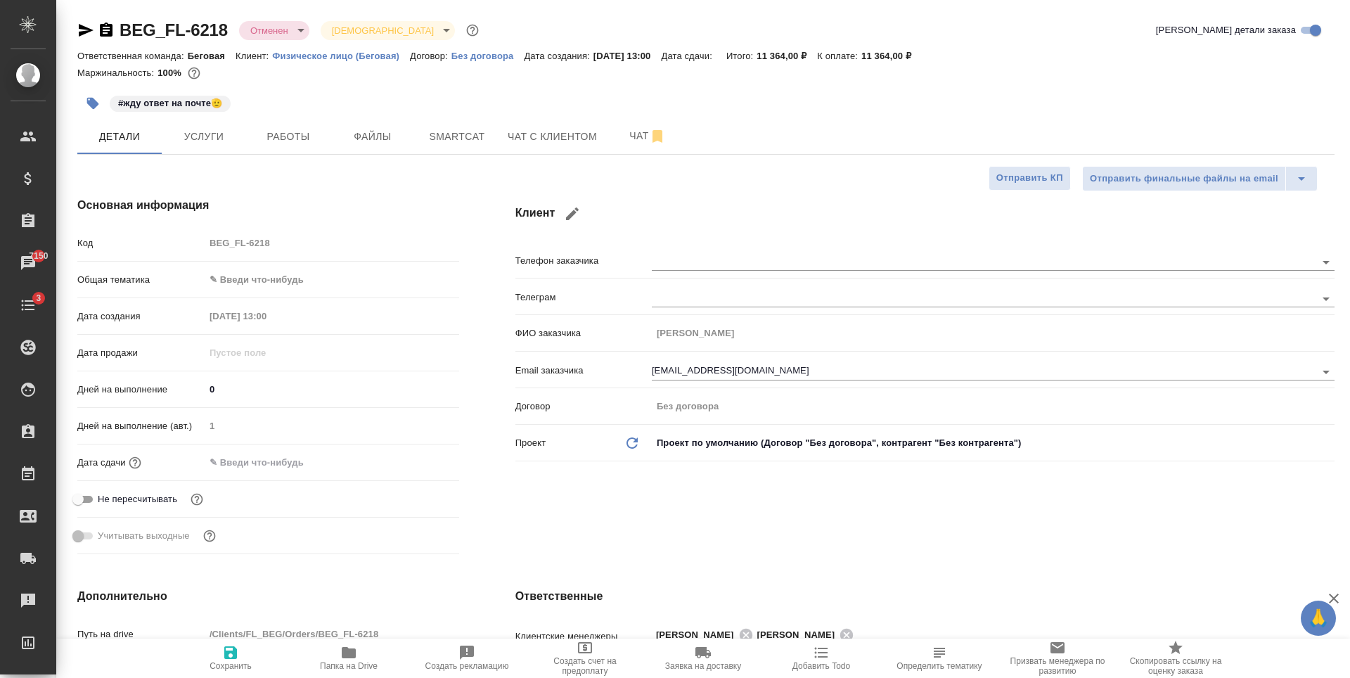
type textarea "x"
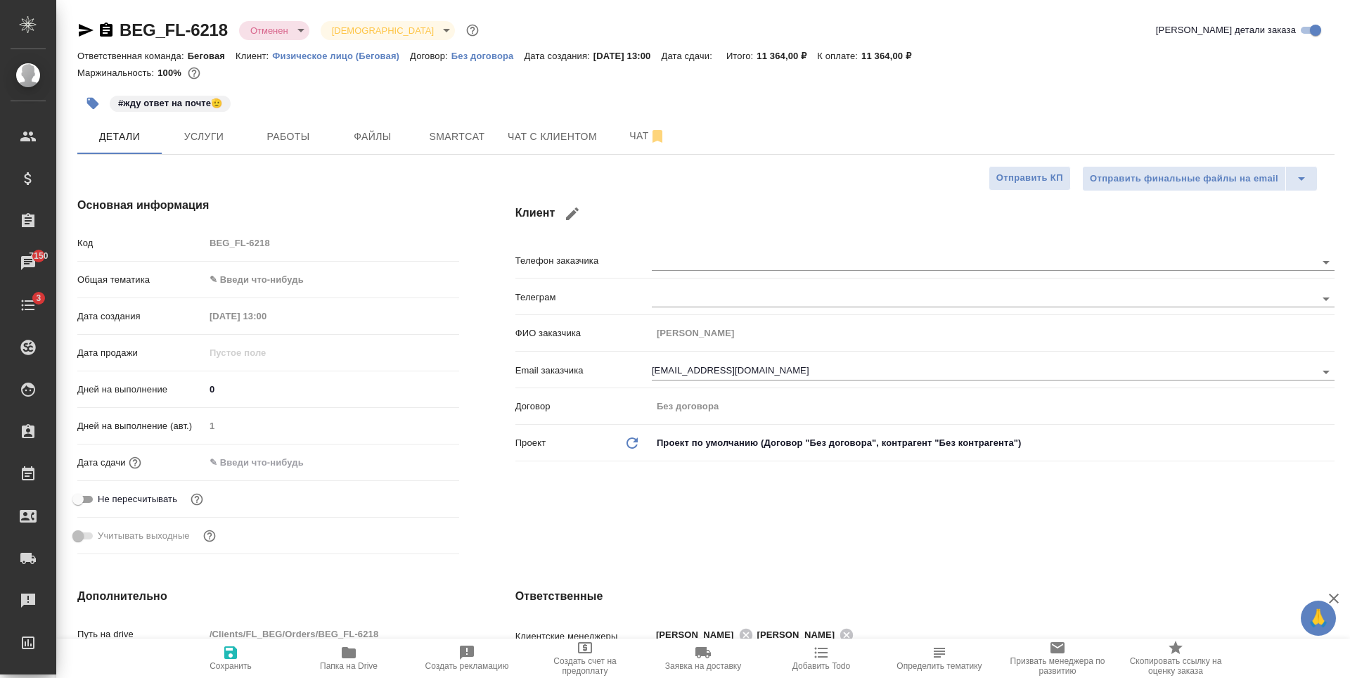
type textarea "x"
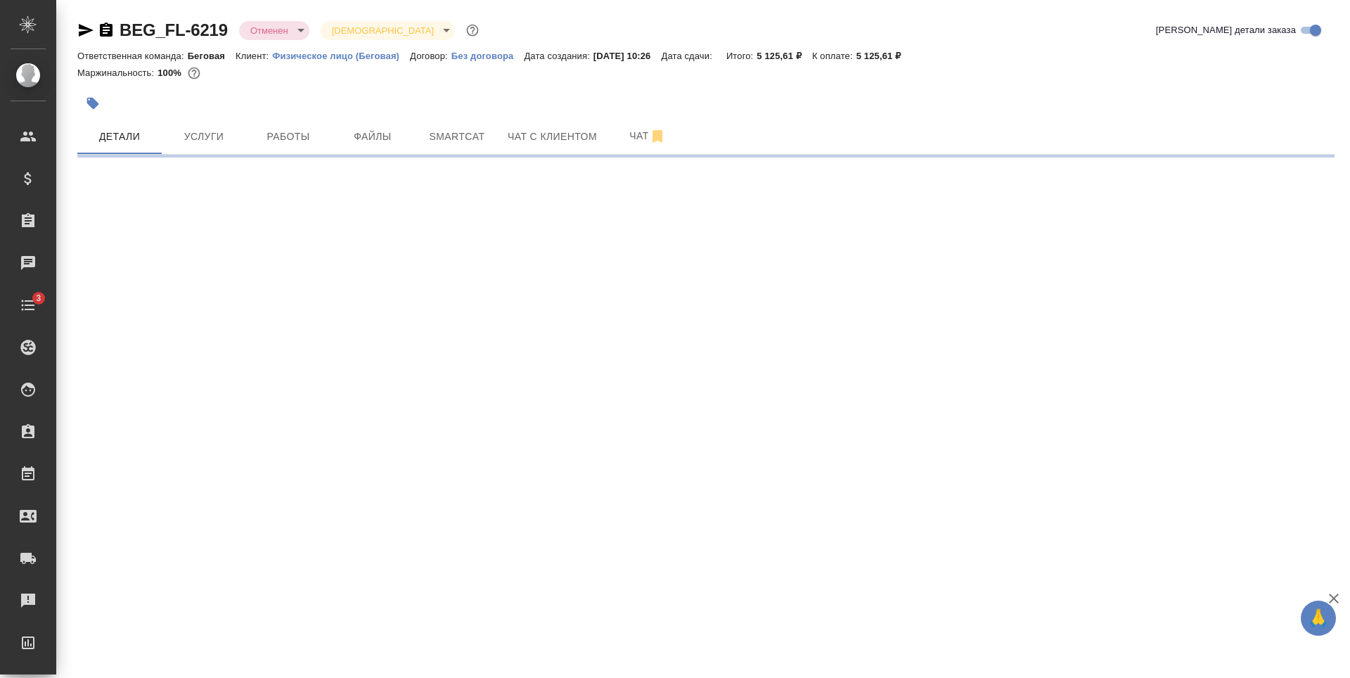
select select "RU"
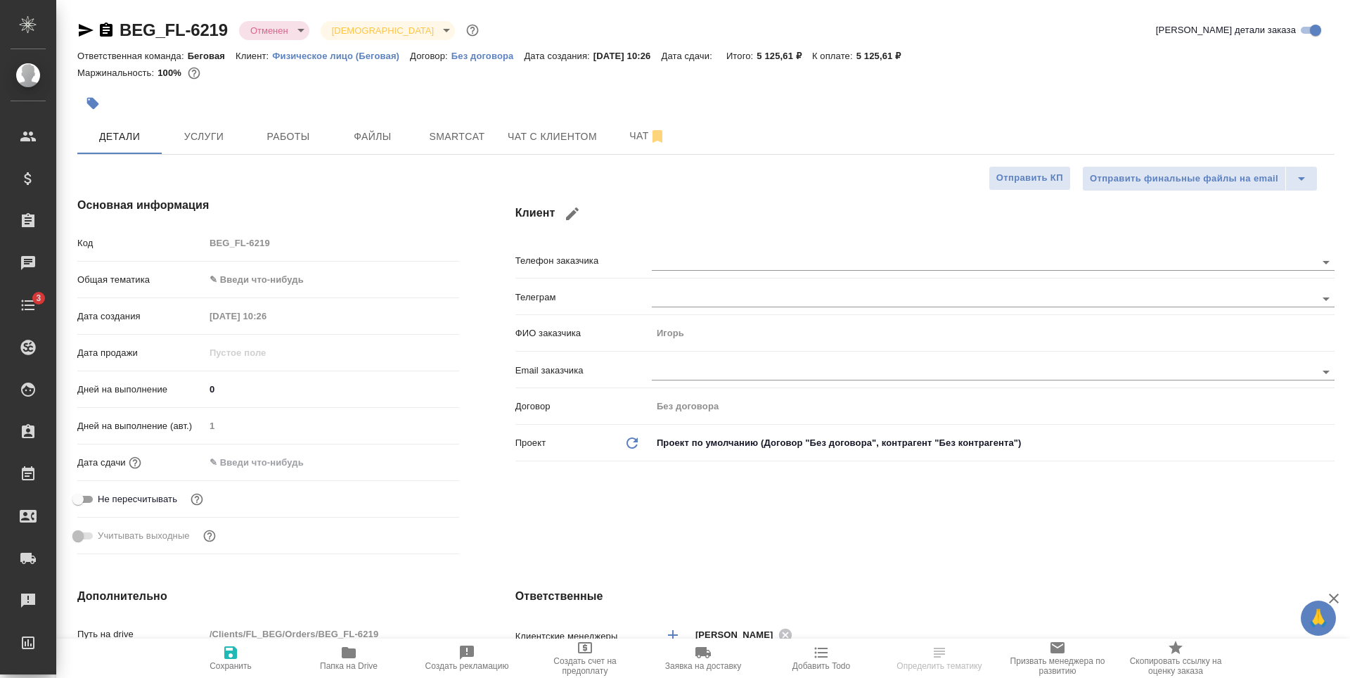
type textarea "x"
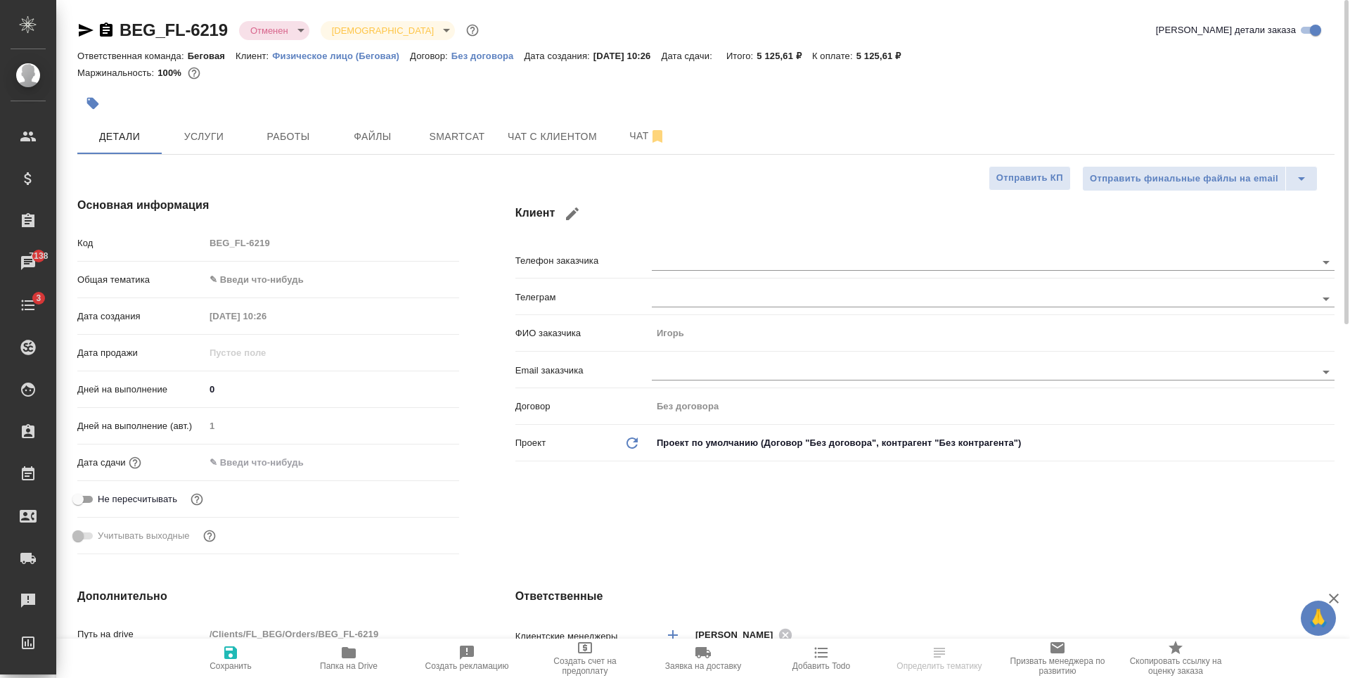
type textarea "x"
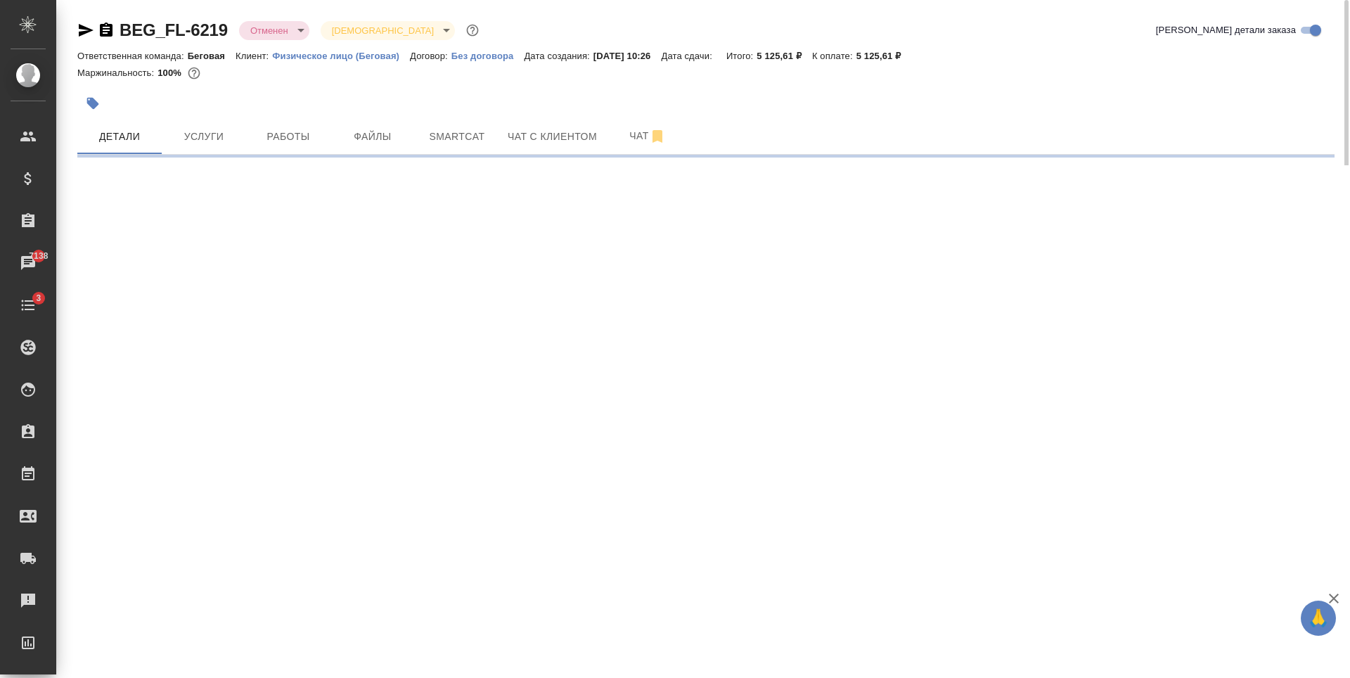
select select "RU"
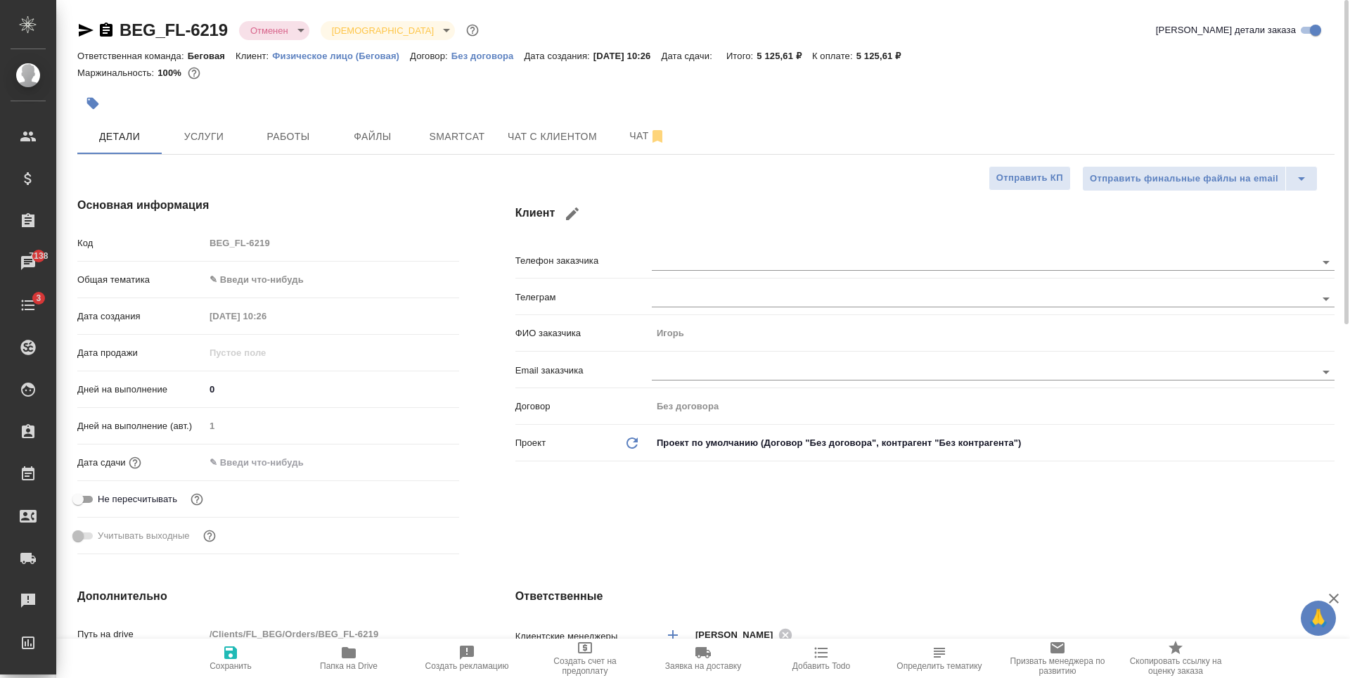
type textarea "x"
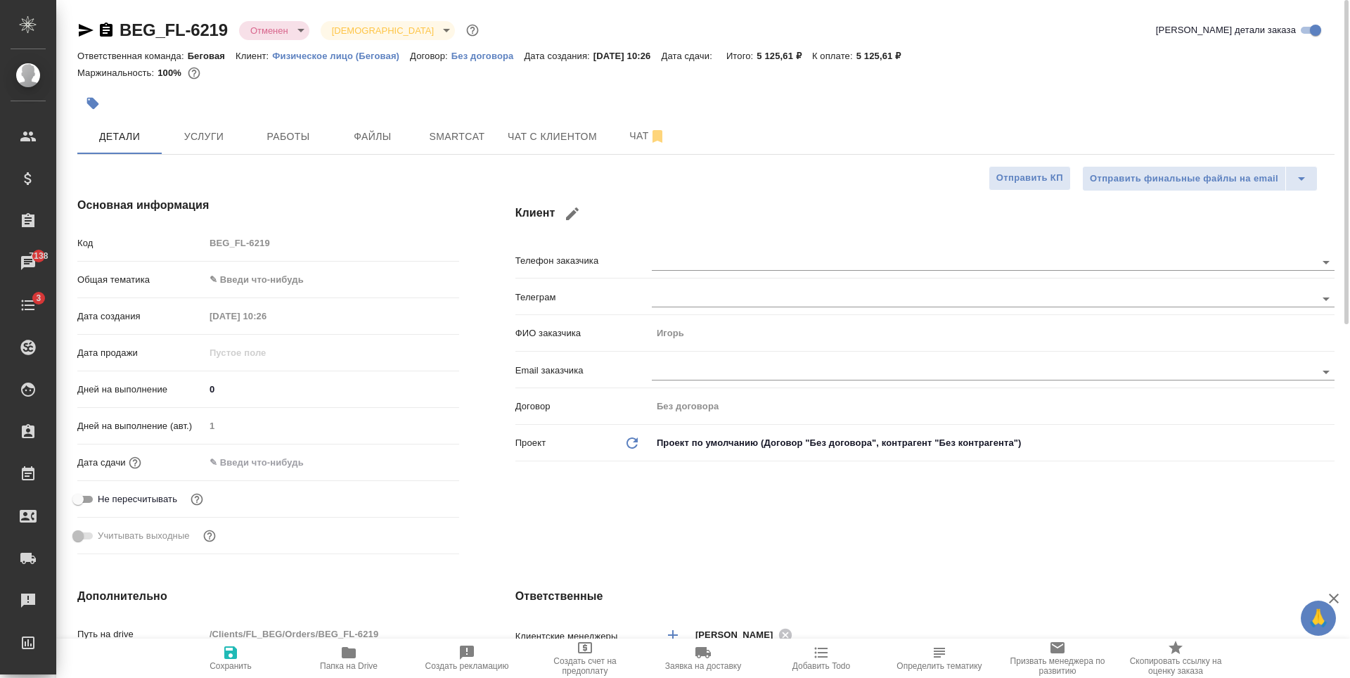
type textarea "x"
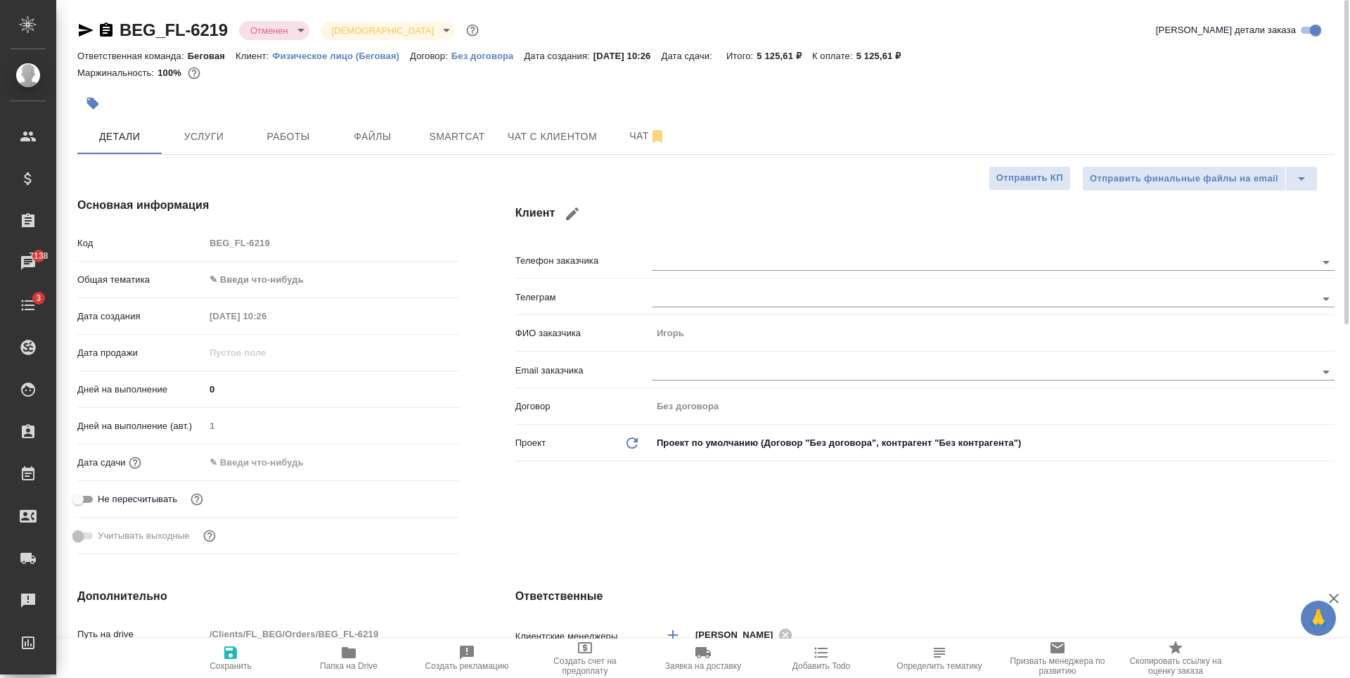
type textarea "x"
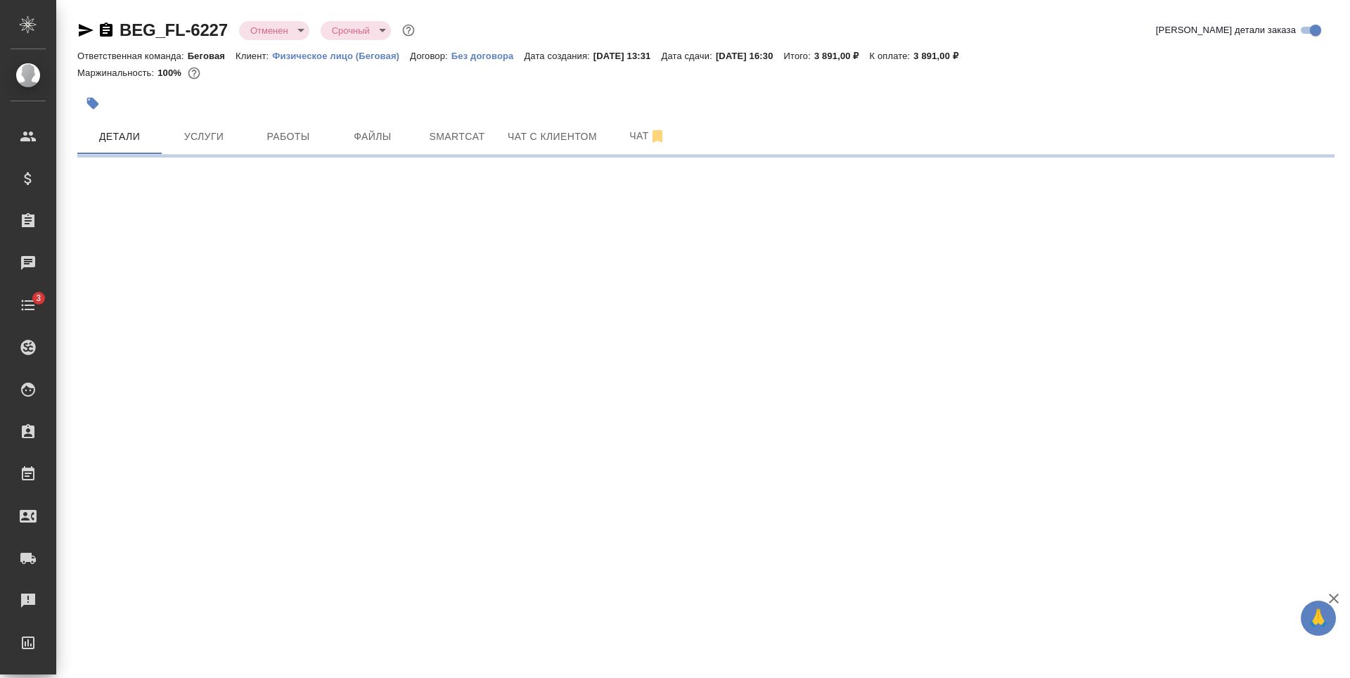
select select "RU"
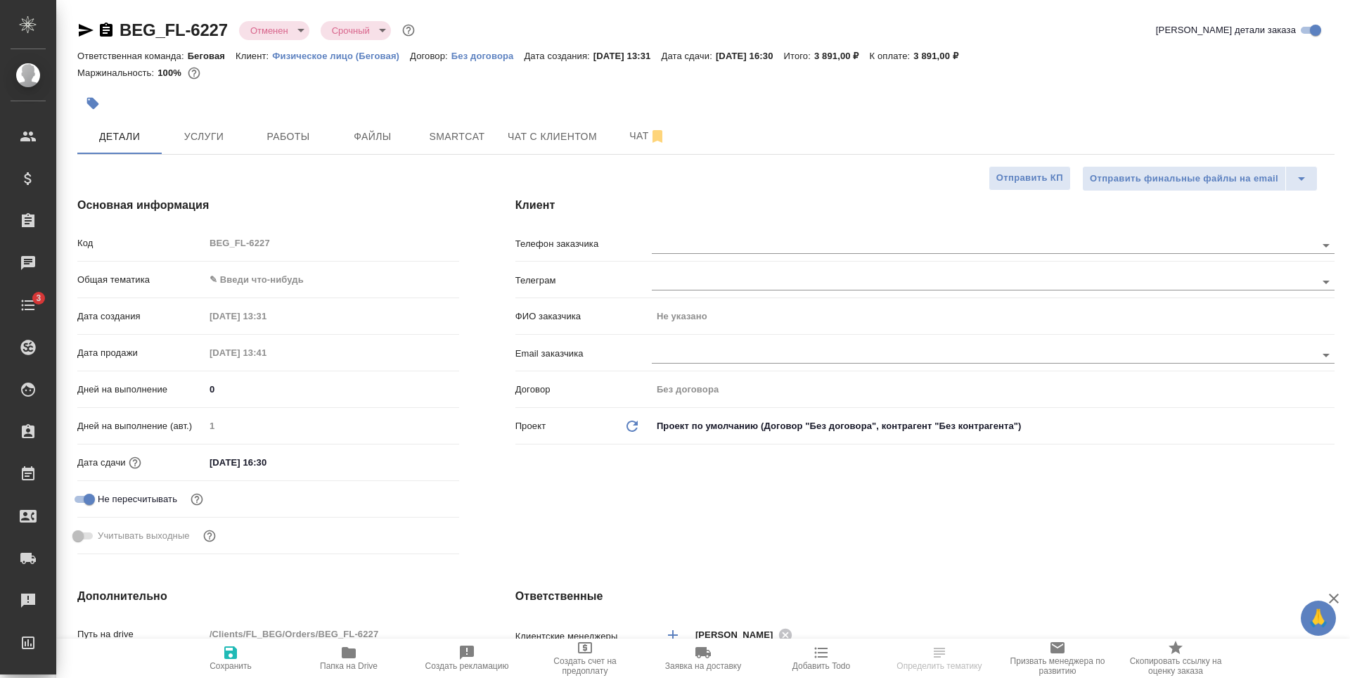
type textarea "x"
click at [373, 139] on span "Файлы" at bounding box center [373, 137] width 68 height 18
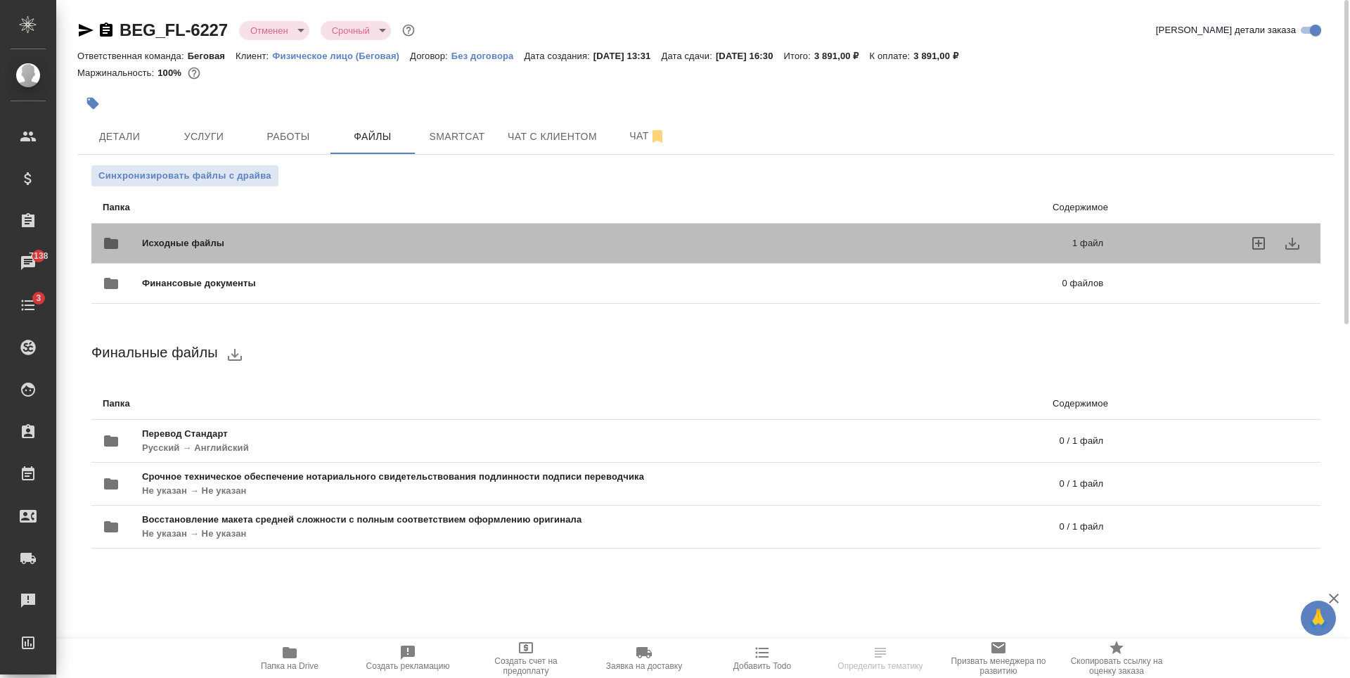
click at [468, 241] on span "Исходные файлы" at bounding box center [395, 243] width 506 height 14
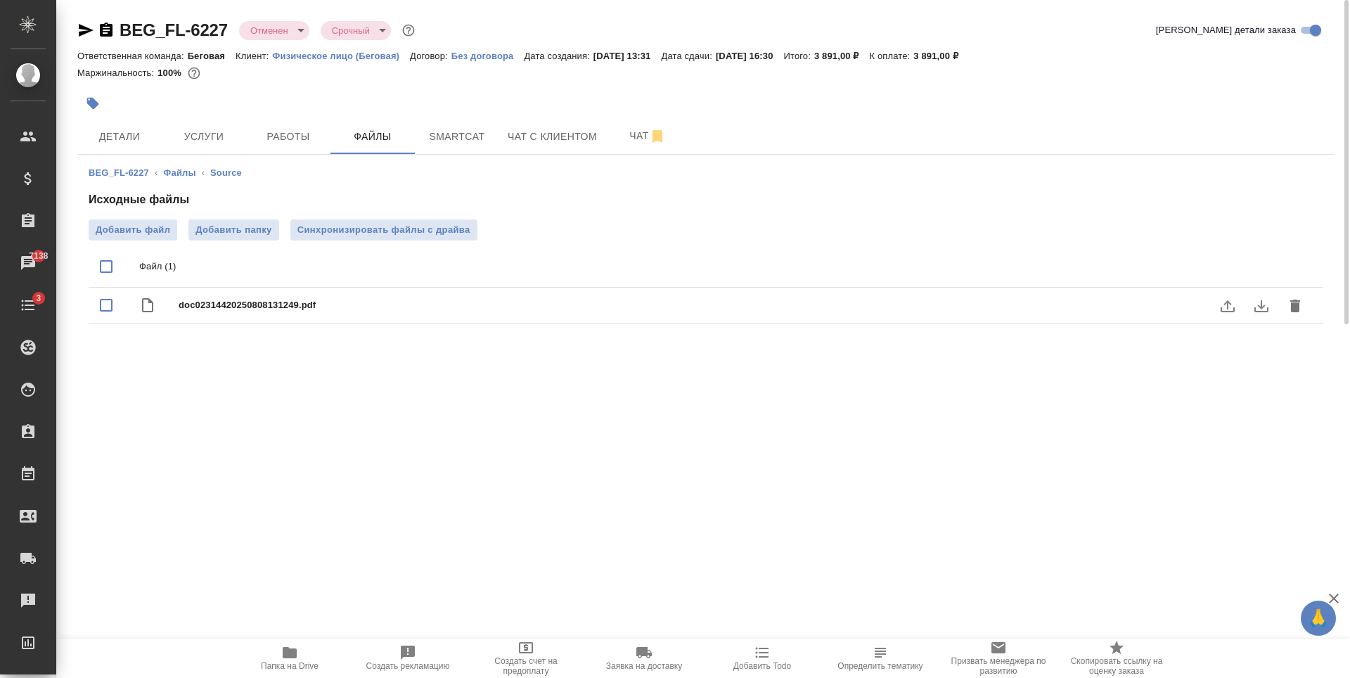
click at [385, 308] on span "doc02314420250808131249.pdf" at bounding box center [734, 305] width 1111 height 14
checkbox input "true"
click at [1264, 309] on icon "download" at bounding box center [1261, 305] width 17 height 17
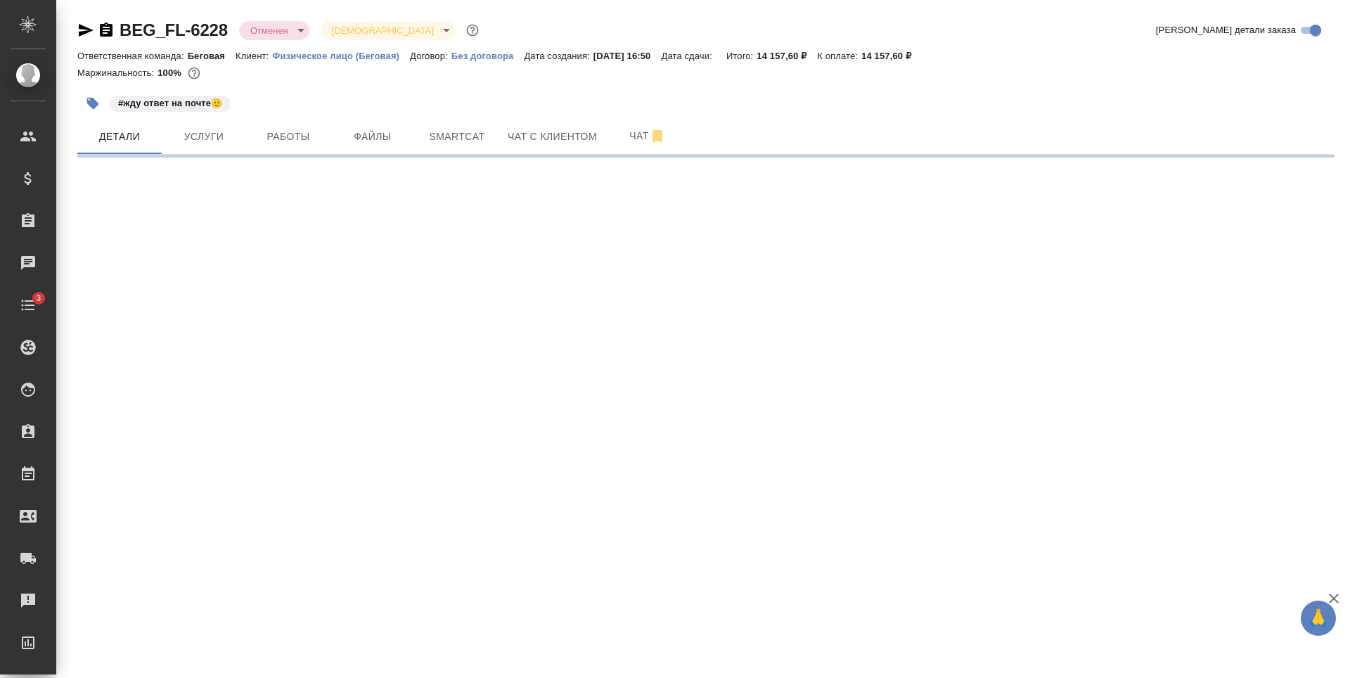
select select "RU"
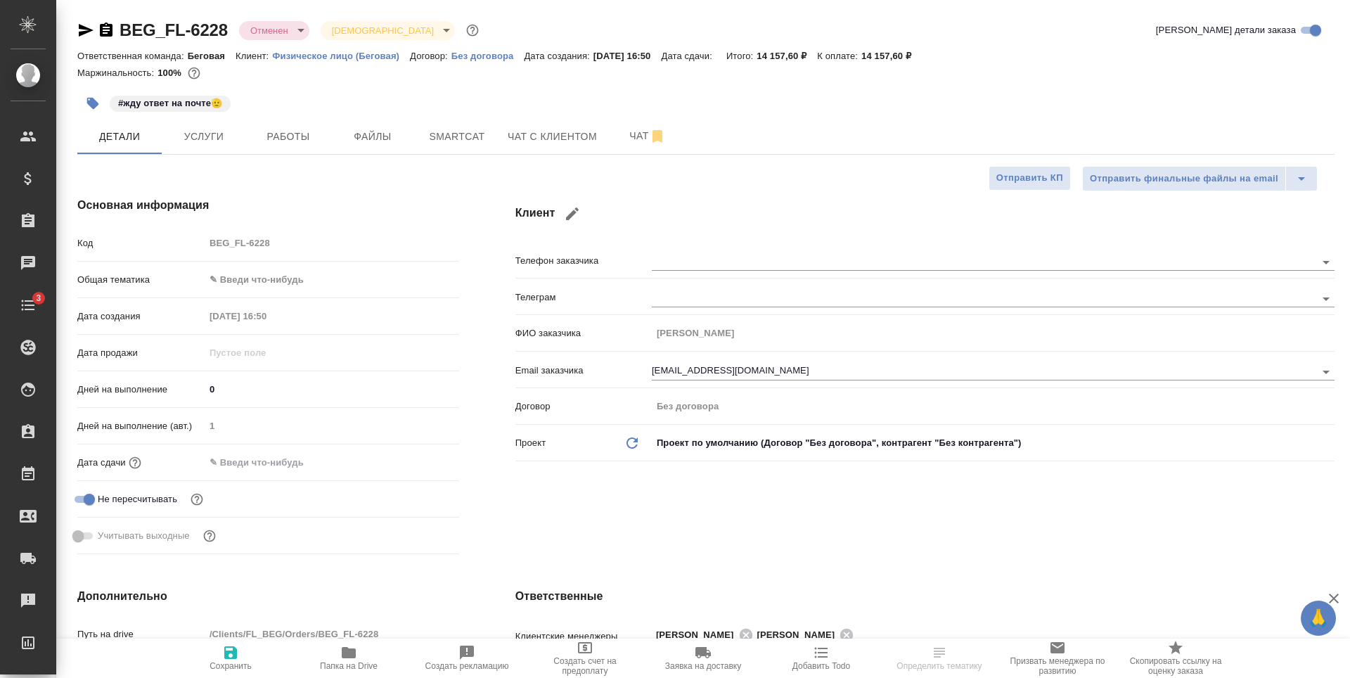
type textarea "x"
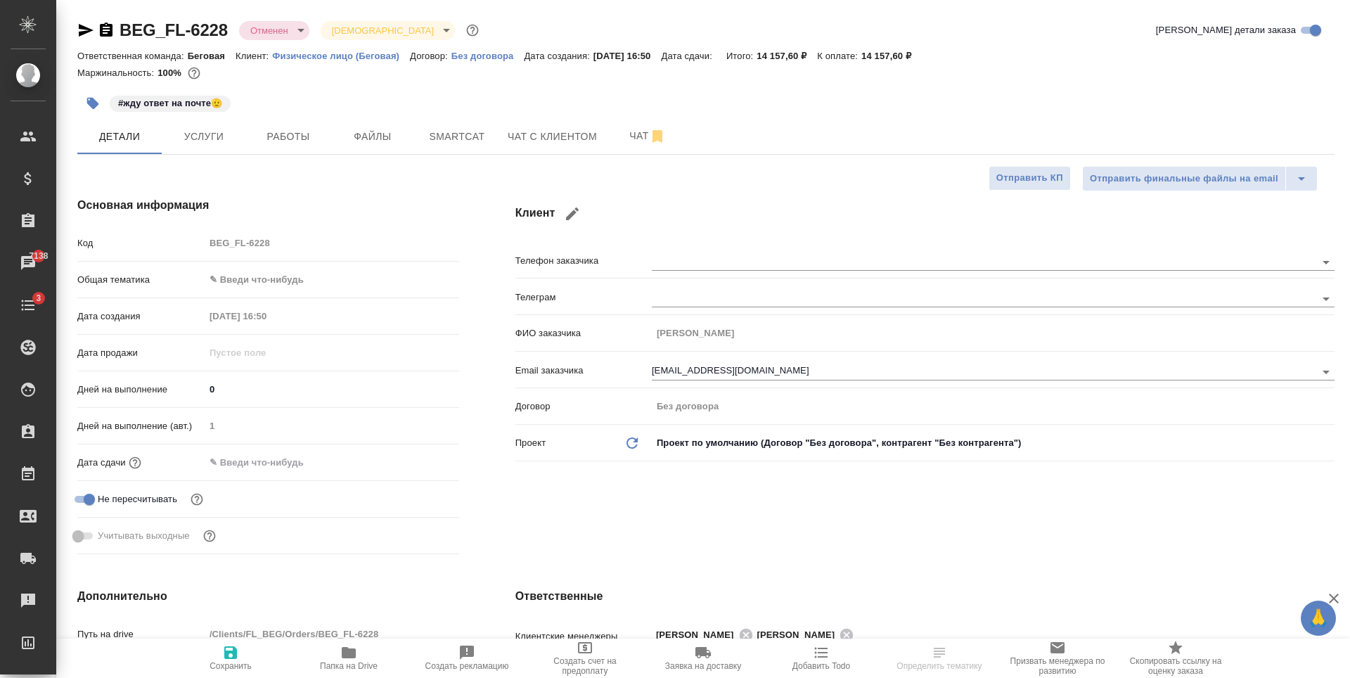
type textarea "x"
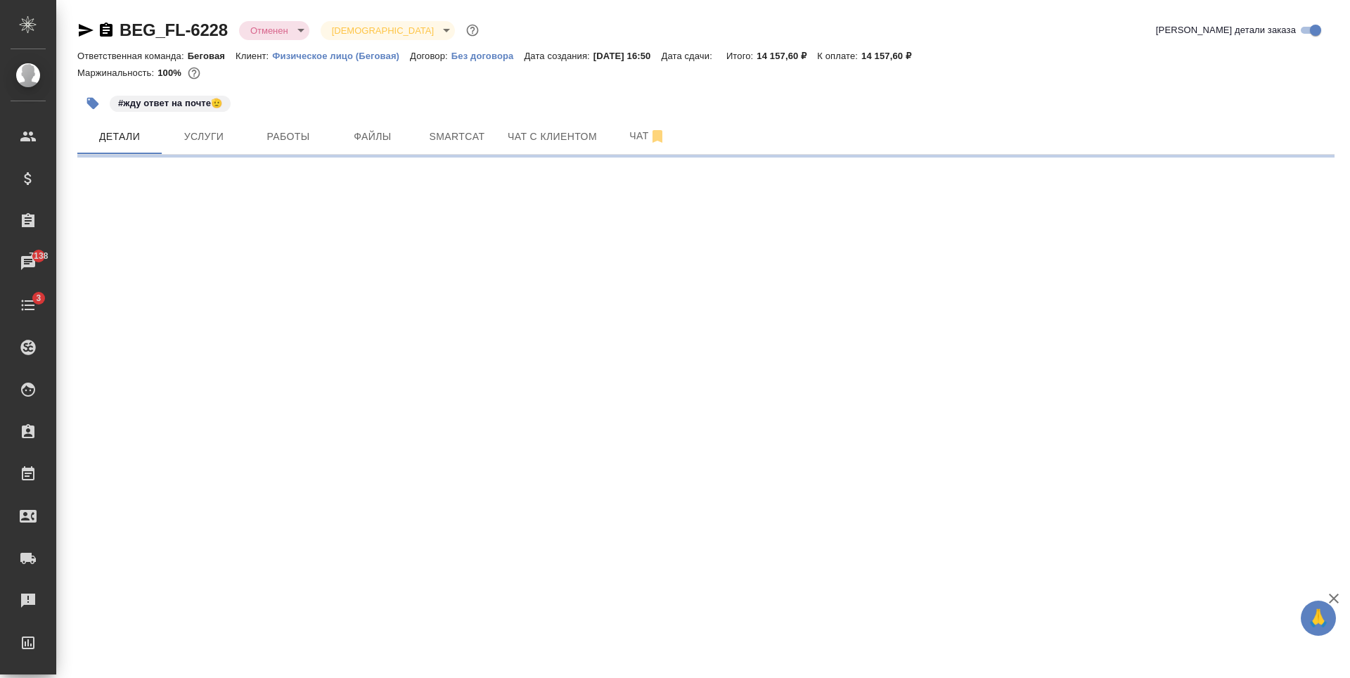
select select "RU"
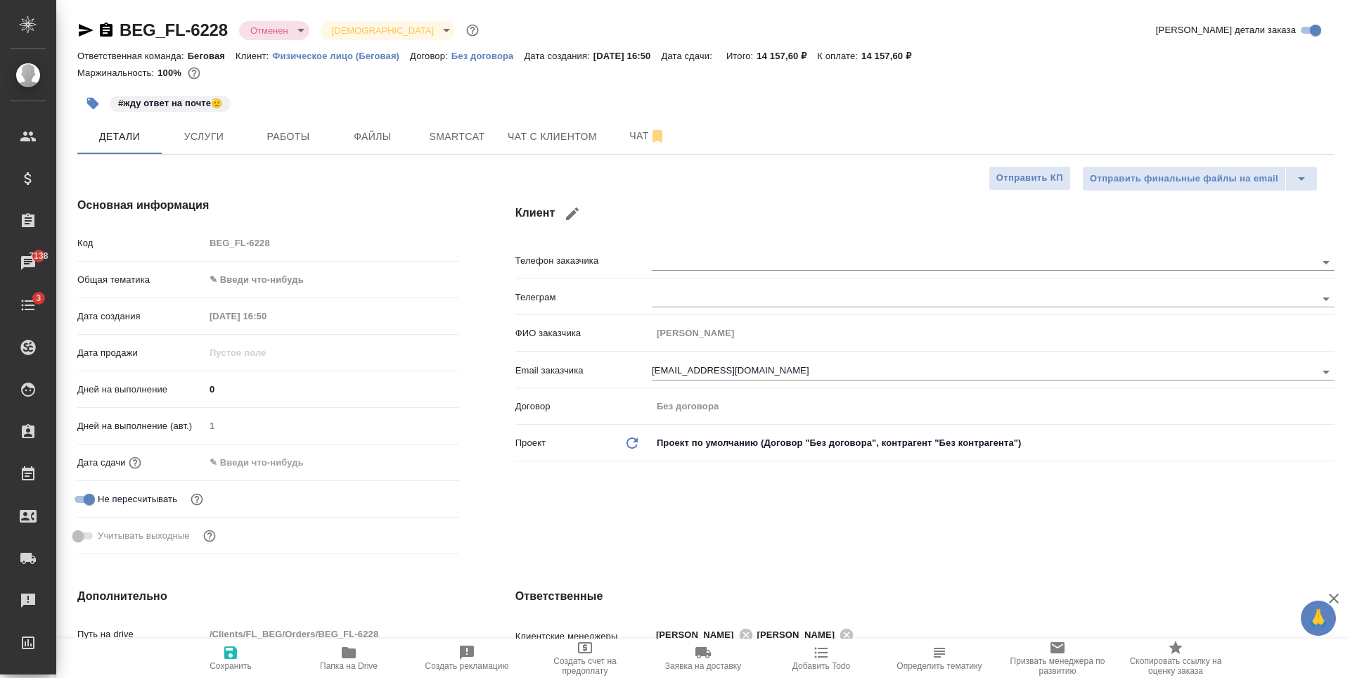
type textarea "x"
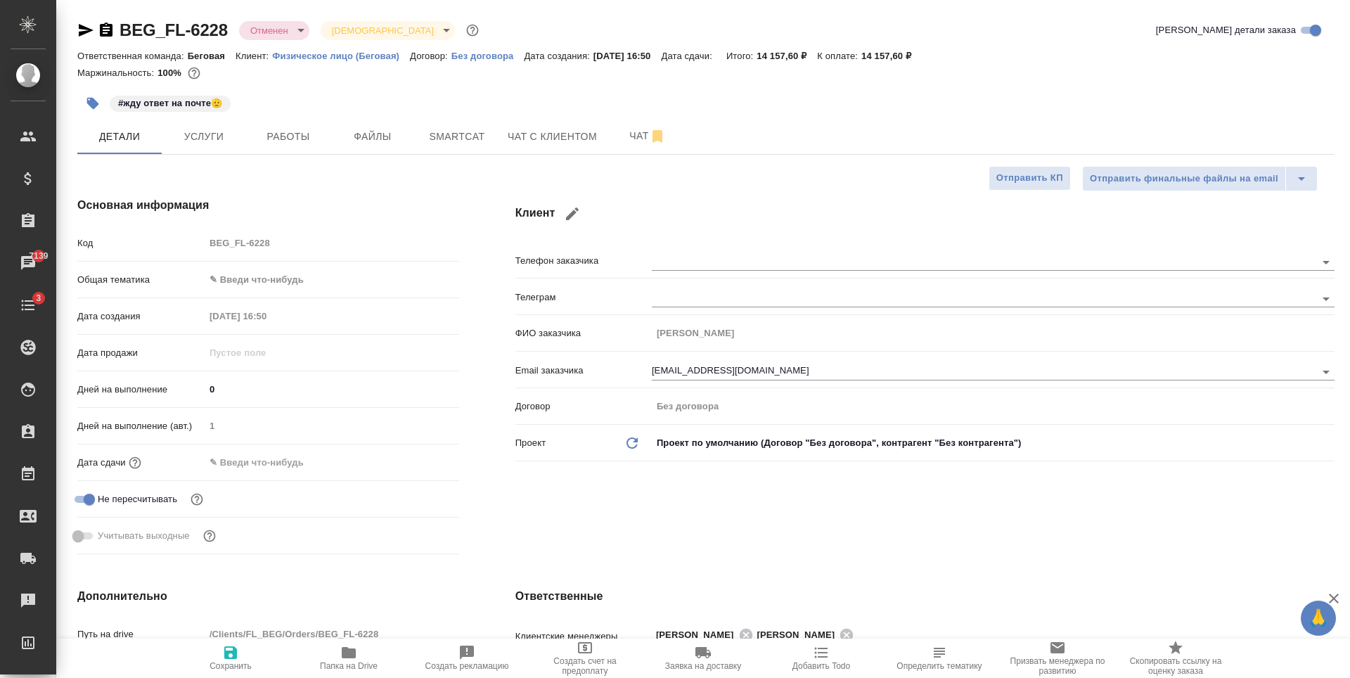
type textarea "x"
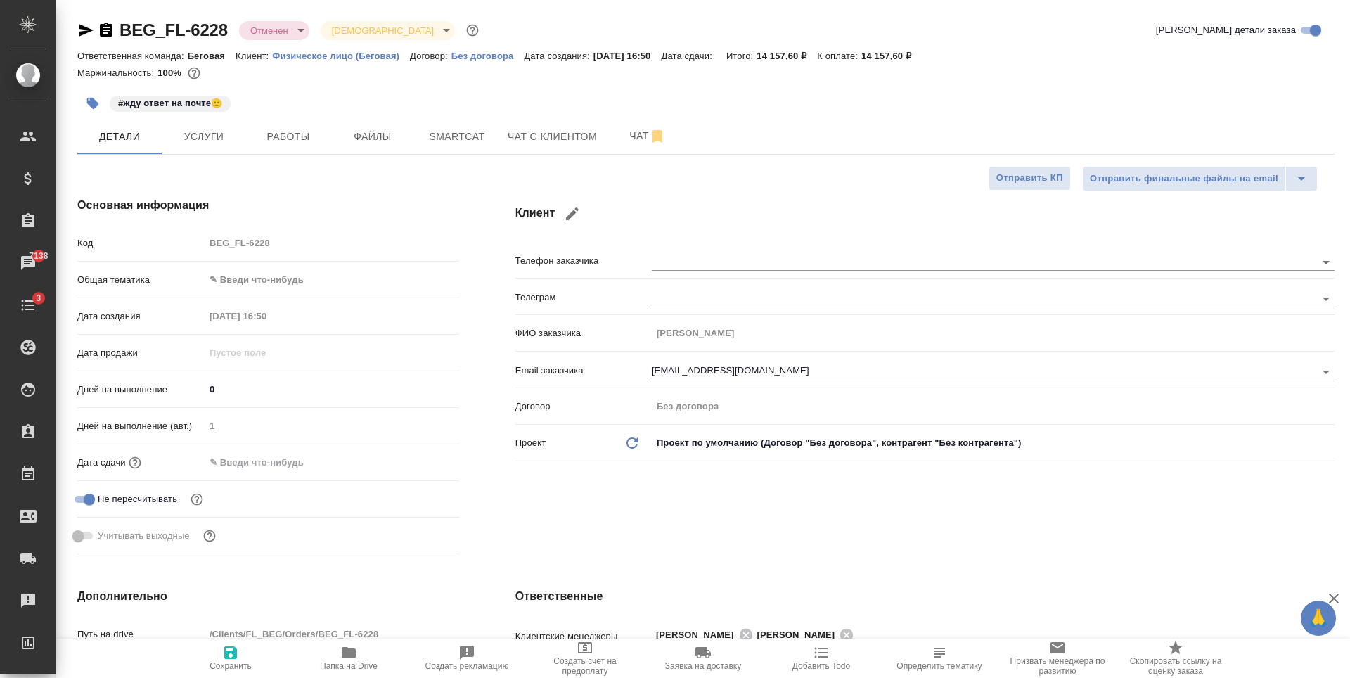
type textarea "x"
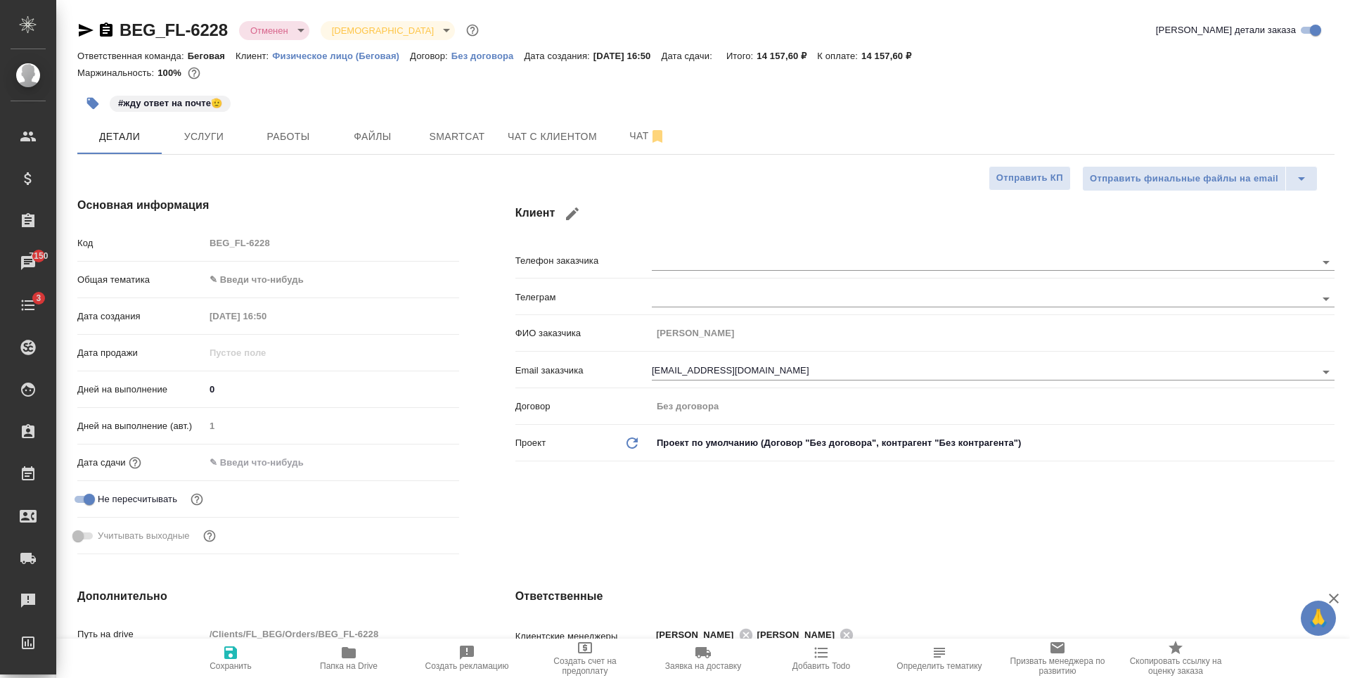
type textarea "x"
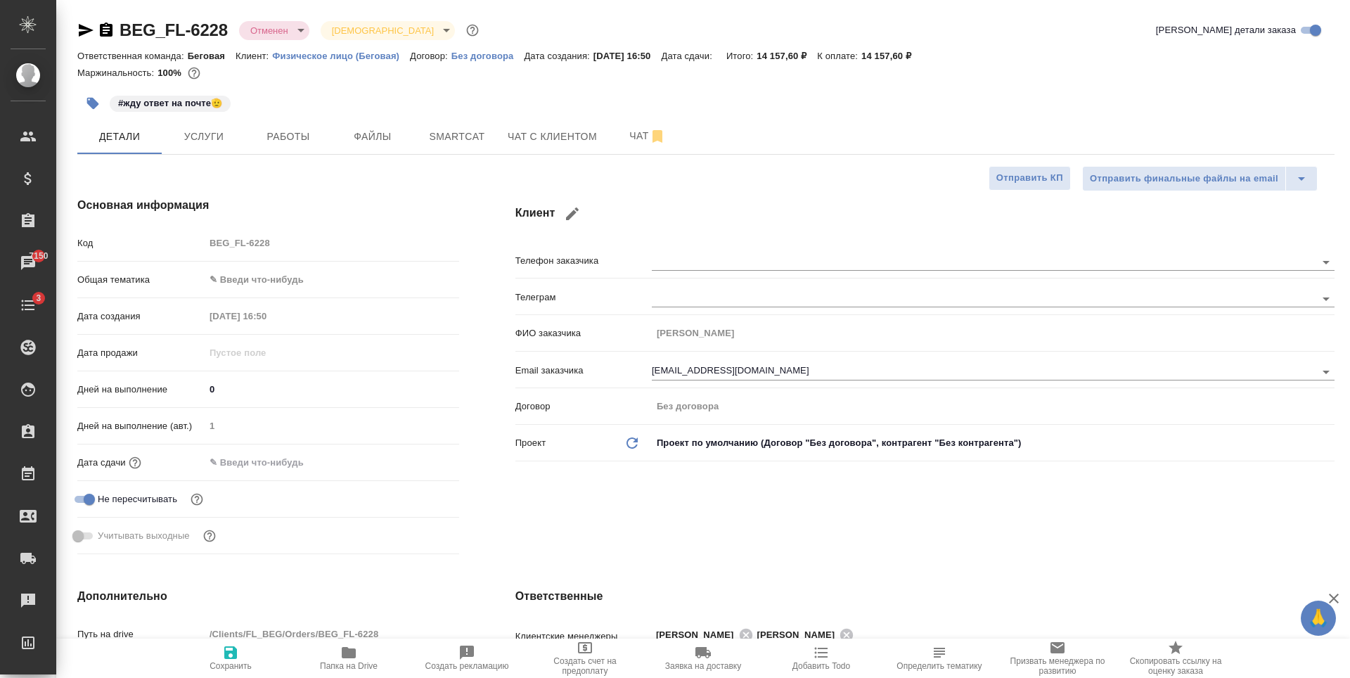
type textarea "x"
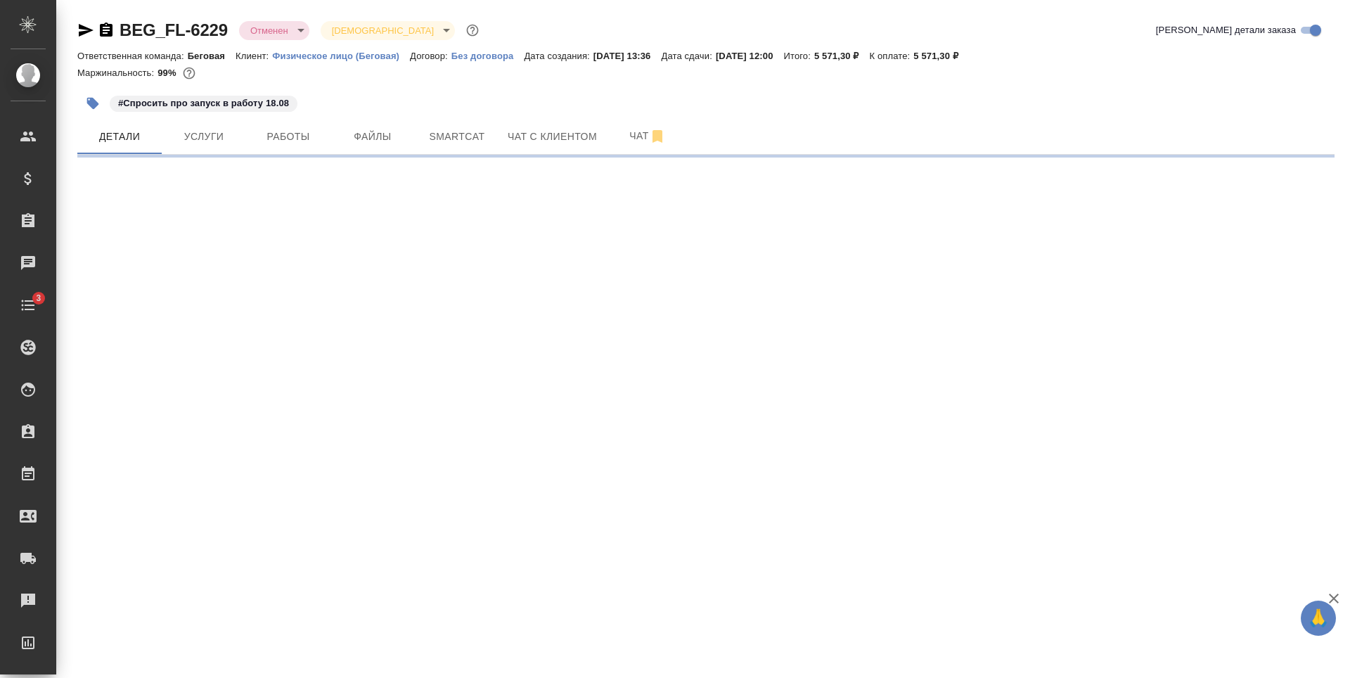
select select "RU"
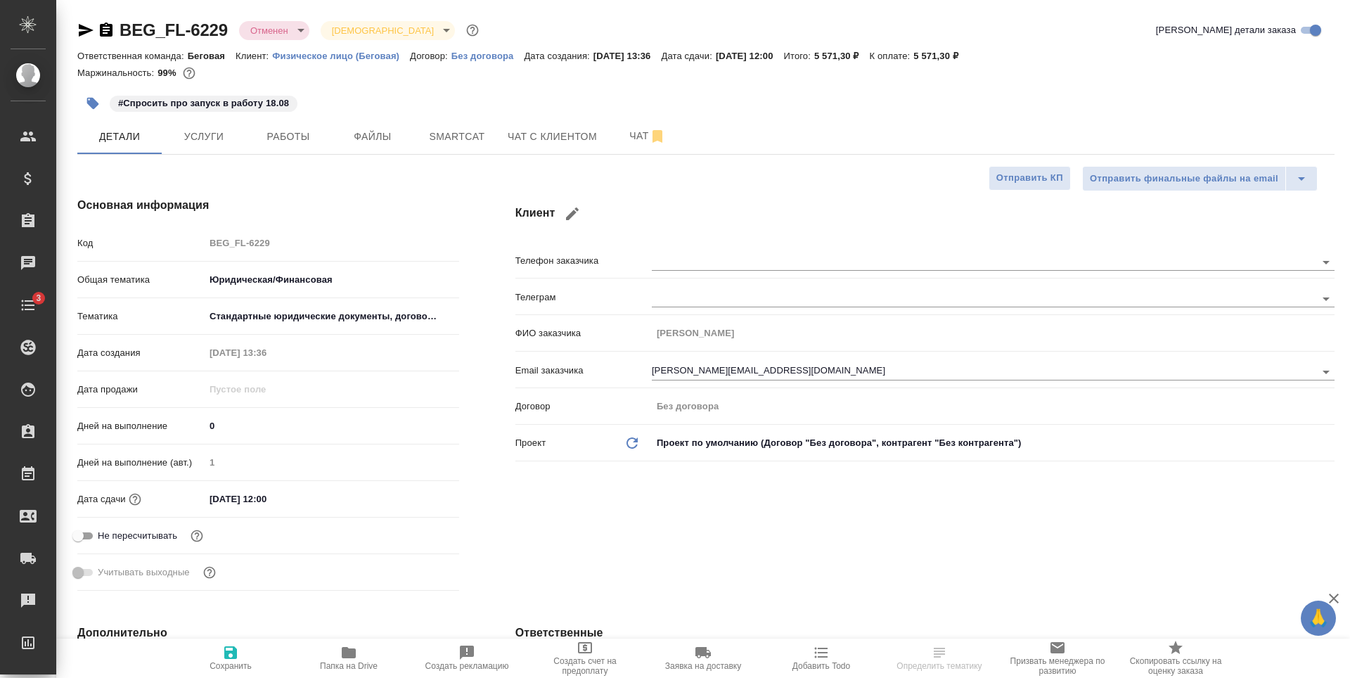
type textarea "x"
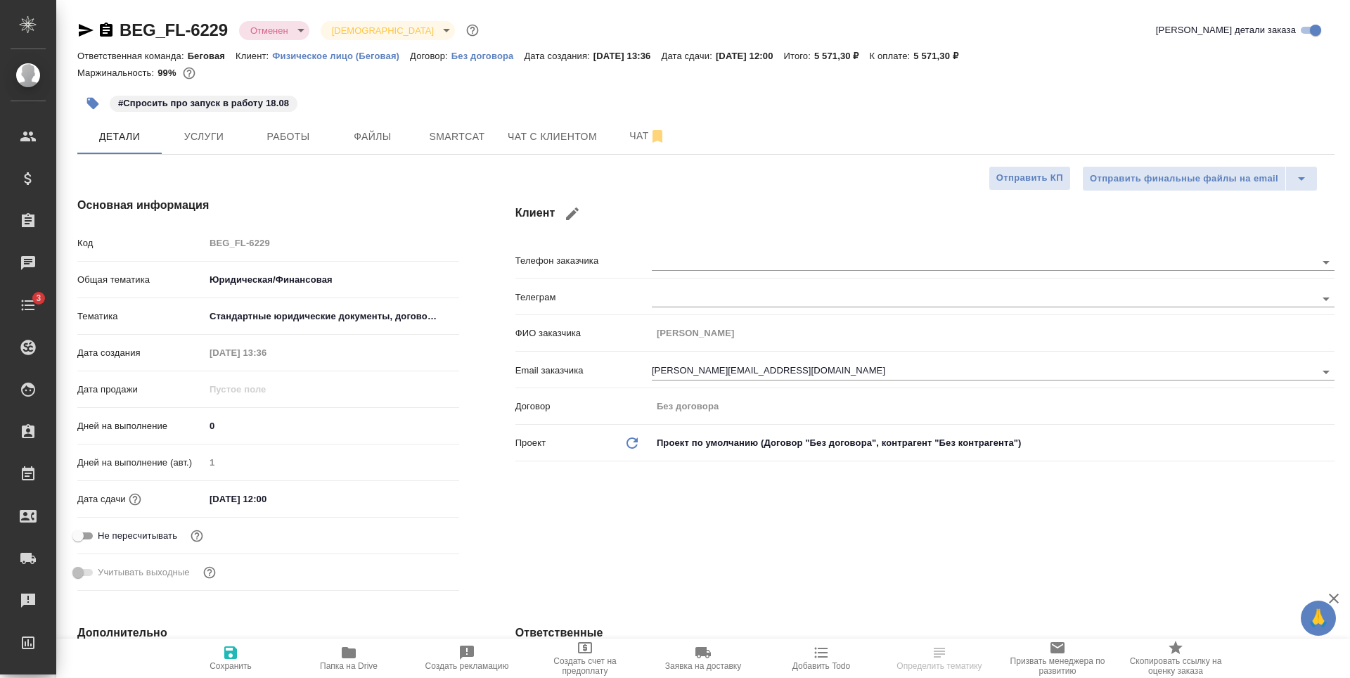
type textarea "x"
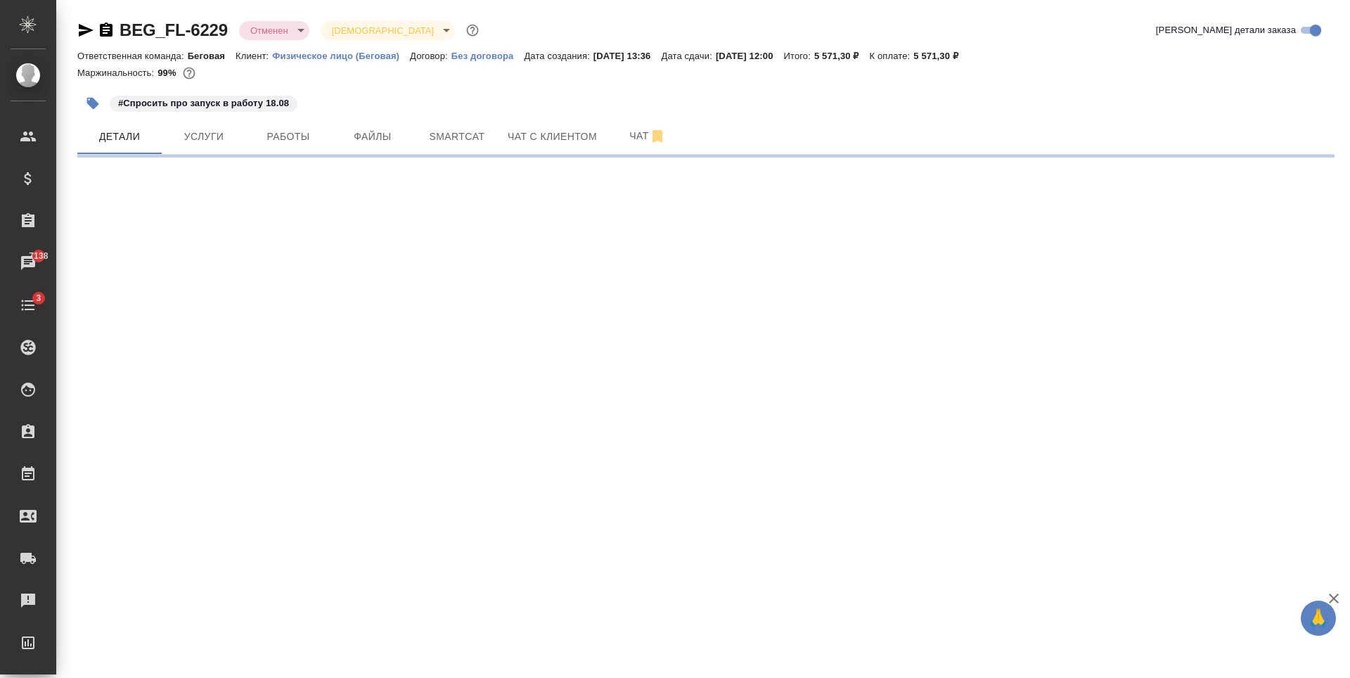
select select "RU"
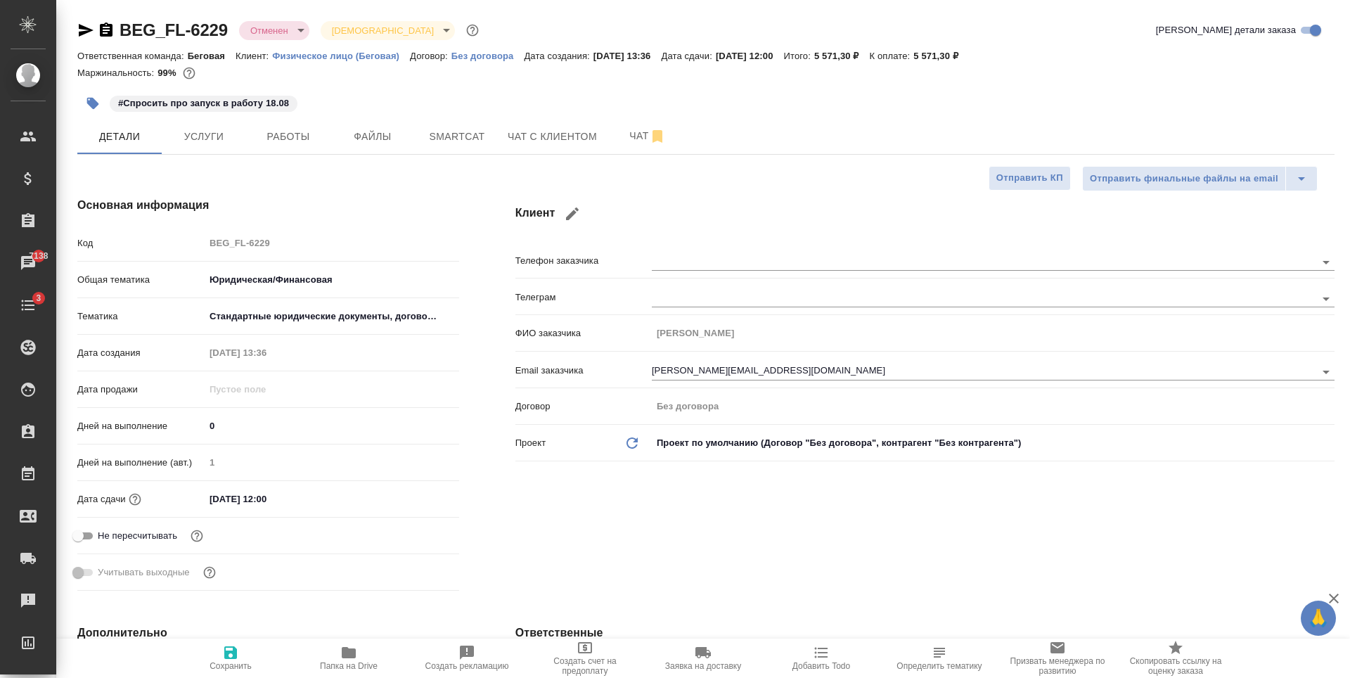
type textarea "x"
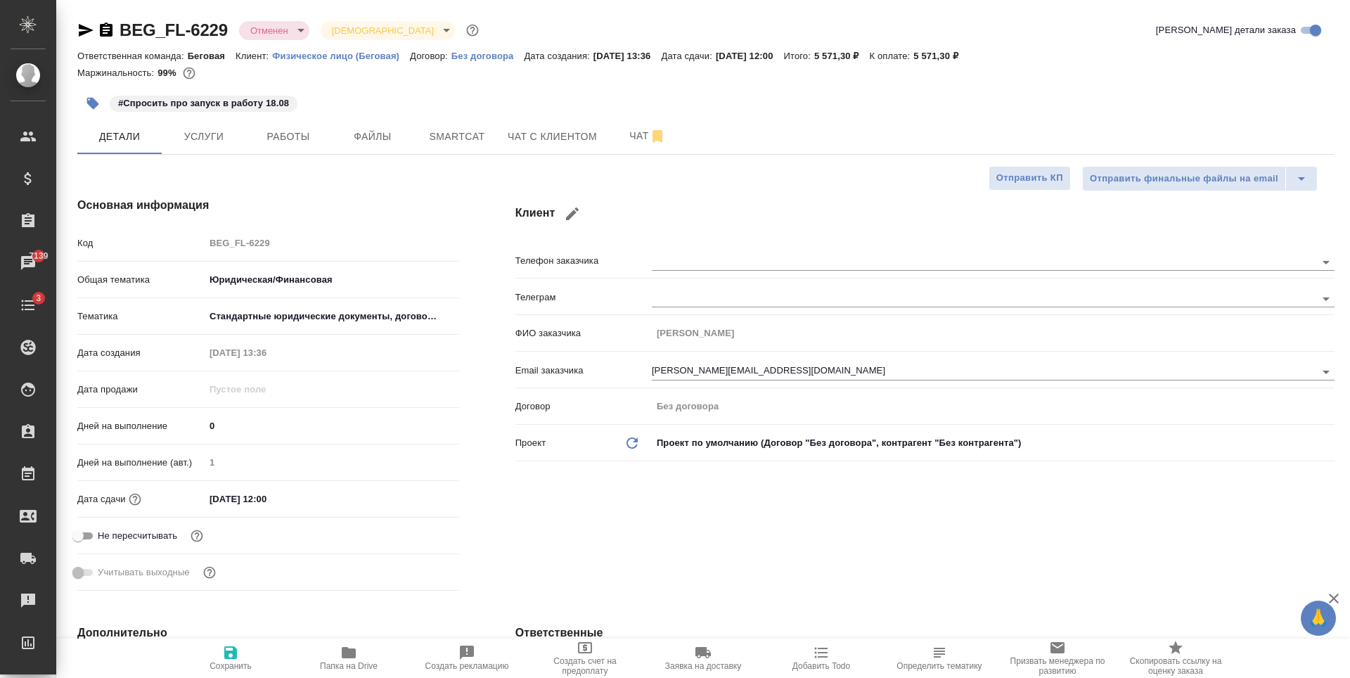
type textarea "x"
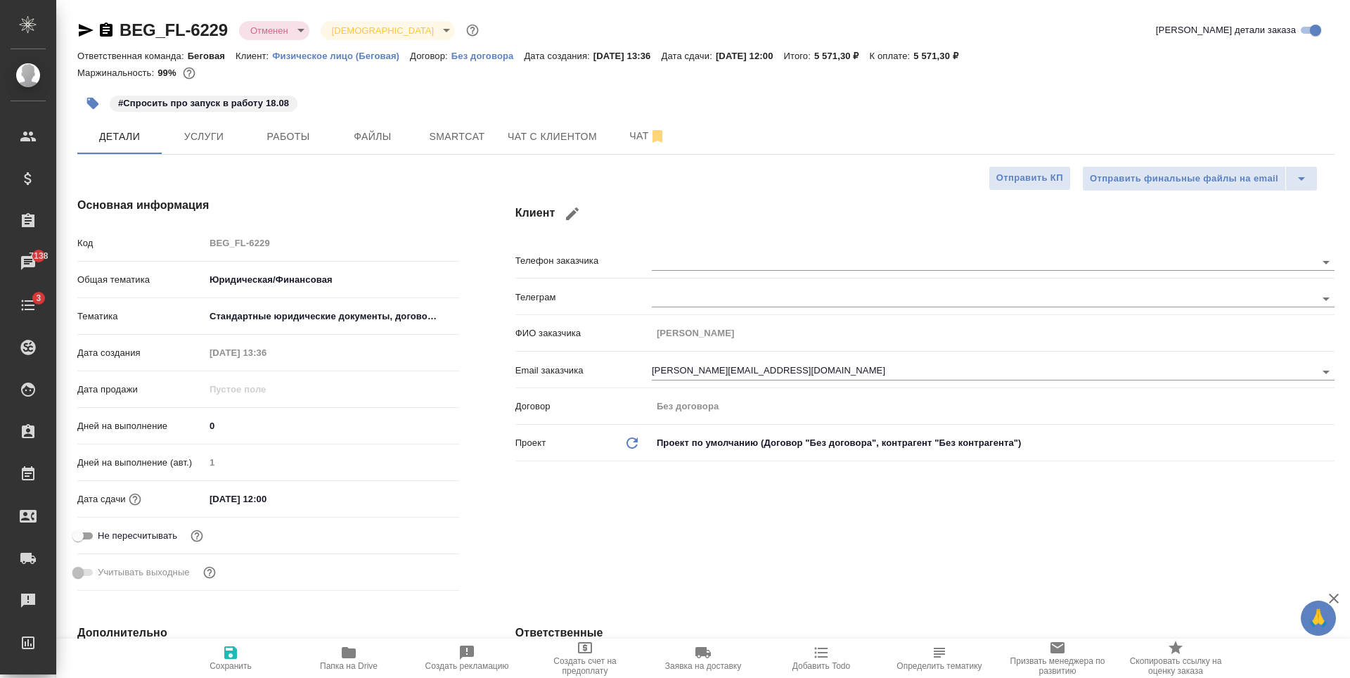
type textarea "x"
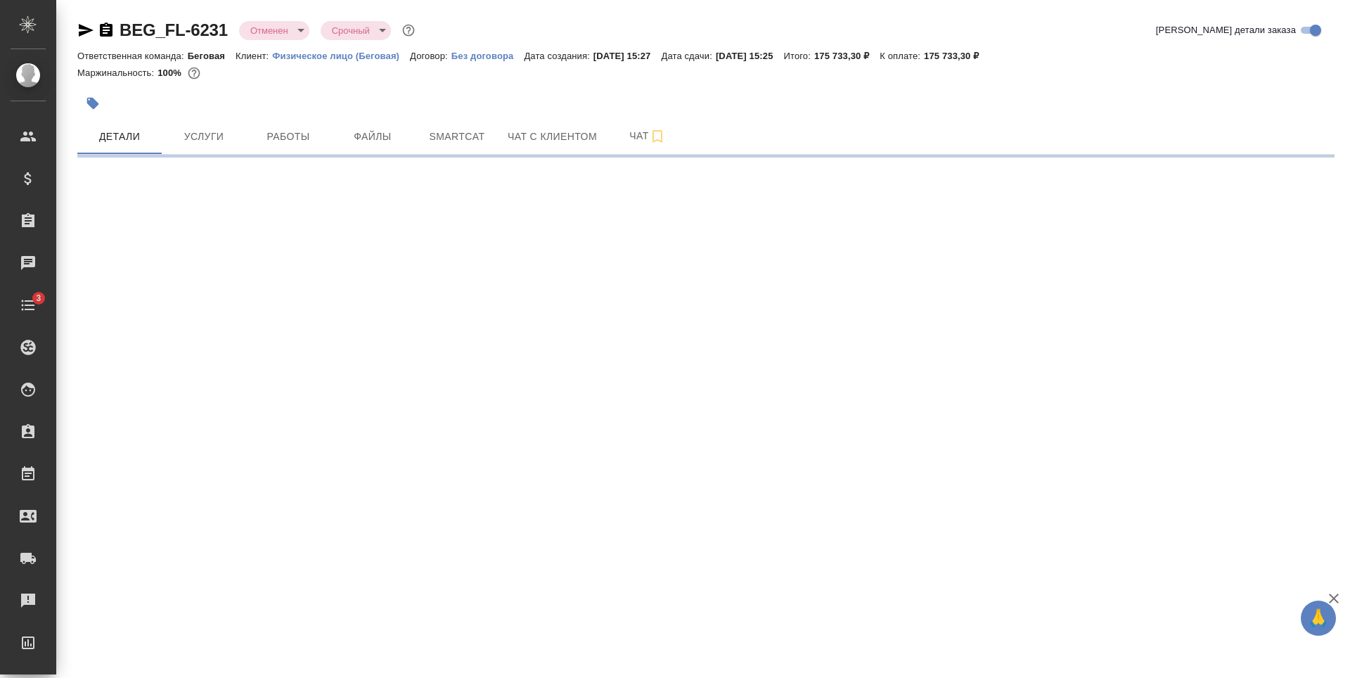
select select "RU"
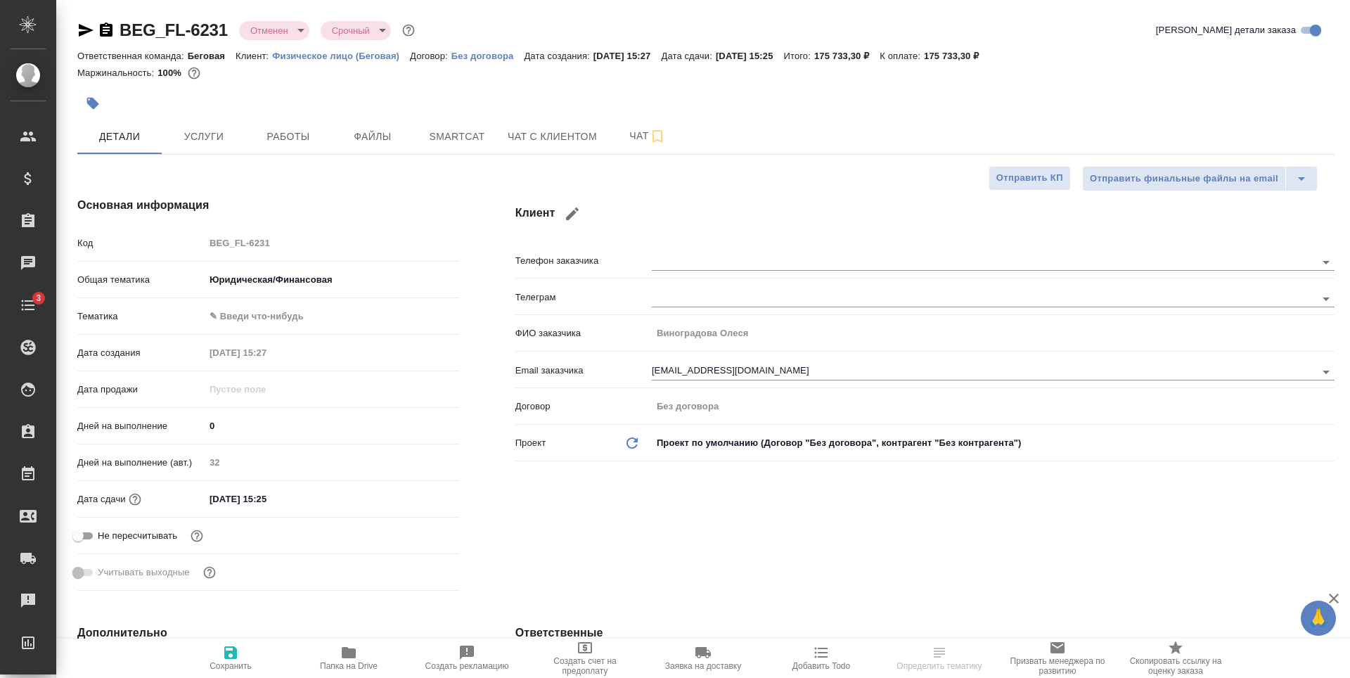
type textarea "x"
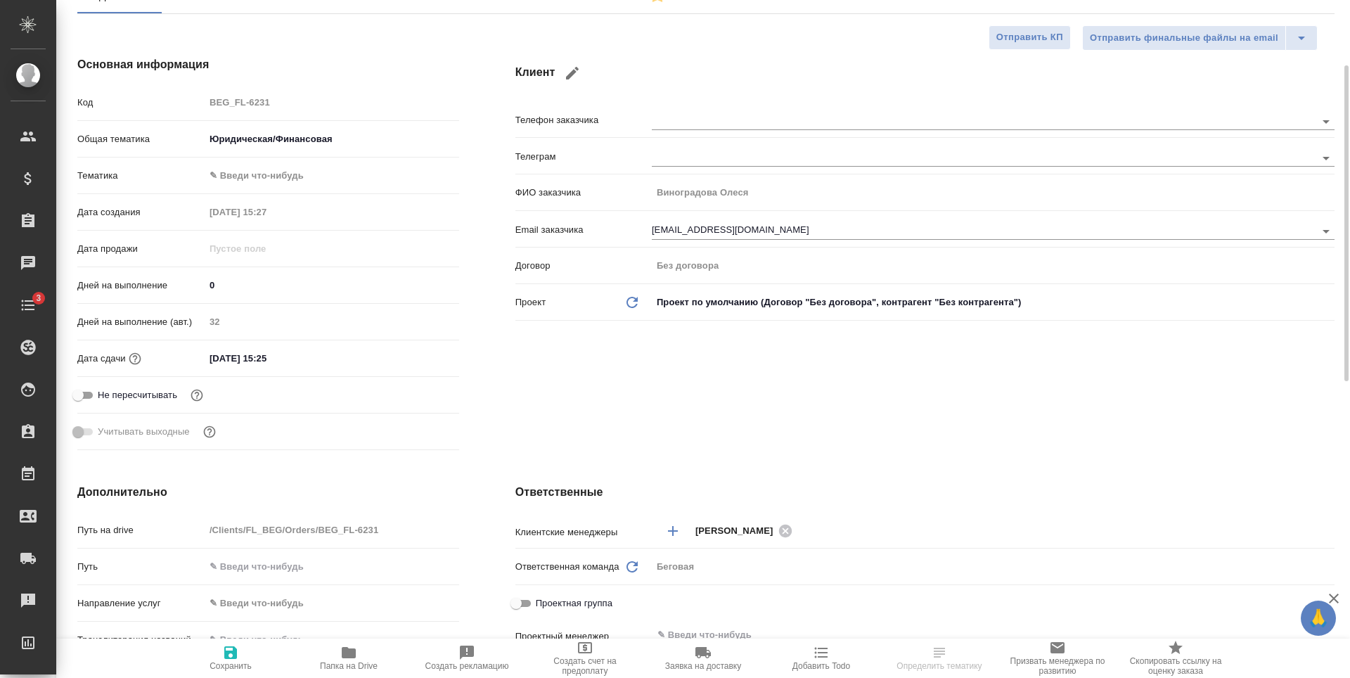
type textarea "x"
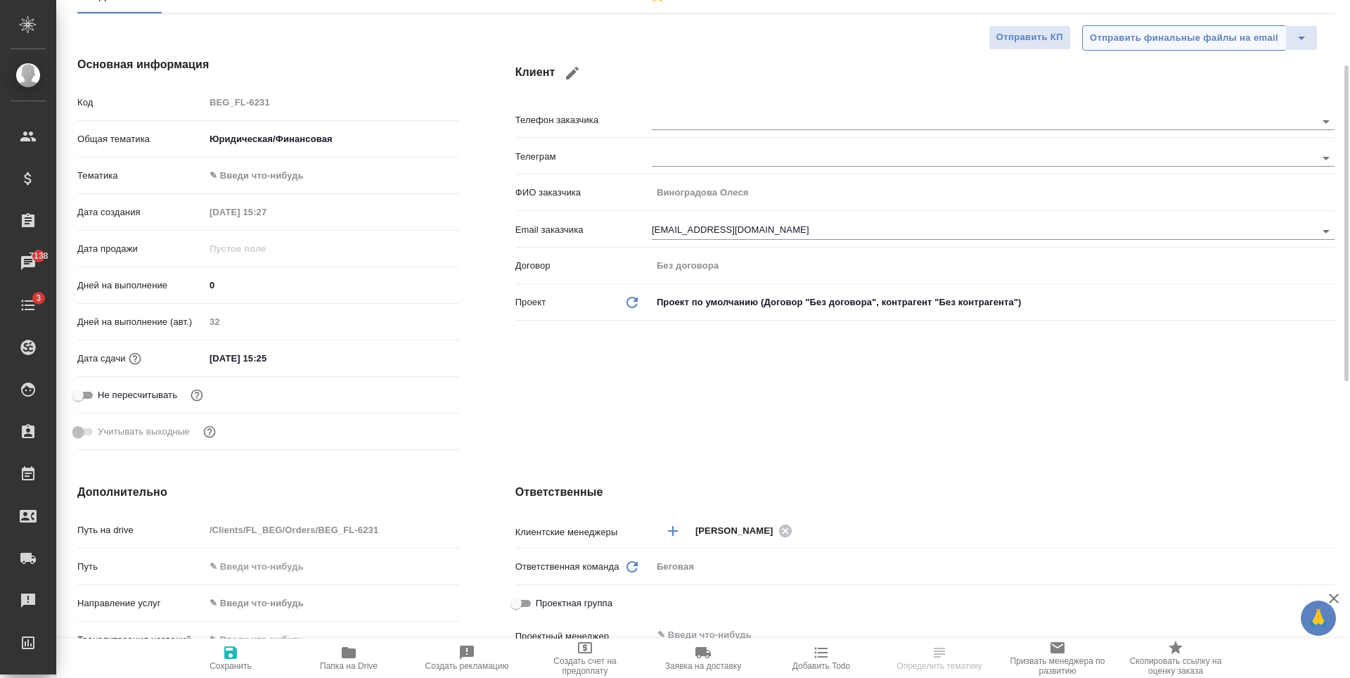
type textarea "x"
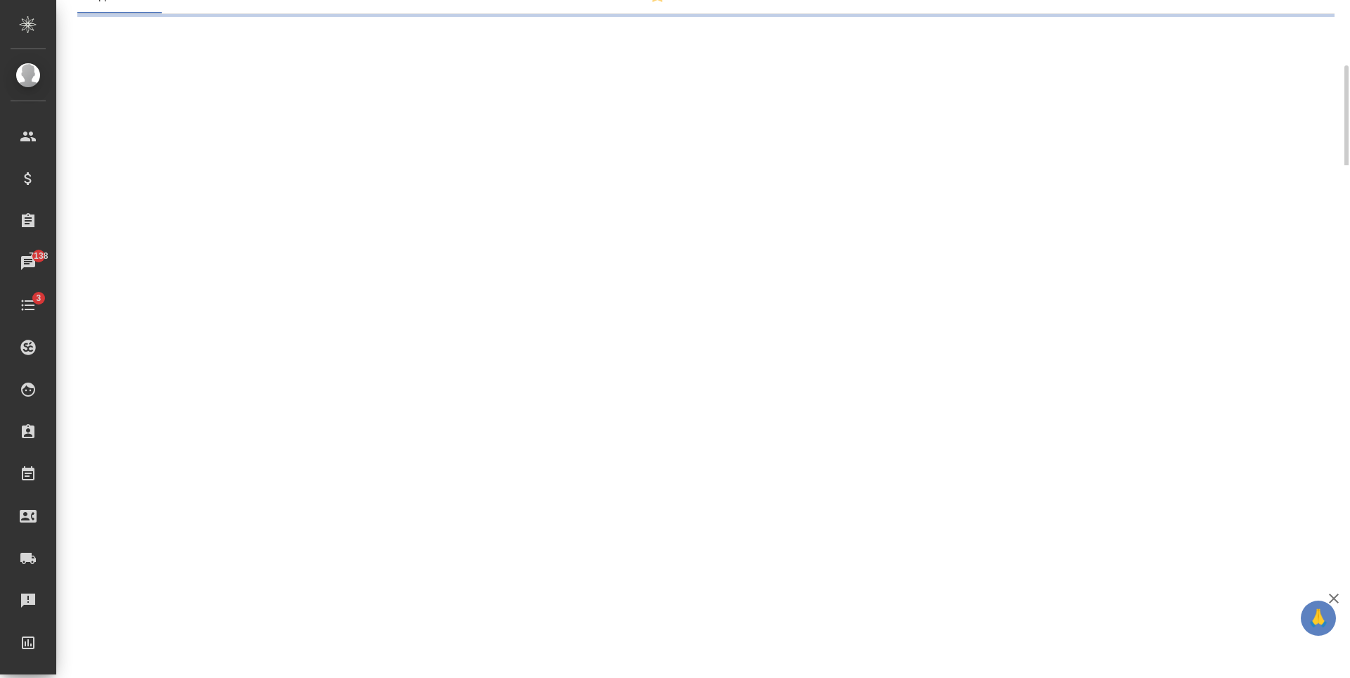
select select "RU"
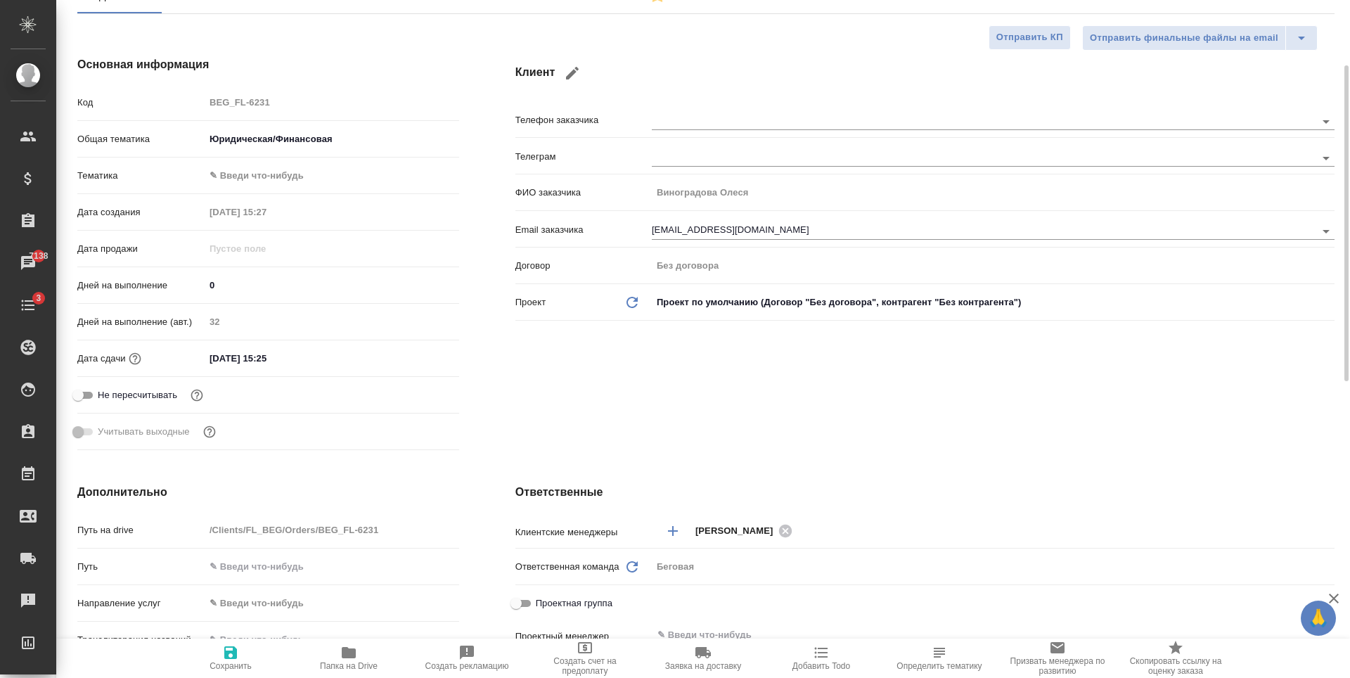
type textarea "x"
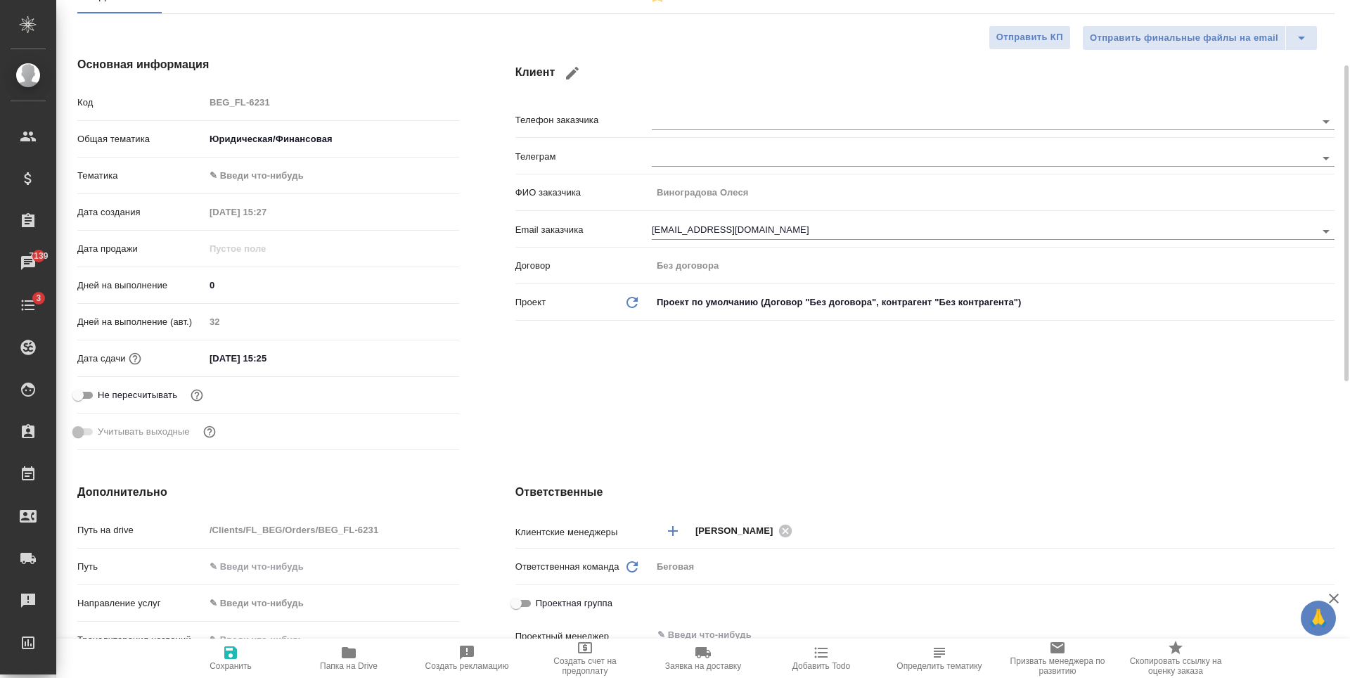
type textarea "x"
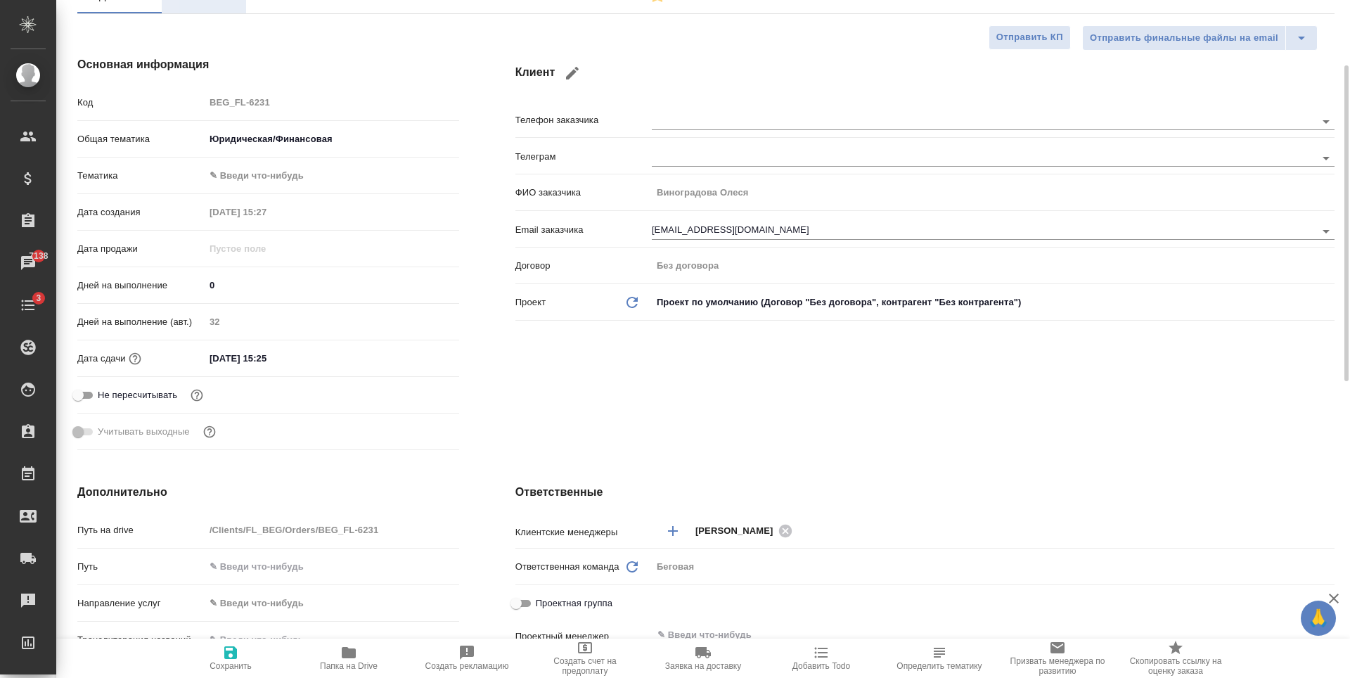
type textarea "x"
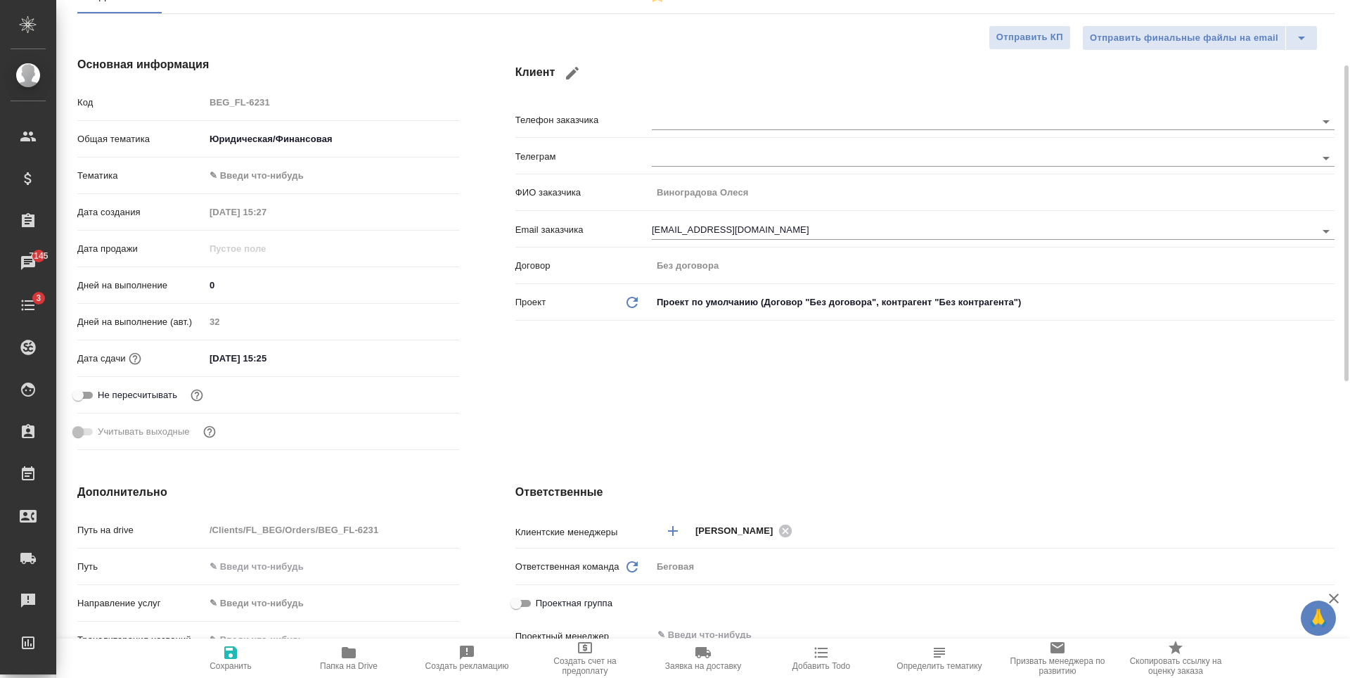
type textarea "x"
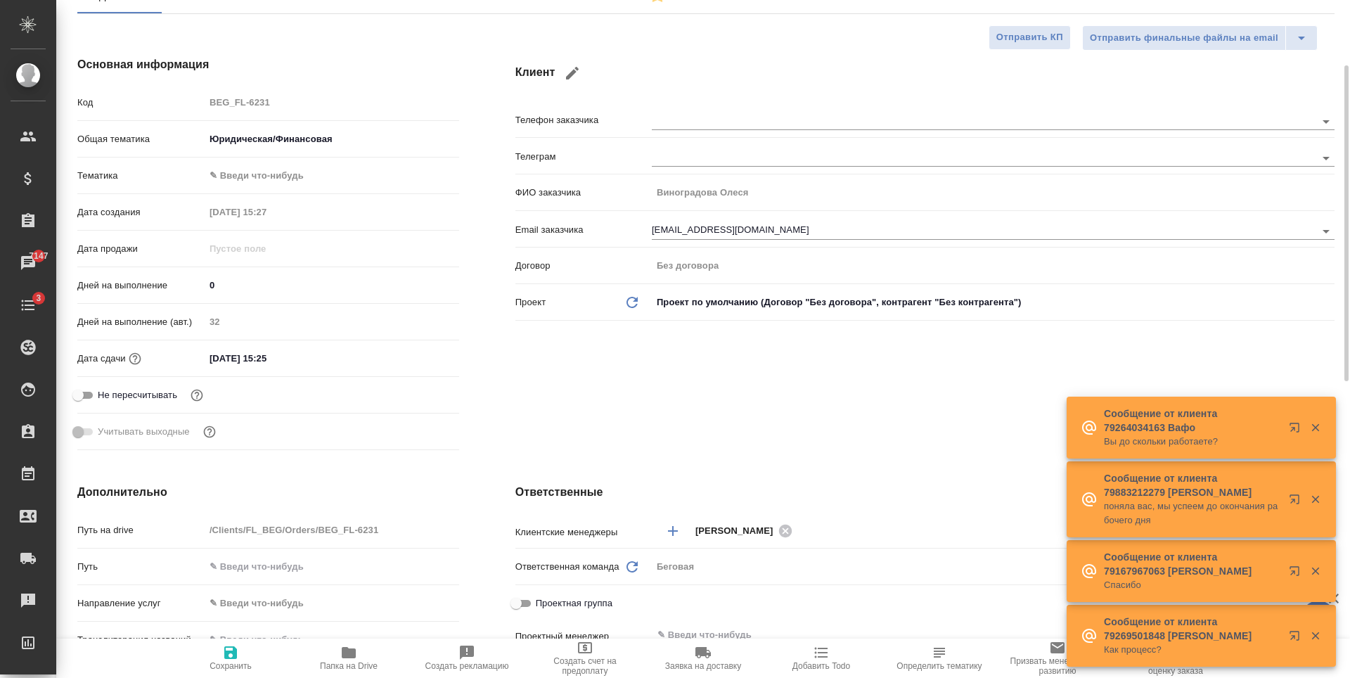
type textarea "x"
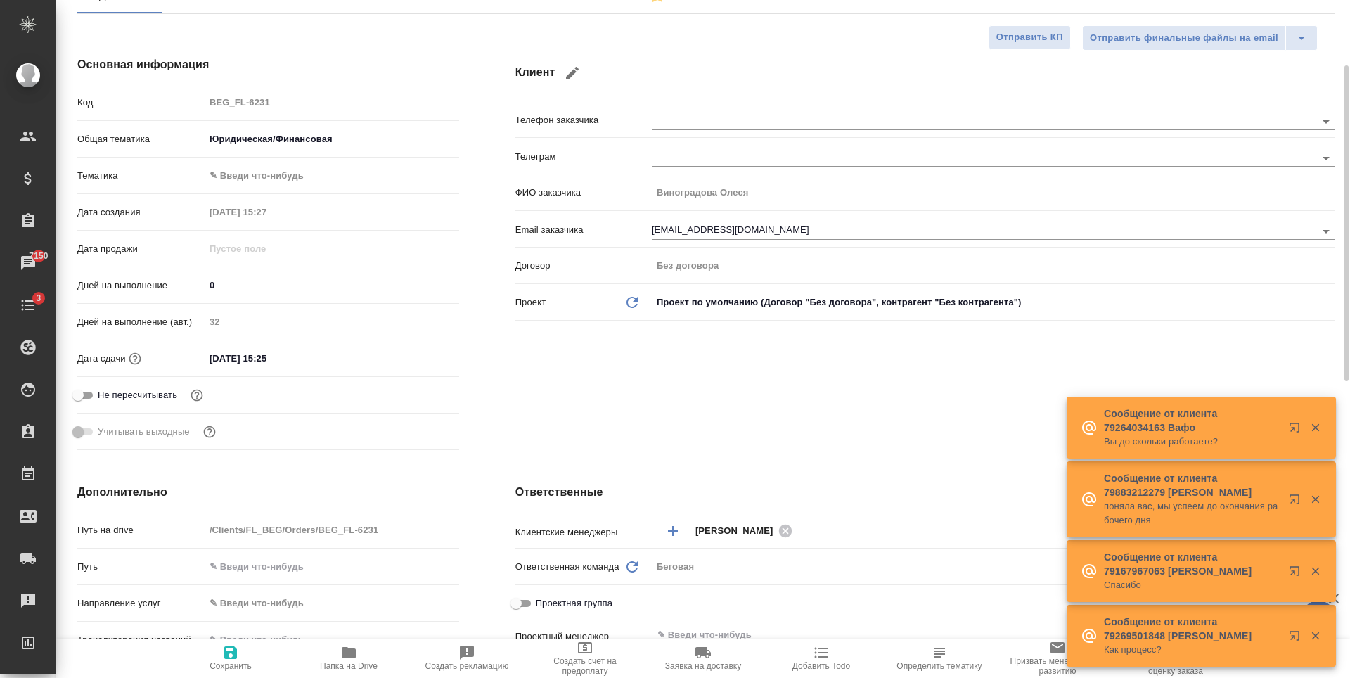
type textarea "x"
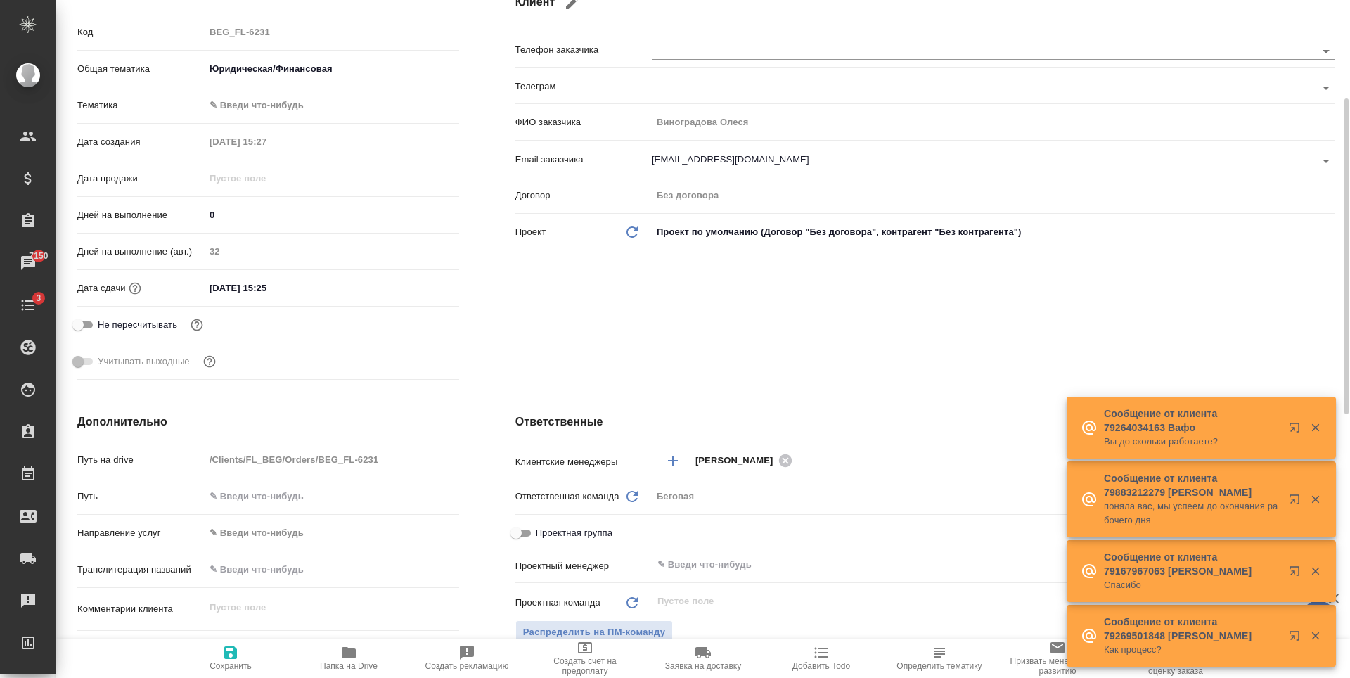
scroll to position [0, 0]
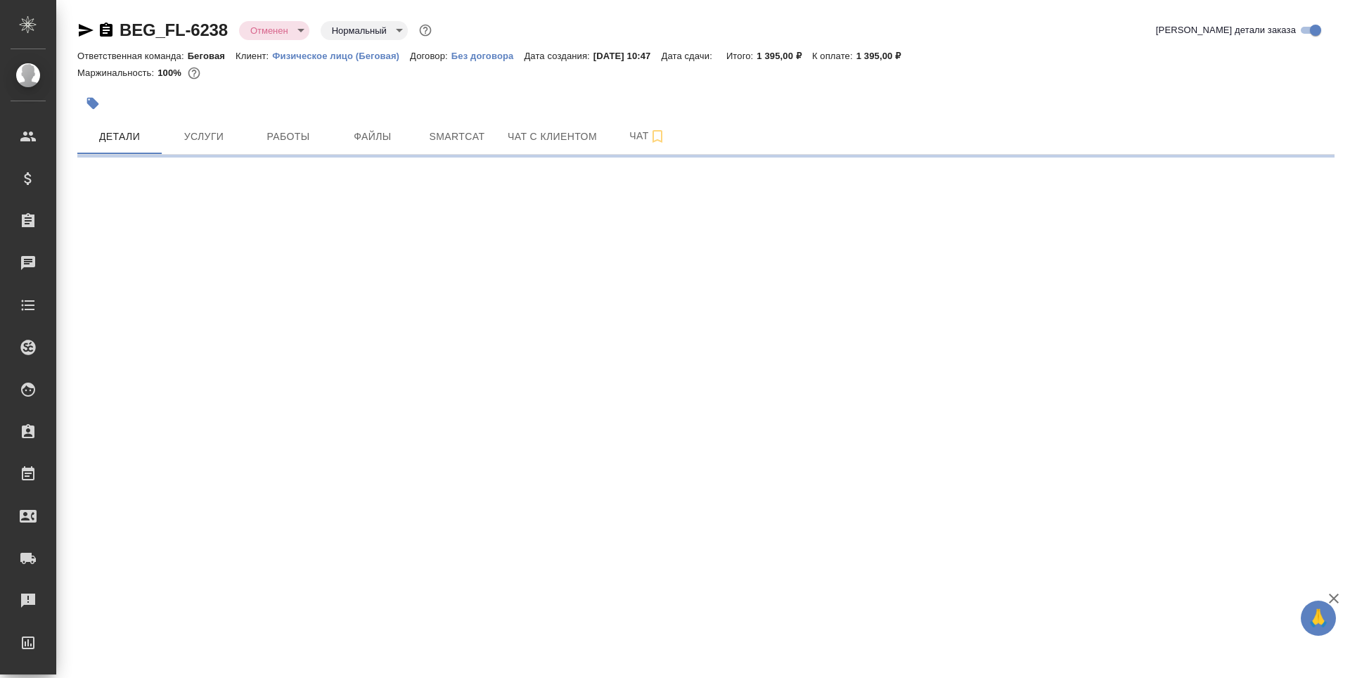
select select "RU"
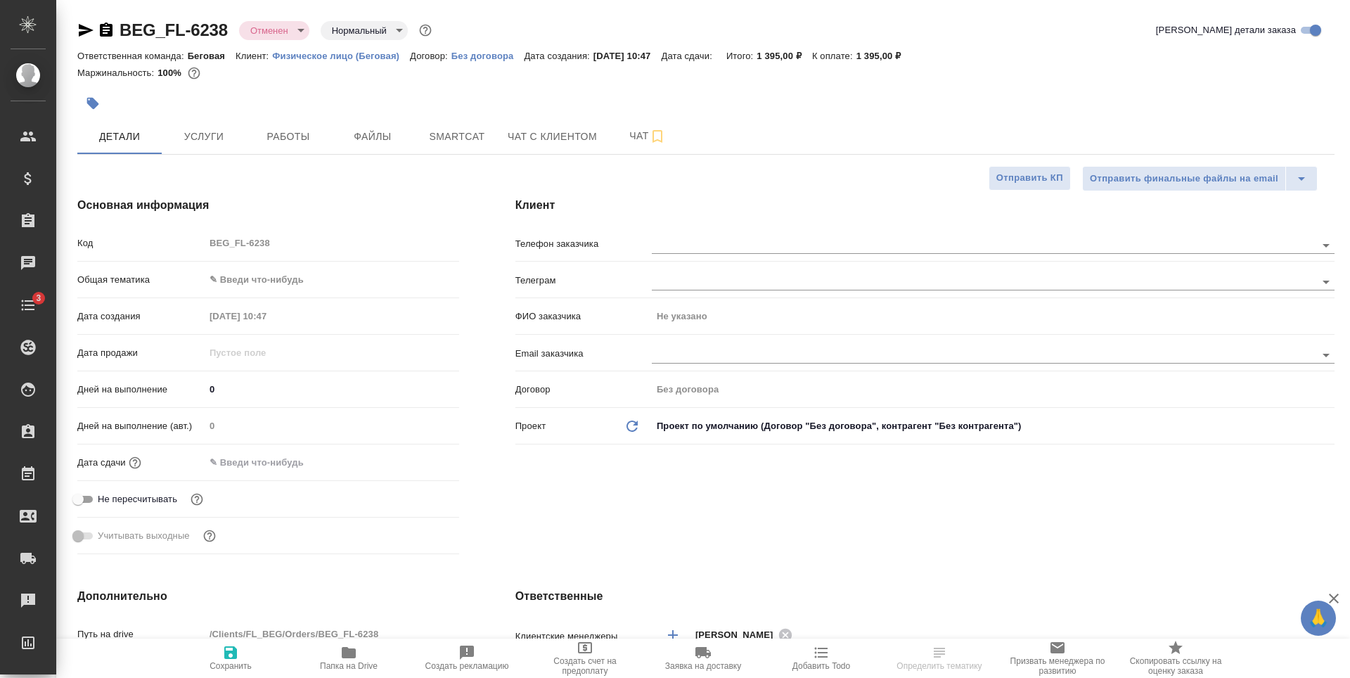
type textarea "x"
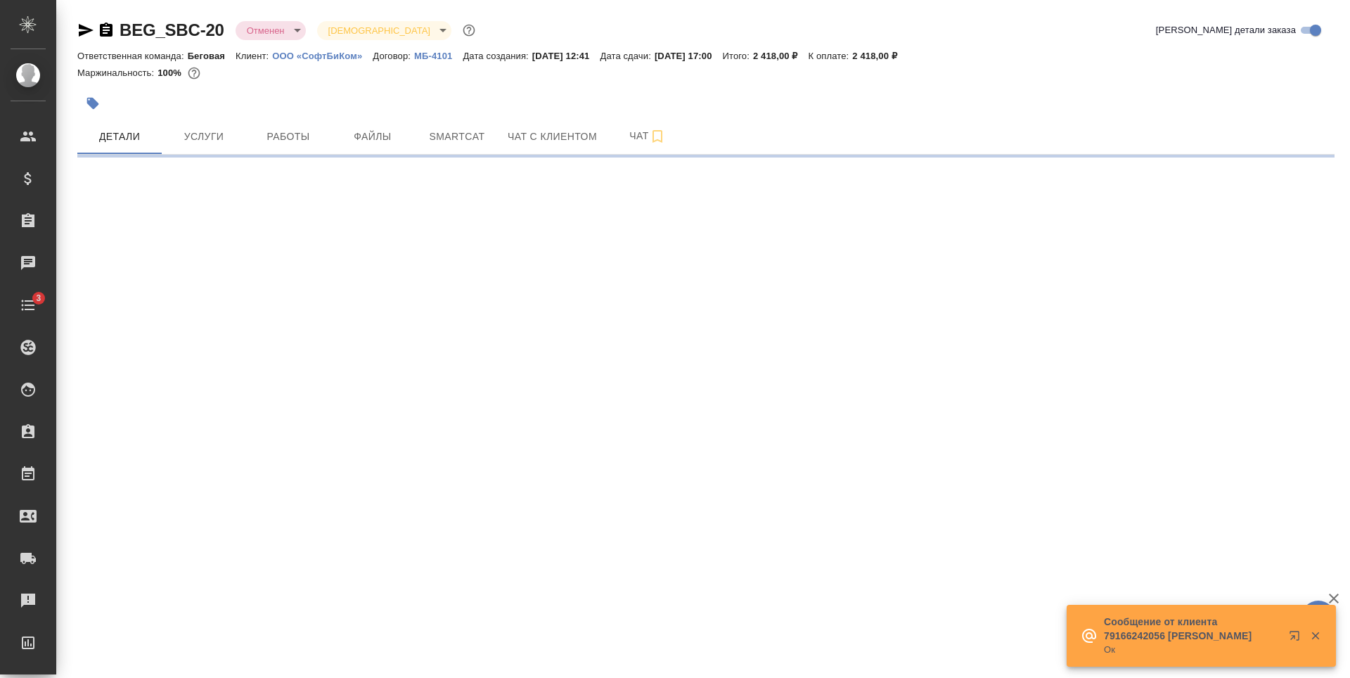
select select "RU"
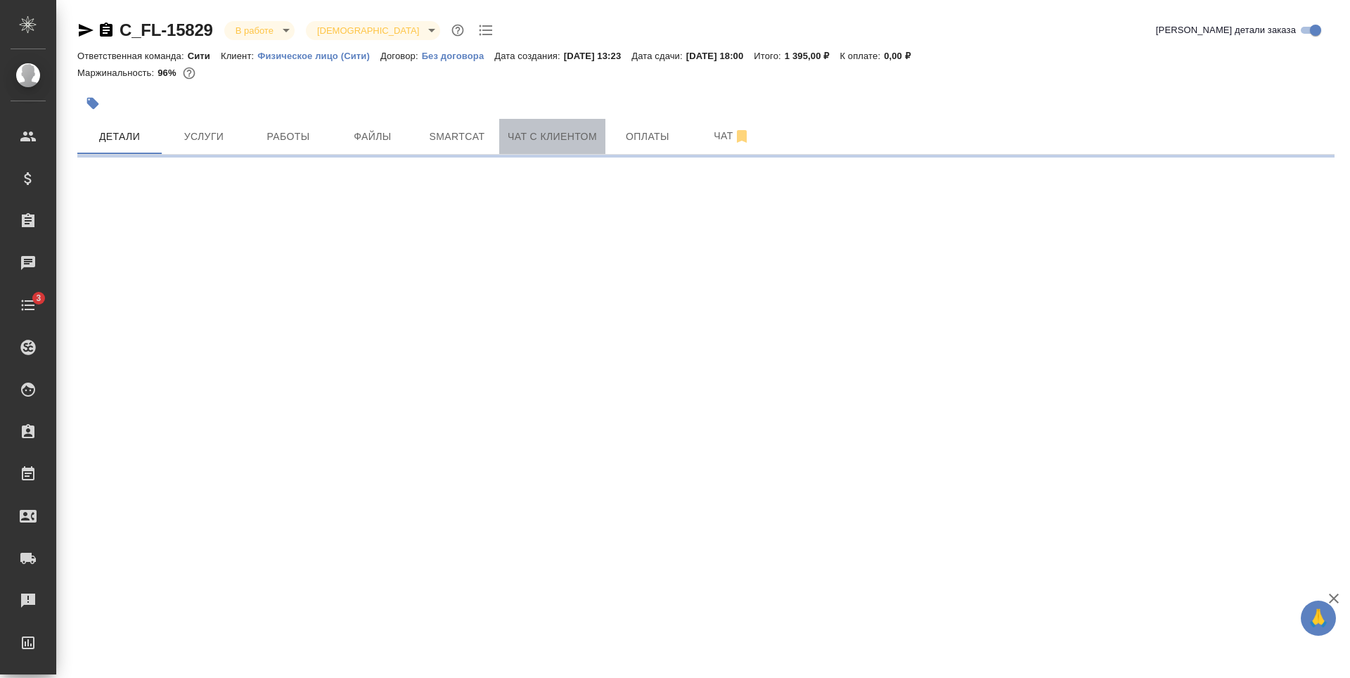
click at [568, 139] on span "Чат с клиентом" at bounding box center [552, 137] width 89 height 18
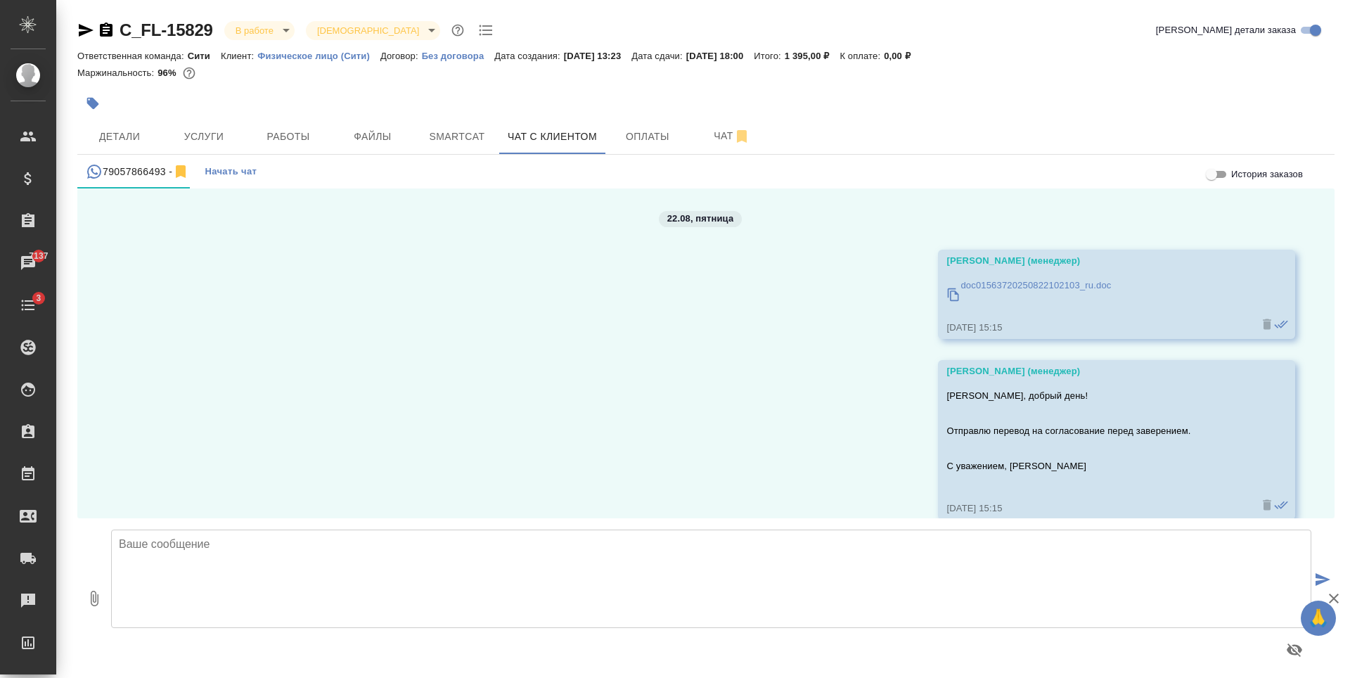
click at [981, 288] on p "doc01563720250822102103_ru.doc" at bounding box center [1036, 285] width 150 height 14
